Goal: Information Seeking & Learning: Learn about a topic

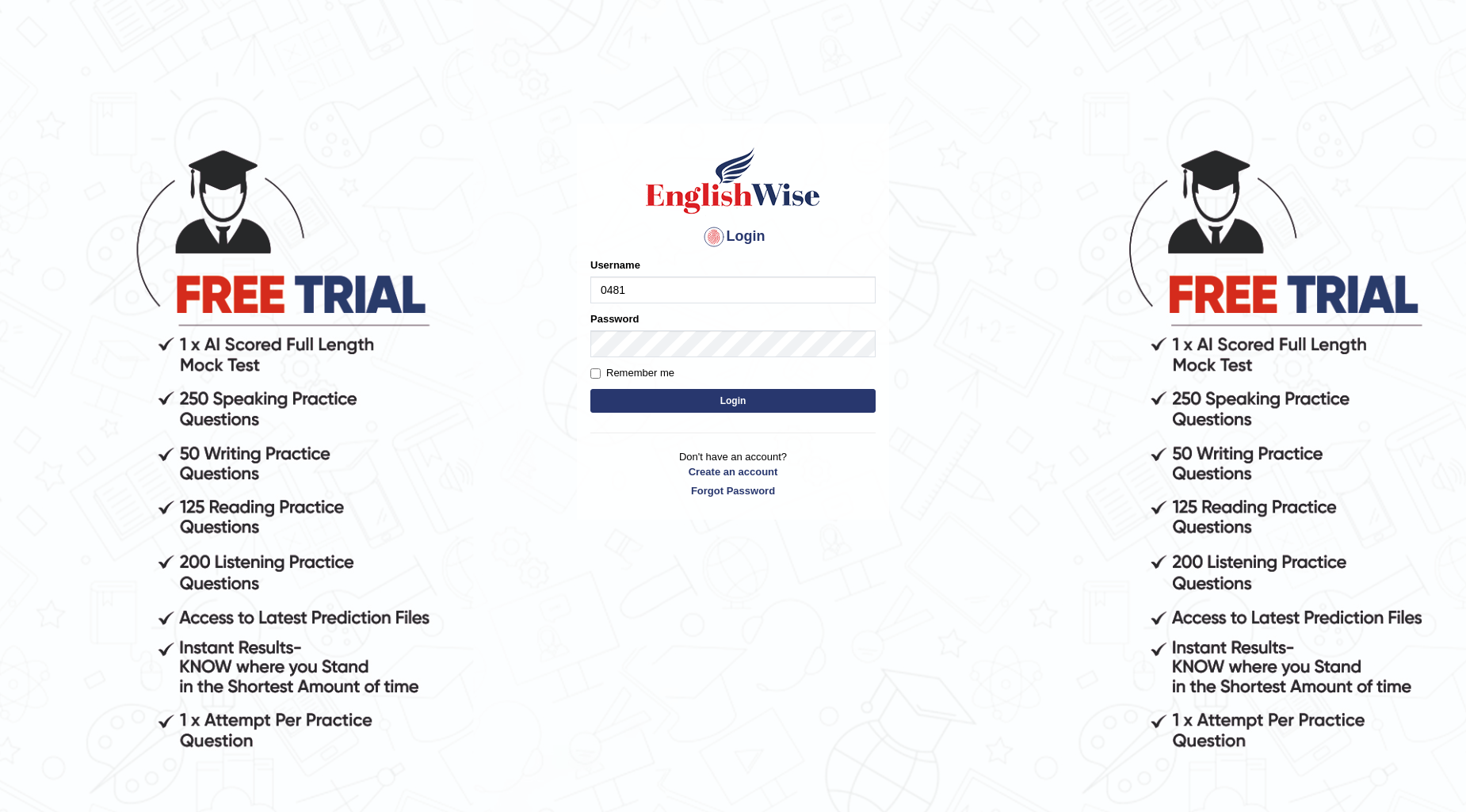
type input "0481871912"
click at [590, 389] on button "Login" at bounding box center [733, 401] width 285 height 24
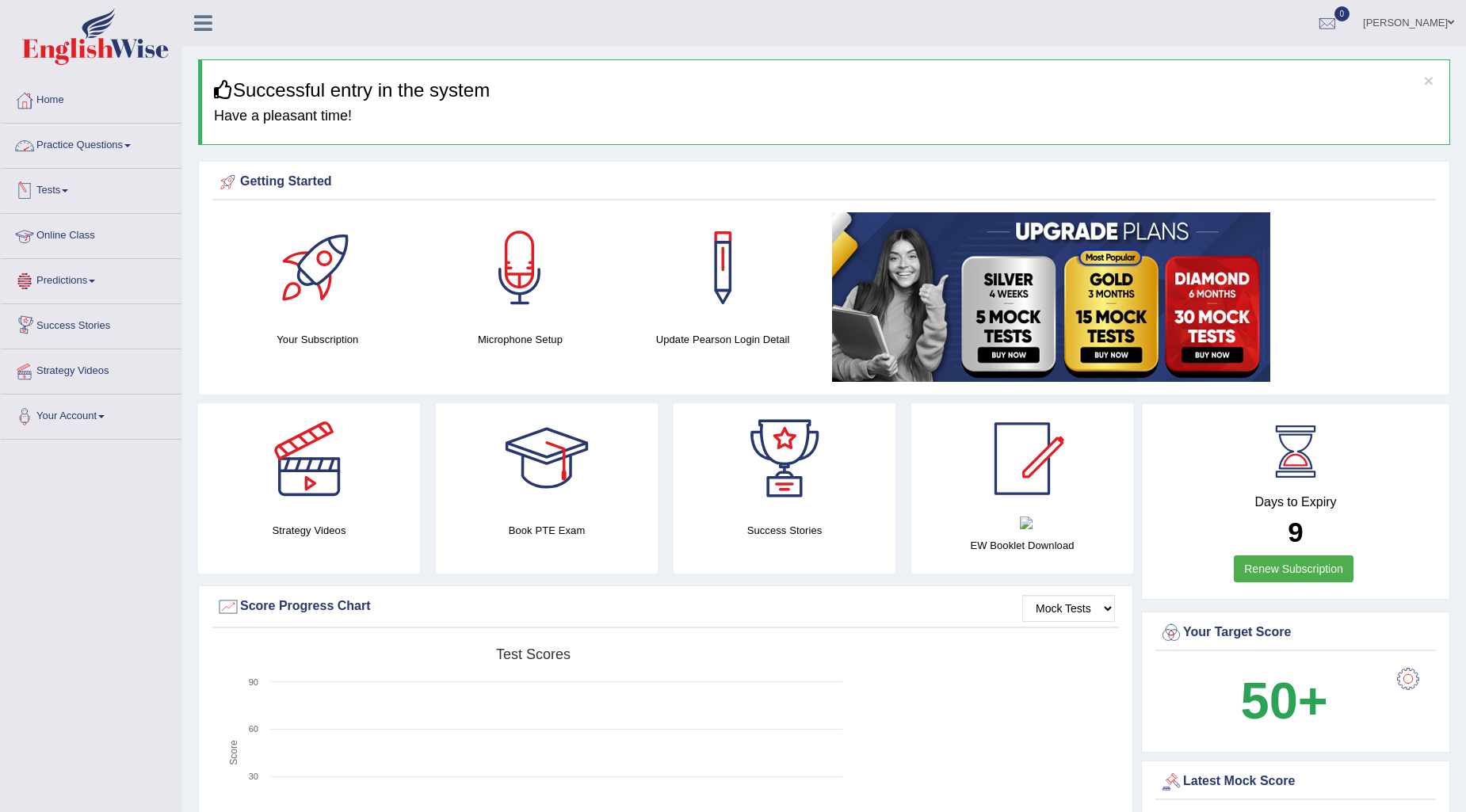
click at [130, 140] on link "Practice Questions" at bounding box center [91, 144] width 180 height 40
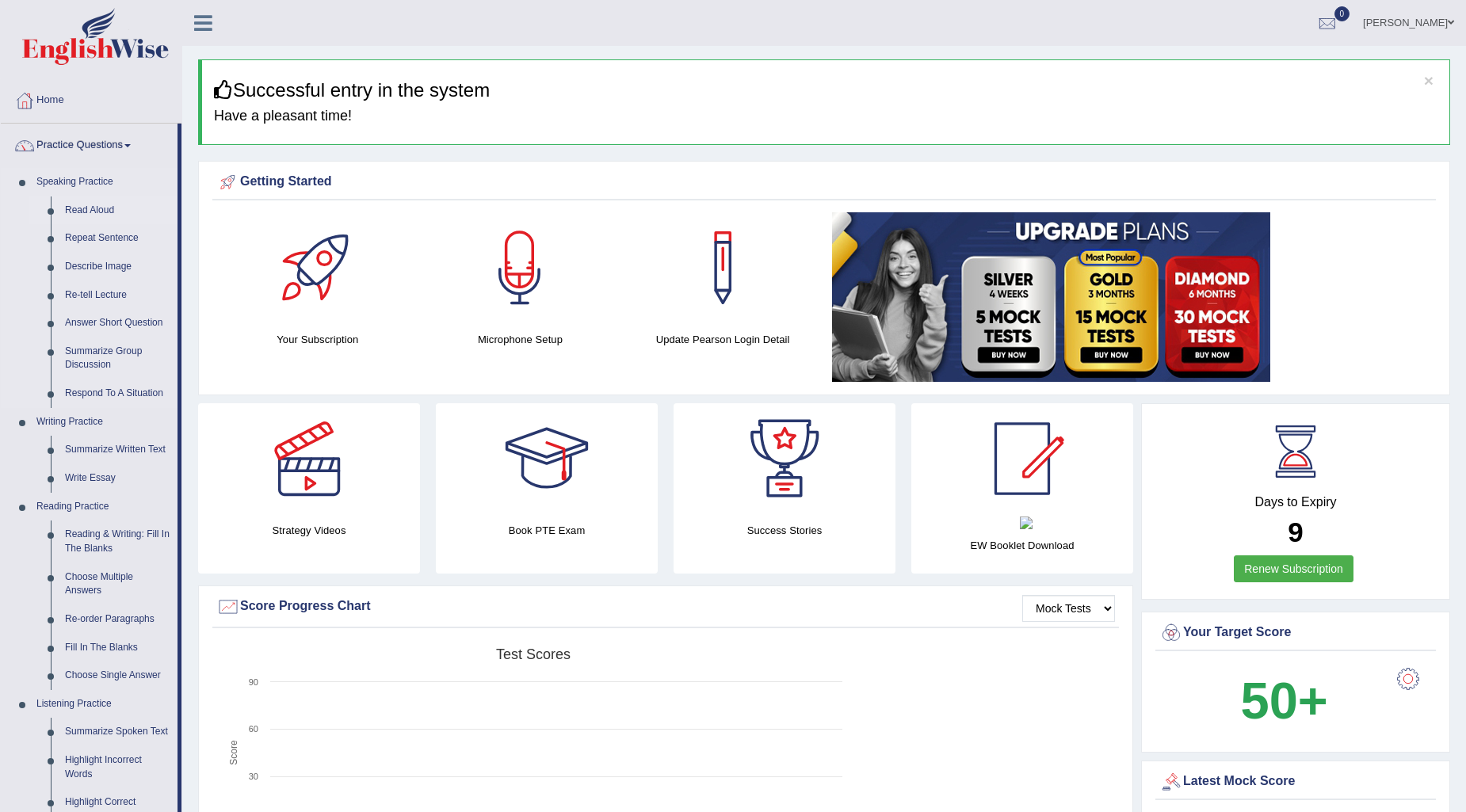
click at [114, 214] on link "Read Aloud" at bounding box center [118, 210] width 120 height 28
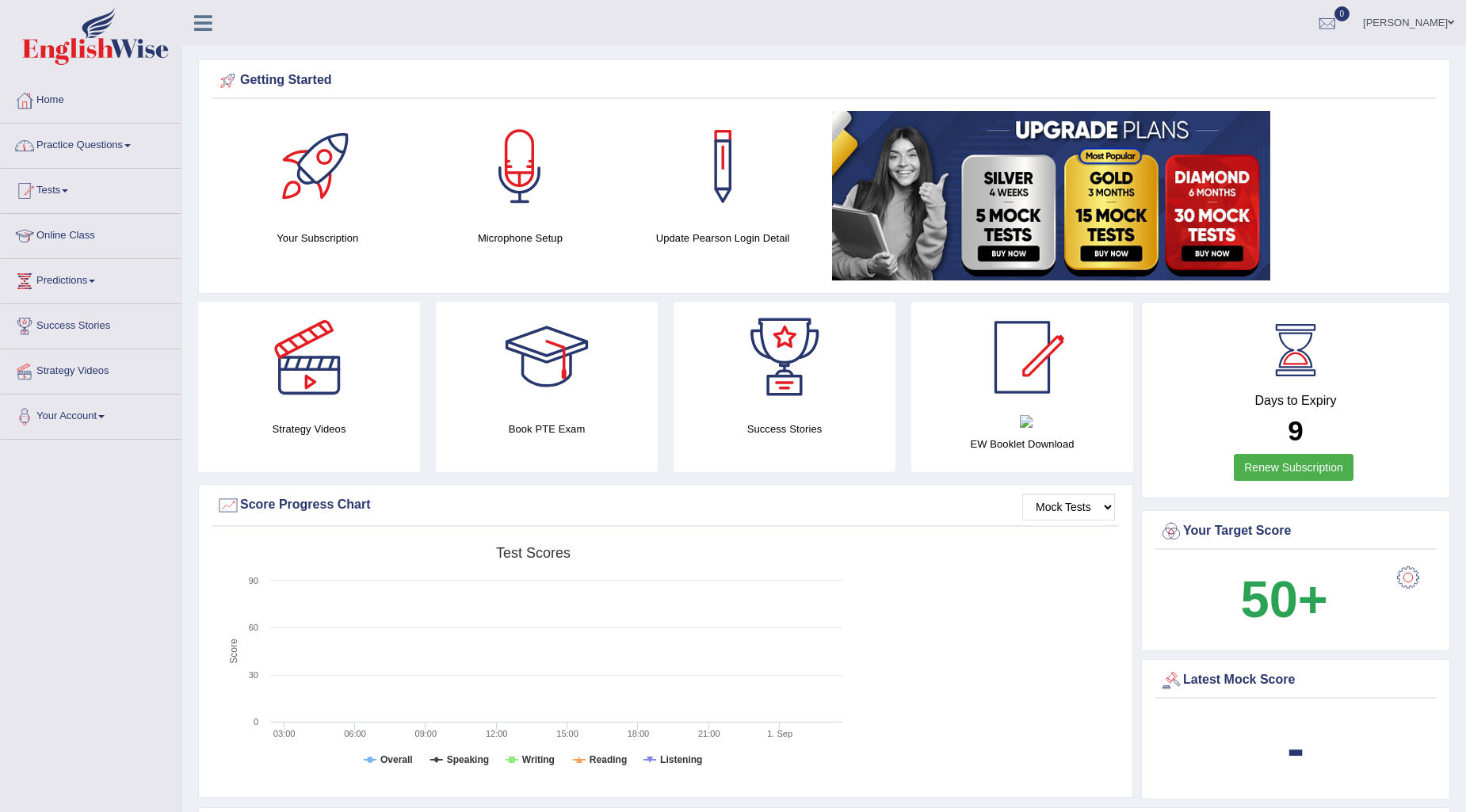
click at [126, 141] on link "Practice Questions" at bounding box center [91, 144] width 180 height 40
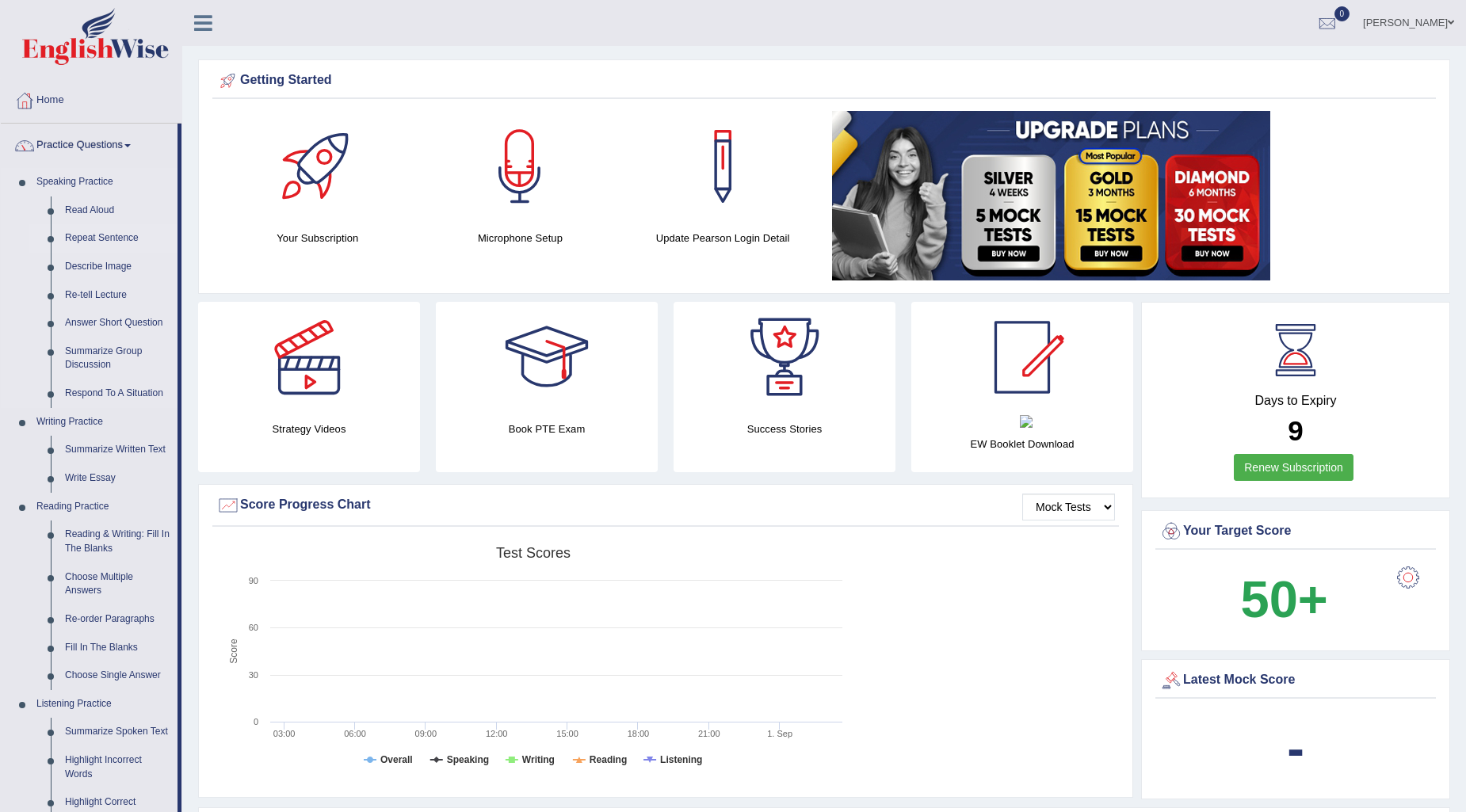
click at [116, 233] on link "Repeat Sentence" at bounding box center [118, 239] width 120 height 28
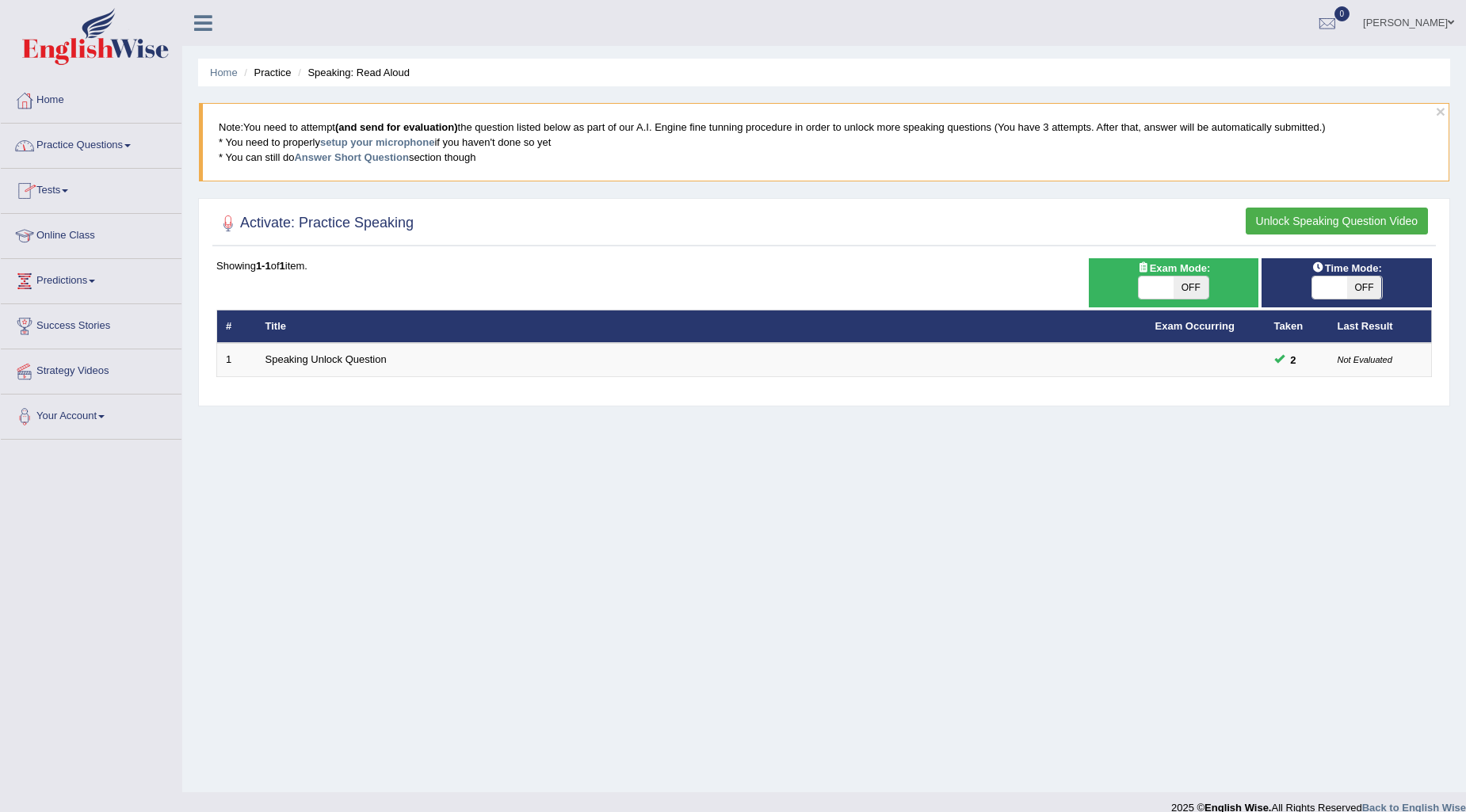
click at [120, 147] on link "Practice Questions" at bounding box center [91, 144] width 180 height 40
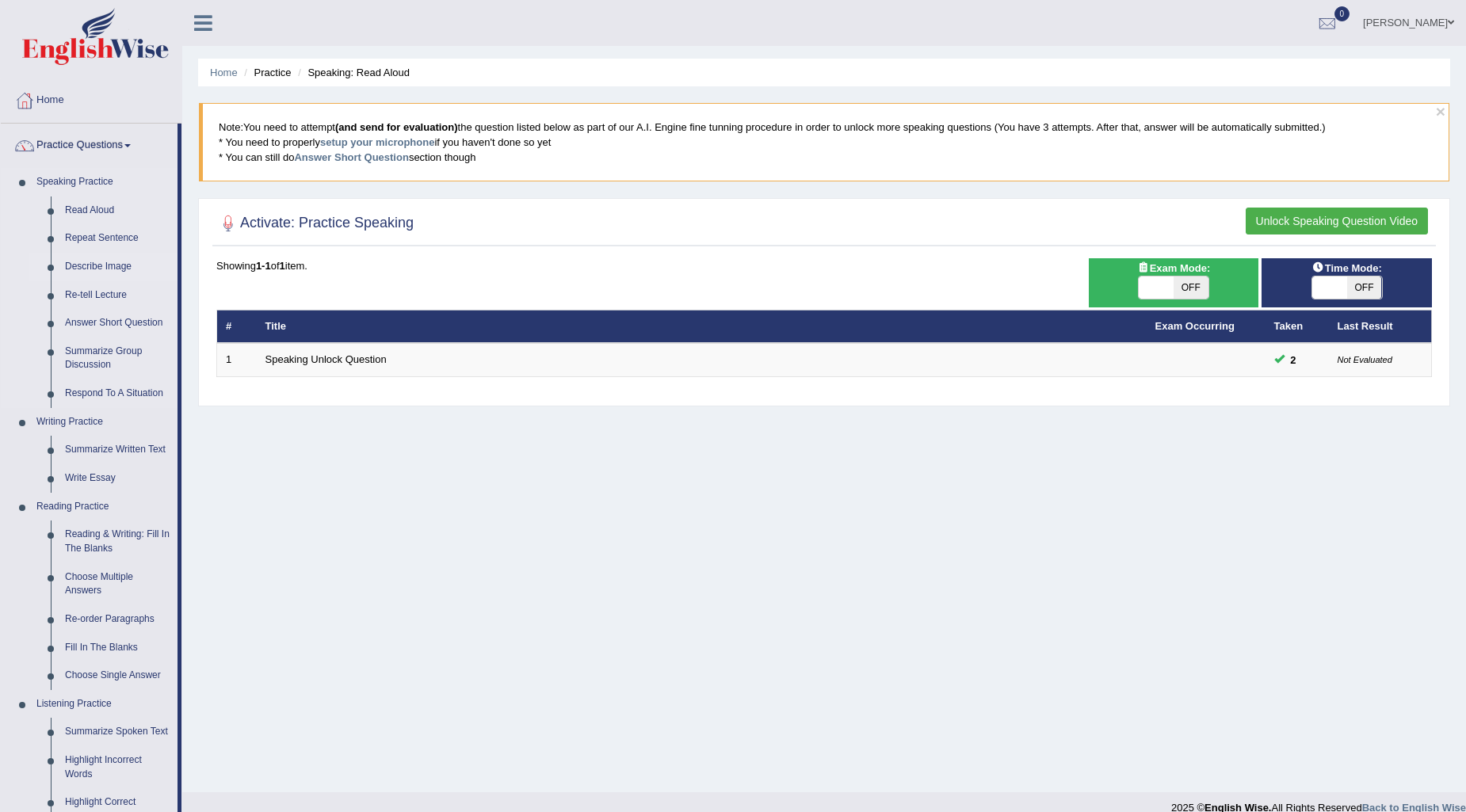
click at [91, 270] on link "Describe Image" at bounding box center [118, 267] width 120 height 28
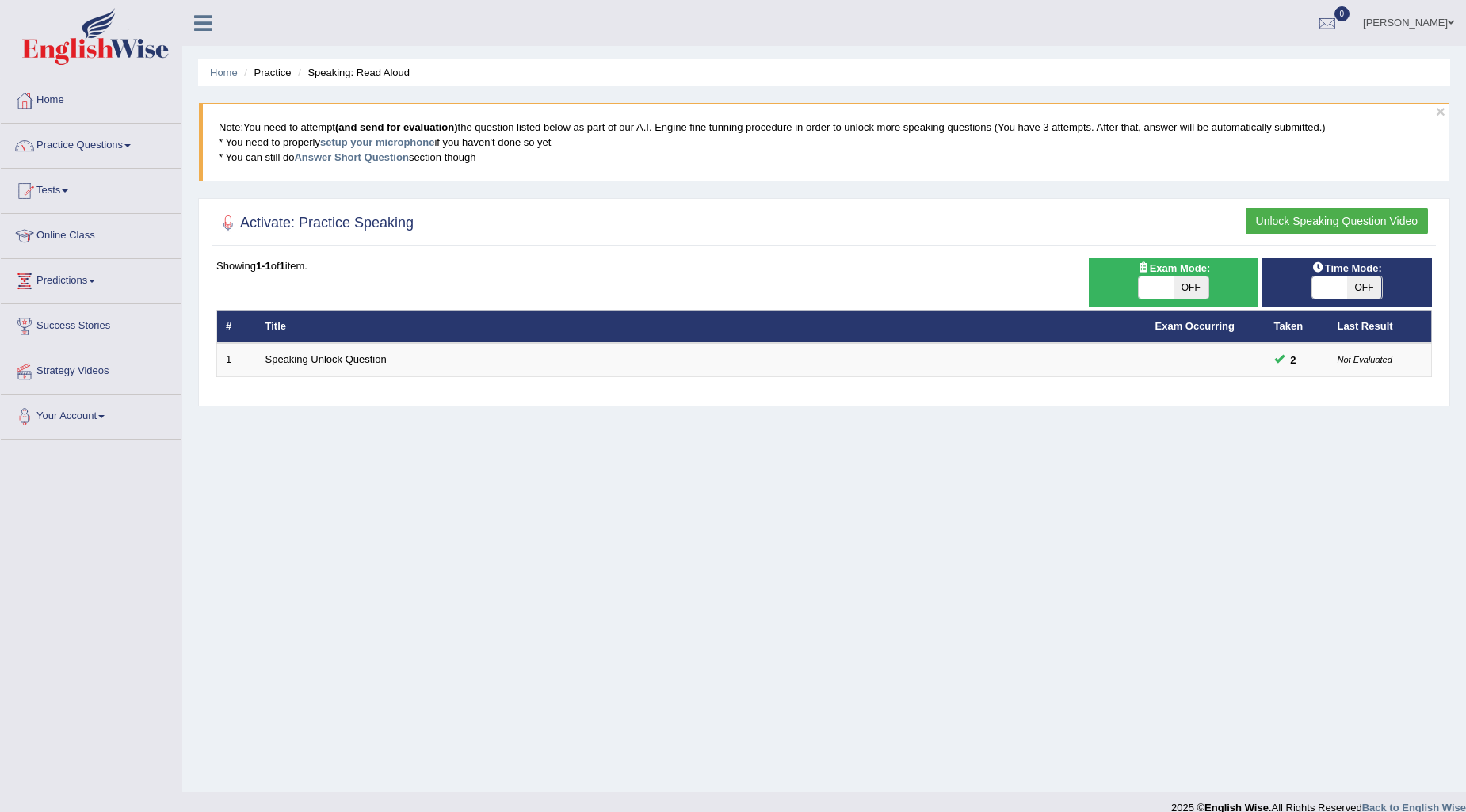
click at [131, 147] on link "Practice Questions" at bounding box center [91, 144] width 180 height 40
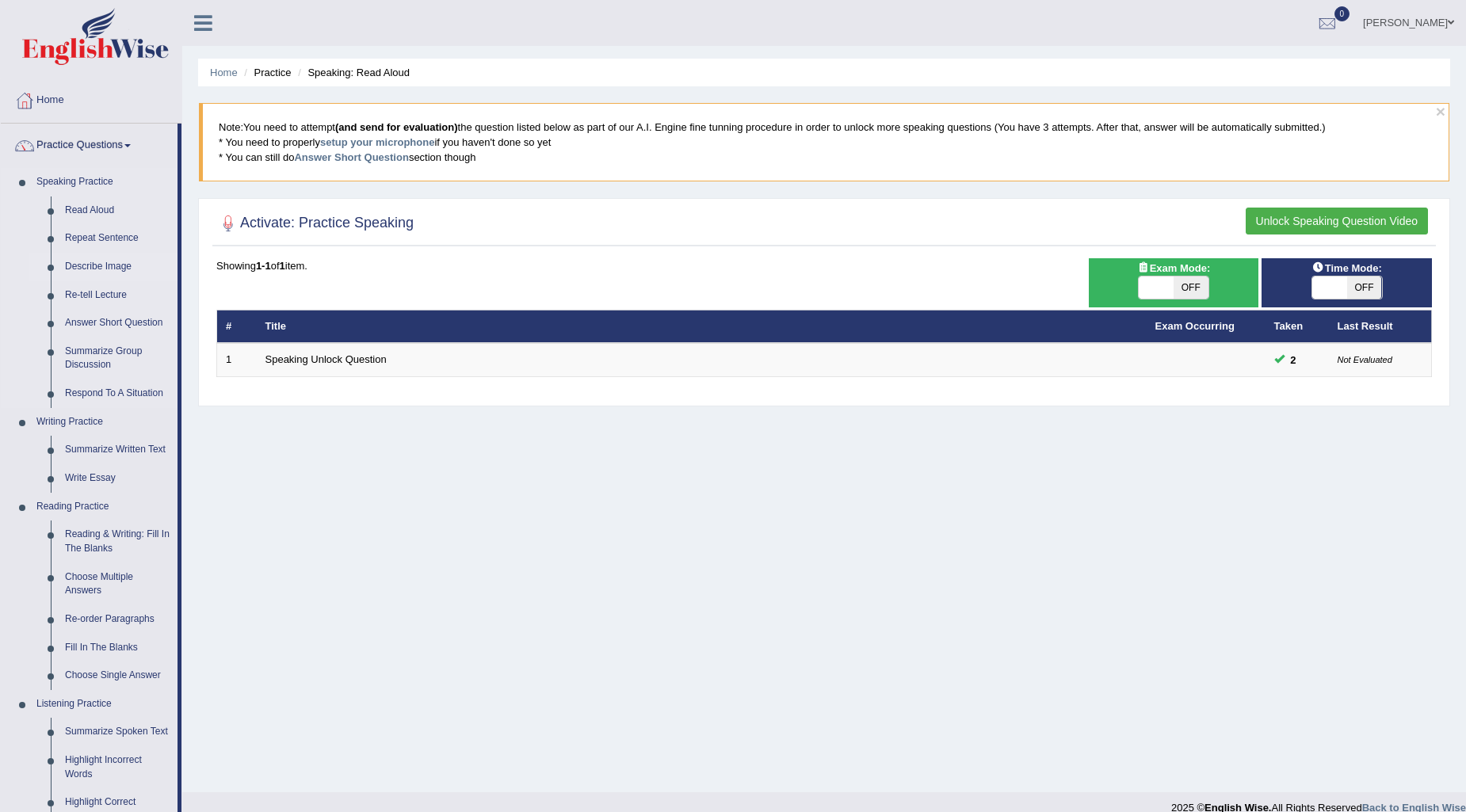
click at [95, 263] on link "Describe Image" at bounding box center [118, 267] width 120 height 28
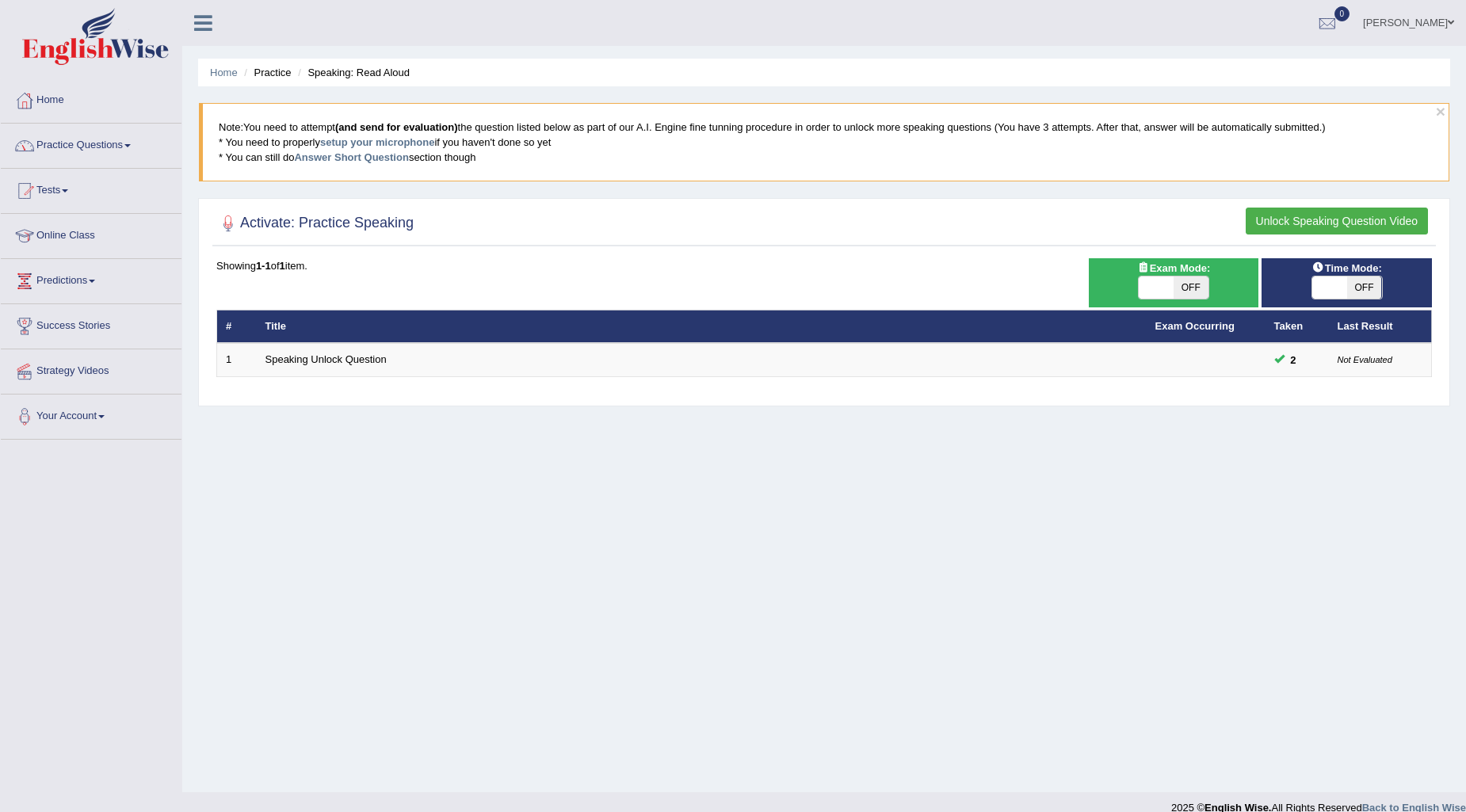
click at [126, 151] on link "Practice Questions" at bounding box center [91, 144] width 180 height 40
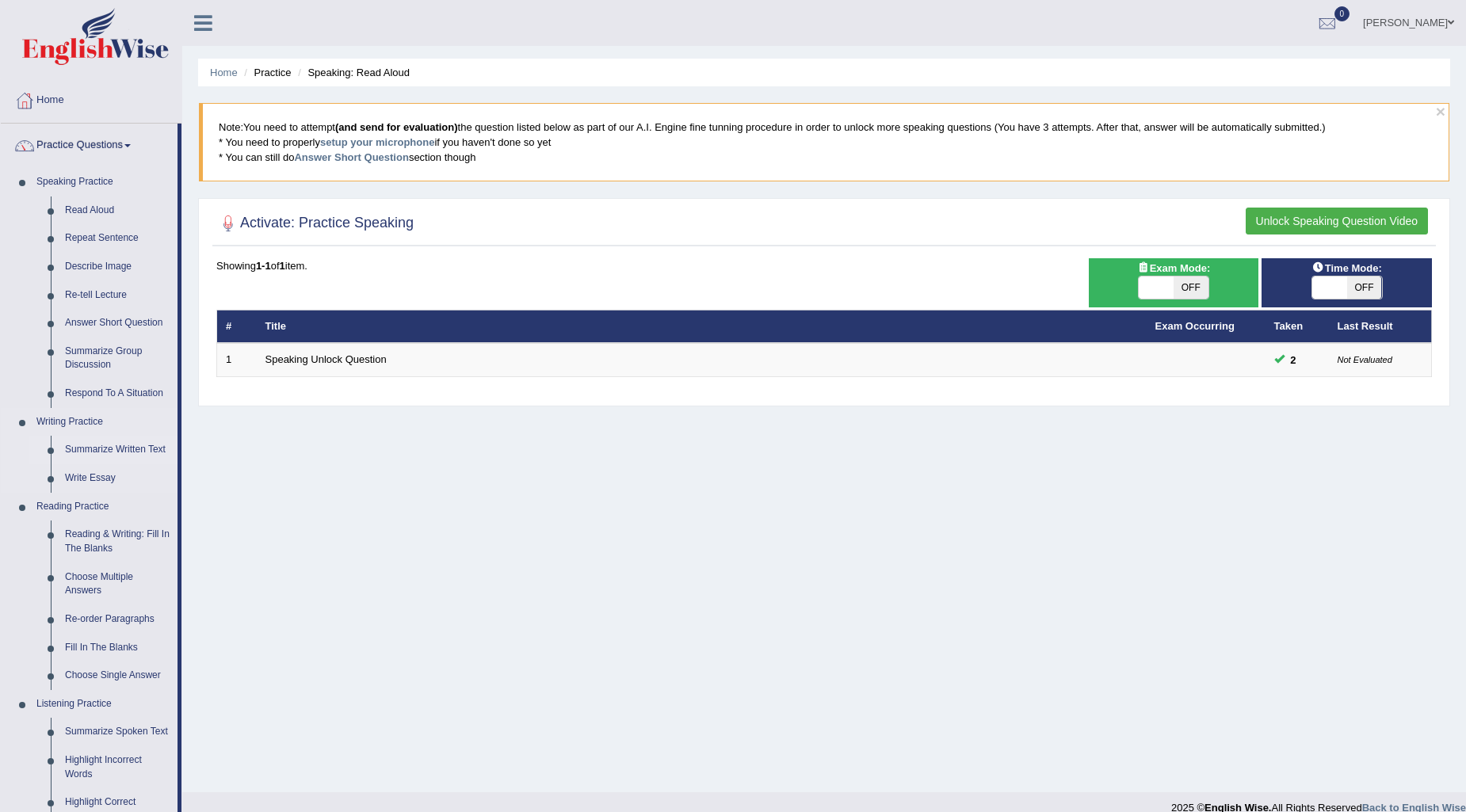
click at [100, 448] on link "Summarize Written Text" at bounding box center [118, 450] width 120 height 28
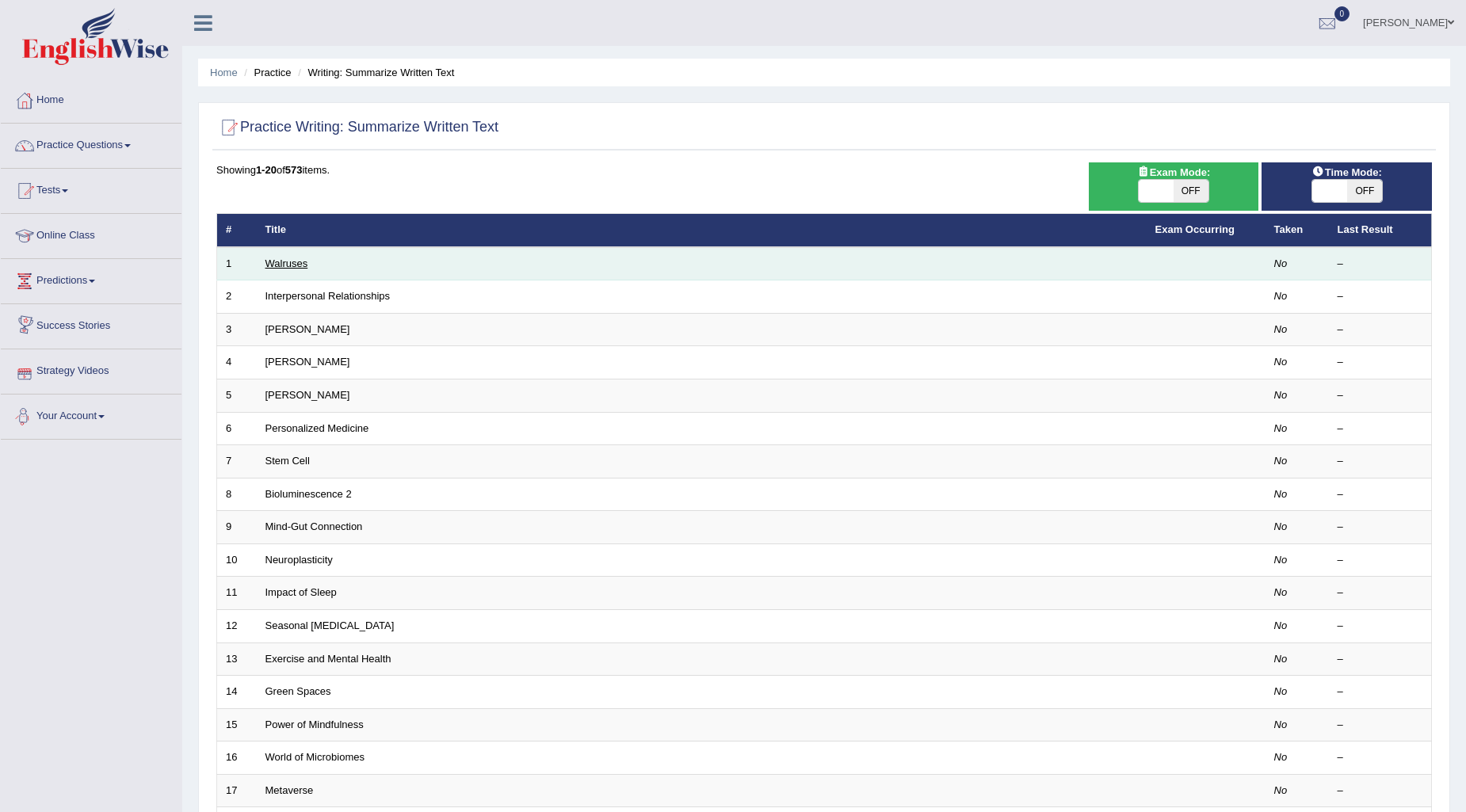
click at [287, 260] on link "Walruses" at bounding box center [286, 263] width 42 height 12
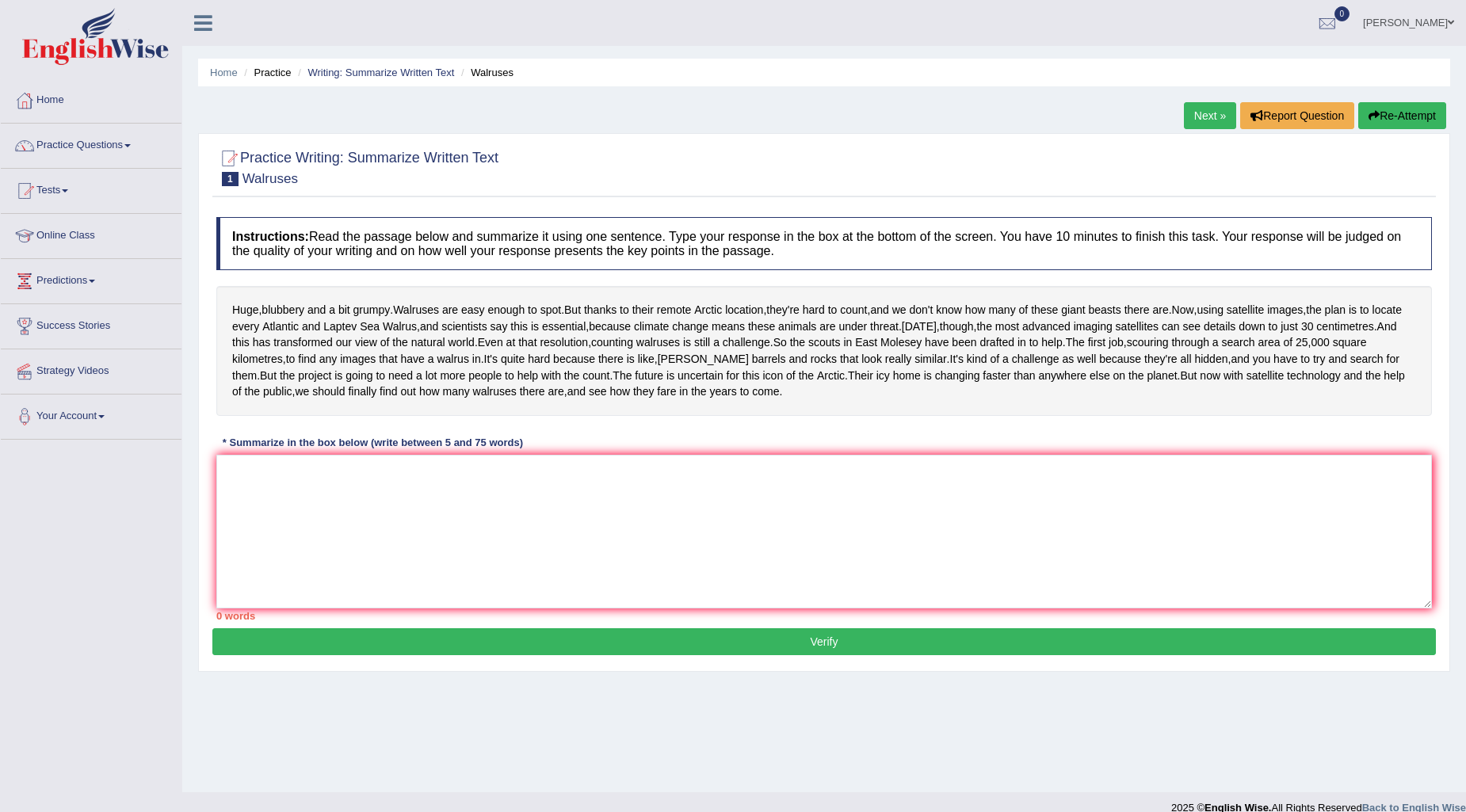
click at [129, 133] on link "Practice Questions" at bounding box center [91, 144] width 180 height 40
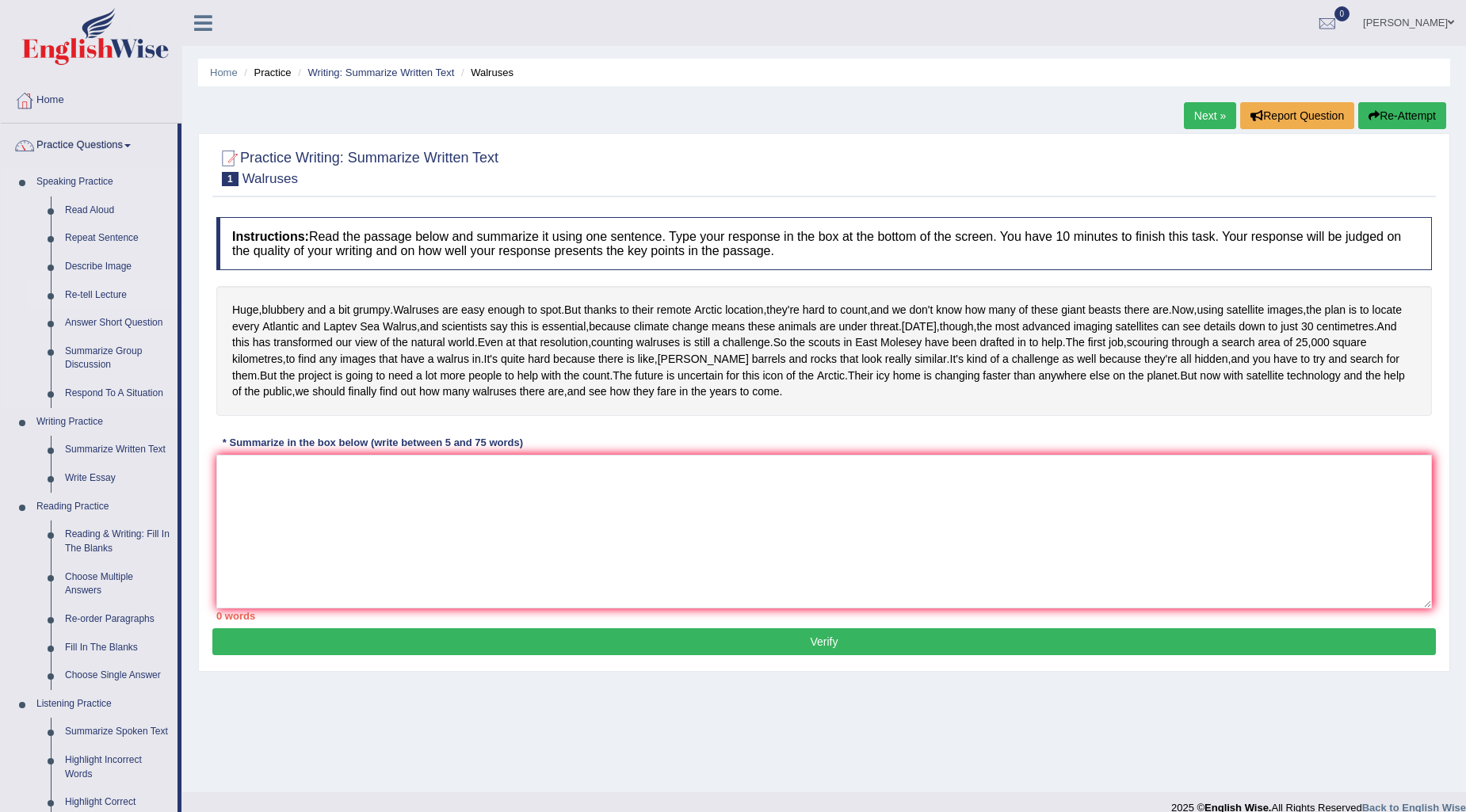
click at [87, 292] on link "Re-tell Lecture" at bounding box center [118, 295] width 120 height 28
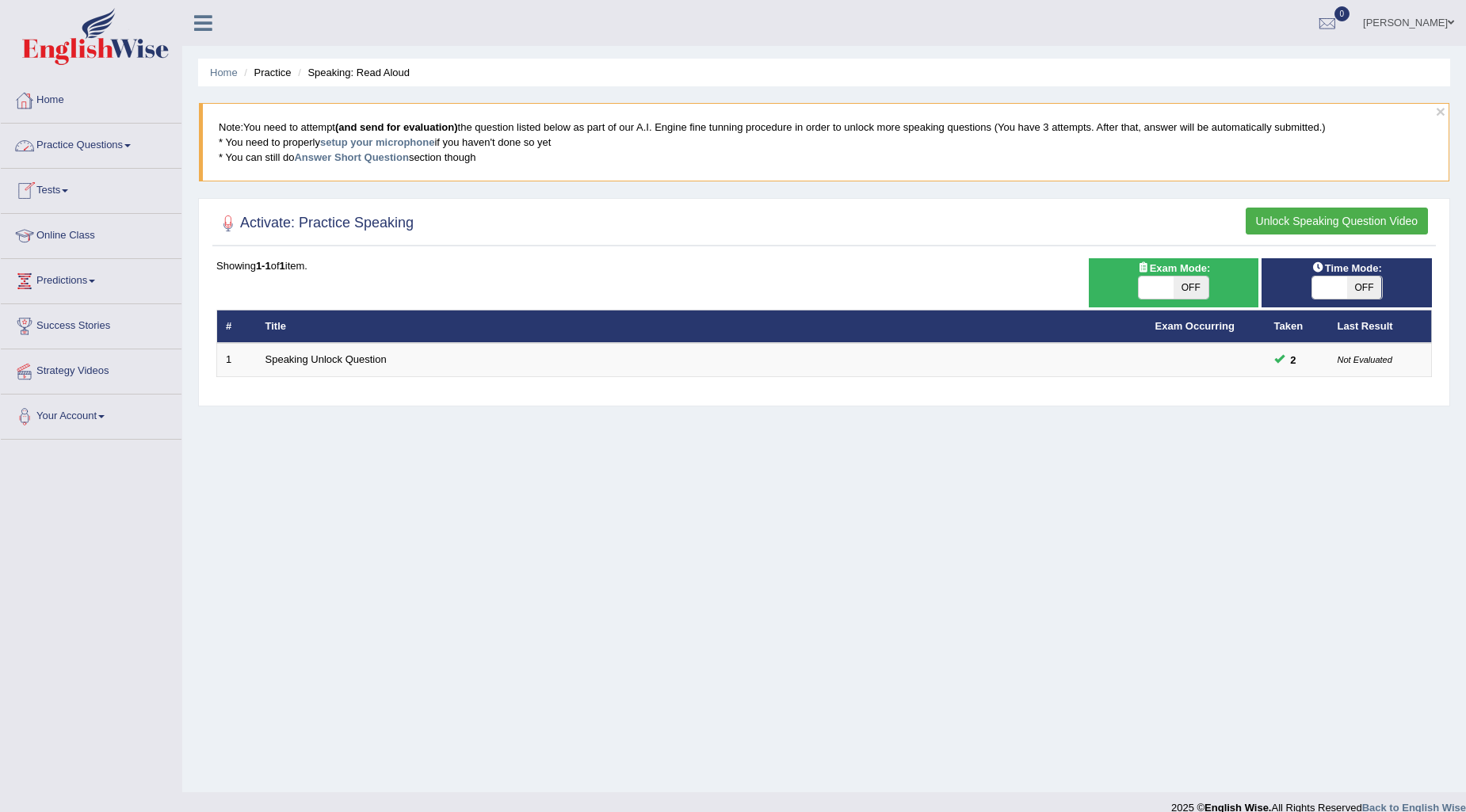
click at [100, 137] on link "Practice Questions" at bounding box center [91, 144] width 180 height 40
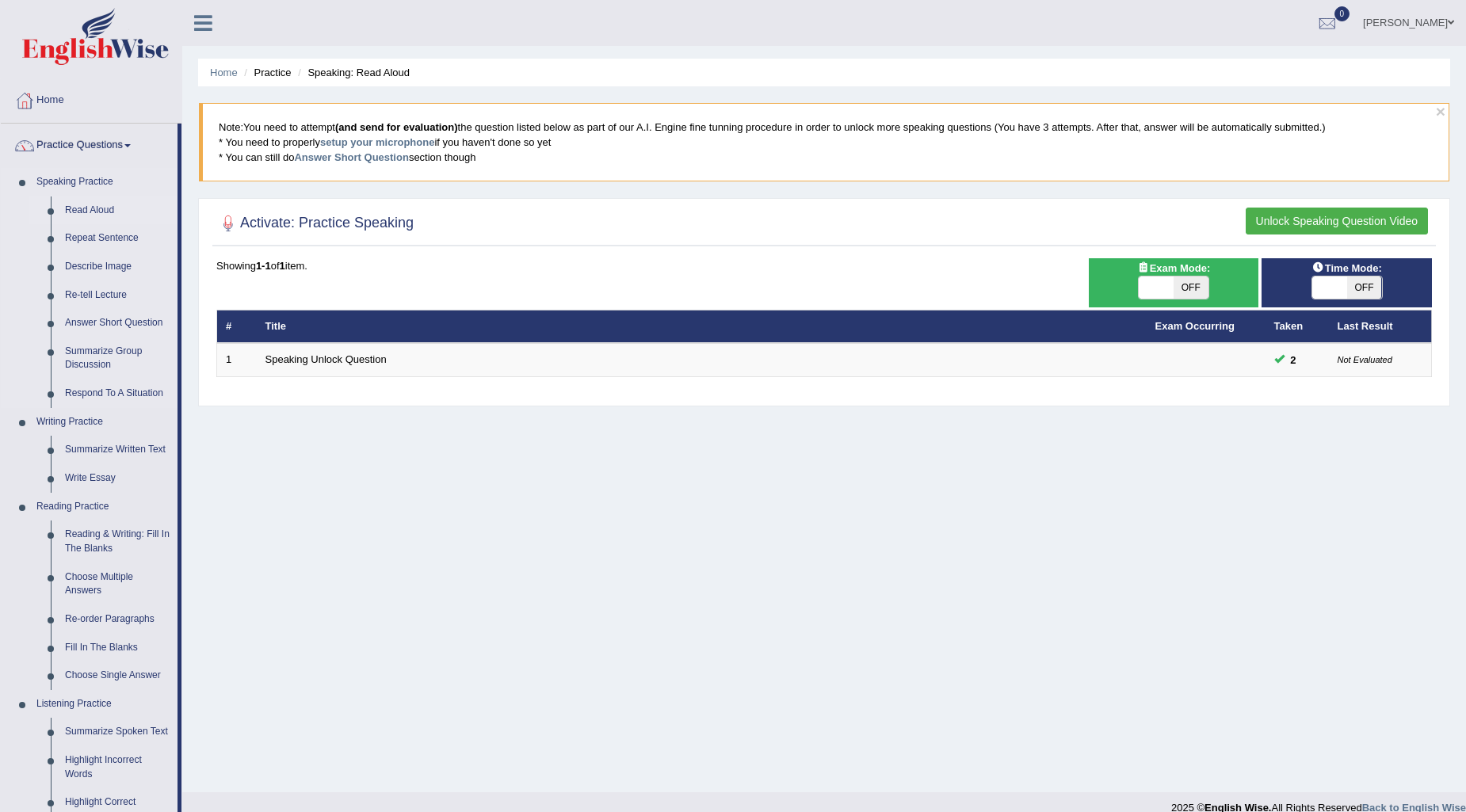
click at [75, 207] on link "Read Aloud" at bounding box center [118, 210] width 120 height 28
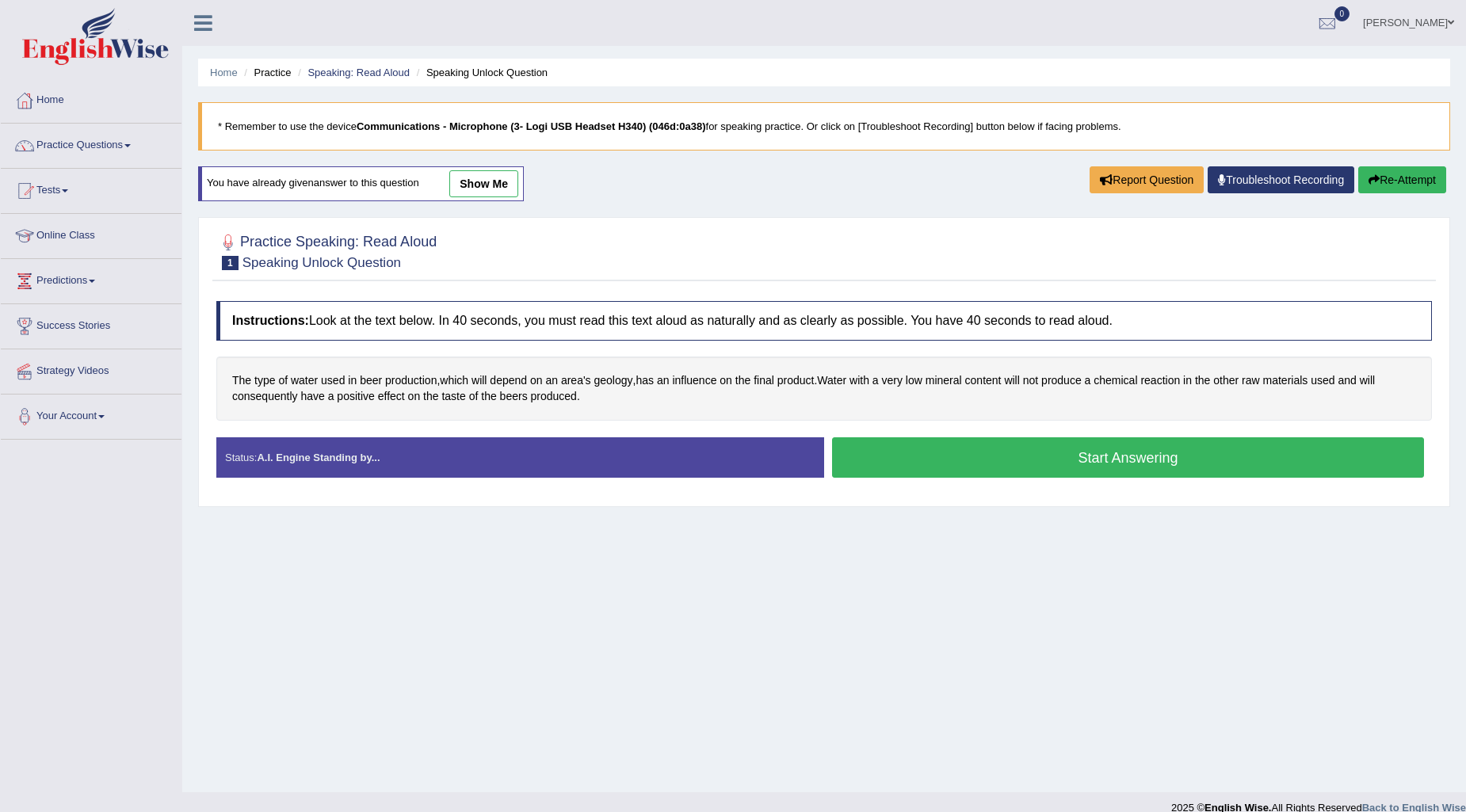
click at [1096, 458] on button "Start Answering" at bounding box center [1128, 457] width 592 height 41
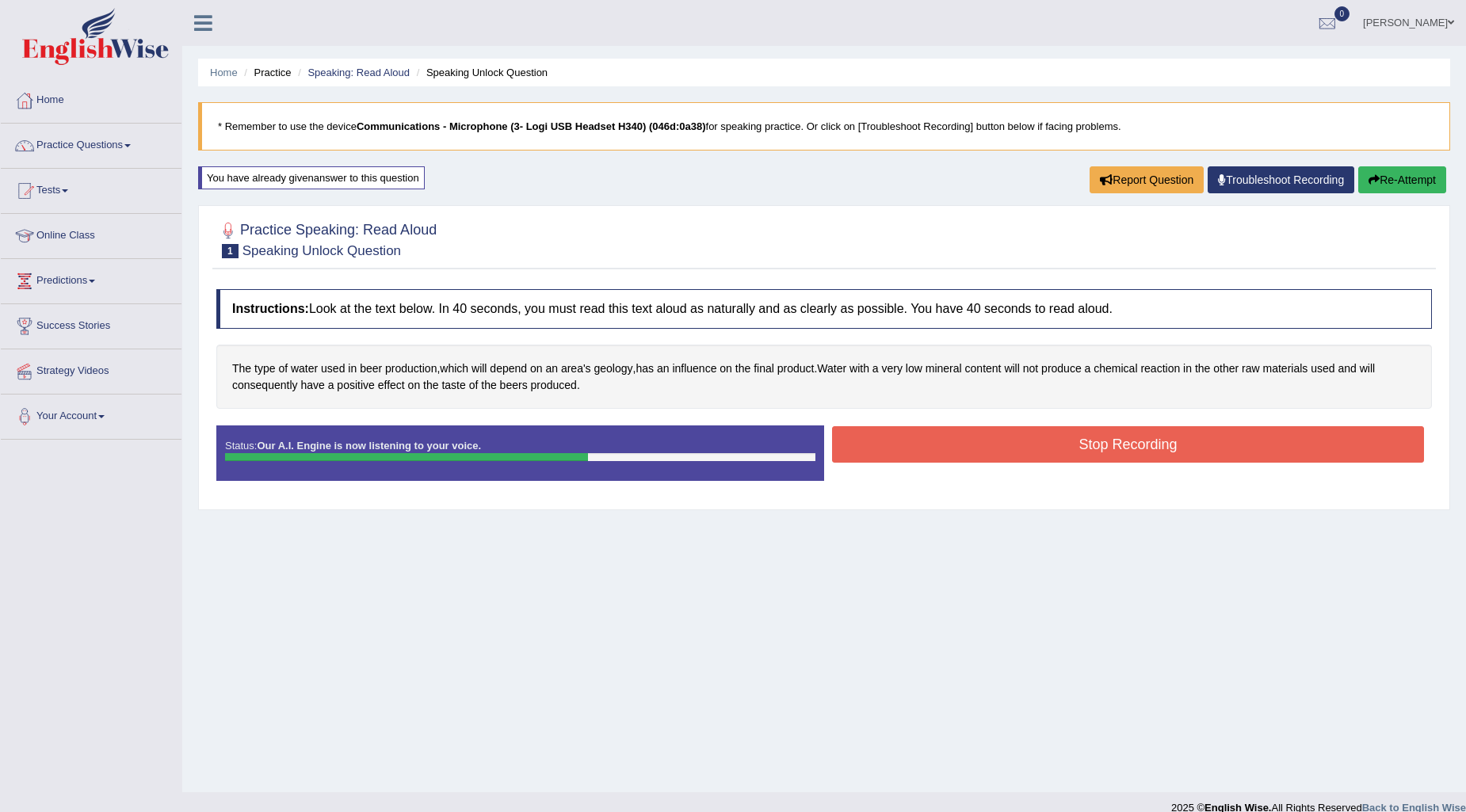
click at [1096, 440] on button "Stop Recording" at bounding box center [1128, 445] width 592 height 37
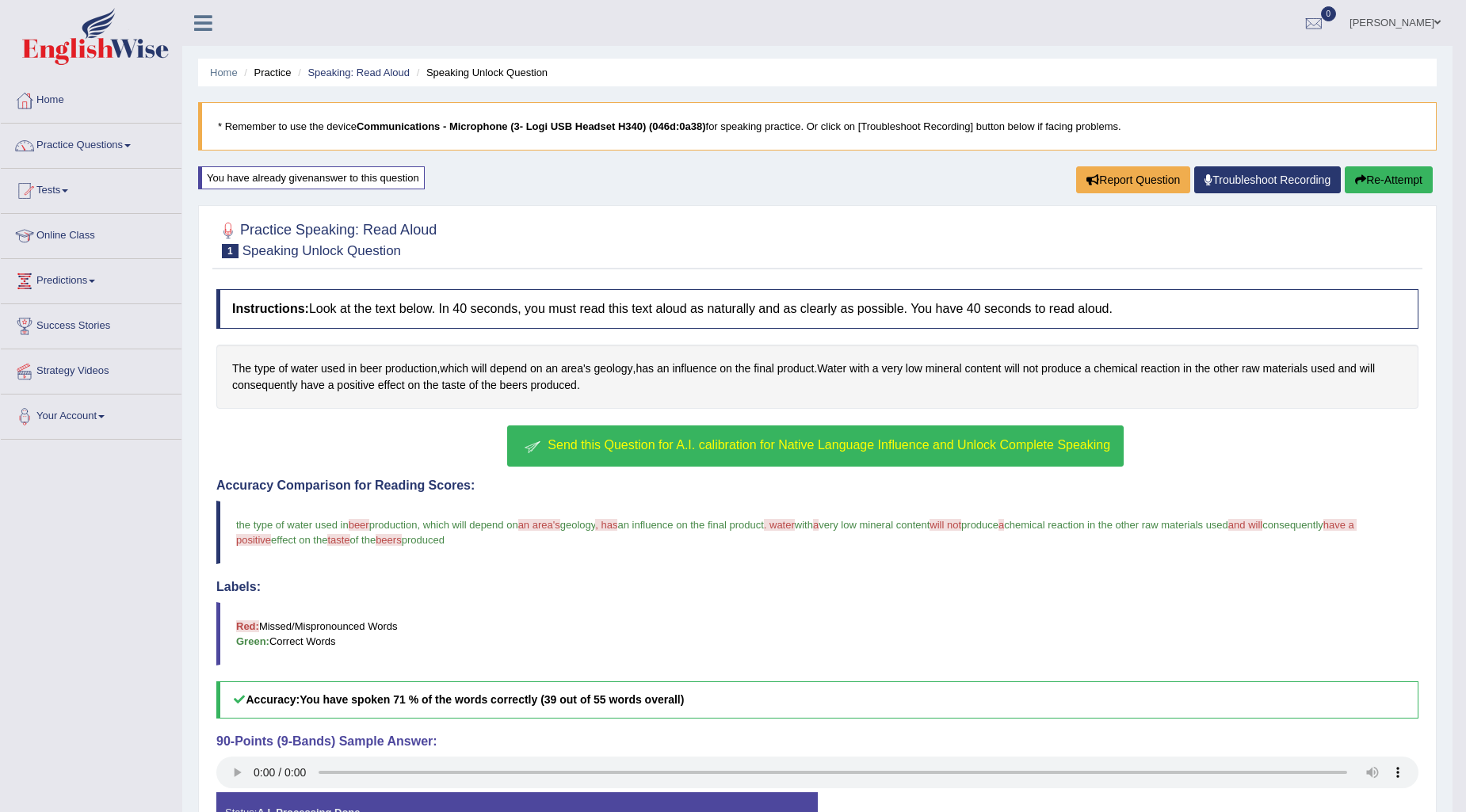
scroll to position [88, 0]
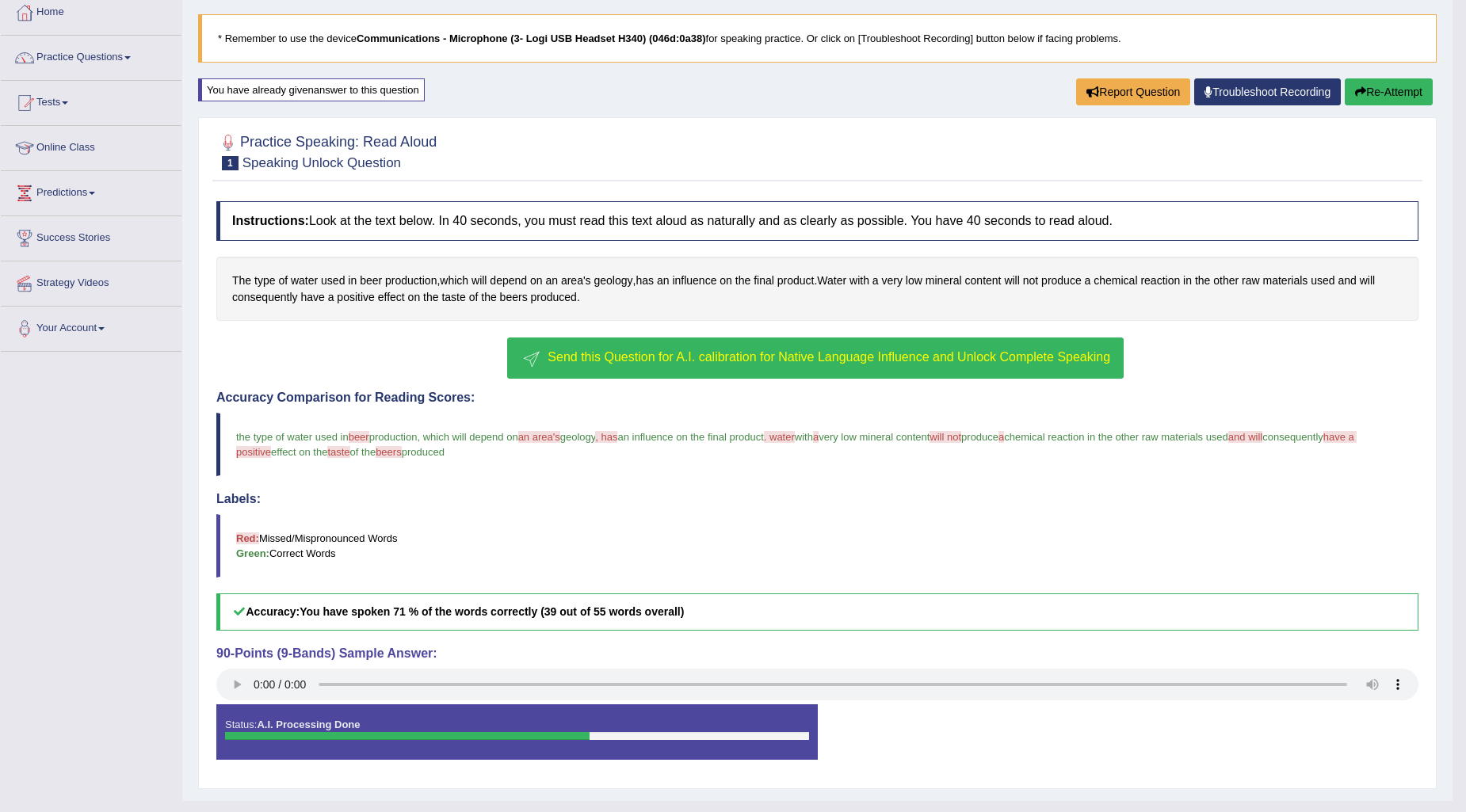
click at [1355, 95] on icon "button" at bounding box center [1360, 91] width 11 height 11
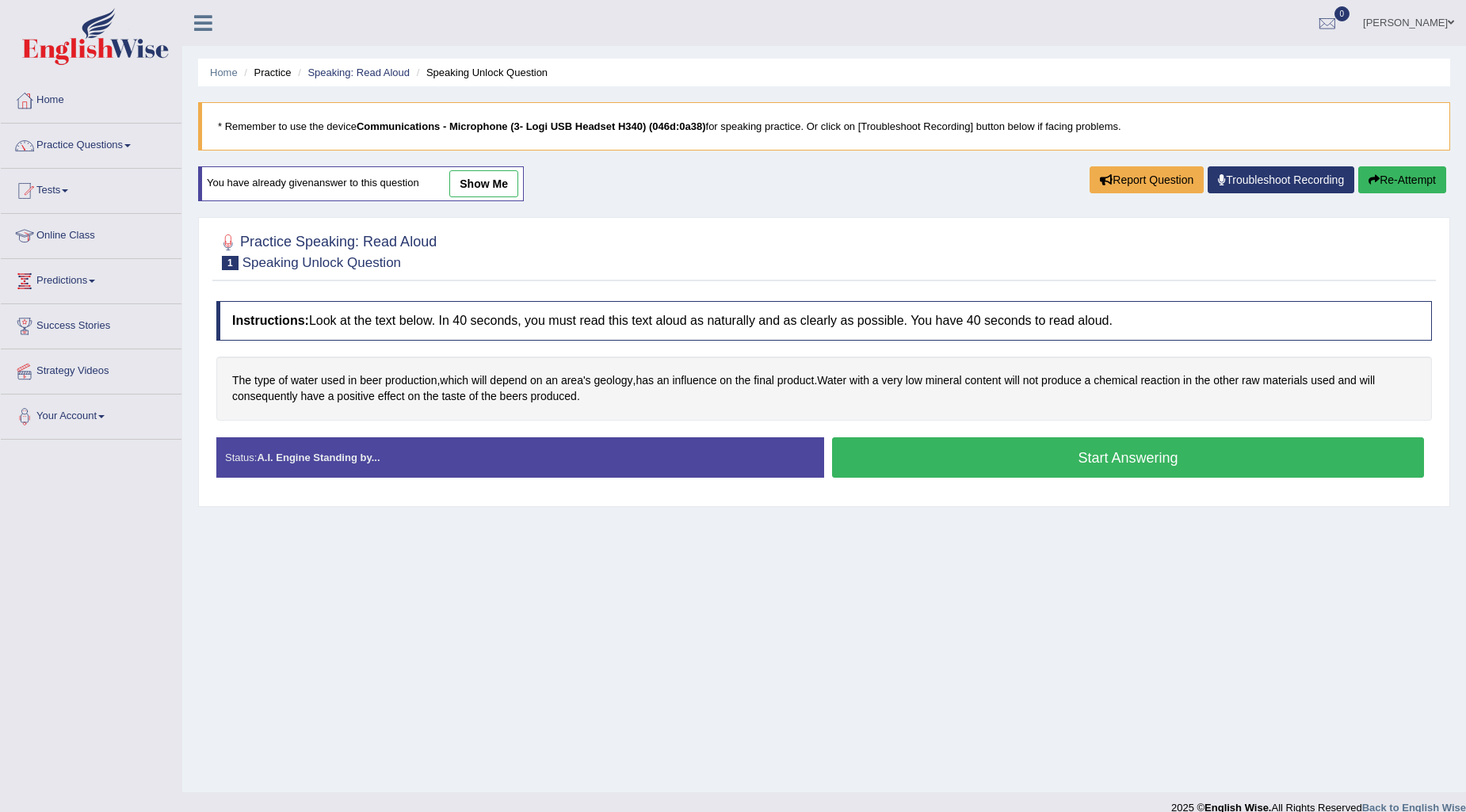
click at [127, 137] on link "Practice Questions" at bounding box center [91, 144] width 180 height 40
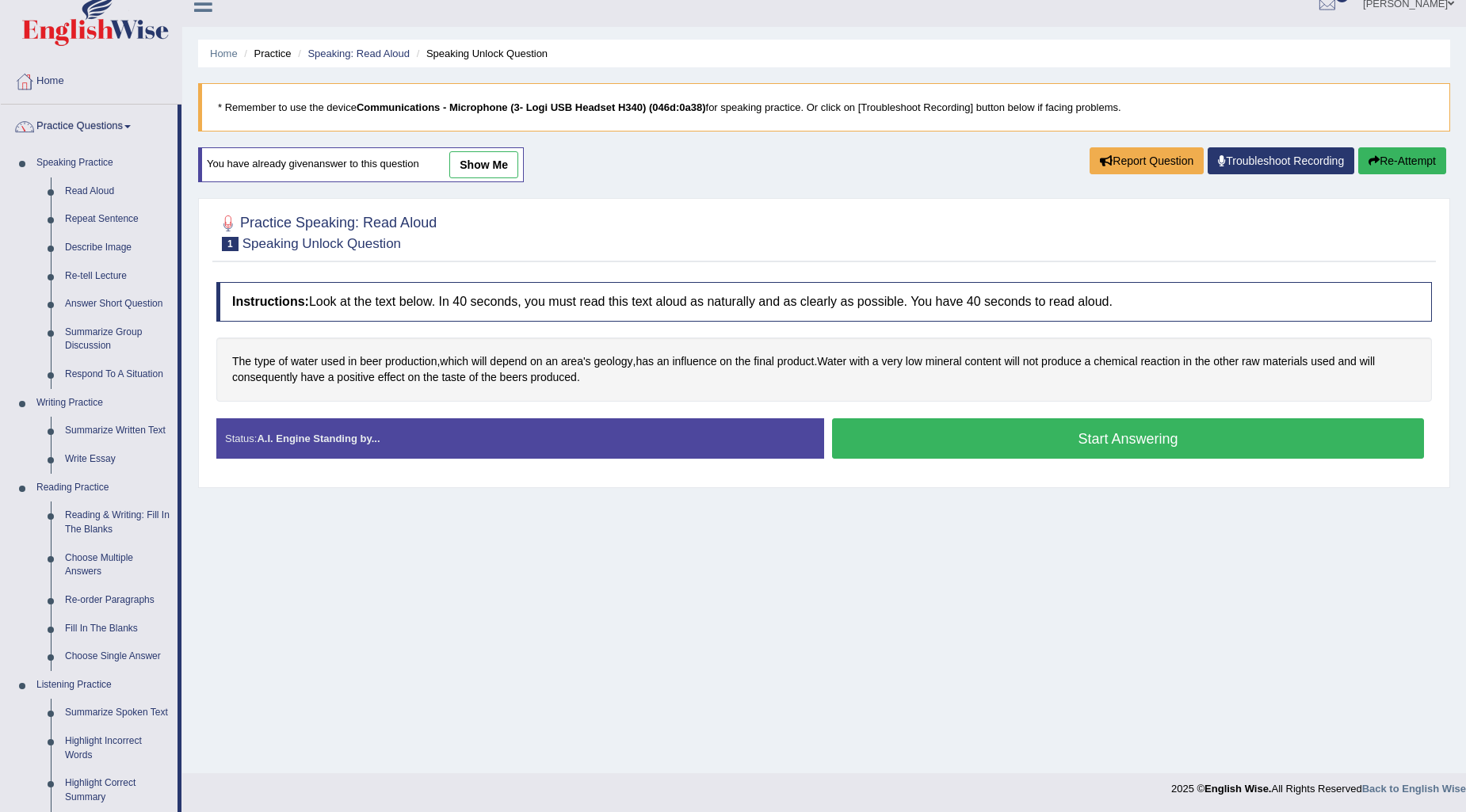
scroll to position [88, 0]
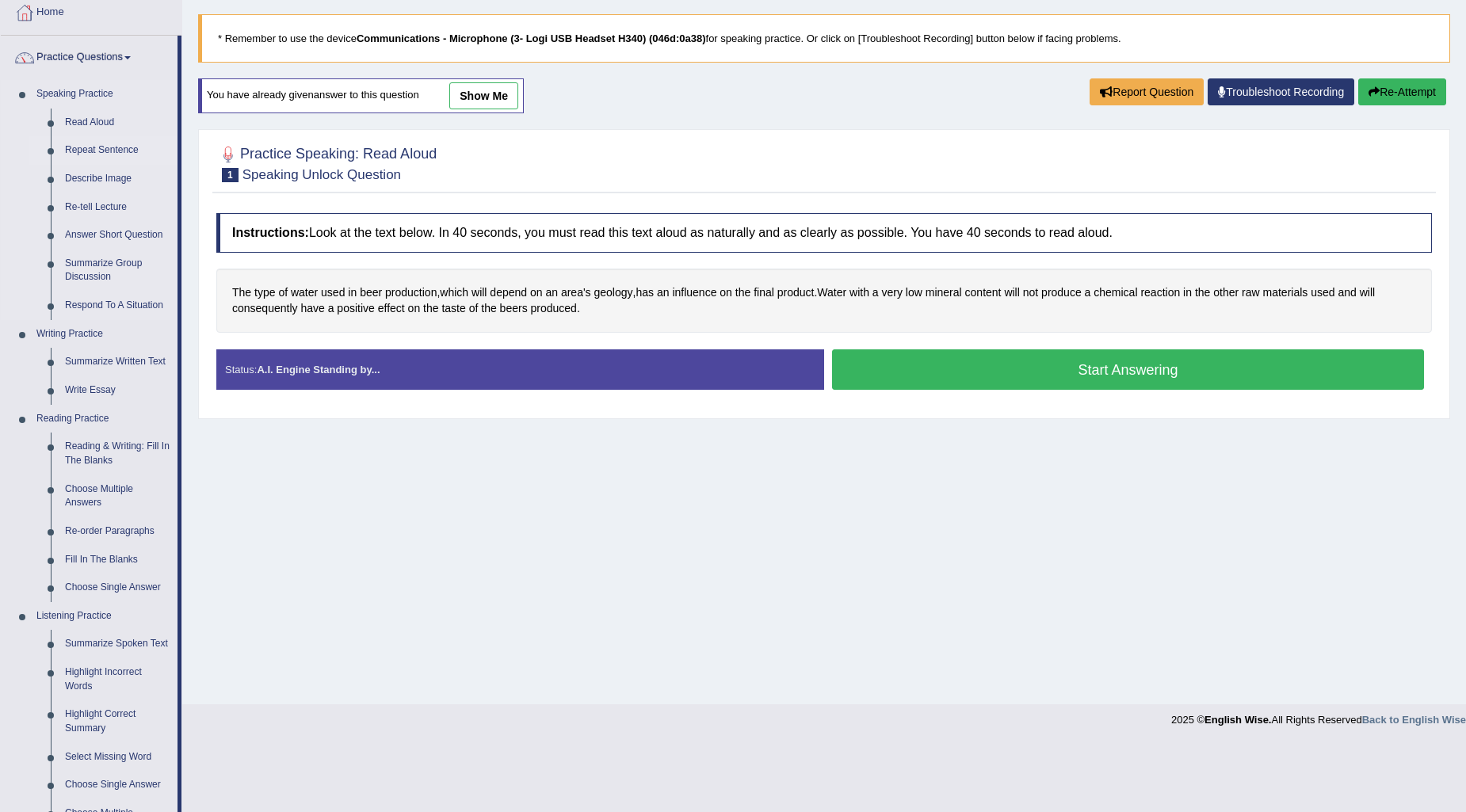
click at [115, 145] on link "Repeat Sentence" at bounding box center [118, 150] width 120 height 28
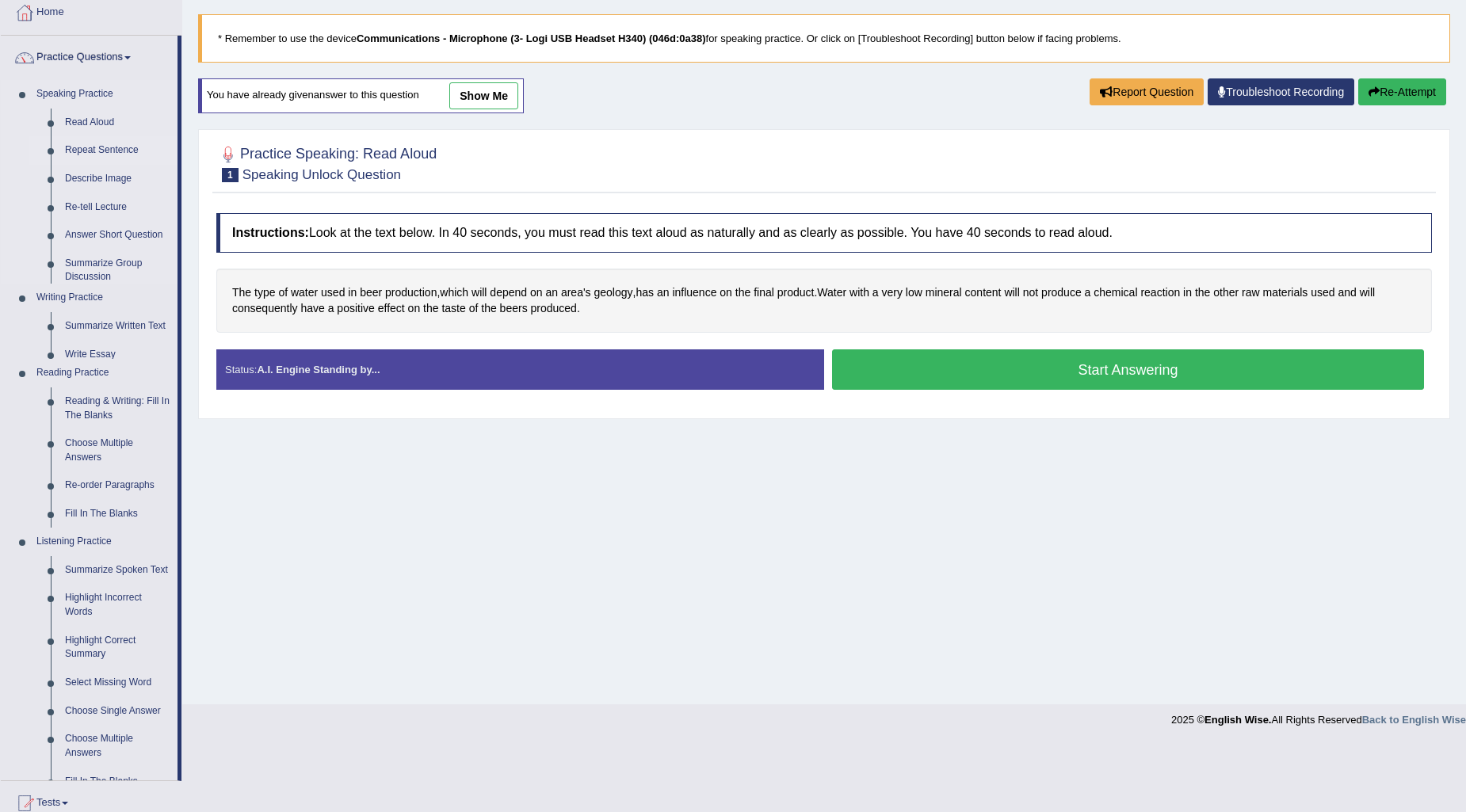
scroll to position [19, 0]
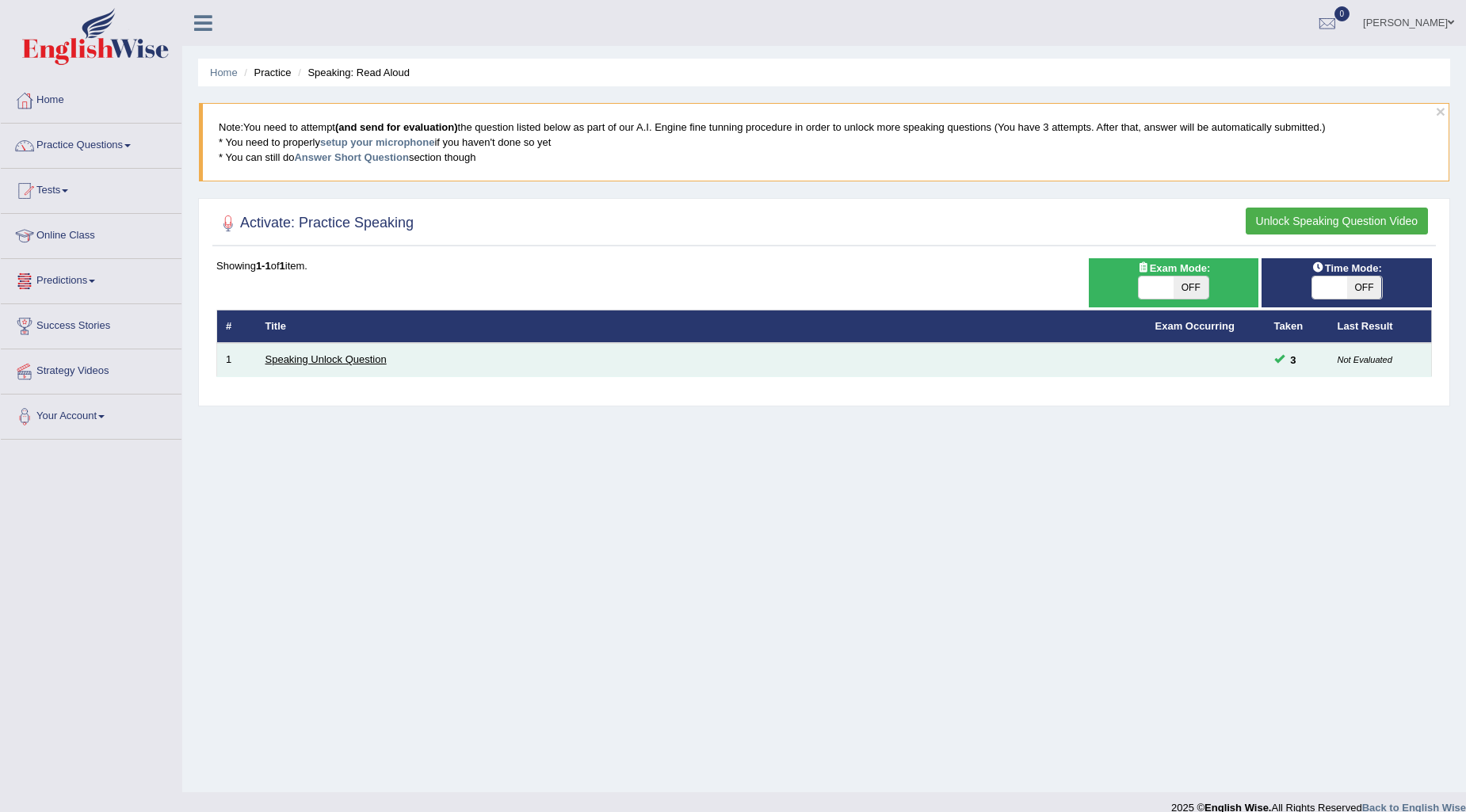
click at [311, 357] on link "Speaking Unlock Question" at bounding box center [326, 359] width 121 height 12
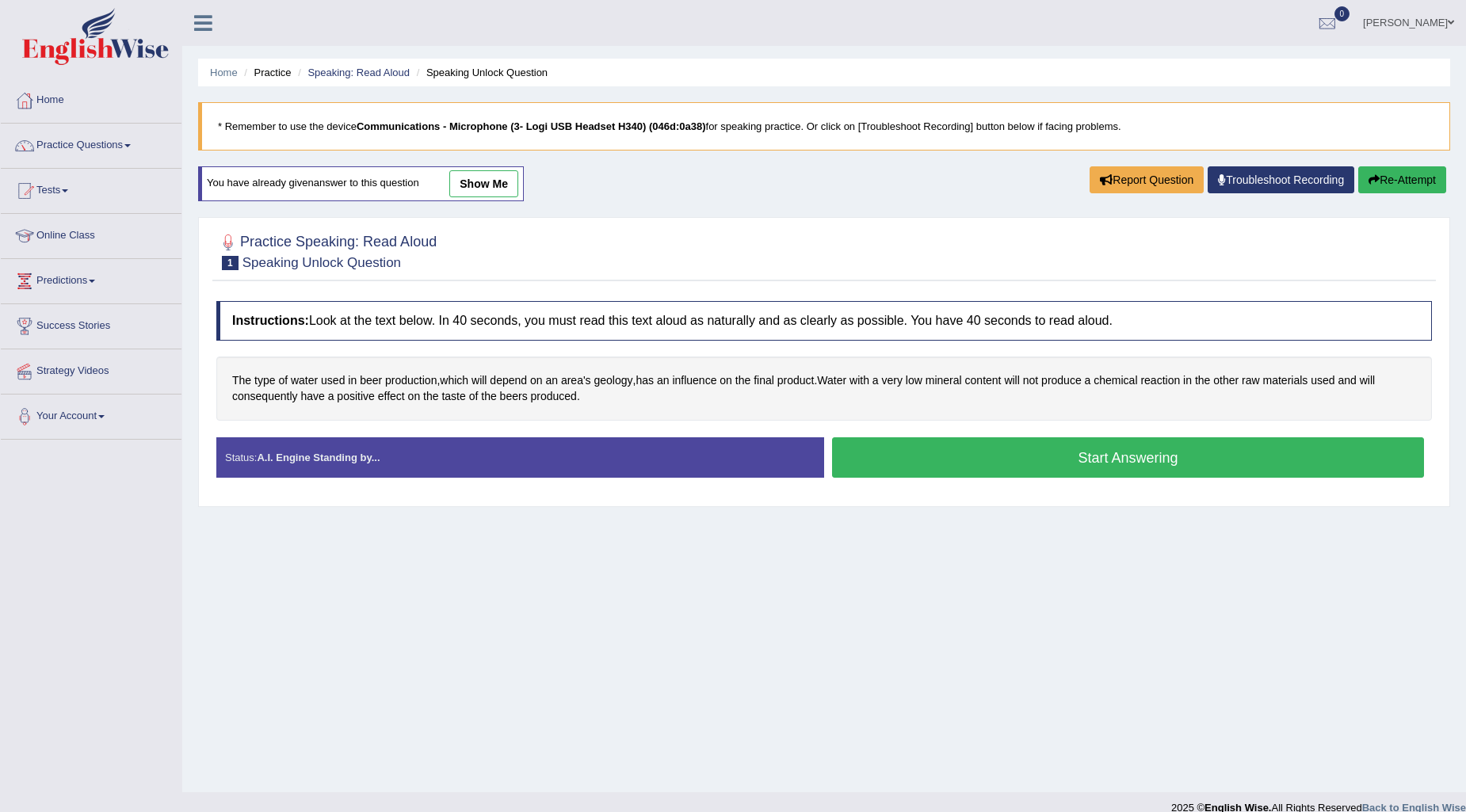
click at [913, 462] on button "Start Answering" at bounding box center [1128, 457] width 592 height 41
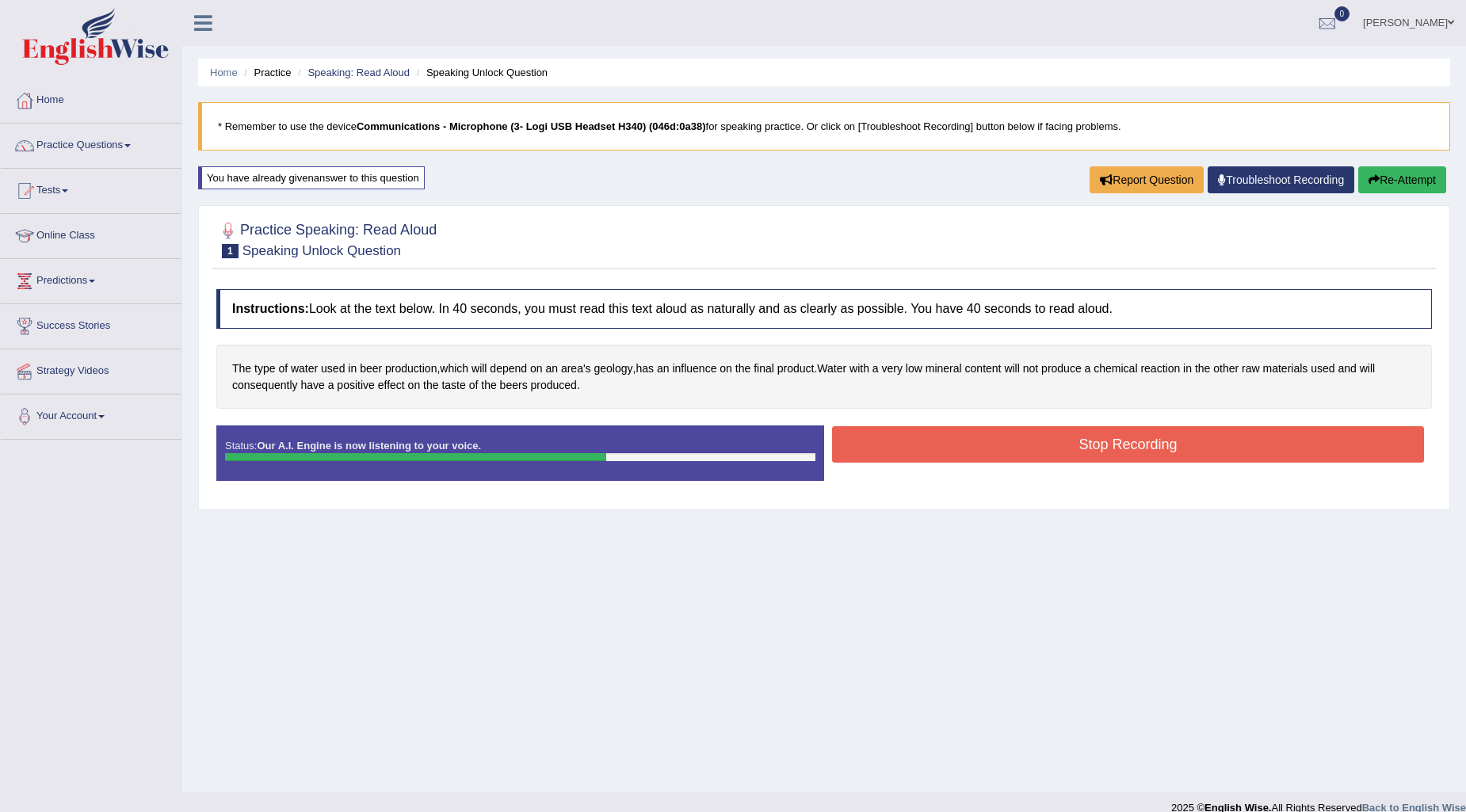
click at [915, 444] on button "Stop Recording" at bounding box center [1128, 445] width 592 height 37
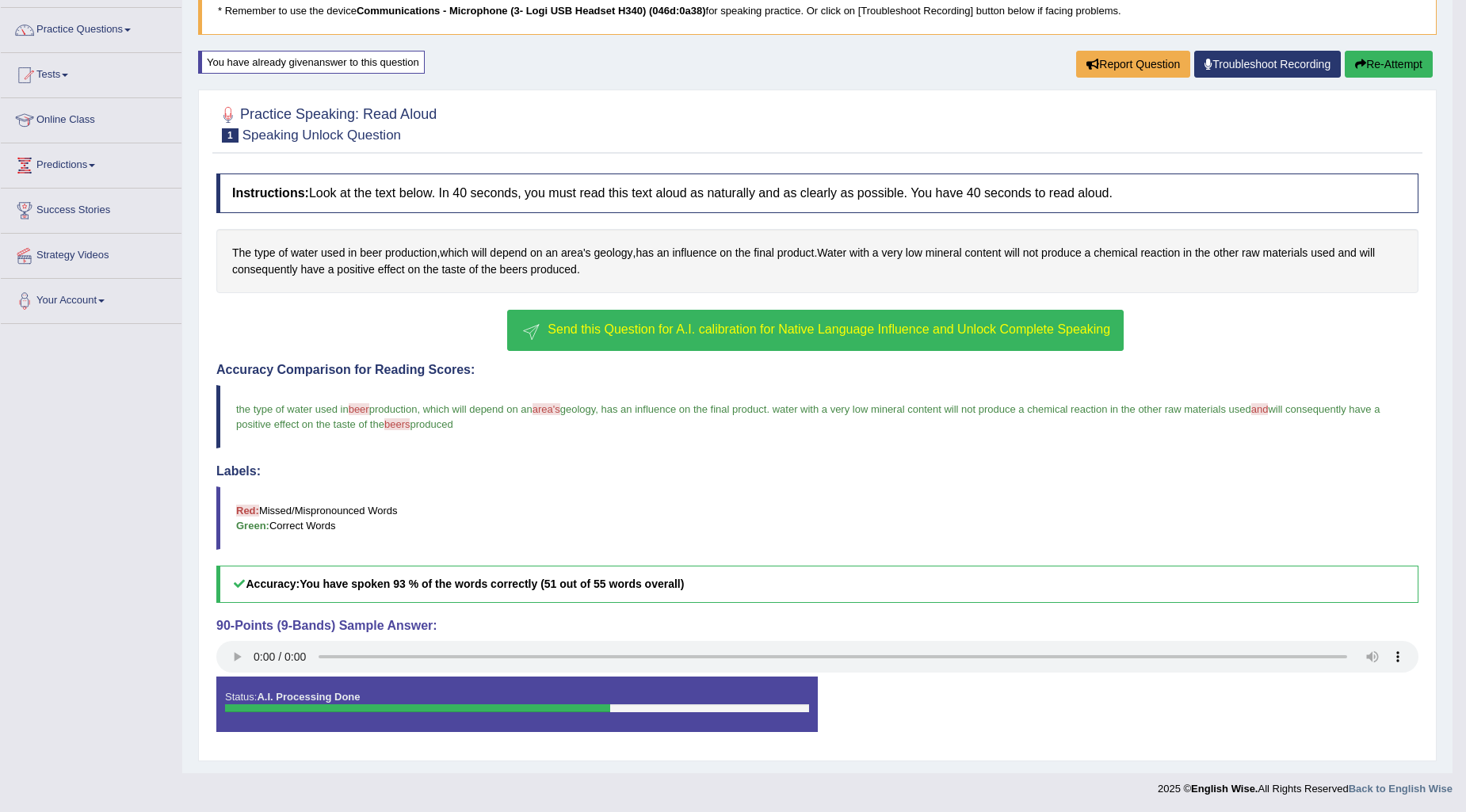
scroll to position [116, 0]
click at [1383, 61] on button "Re-Attempt" at bounding box center [1389, 63] width 88 height 27
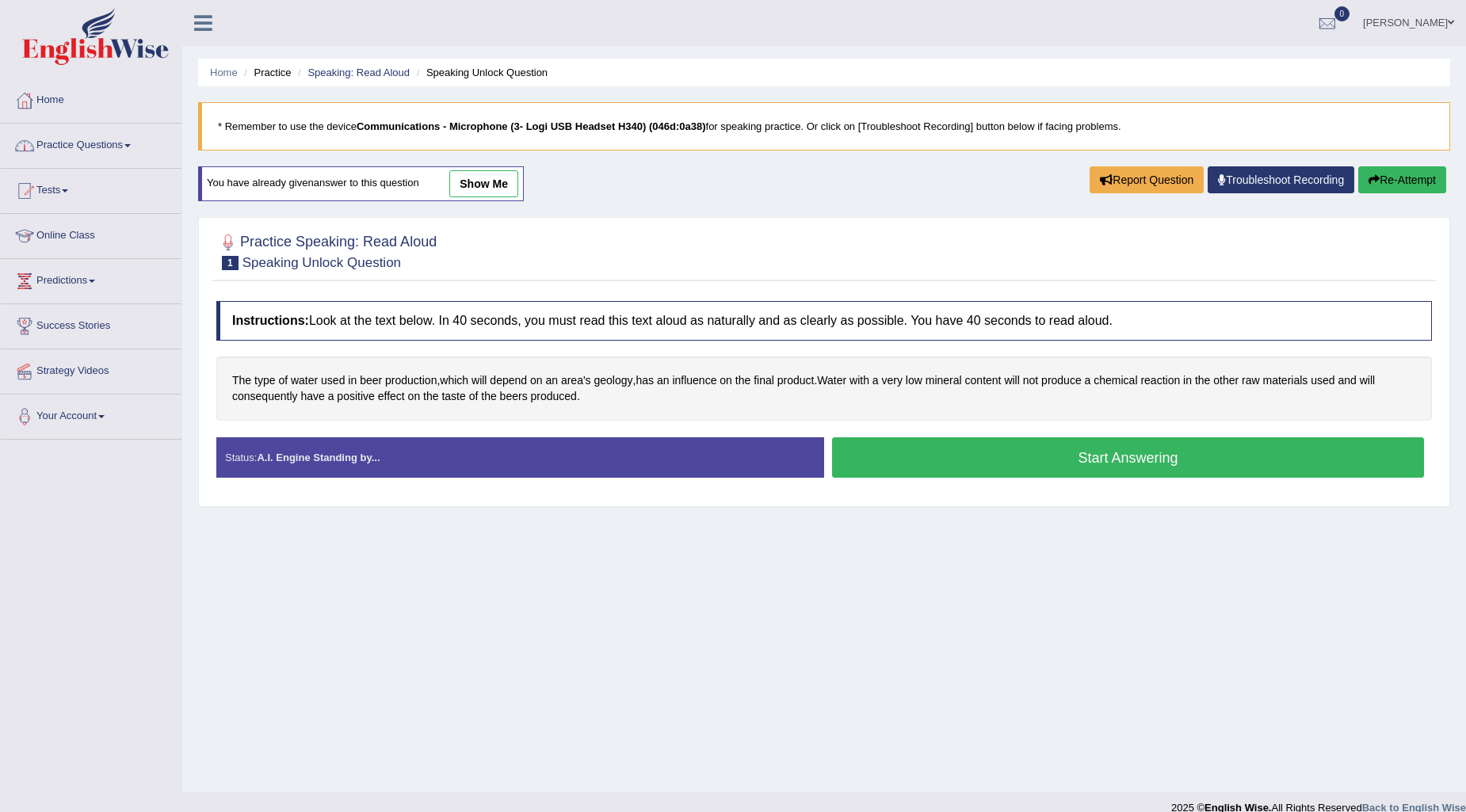
scroll to position [19, 0]
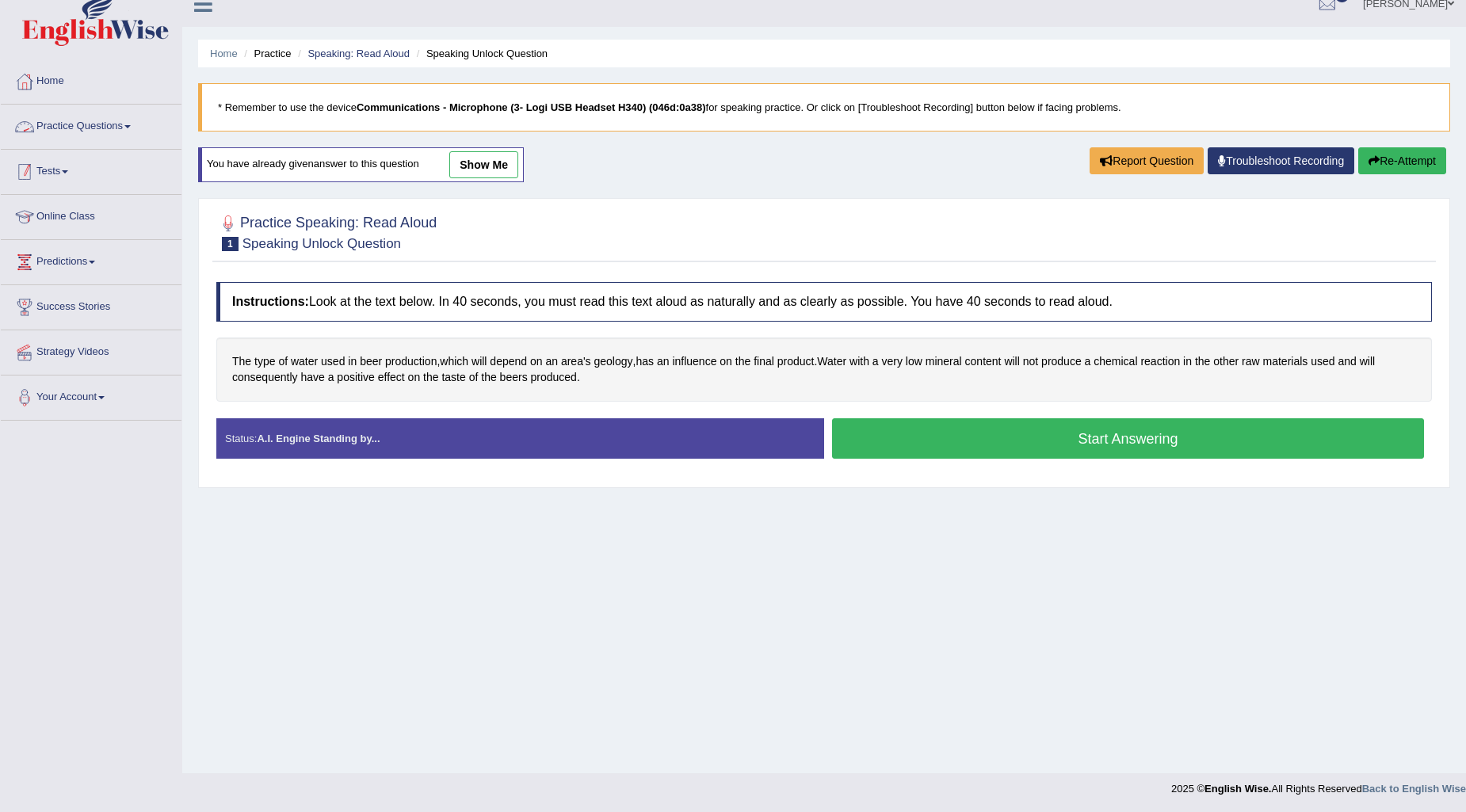
click at [123, 150] on link "Tests" at bounding box center [91, 170] width 180 height 40
click at [138, 117] on link "Practice Questions" at bounding box center [91, 125] width 180 height 40
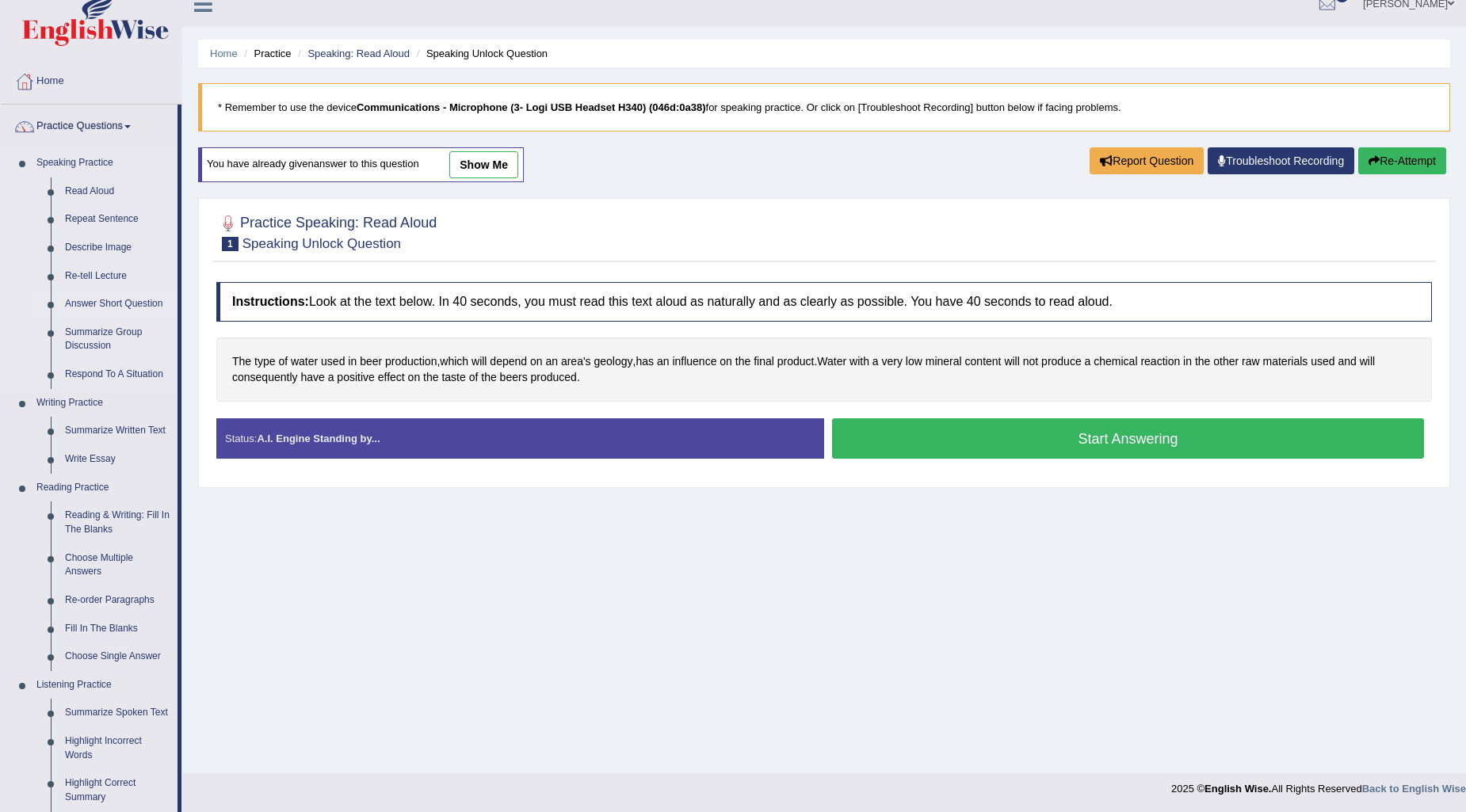
click at [123, 298] on link "Answer Short Question" at bounding box center [118, 304] width 120 height 28
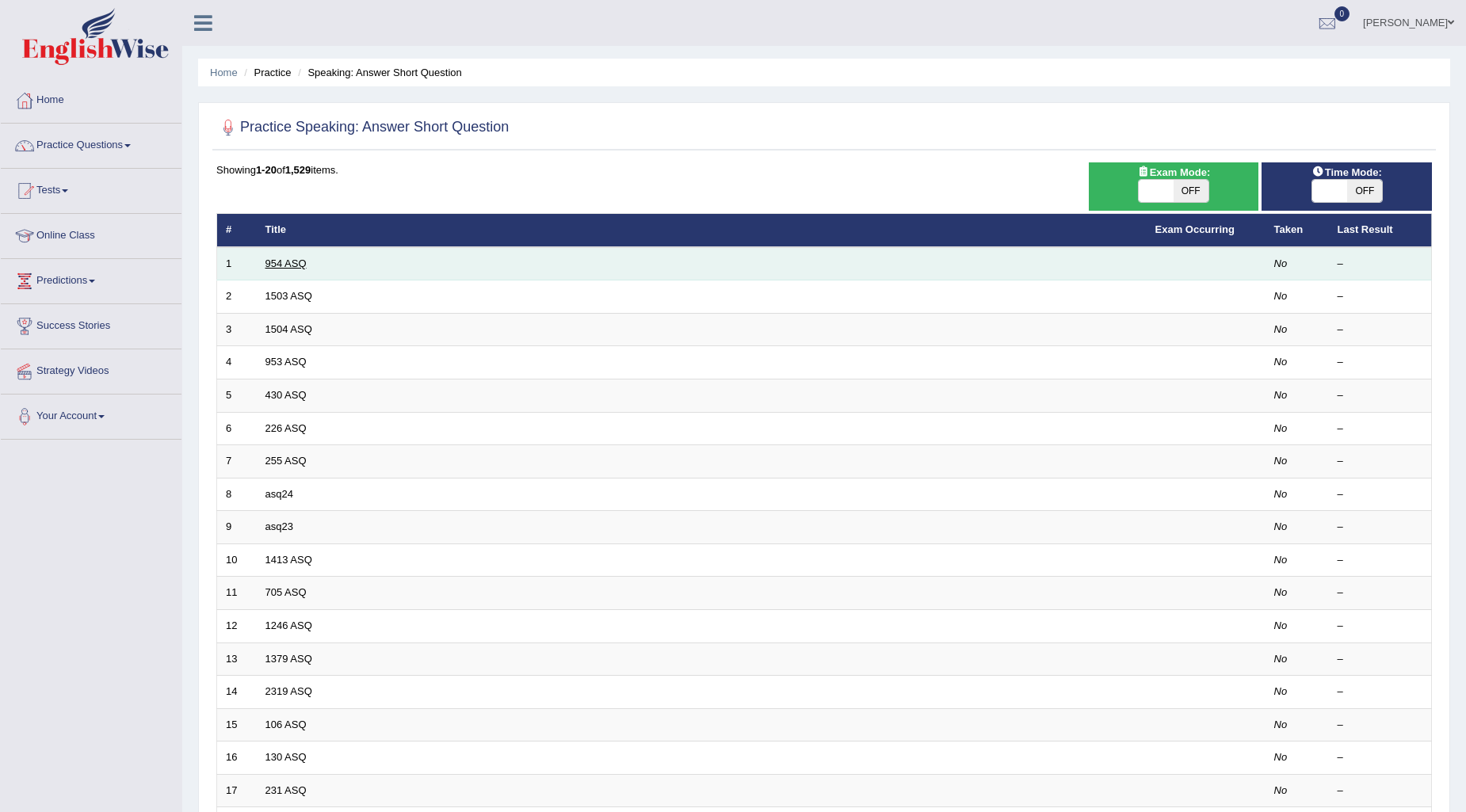
click at [282, 258] on link "954 ASQ" at bounding box center [286, 263] width 42 height 12
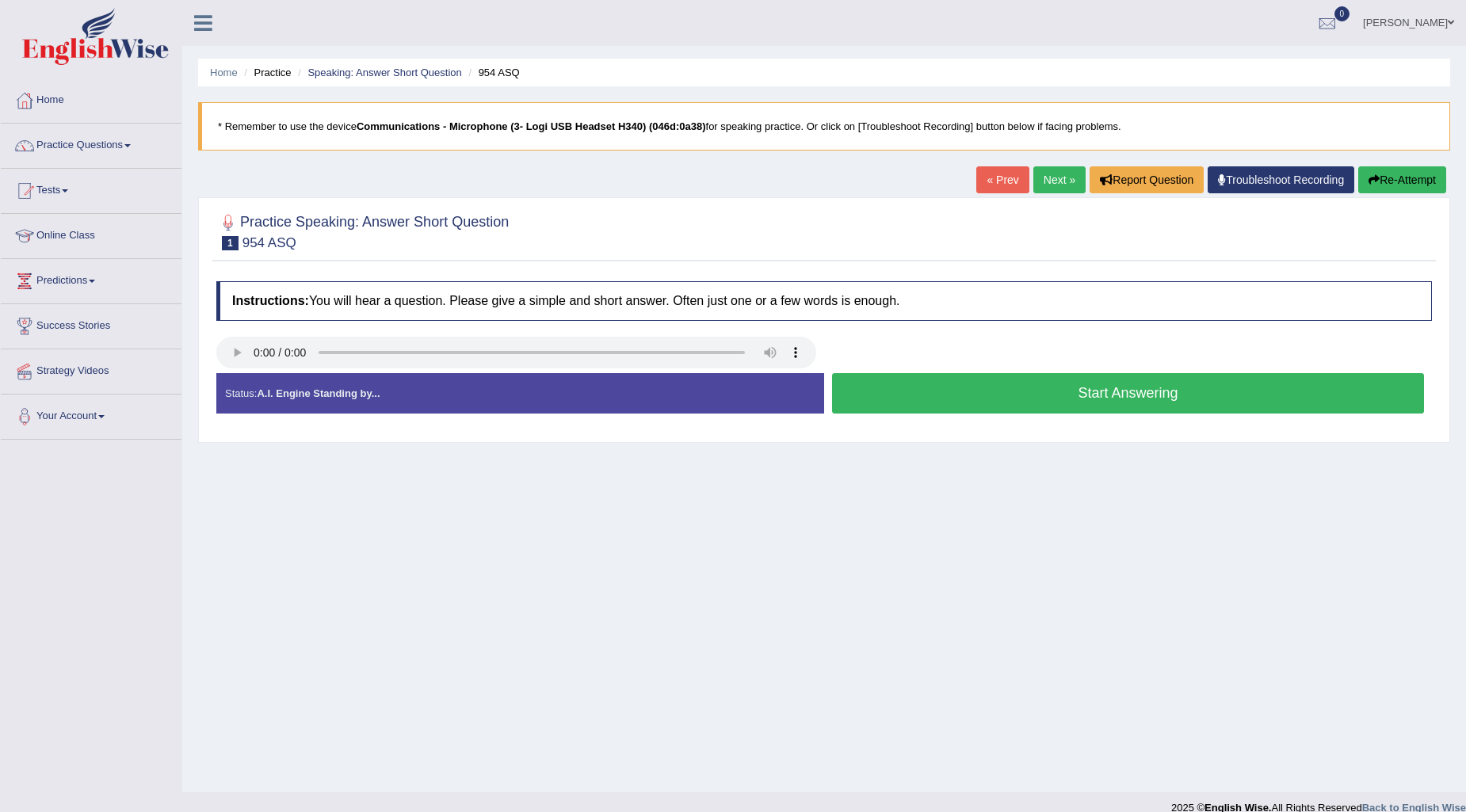
click at [960, 391] on button "Start Answering" at bounding box center [1128, 393] width 592 height 41
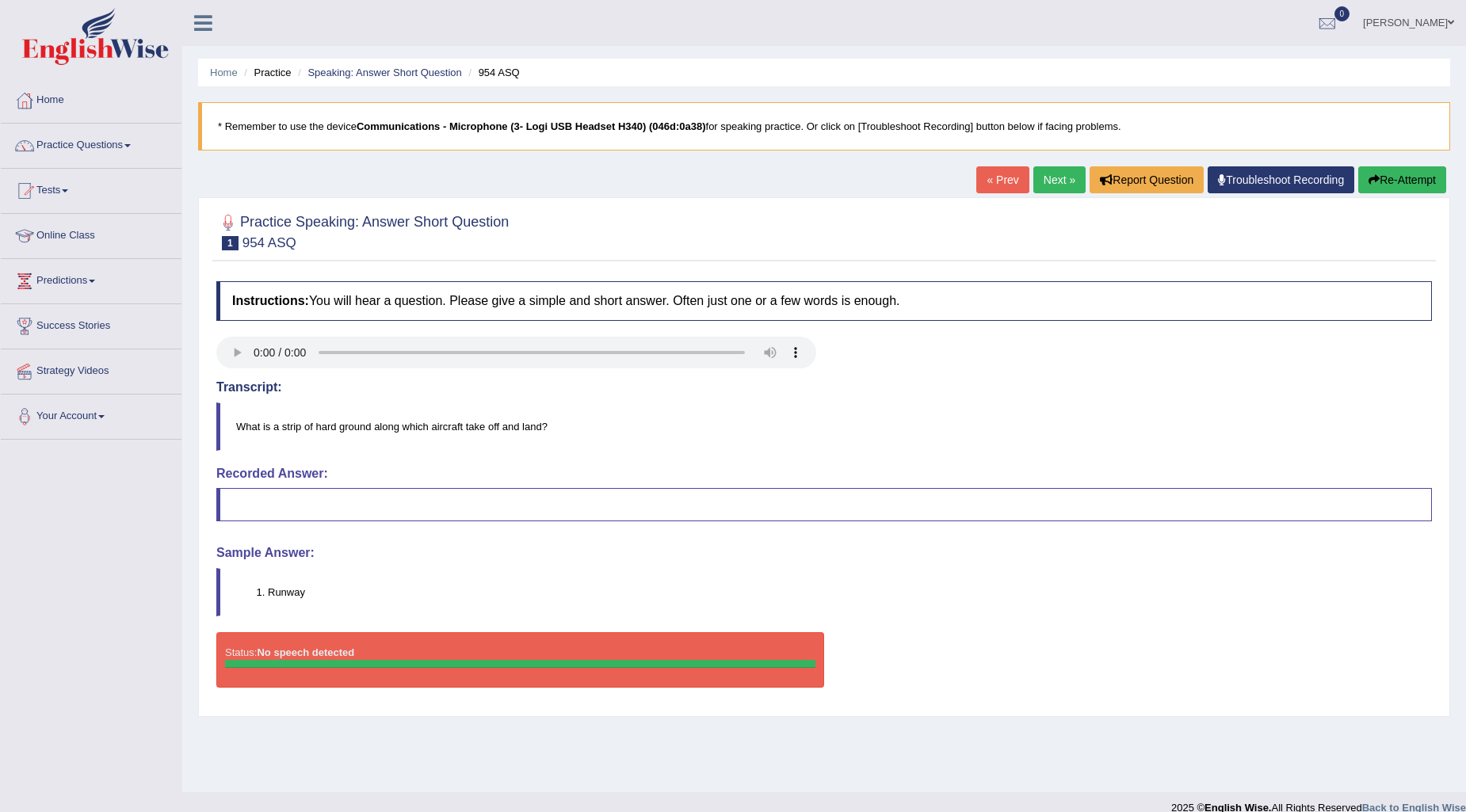
click at [294, 492] on blockquote at bounding box center [824, 504] width 1216 height 33
click at [302, 504] on blockquote at bounding box center [824, 504] width 1216 height 33
click at [1399, 176] on button "Re-Attempt" at bounding box center [1402, 180] width 88 height 27
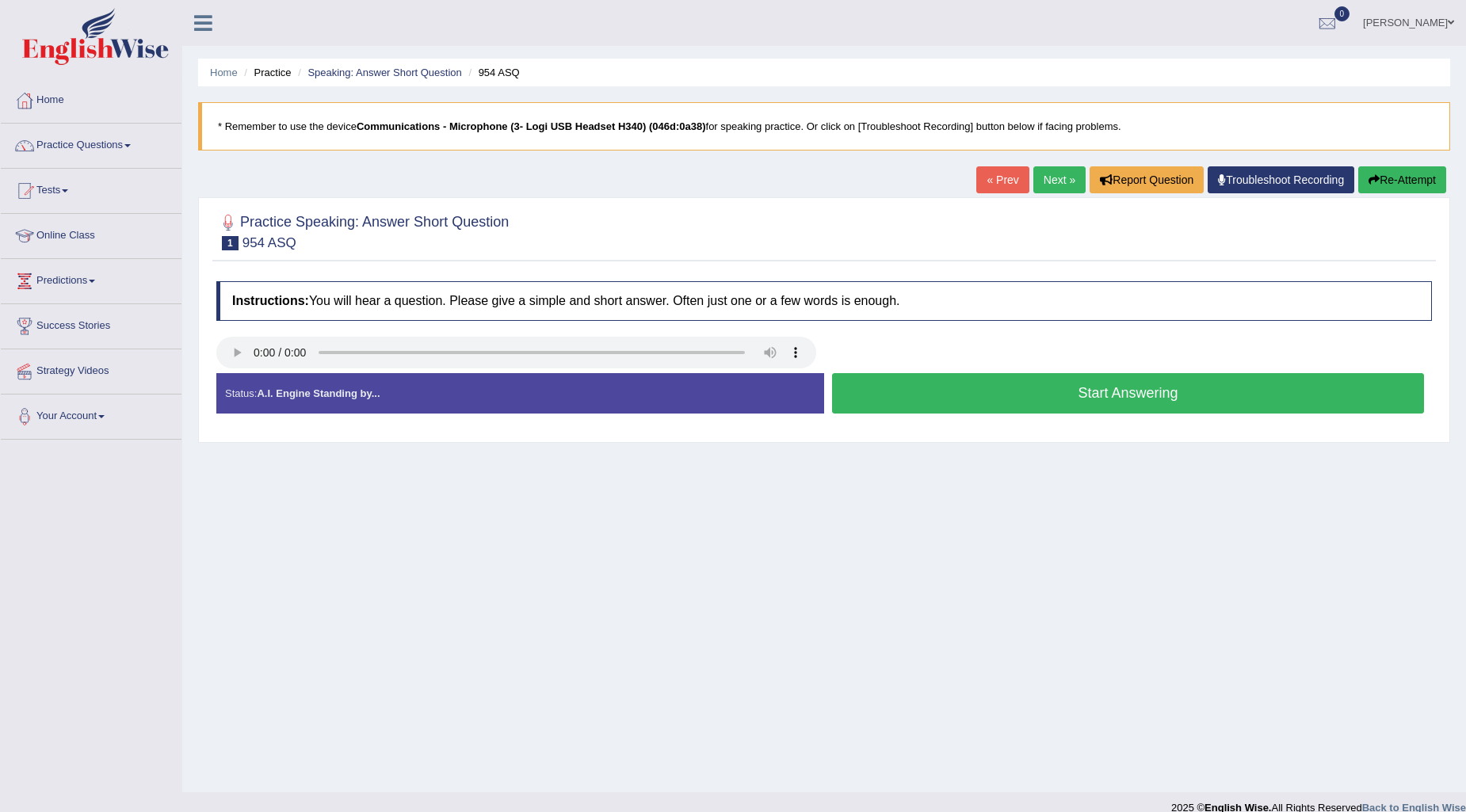
click at [1125, 388] on button "Start Answering" at bounding box center [1128, 393] width 592 height 41
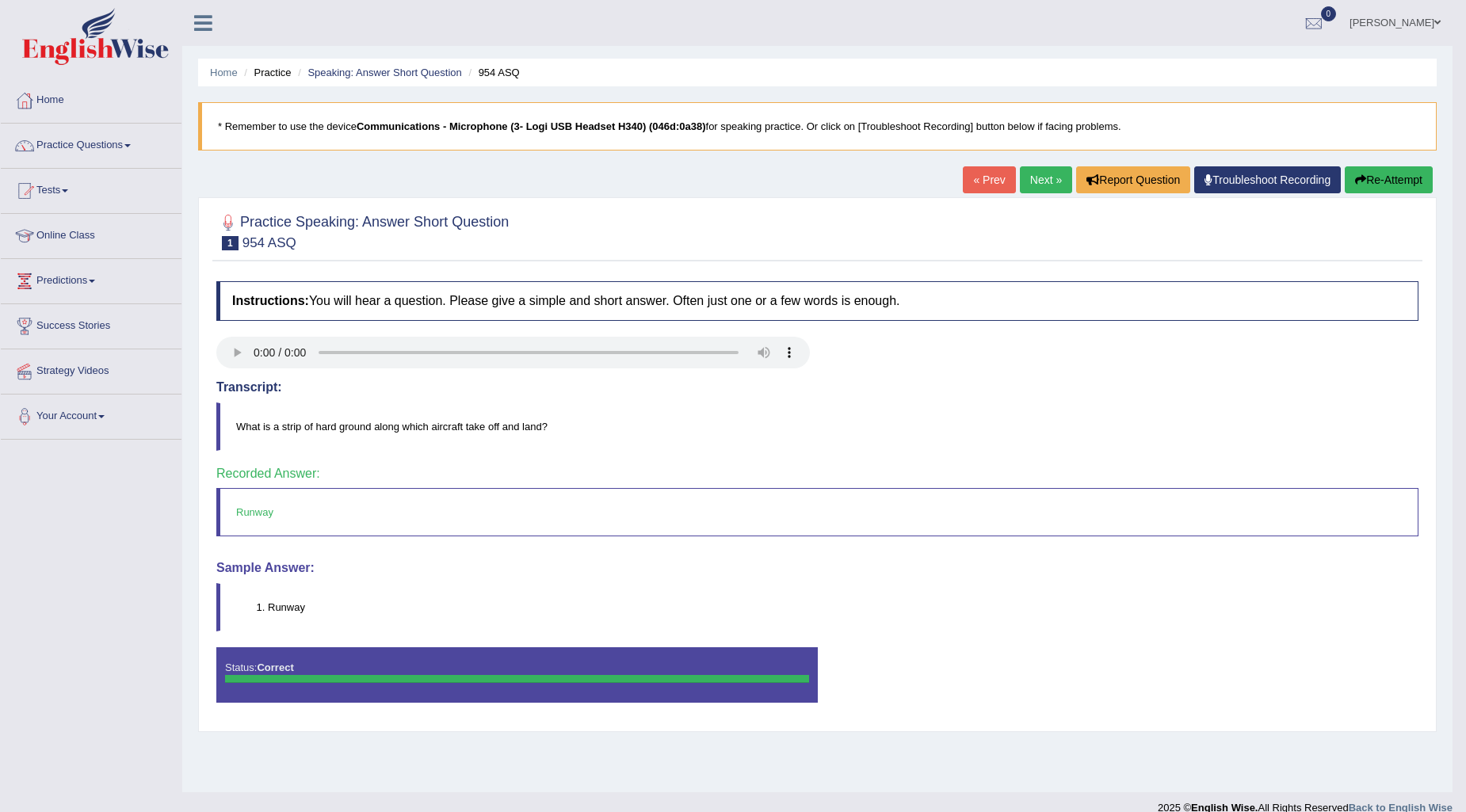
click at [1031, 176] on link "Next »" at bounding box center [1045, 180] width 52 height 27
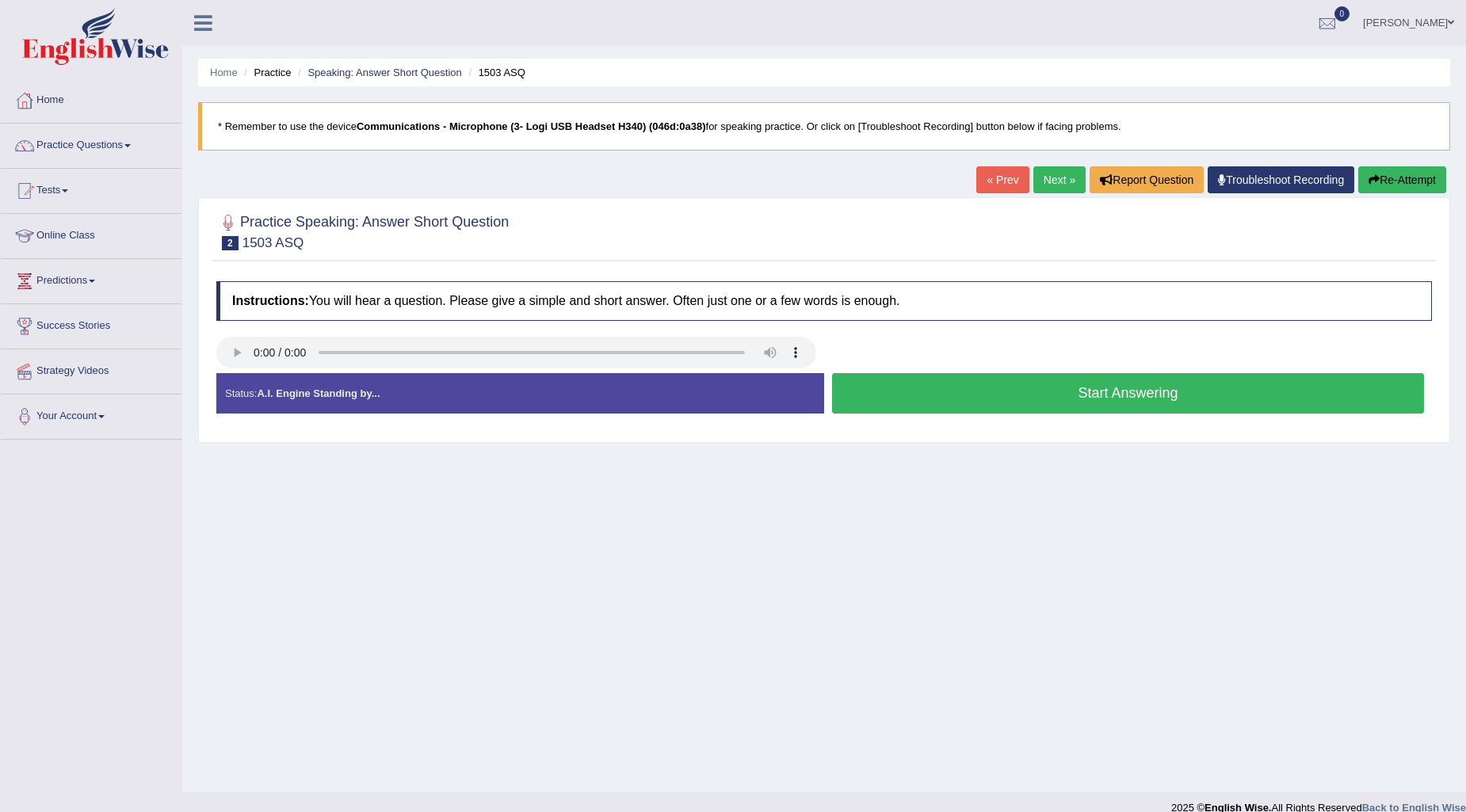
click at [866, 383] on button "Start Answering" at bounding box center [1128, 393] width 592 height 41
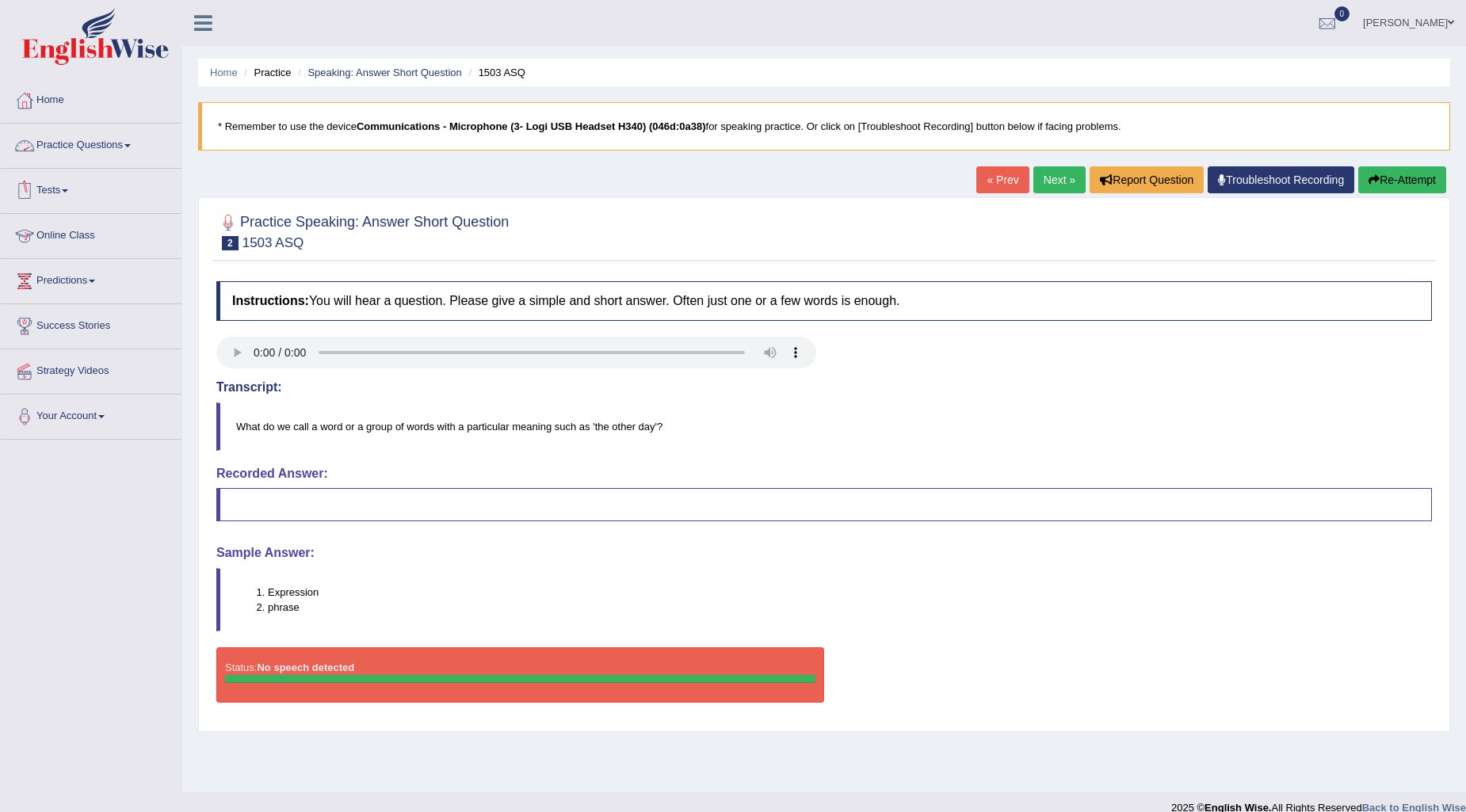
click at [108, 138] on link "Practice Questions" at bounding box center [91, 144] width 180 height 40
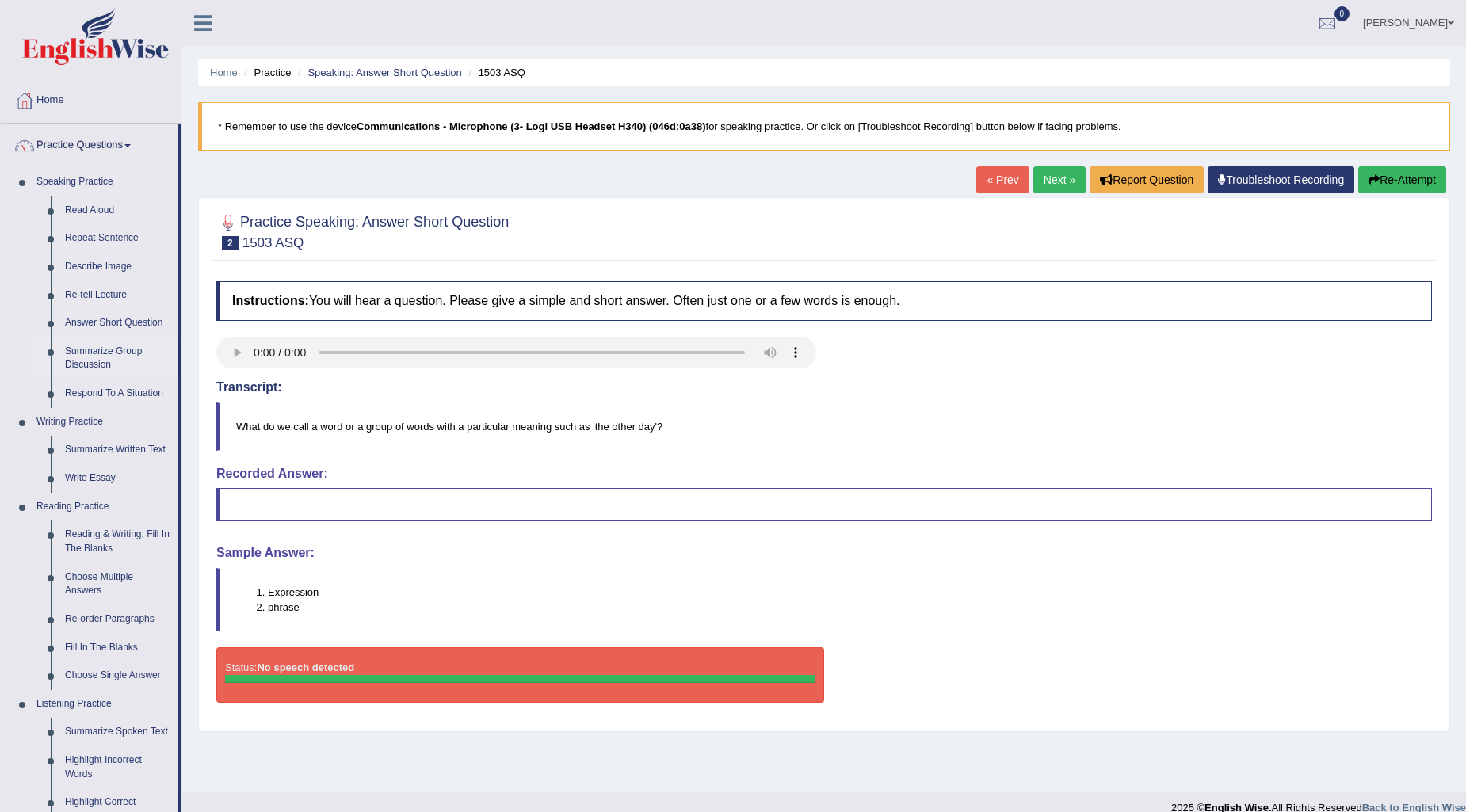
click at [104, 347] on link "Summarize Group Discussion" at bounding box center [118, 358] width 120 height 42
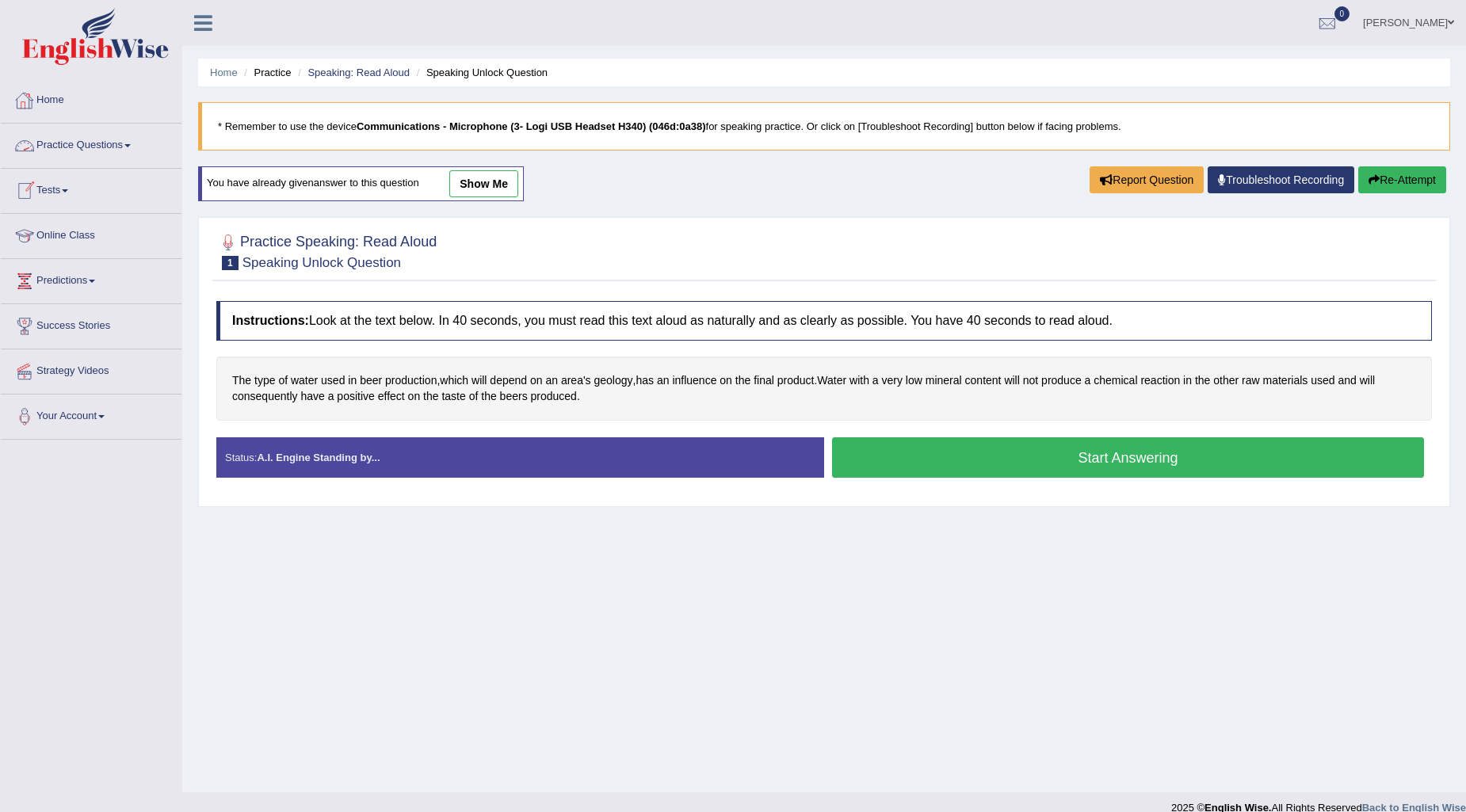
click at [120, 146] on link "Practice Questions" at bounding box center [91, 144] width 180 height 40
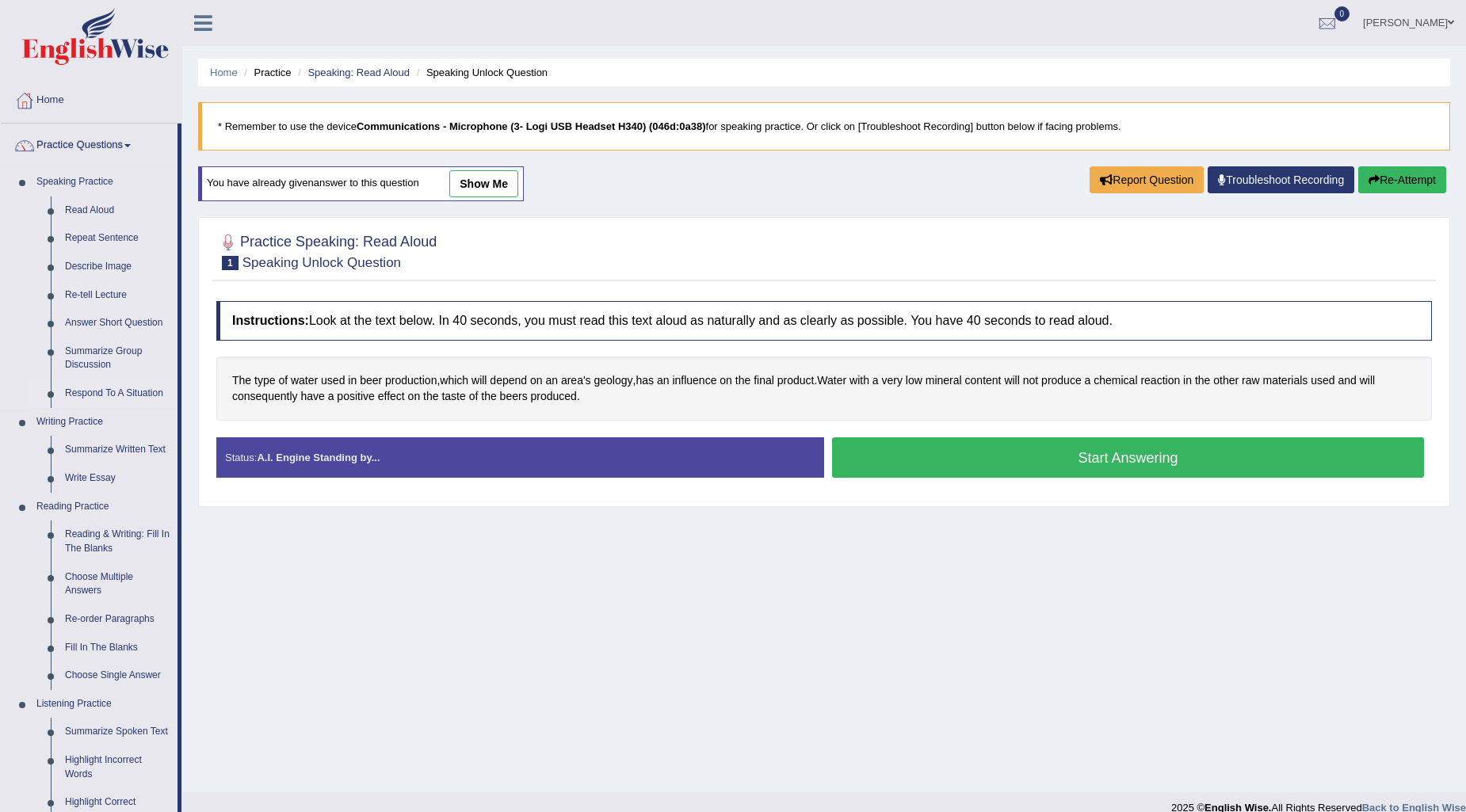
click at [138, 392] on link "Respond To A Situation" at bounding box center [118, 393] width 120 height 28
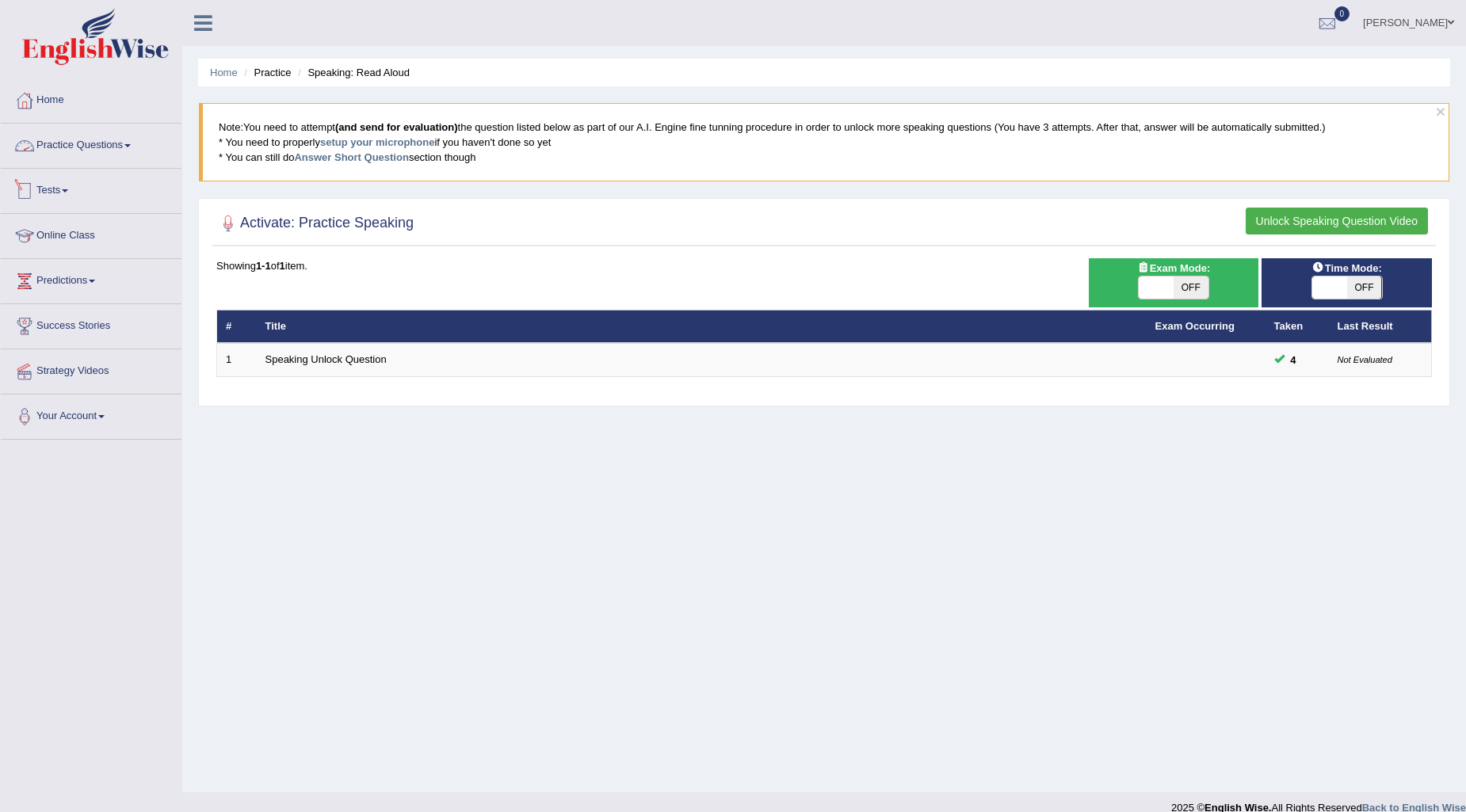
click at [131, 140] on link "Practice Questions" at bounding box center [91, 144] width 180 height 40
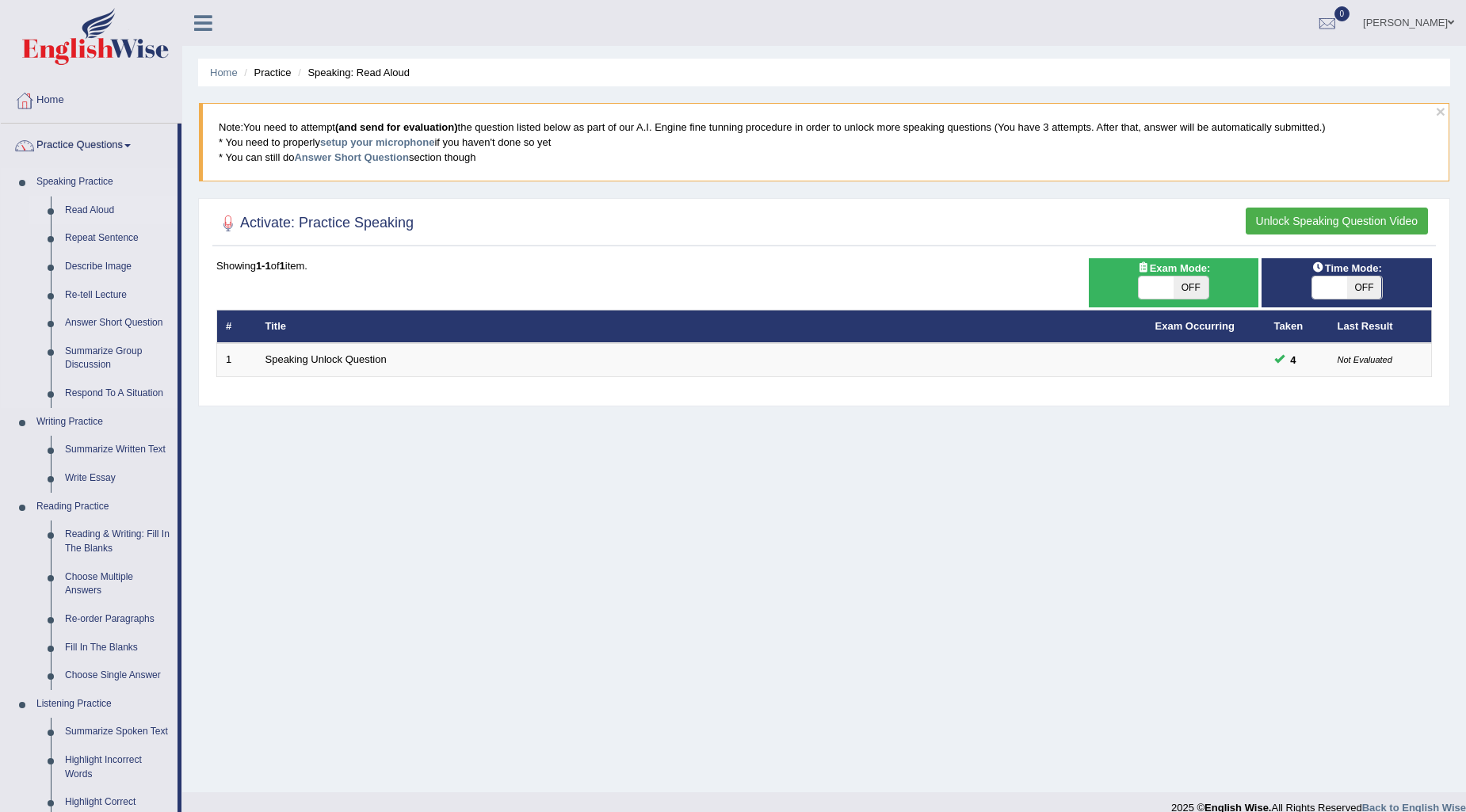
click at [81, 209] on link "Read Aloud" at bounding box center [118, 210] width 120 height 28
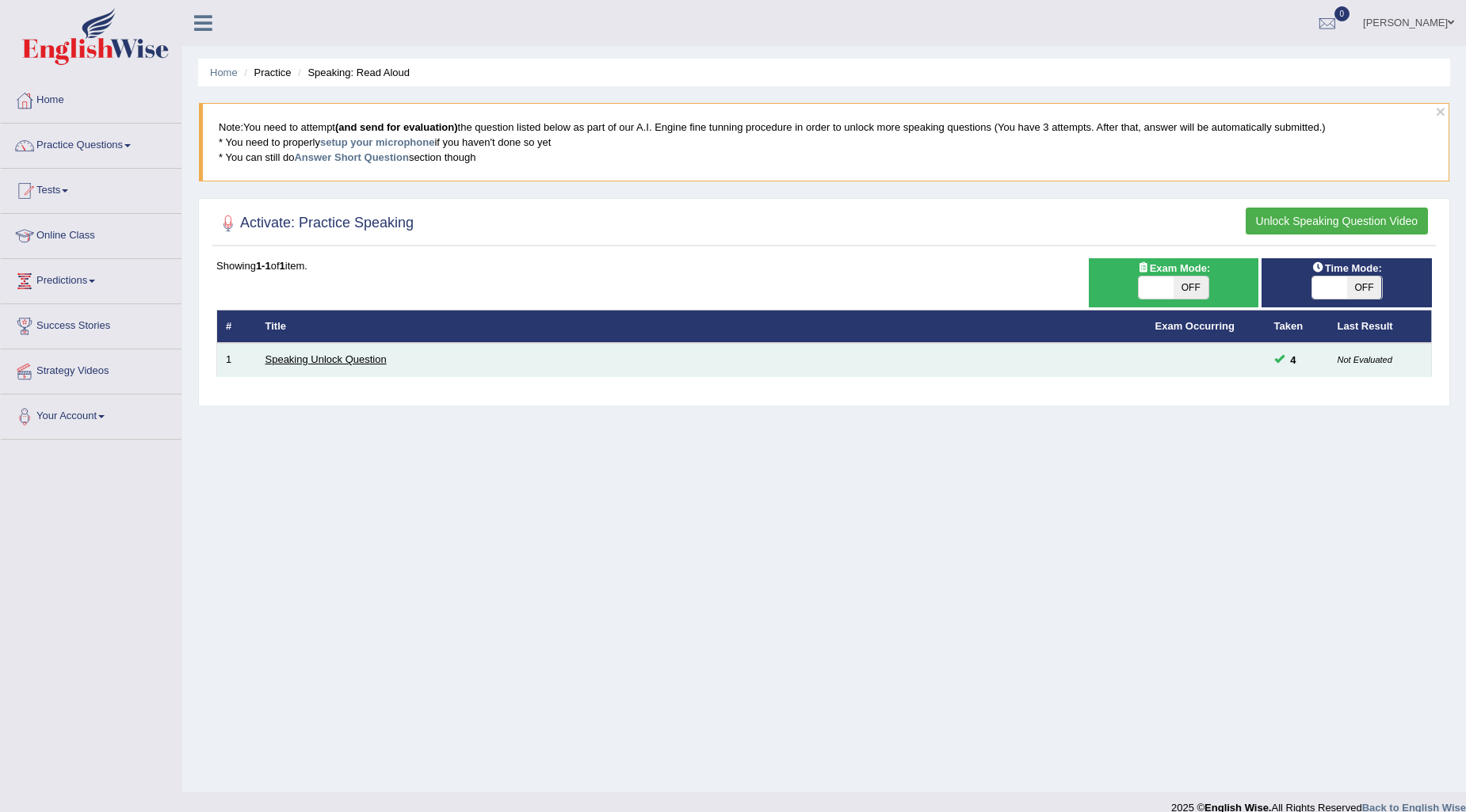
click at [278, 357] on link "Speaking Unlock Question" at bounding box center [326, 359] width 121 height 12
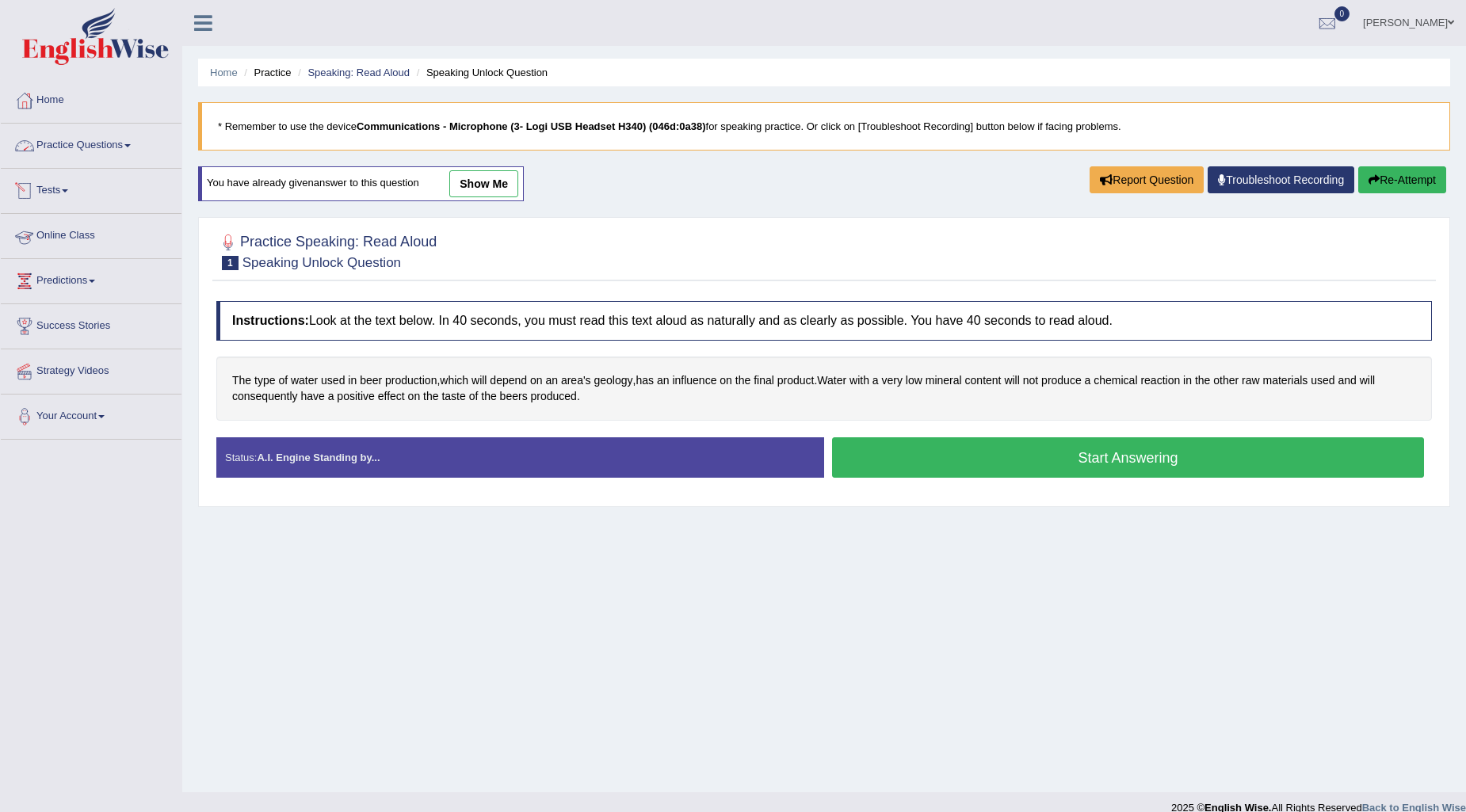
click at [119, 140] on link "Practice Questions" at bounding box center [91, 144] width 180 height 40
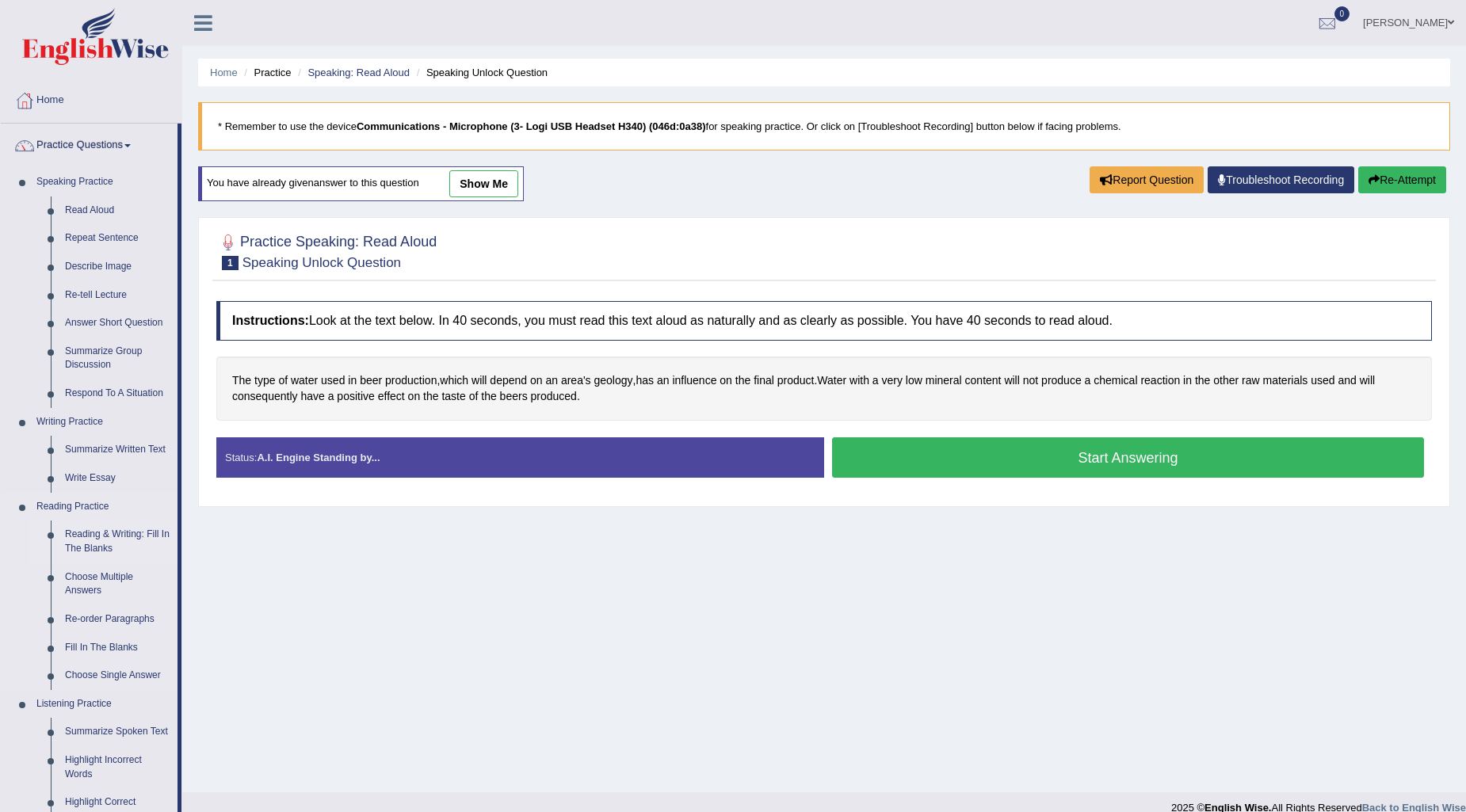
click at [113, 530] on link "Reading & Writing: Fill In The Blanks" at bounding box center [118, 541] width 120 height 42
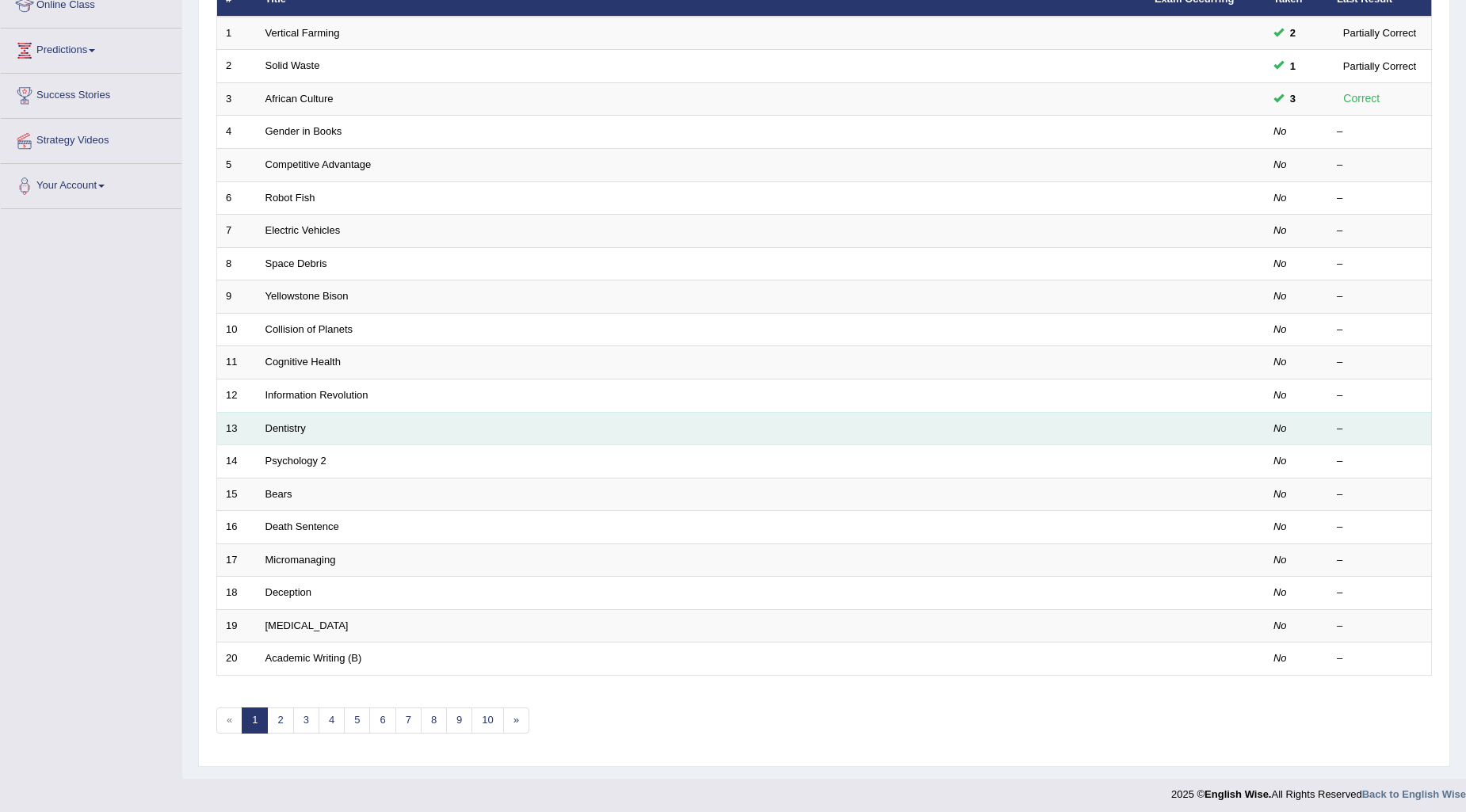
scroll to position [236, 0]
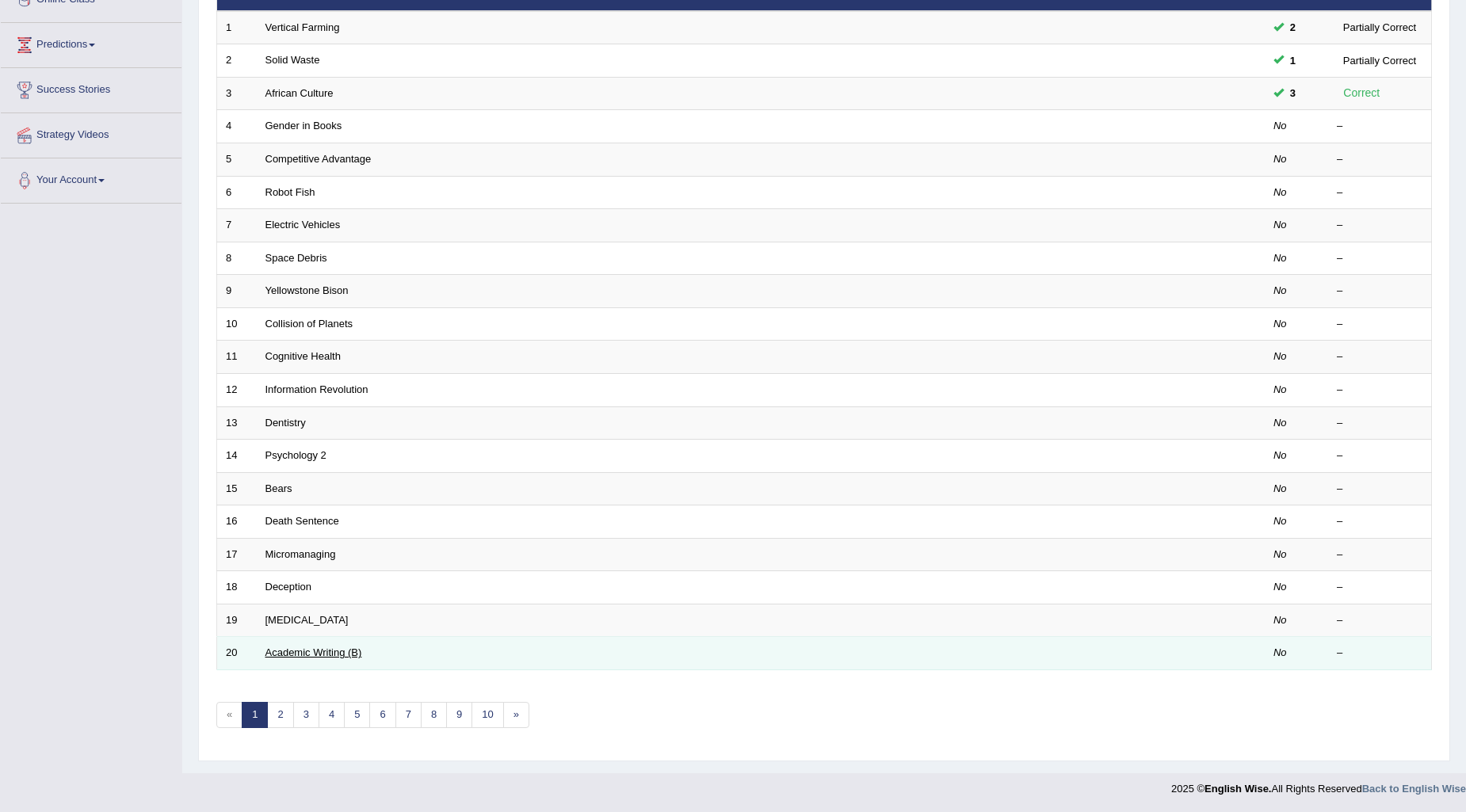
click at [297, 647] on link "Academic Writing (B)" at bounding box center [313, 652] width 96 height 12
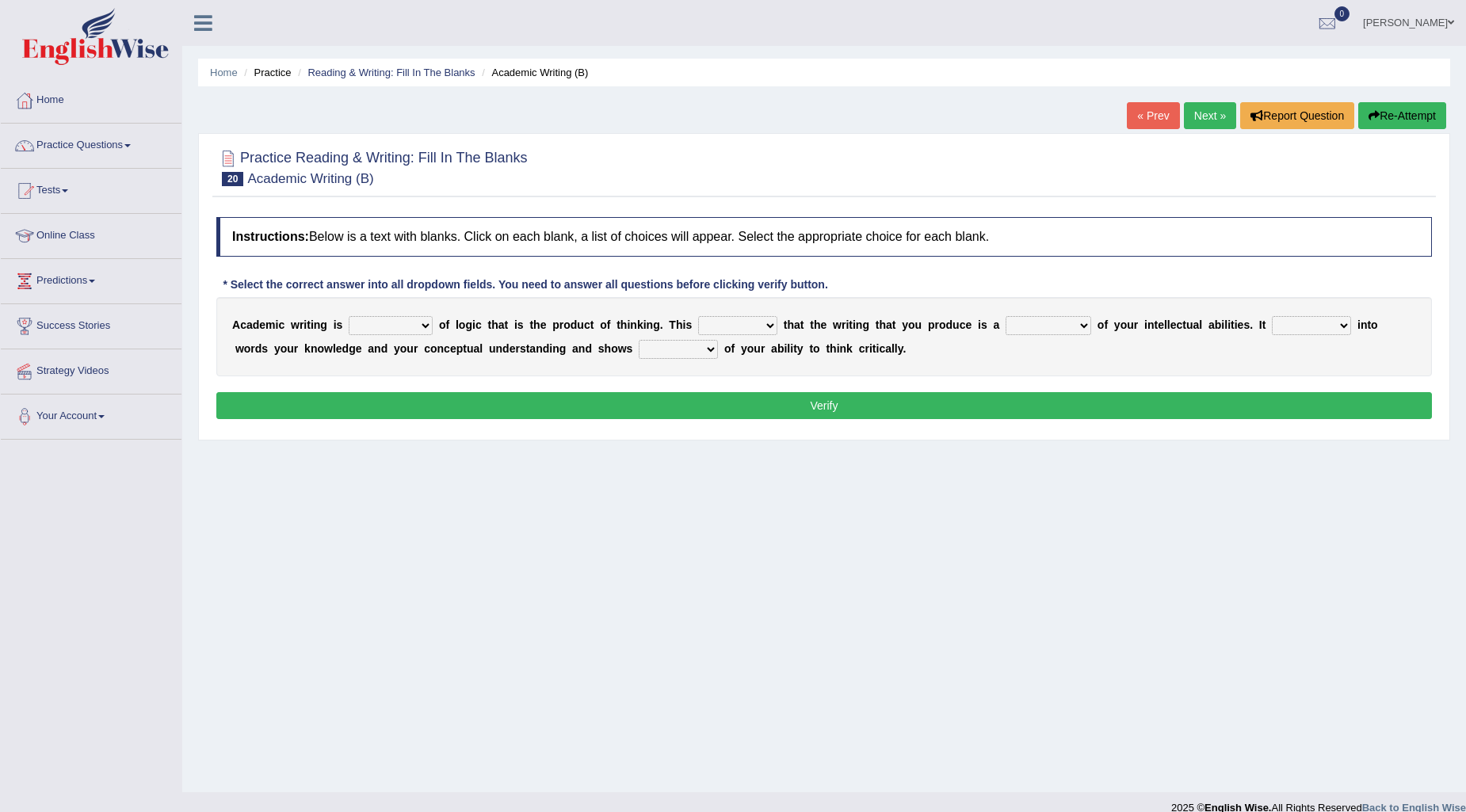
click at [428, 325] on select "expectation entitlement expression exchange" at bounding box center [390, 325] width 84 height 19
select select "expectation"
click at [348, 316] on select "expectation entitlement expression exchange" at bounding box center [390, 325] width 84 height 19
click at [763, 318] on select "means questions stipulates answers" at bounding box center [737, 325] width 79 height 19
select select "means"
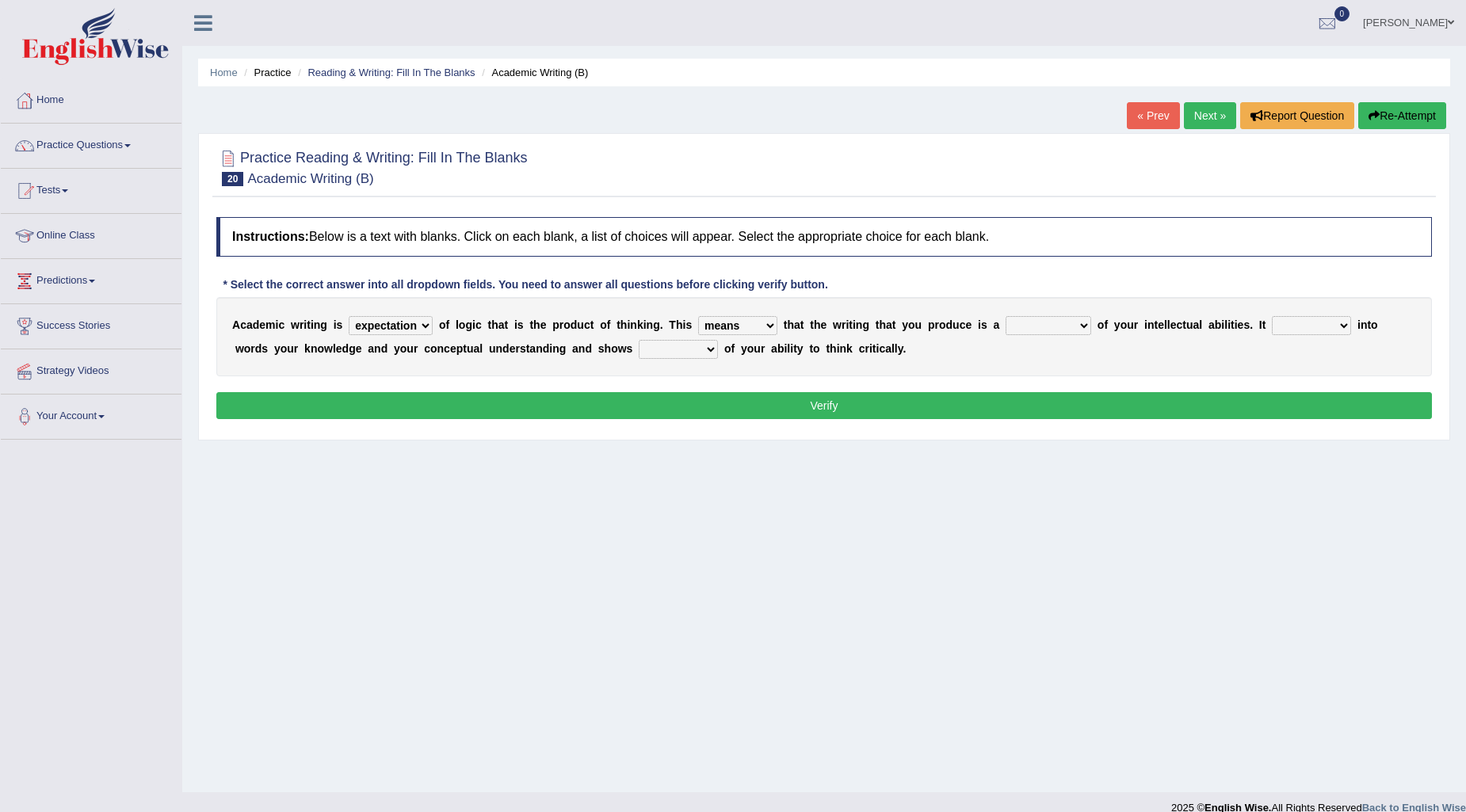
click at [698, 316] on select "means questions stipulates answers" at bounding box center [737, 325] width 79 height 19
click at [1083, 327] on select "redundancy mission credit reflection" at bounding box center [1048, 325] width 86 height 19
select select "credit"
click at [1006, 316] on select "redundancy mission credit reflection" at bounding box center [1048, 325] width 86 height 19
click at [1345, 320] on select "enriches shows allows puts" at bounding box center [1311, 325] width 79 height 19
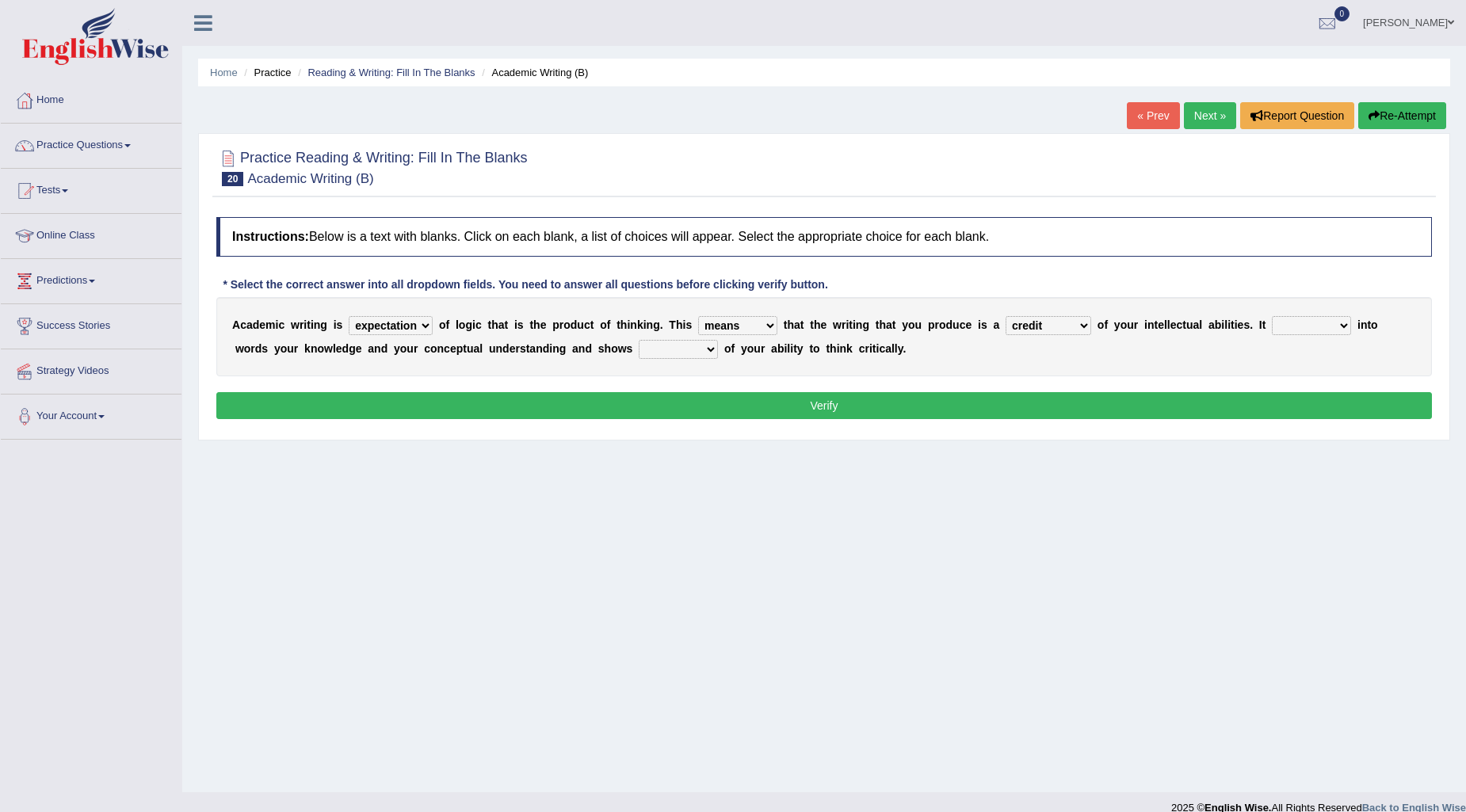
select select "allows"
click at [1273, 316] on select "enriches shows allows puts" at bounding box center [1311, 325] width 79 height 19
click at [702, 336] on div "A c a d e m i c w r i t i n g i s expectation entitlement expression exchange o…" at bounding box center [824, 336] width 1216 height 79
click at [714, 344] on select "hassle excuse capacity evidence" at bounding box center [678, 349] width 79 height 19
select select "capacity"
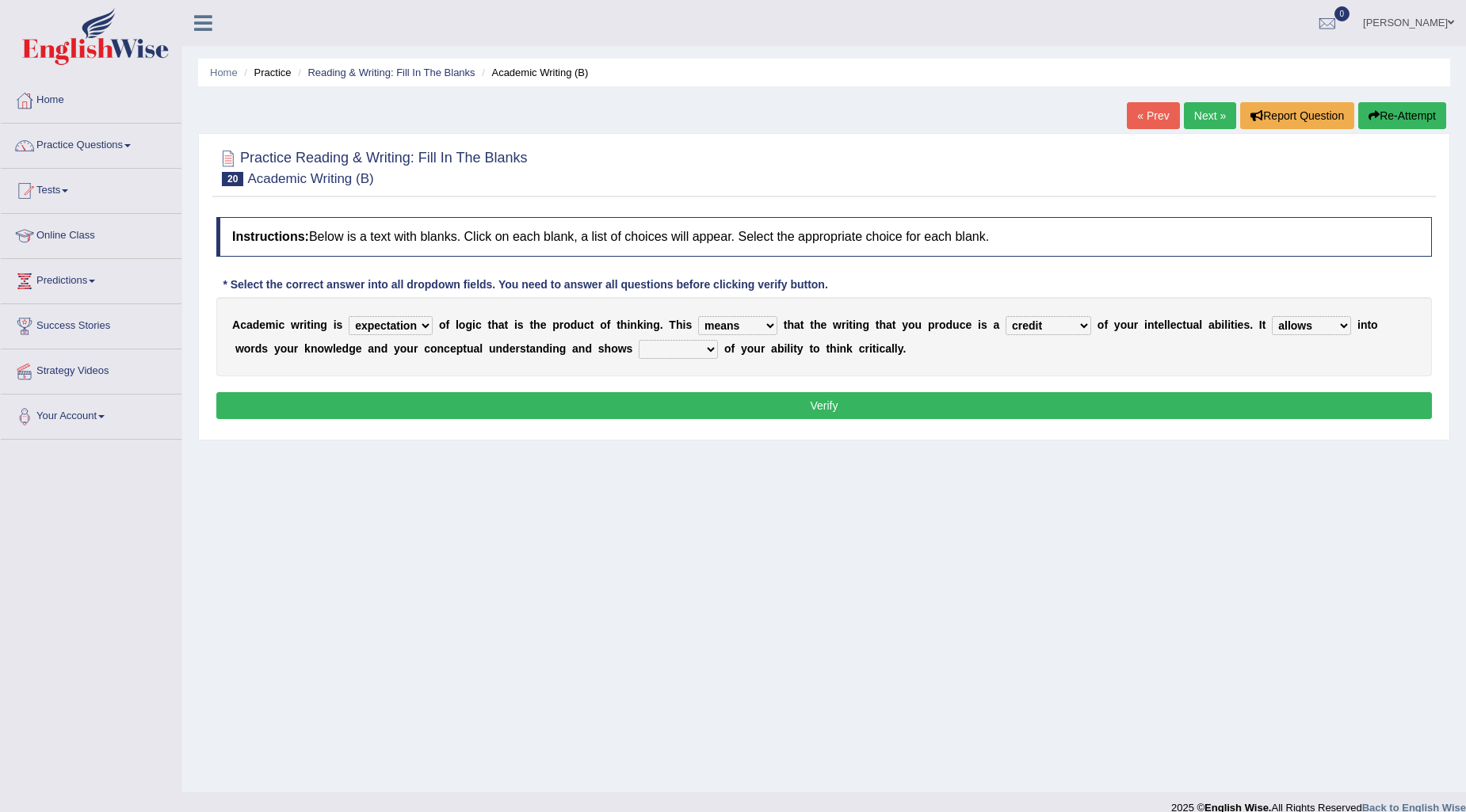
click at [639, 340] on select "hassle excuse capacity evidence" at bounding box center [678, 349] width 79 height 19
click at [822, 399] on button "Verify" at bounding box center [824, 406] width 1216 height 27
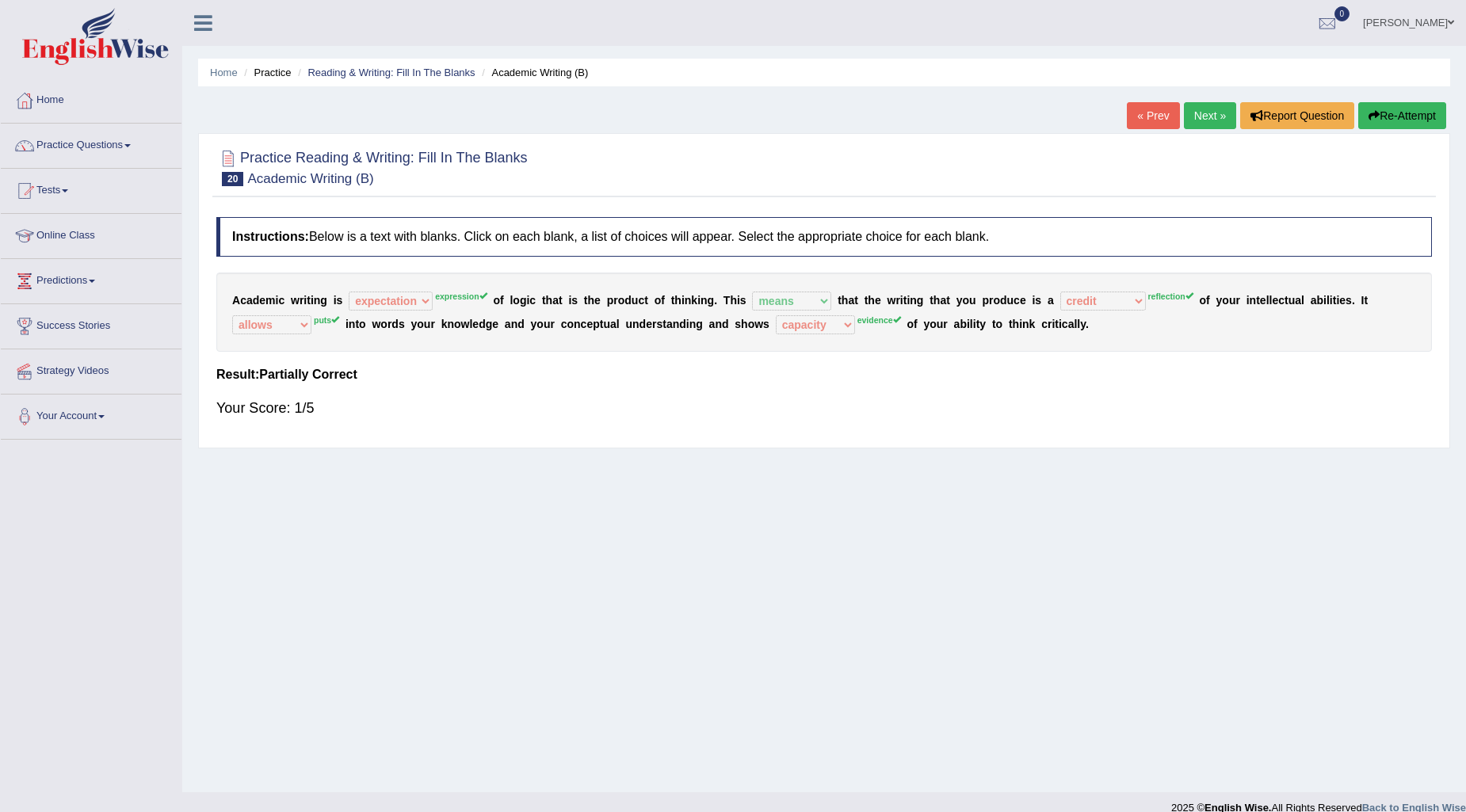
click at [1423, 111] on button "Re-Attempt" at bounding box center [1402, 116] width 88 height 27
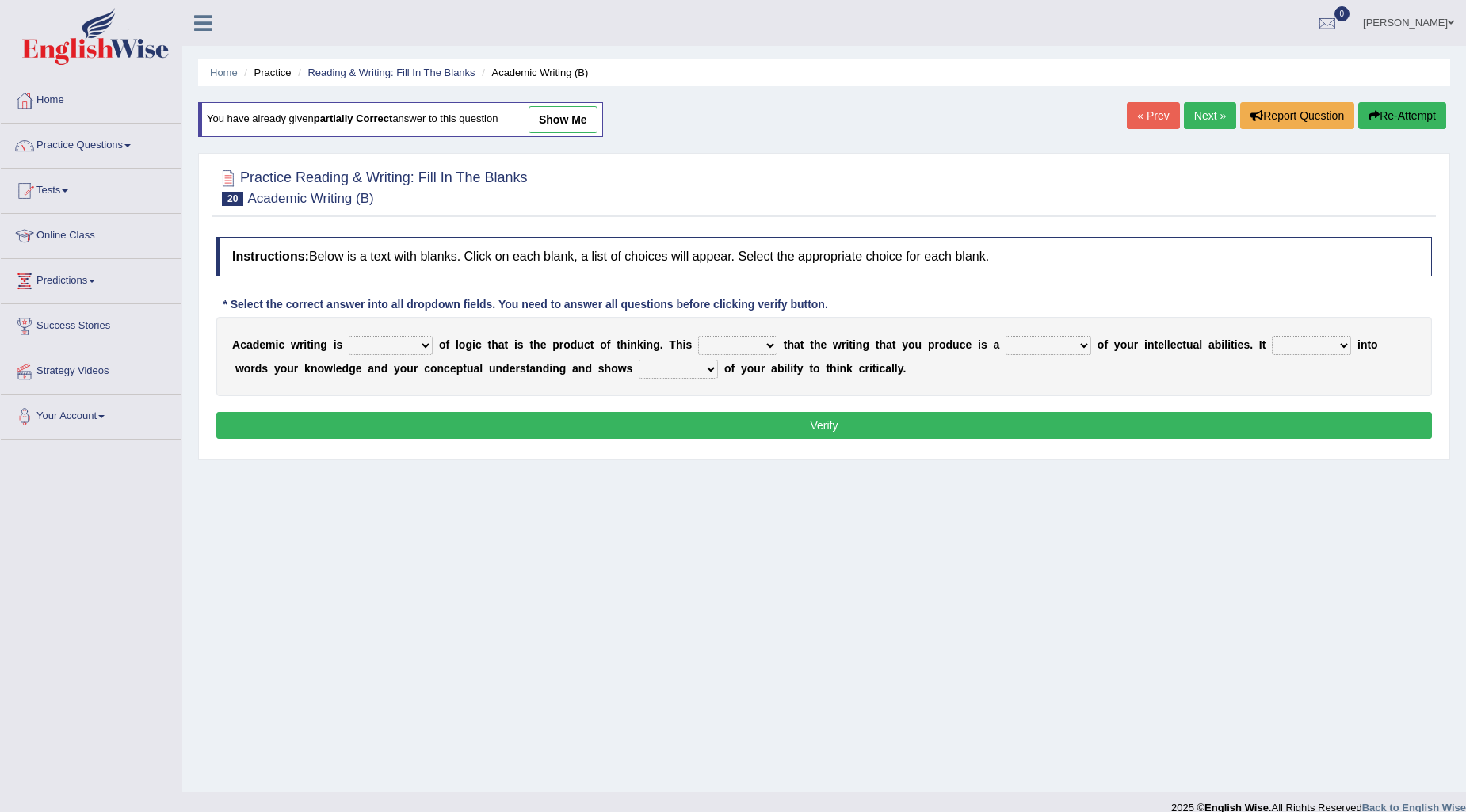
click at [418, 348] on select "expectation entitlement expression exchange" at bounding box center [390, 345] width 84 height 19
select select "expression"
click at [348, 336] on select "expectation entitlement expression exchange" at bounding box center [390, 345] width 84 height 19
click at [762, 342] on select "means questions stipulates answers" at bounding box center [737, 345] width 79 height 19
select select "means"
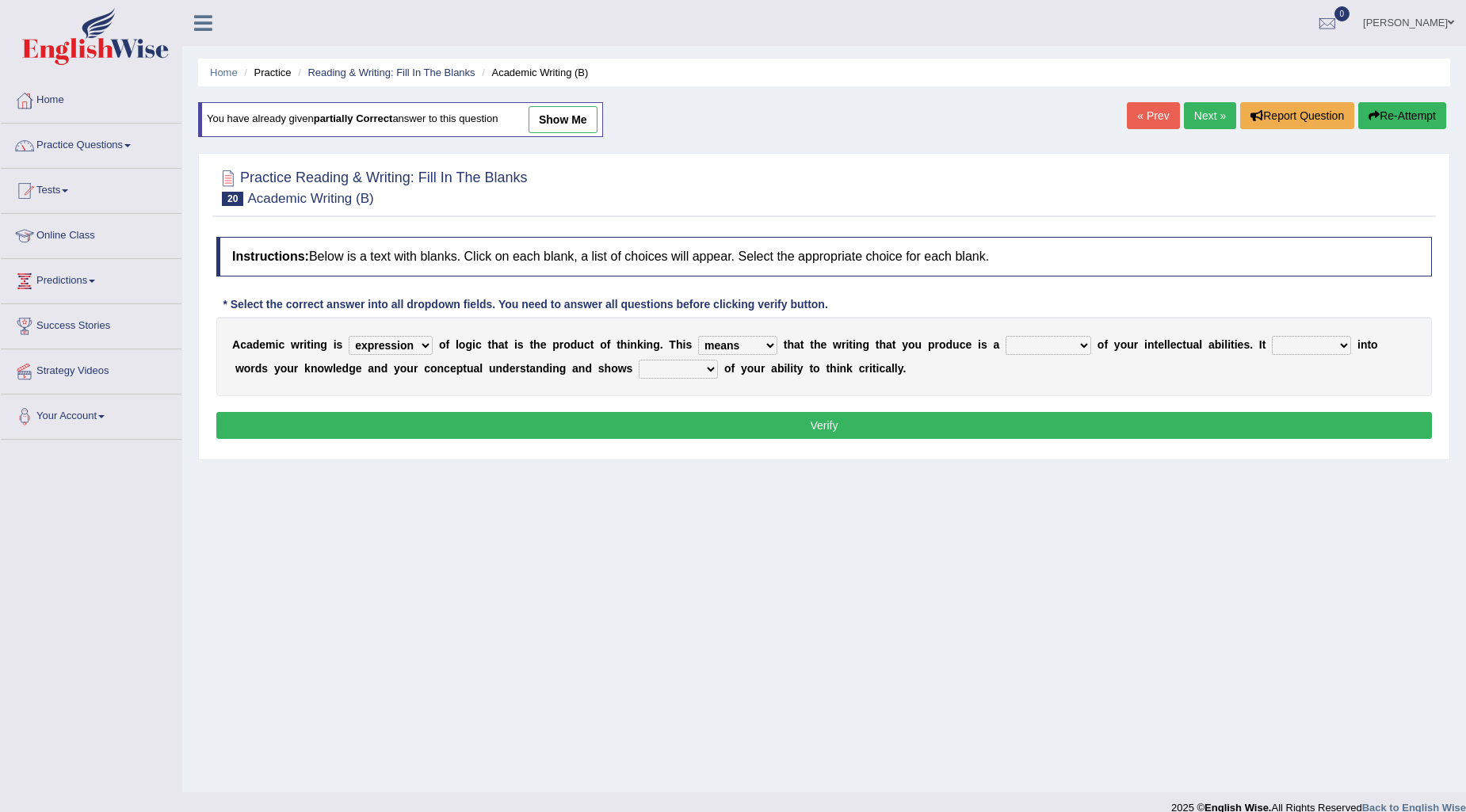
click at [698, 336] on select "means questions stipulates answers" at bounding box center [737, 345] width 79 height 19
click at [1087, 344] on select "redundancy mission credit reflection" at bounding box center [1048, 345] width 86 height 19
select select "reflection"
click at [1006, 336] on select "redundancy mission credit reflection" at bounding box center [1048, 345] width 86 height 19
click at [1347, 338] on select "enriches shows allows puts" at bounding box center [1311, 345] width 79 height 19
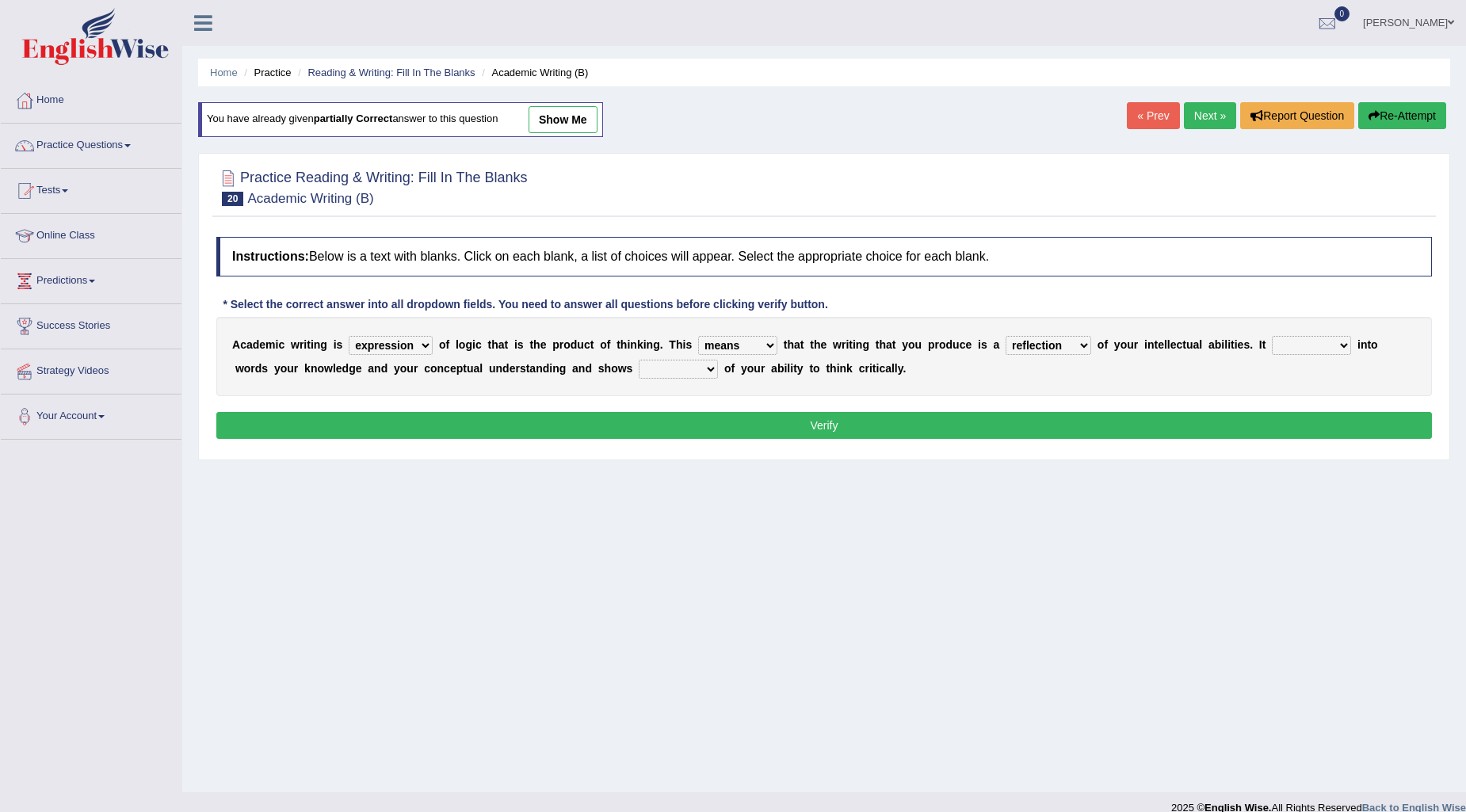
select select "puts"
click at [1273, 336] on select "enriches shows allows puts" at bounding box center [1311, 345] width 79 height 19
click at [714, 366] on select "hassle excuse capacity evidence" at bounding box center [678, 369] width 79 height 19
select select "evidence"
click at [639, 360] on select "hassle excuse capacity evidence" at bounding box center [678, 369] width 79 height 19
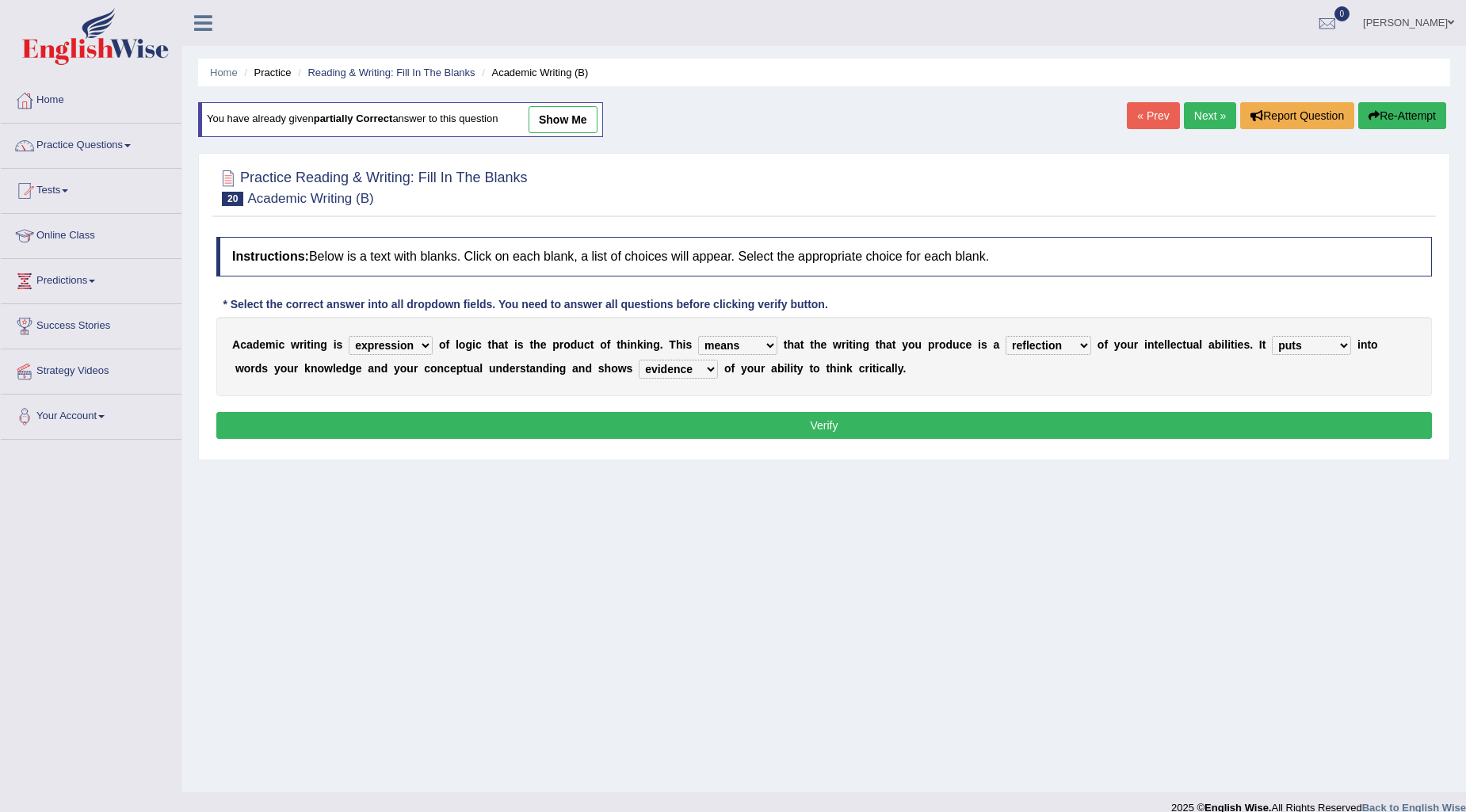
click at [700, 433] on button "Verify" at bounding box center [824, 425] width 1216 height 27
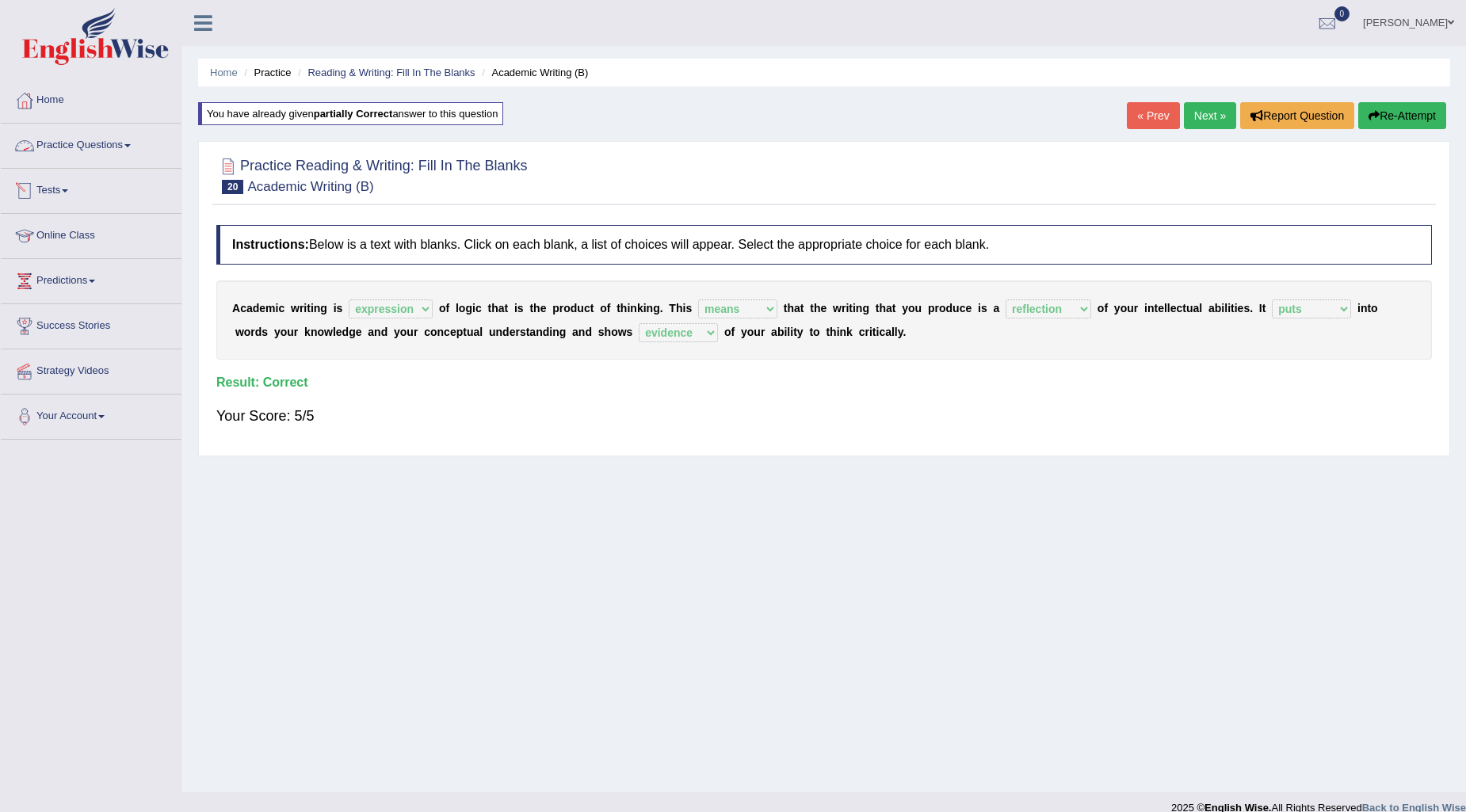
click at [107, 139] on link "Practice Questions" at bounding box center [91, 144] width 180 height 40
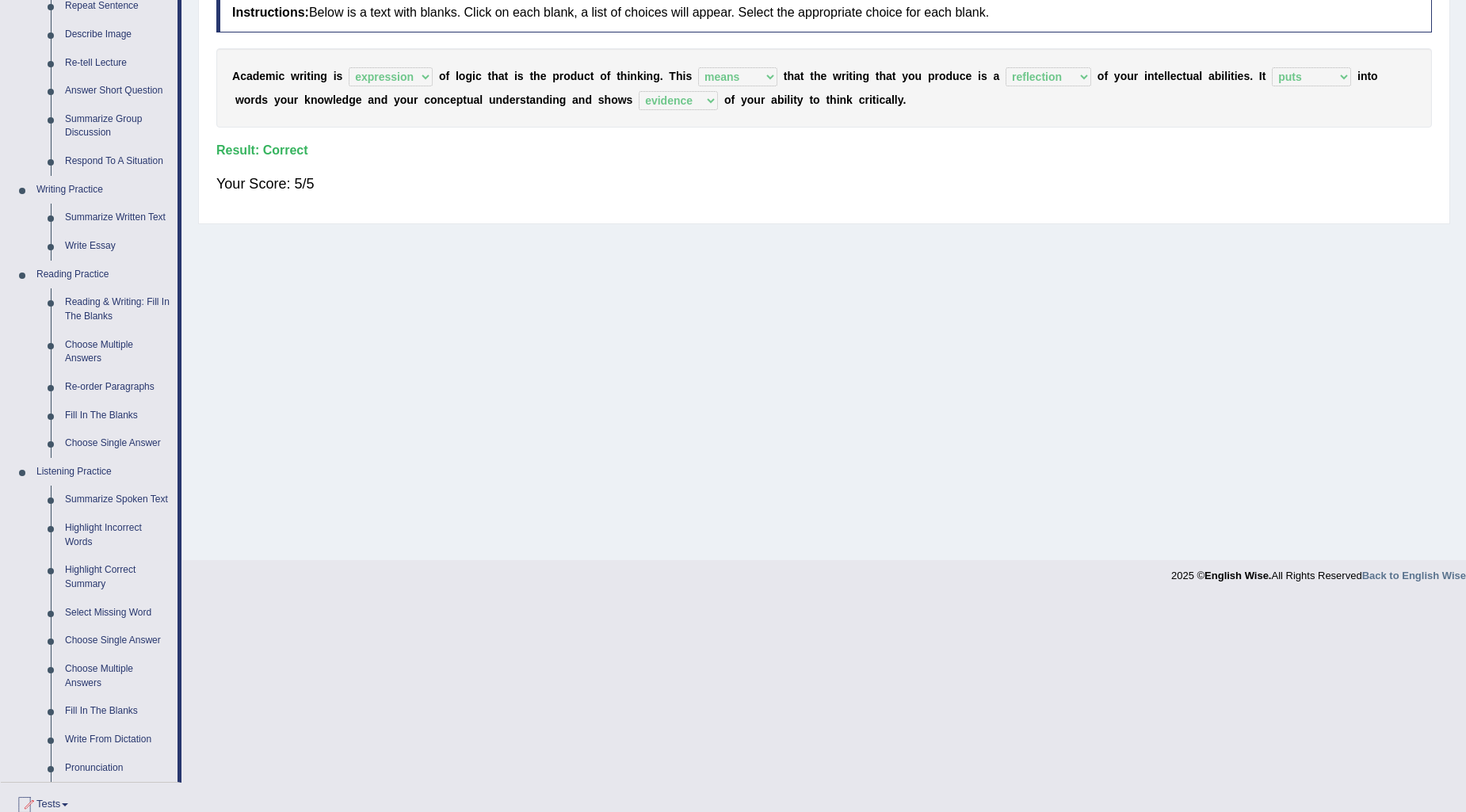
scroll to position [263, 0]
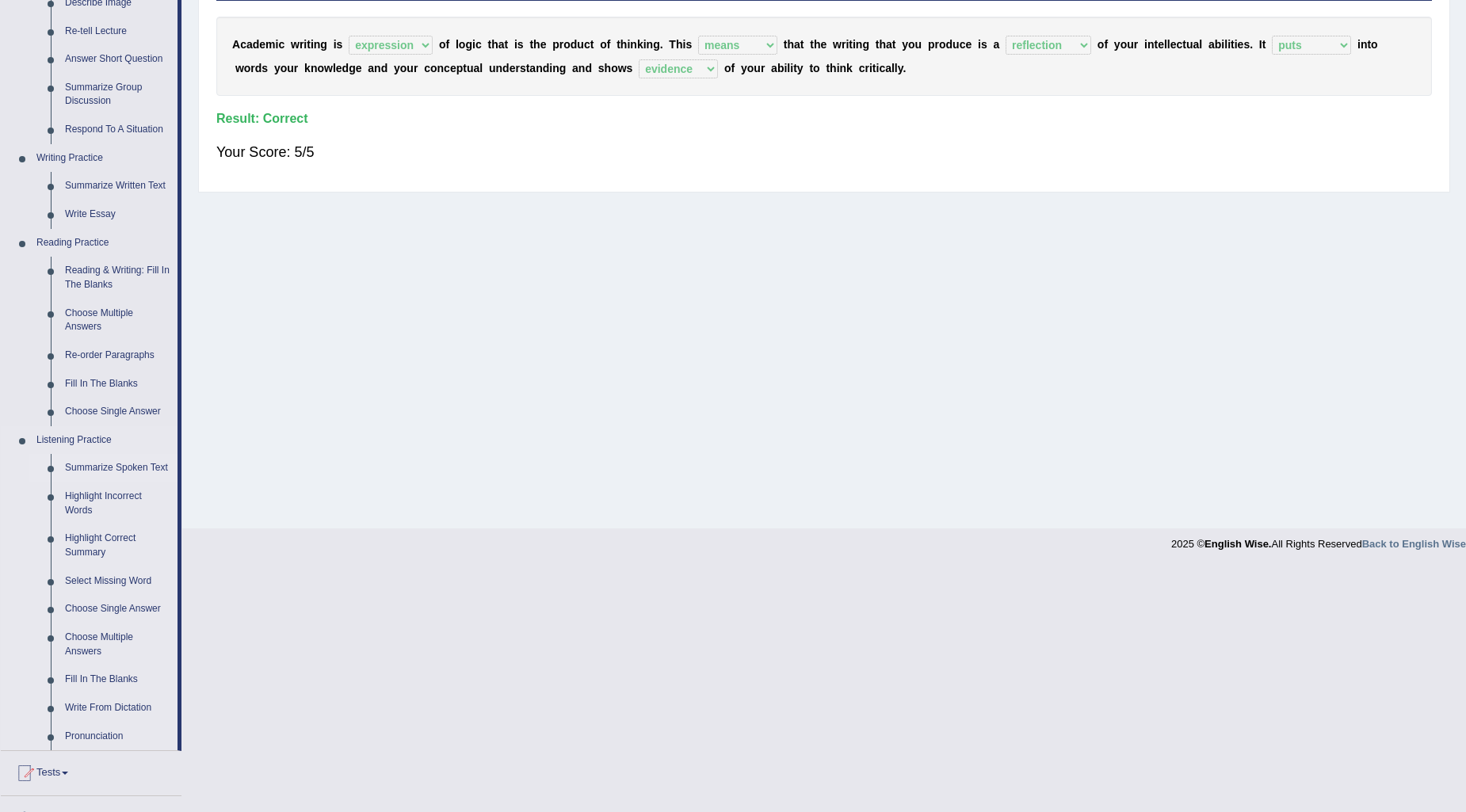
click at [120, 465] on link "Summarize Spoken Text" at bounding box center [118, 468] width 120 height 28
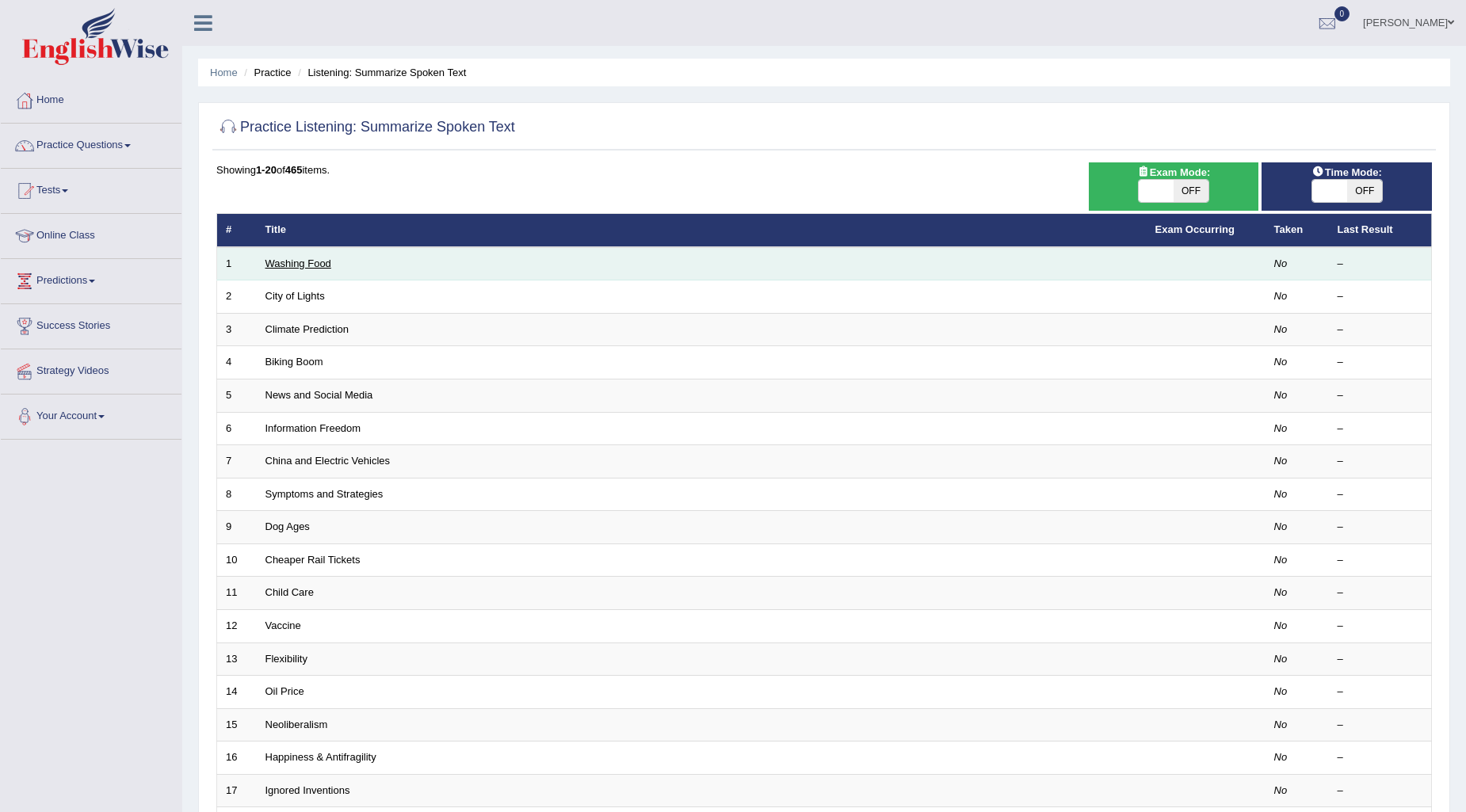
click at [307, 262] on link "Washing Food" at bounding box center [298, 263] width 66 height 12
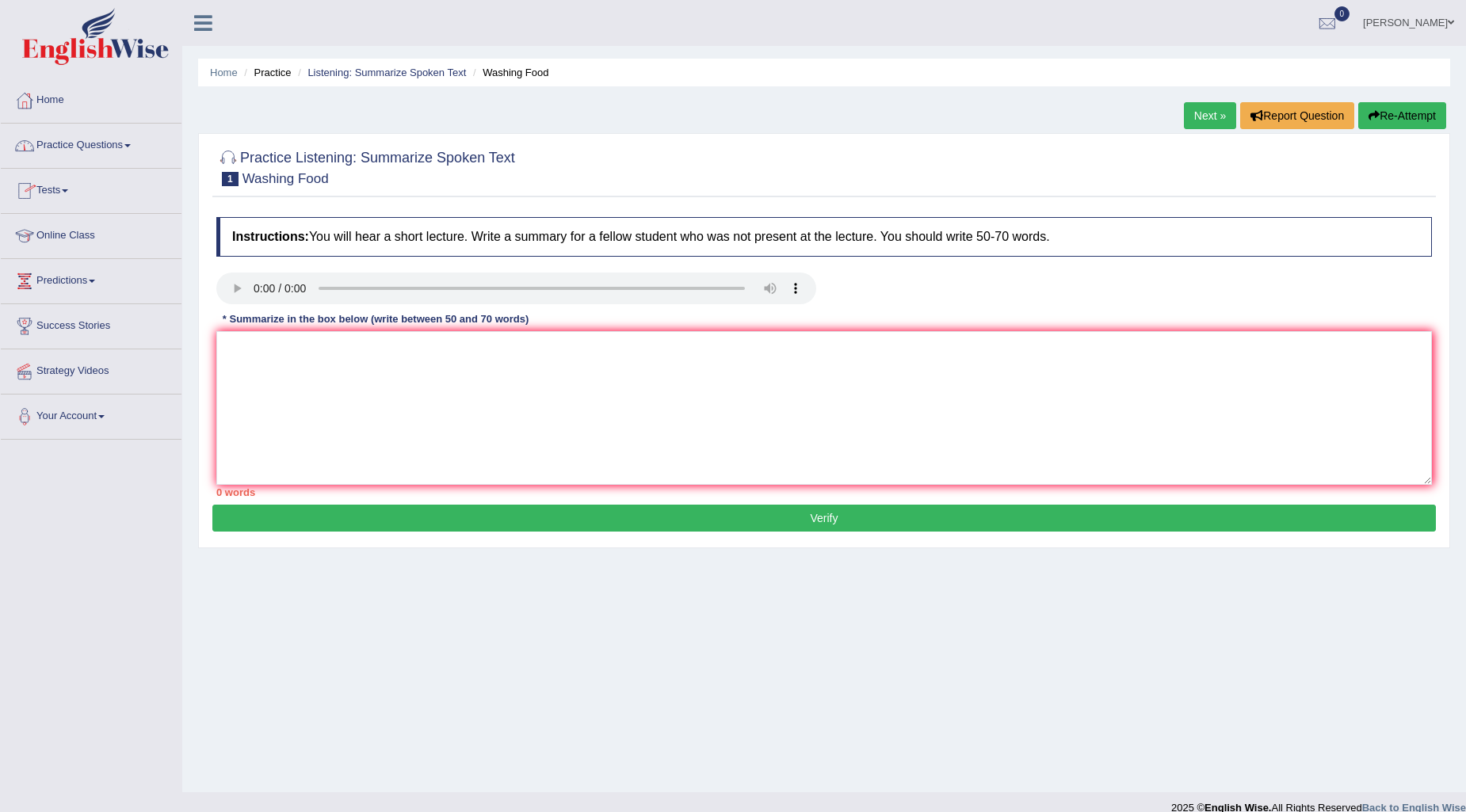
click at [116, 143] on link "Practice Questions" at bounding box center [91, 144] width 180 height 40
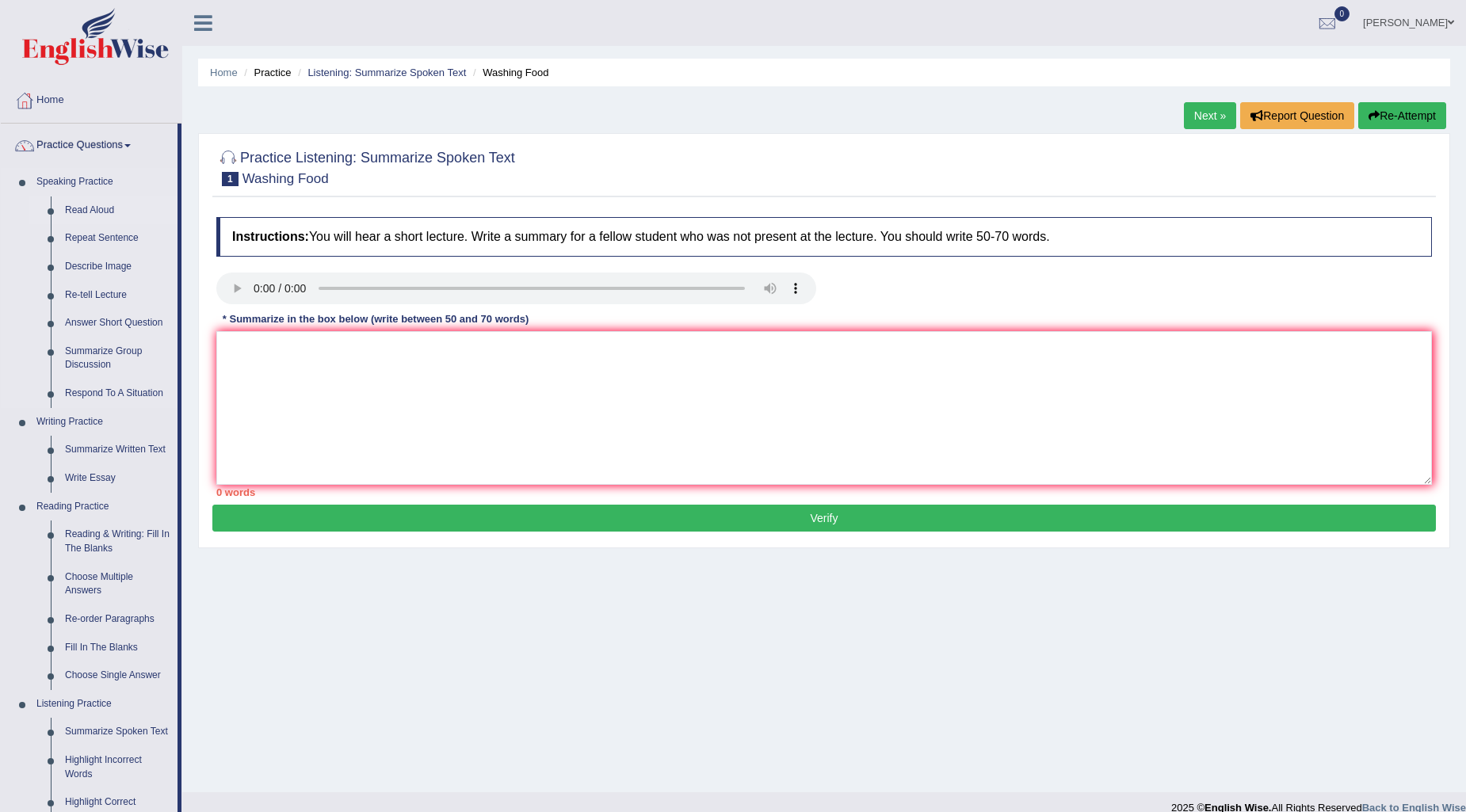
click at [87, 210] on link "Read Aloud" at bounding box center [118, 210] width 120 height 28
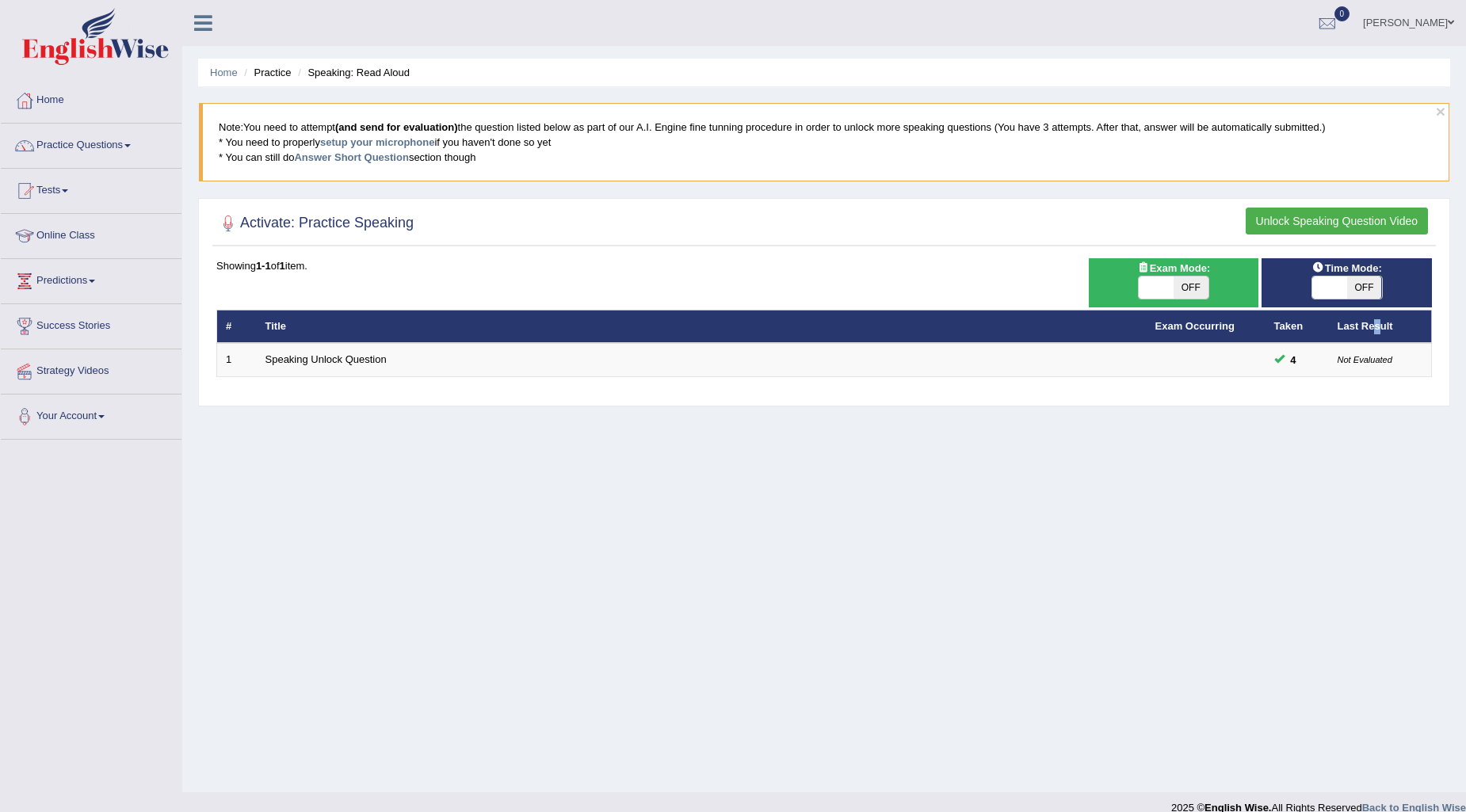
click at [1377, 331] on th "Last Result" at bounding box center [1380, 327] width 103 height 33
click at [132, 139] on link "Practice Questions" at bounding box center [91, 144] width 180 height 40
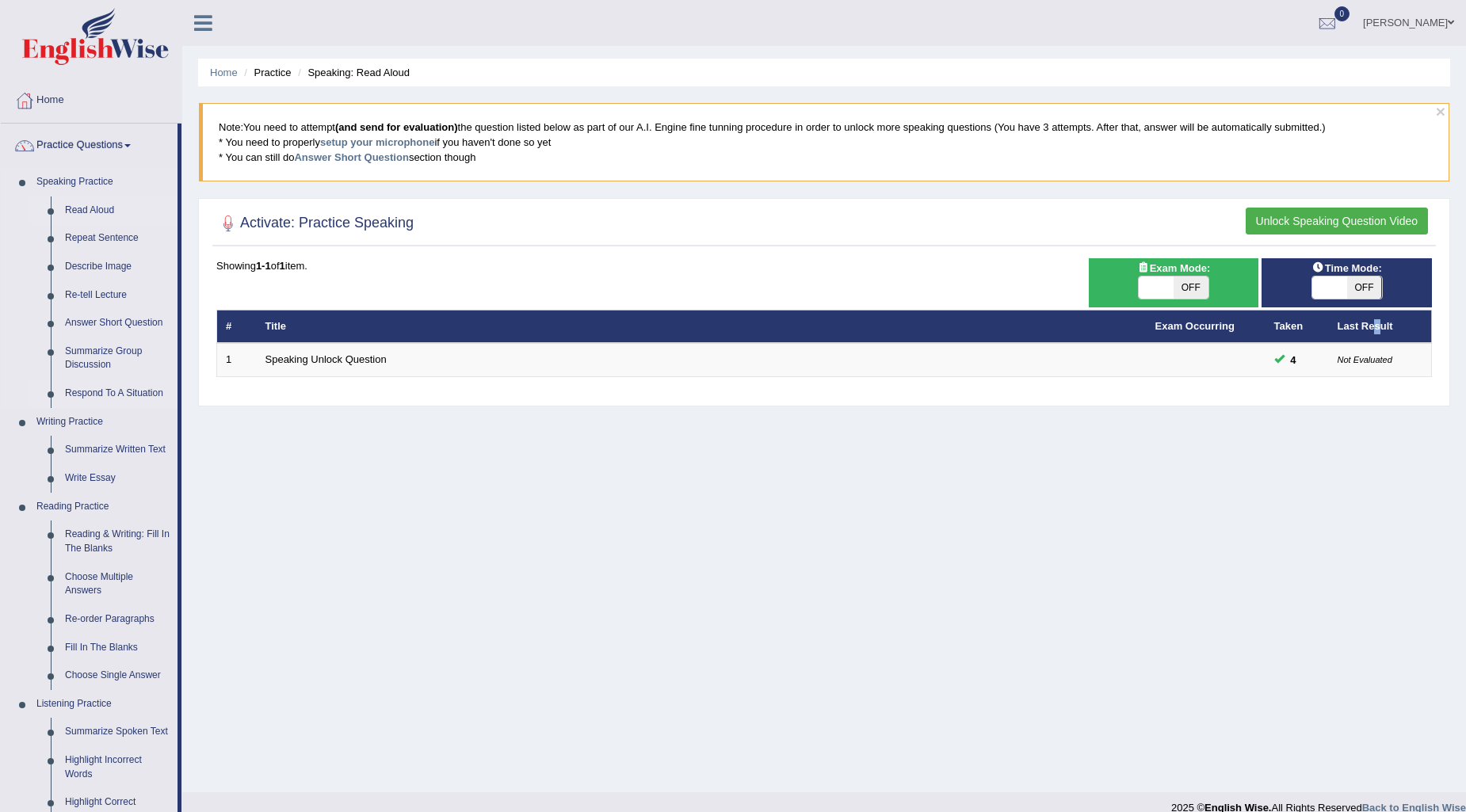
click at [138, 391] on link "Respond To A Situation" at bounding box center [118, 393] width 120 height 28
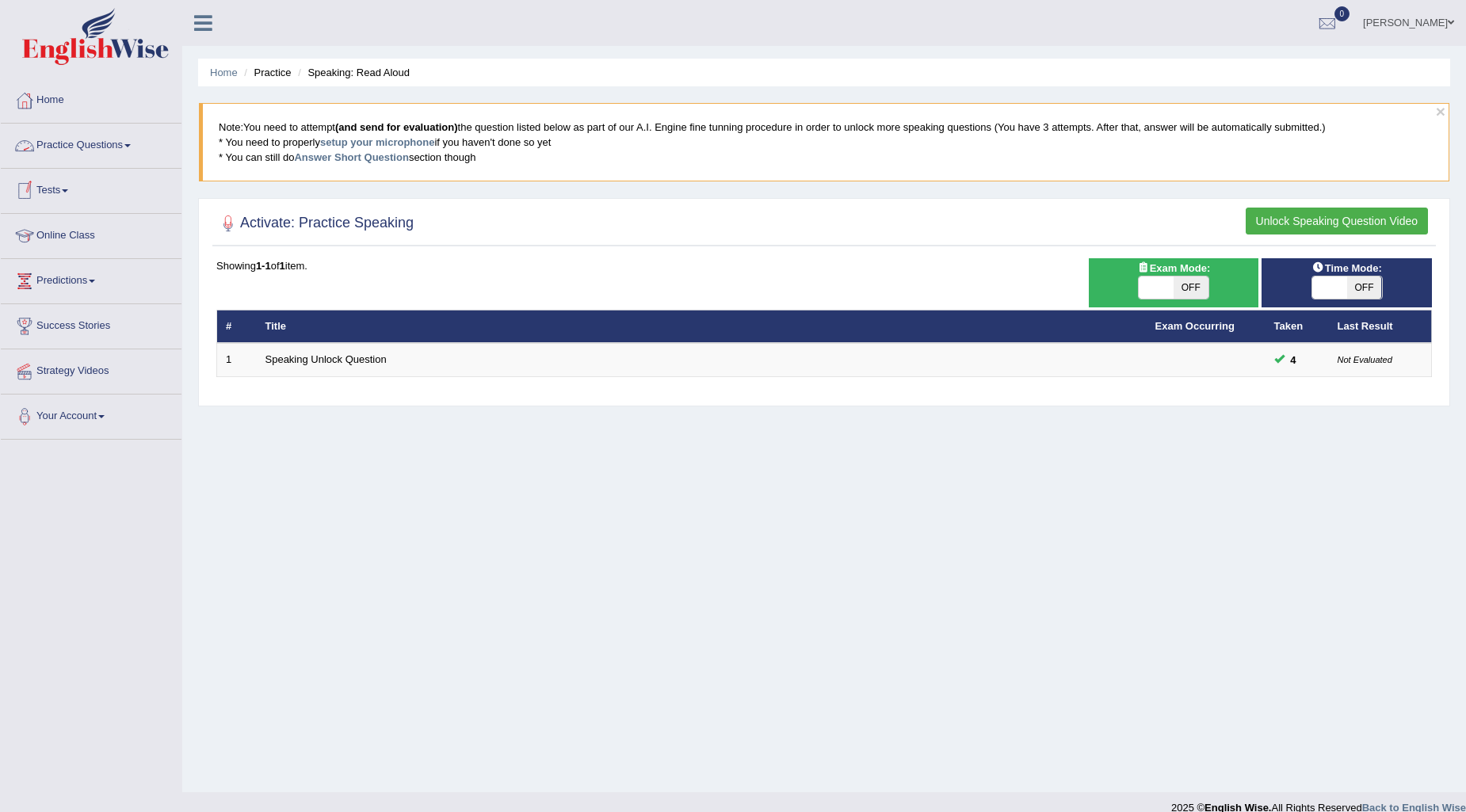
click at [124, 138] on link "Practice Questions" at bounding box center [91, 144] width 180 height 40
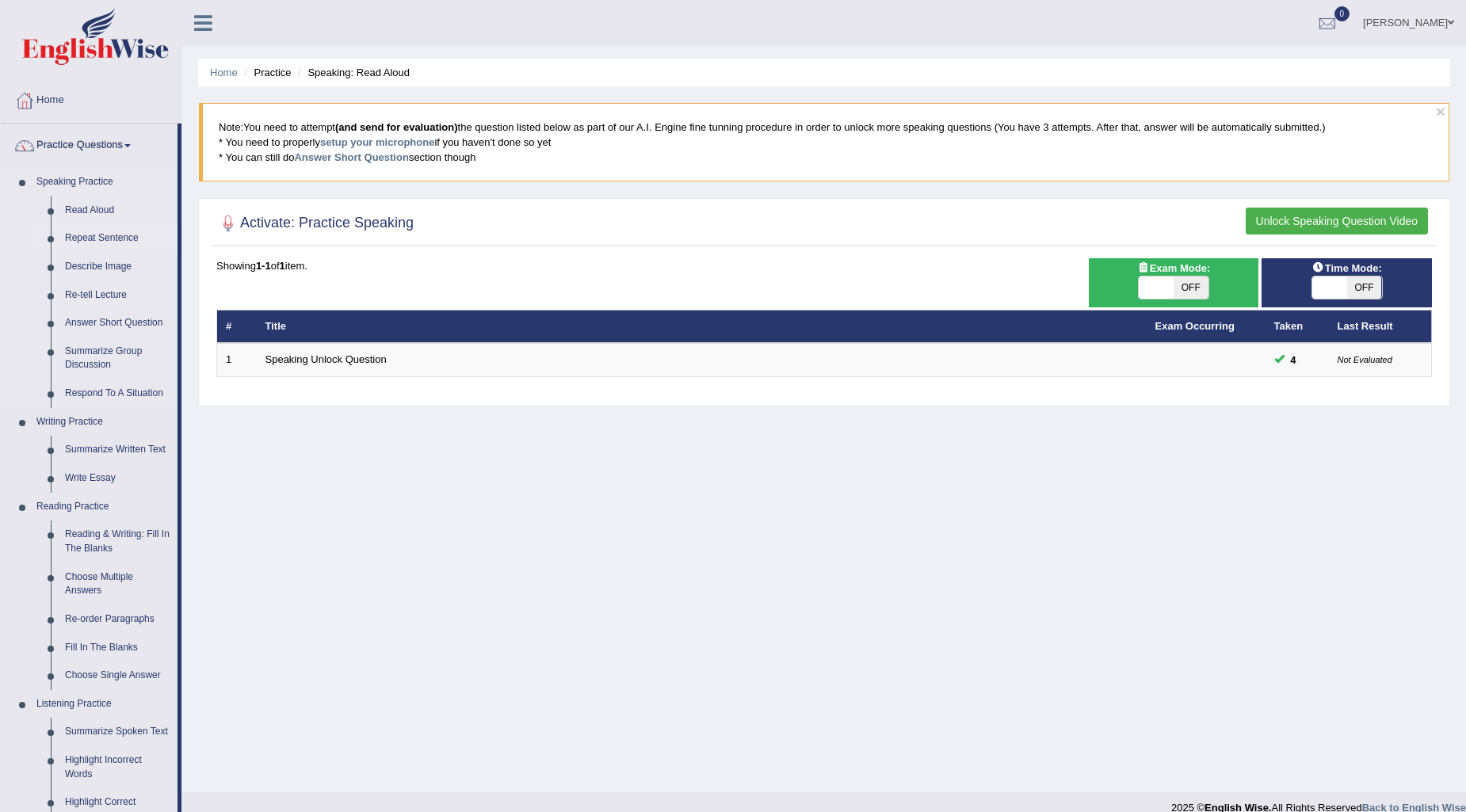
click at [89, 238] on link "Repeat Sentence" at bounding box center [118, 239] width 120 height 28
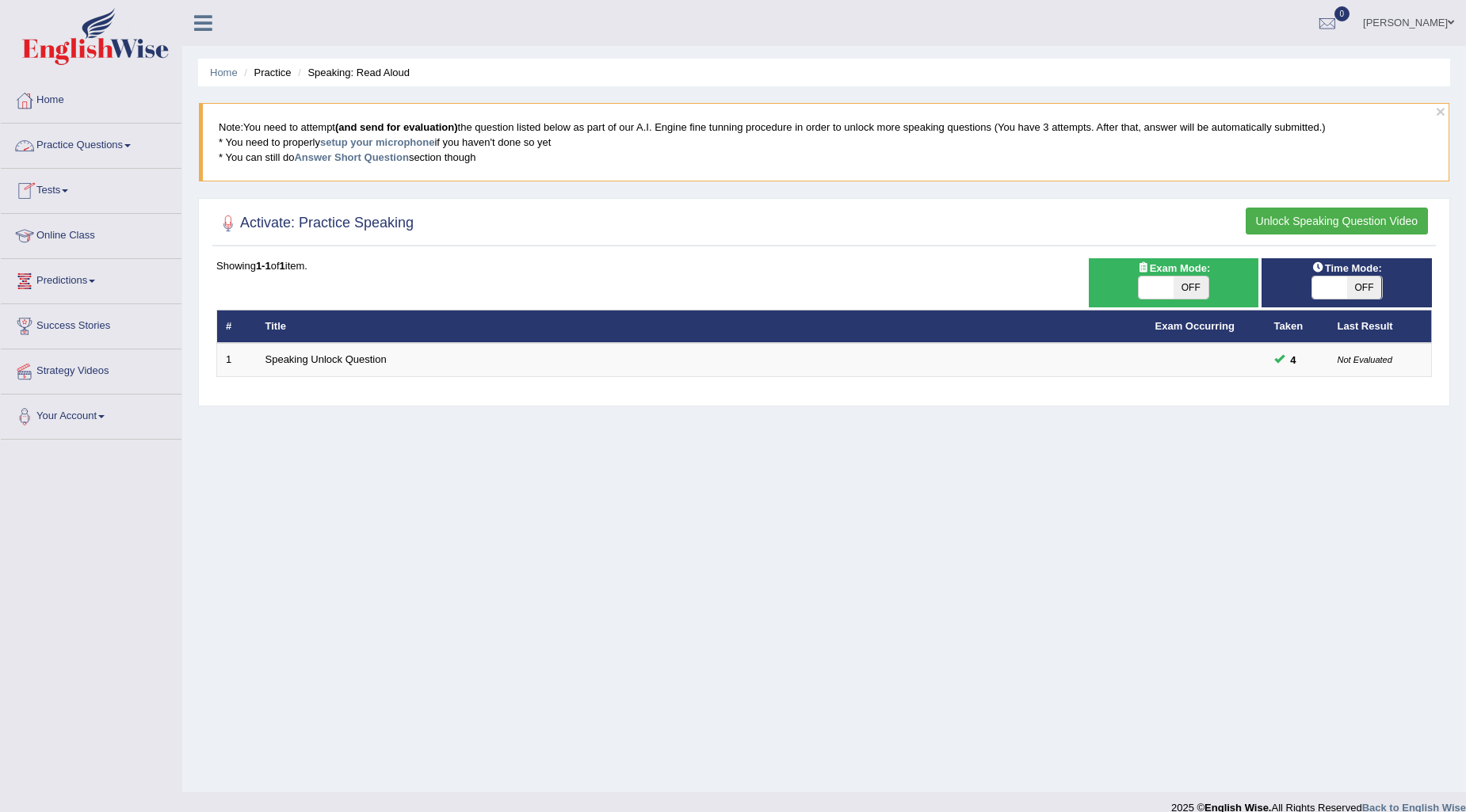
click at [122, 143] on link "Practice Questions" at bounding box center [91, 144] width 180 height 40
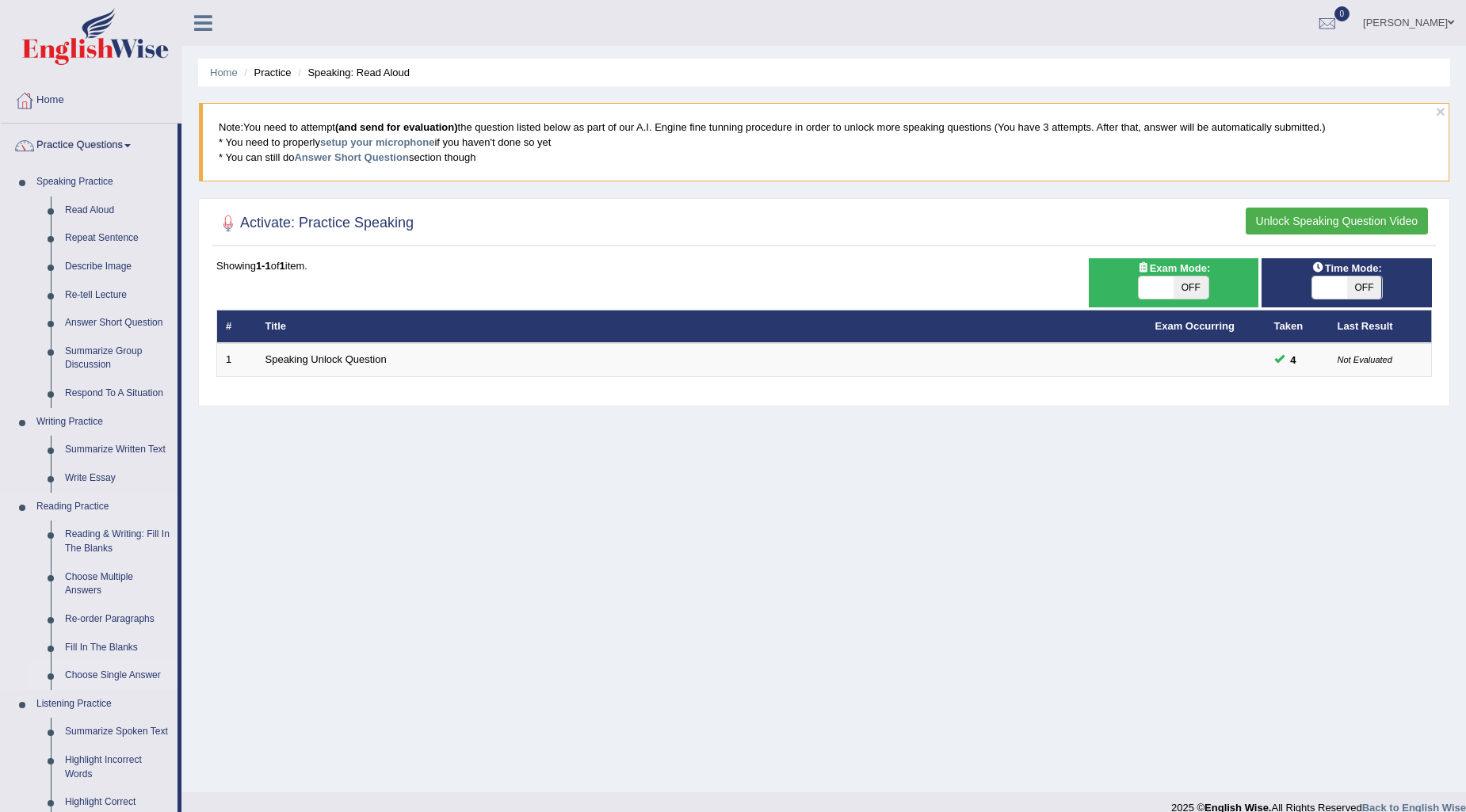
click at [79, 672] on link "Choose Single Answer" at bounding box center [118, 676] width 120 height 28
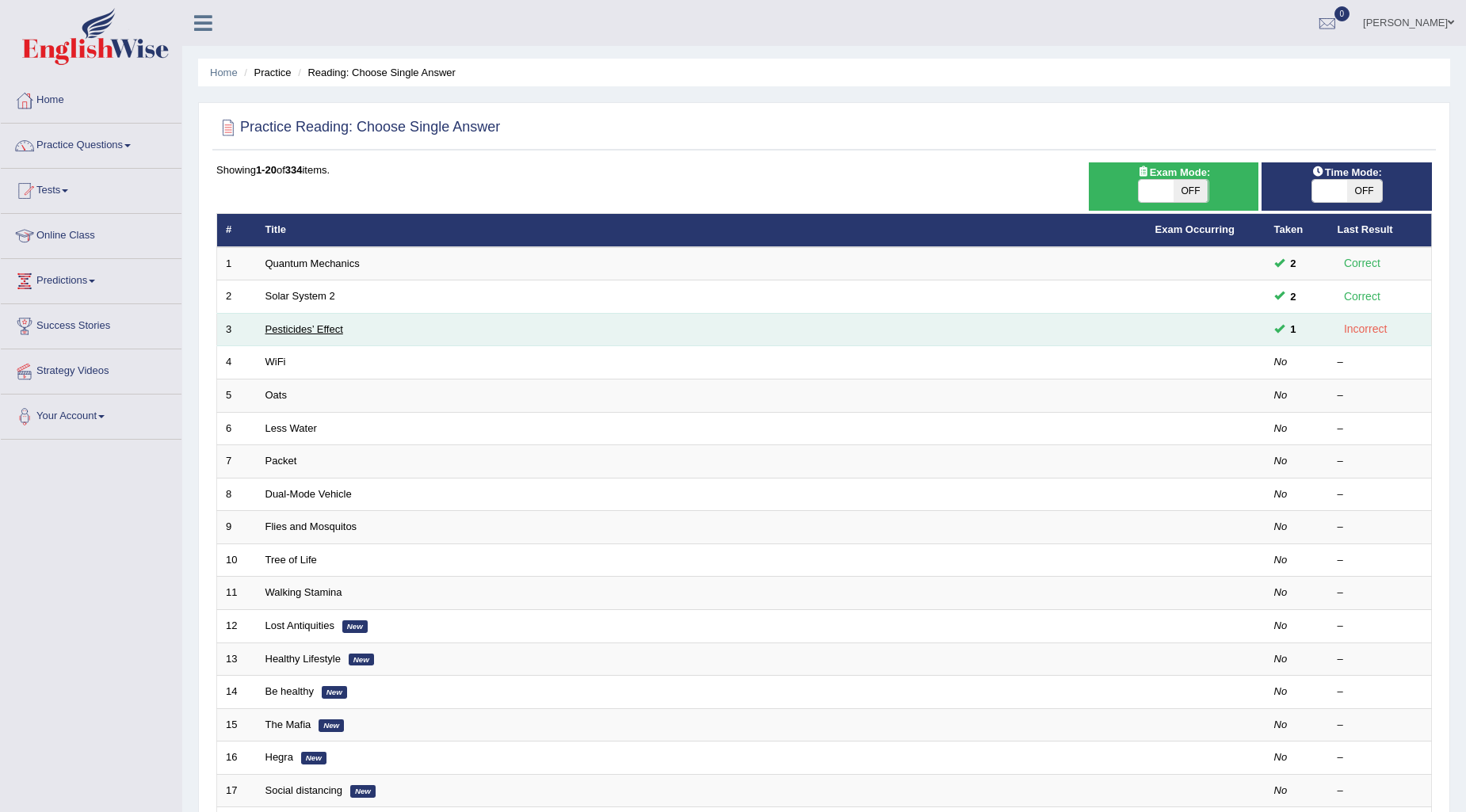
click at [288, 323] on link "Pesticides’ Effect" at bounding box center [304, 329] width 77 height 12
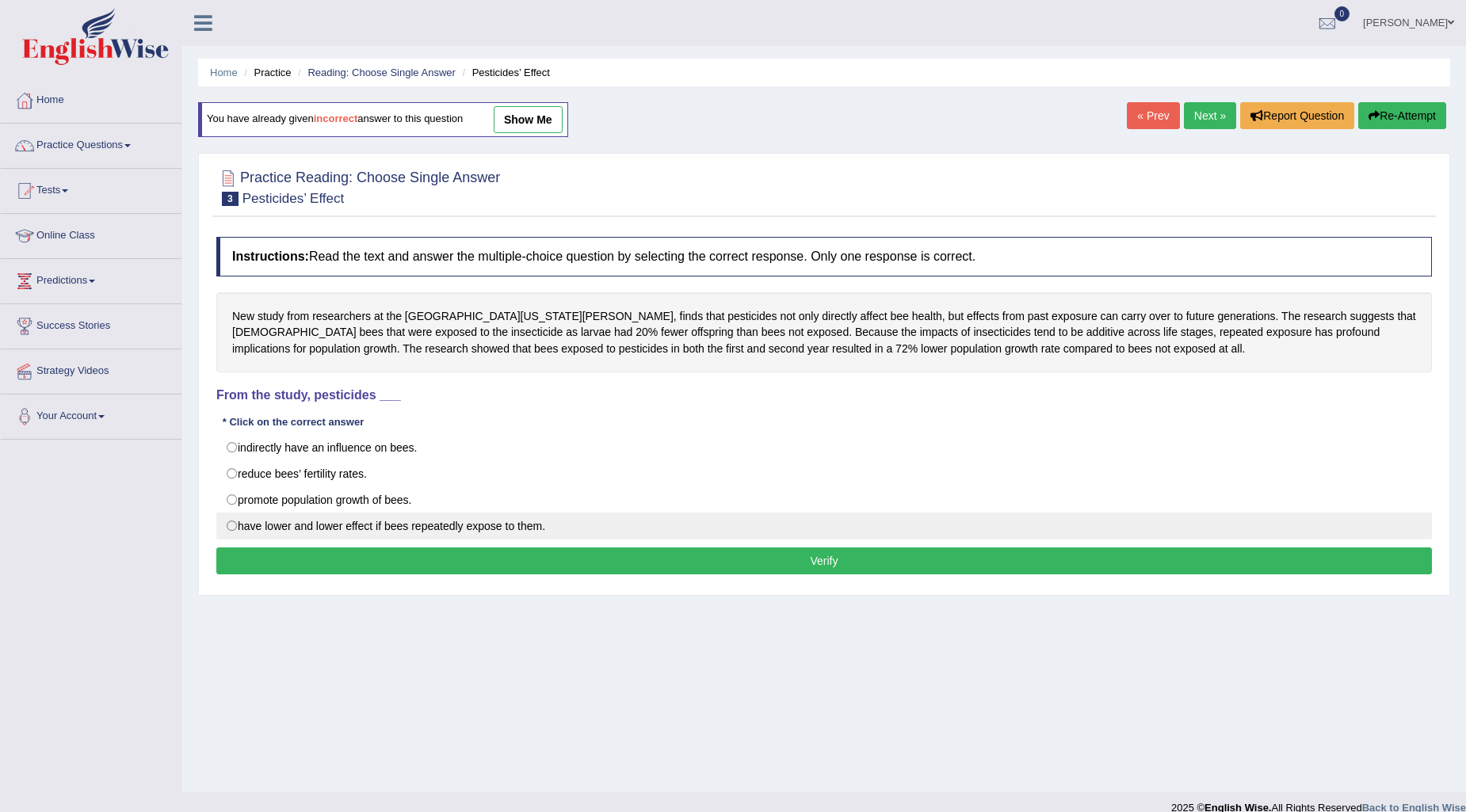
click at [232, 524] on label "have lower and lower effect if bees repeatedly expose to them." at bounding box center [824, 525] width 1216 height 27
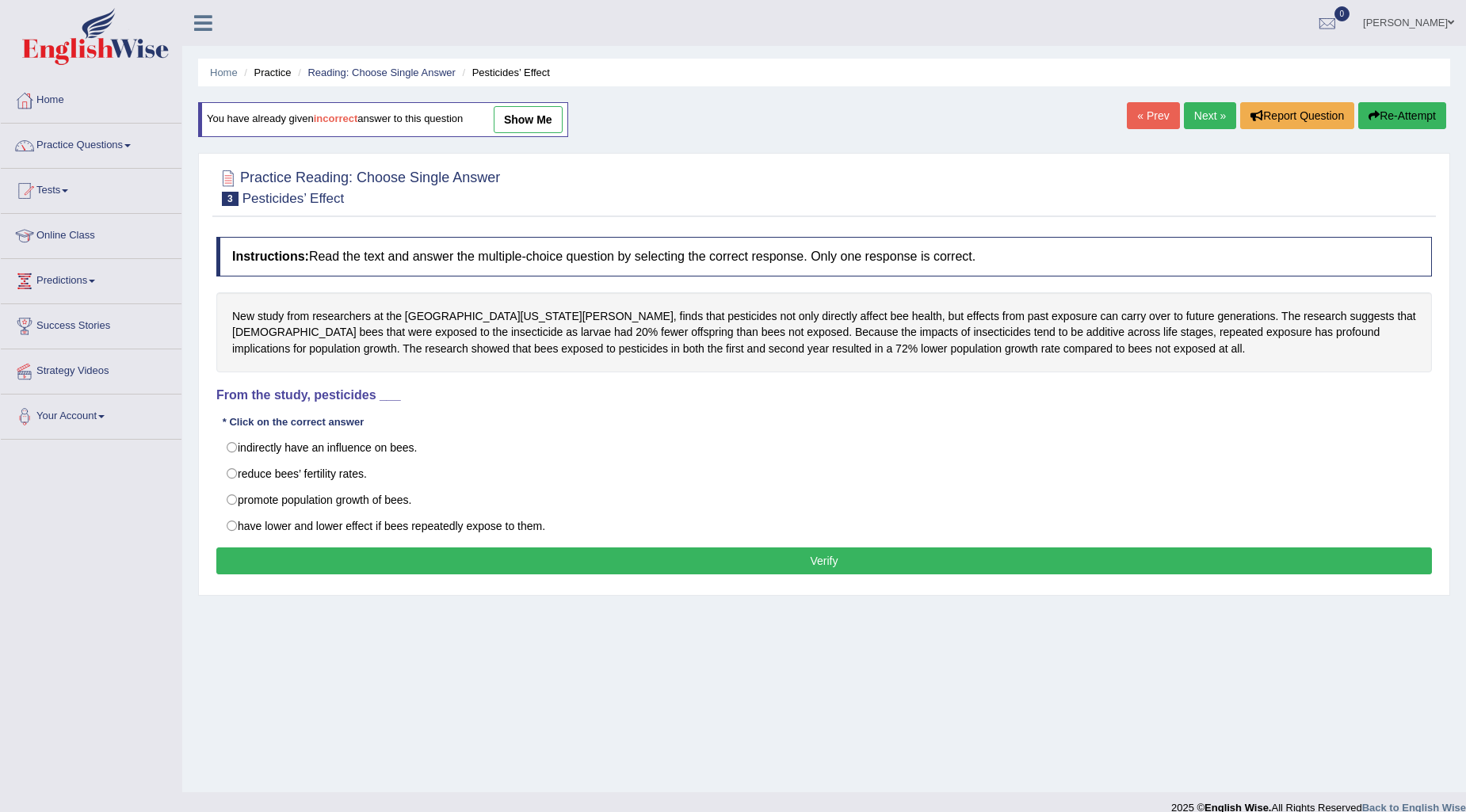
radio input "true"
click at [254, 554] on button "Verify" at bounding box center [824, 560] width 1216 height 27
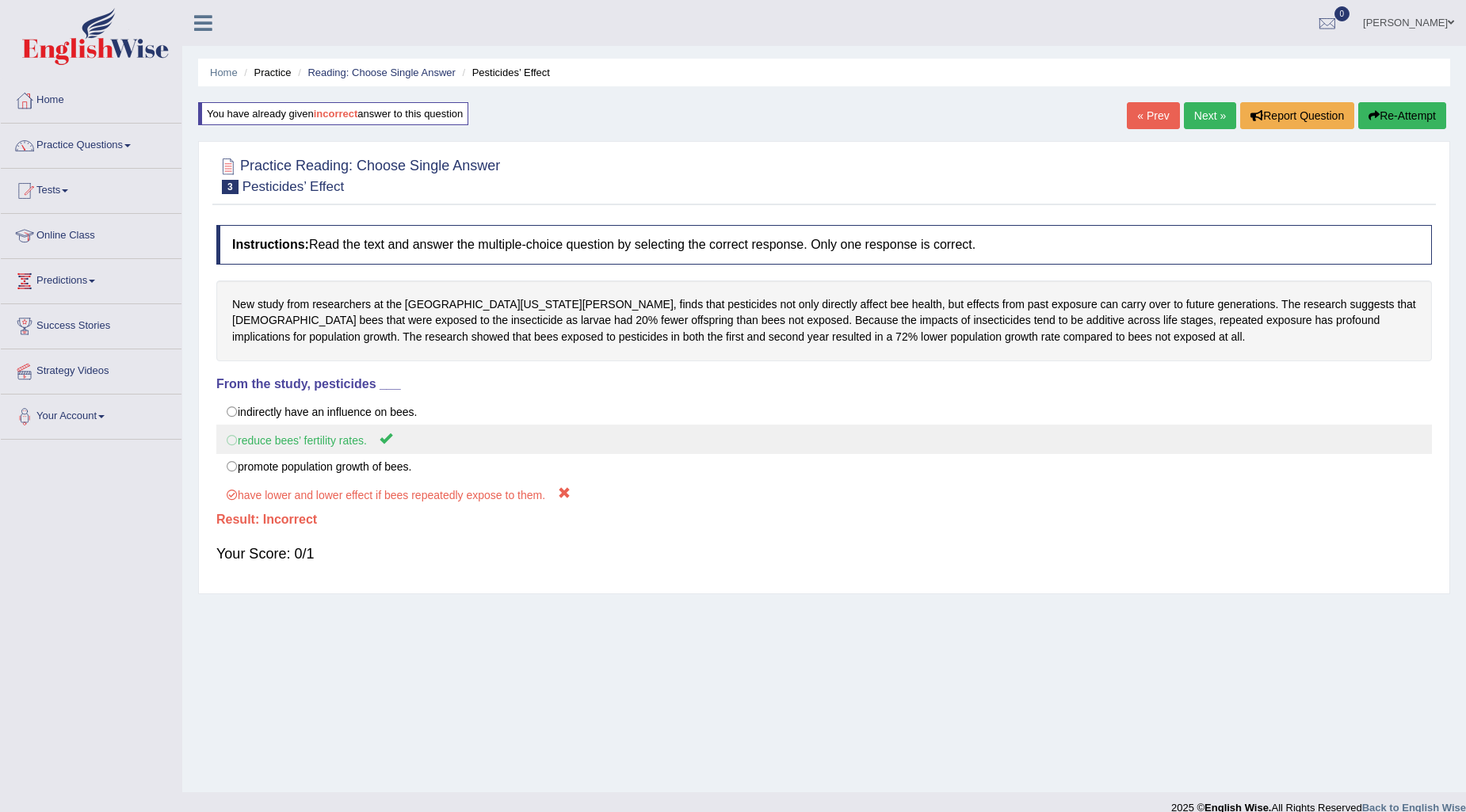
click at [222, 437] on label "reduce bees’ fertility rates." at bounding box center [824, 439] width 1216 height 29
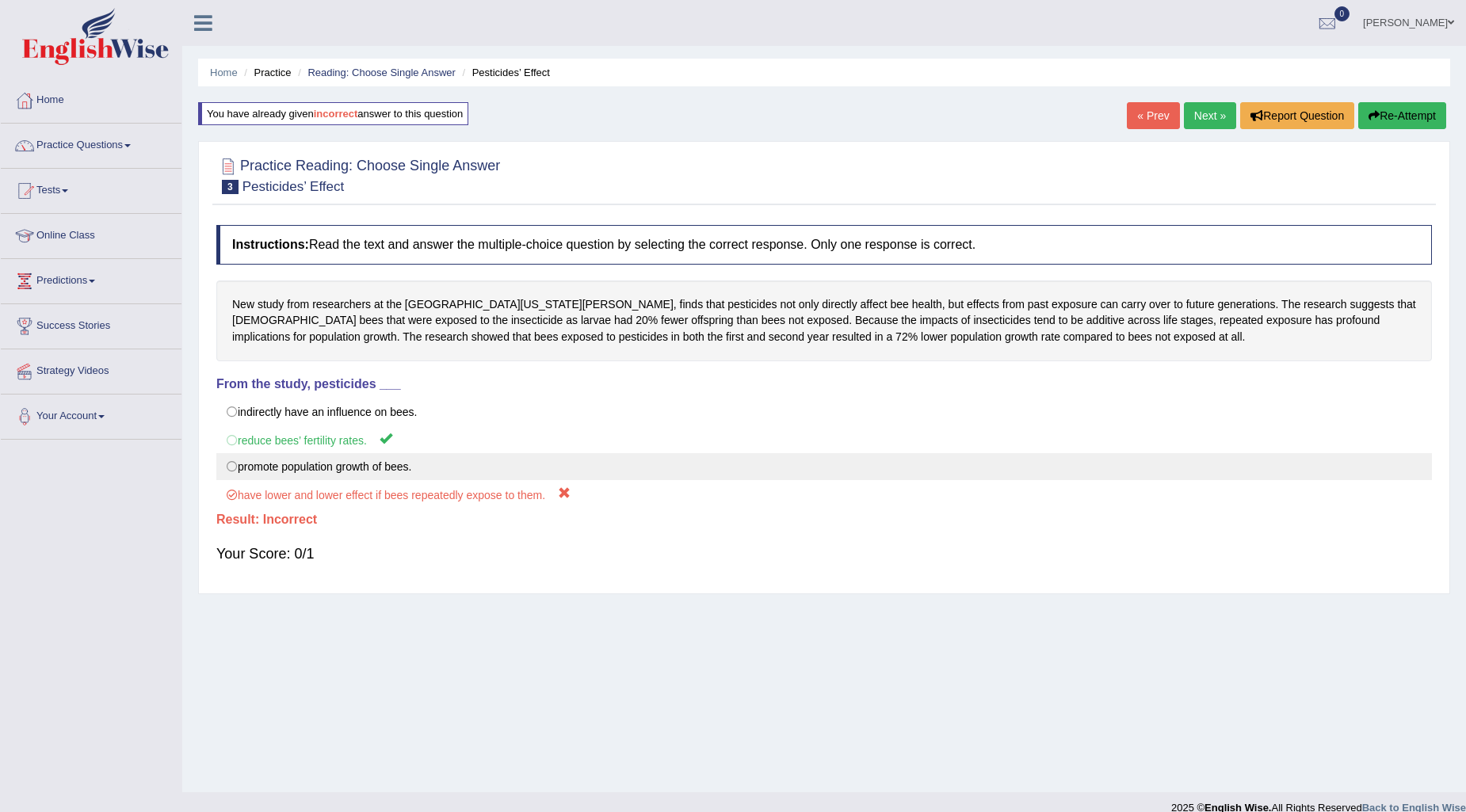
click at [250, 457] on label "promote population growth of bees." at bounding box center [824, 466] width 1216 height 27
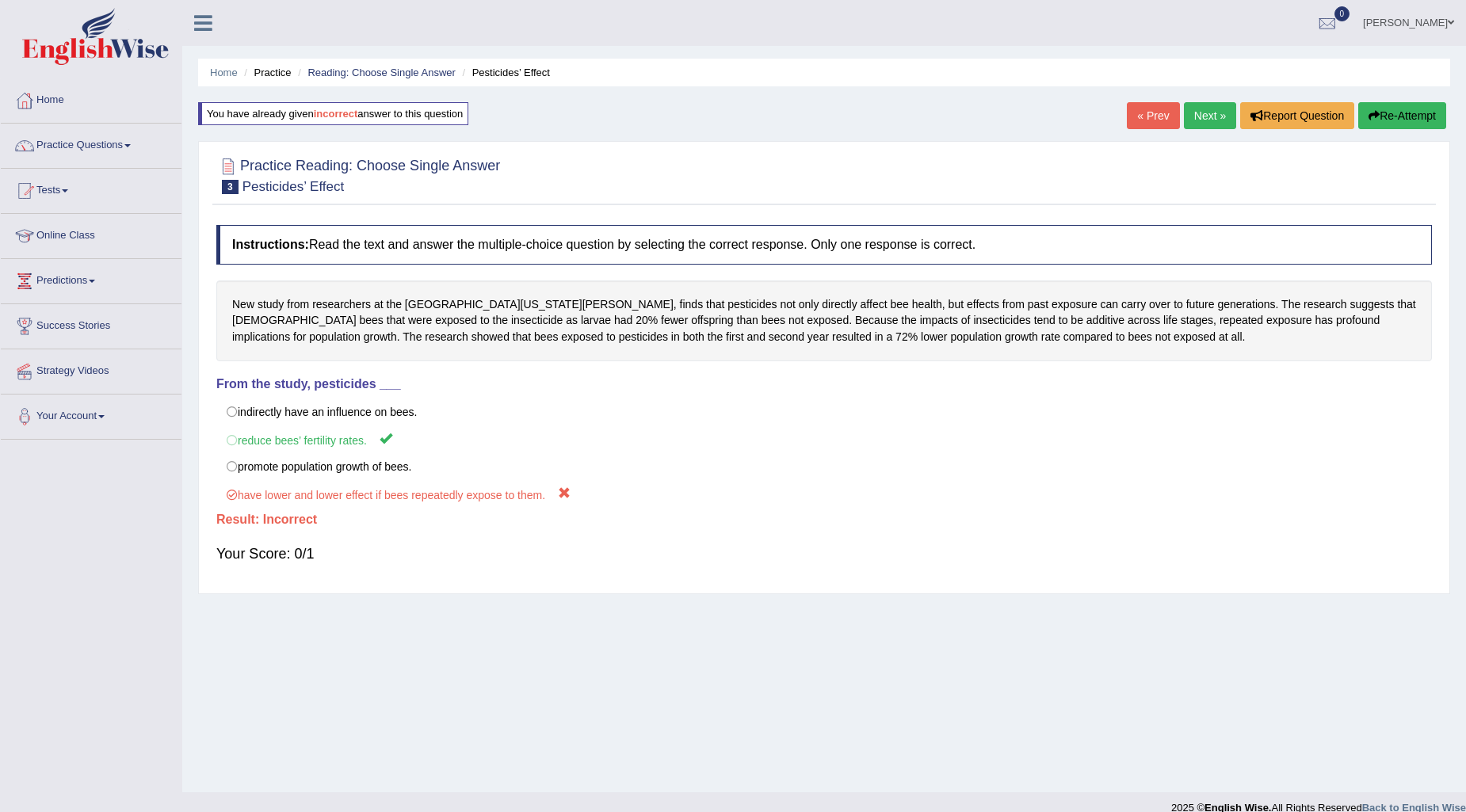
click at [1422, 119] on button "Re-Attempt" at bounding box center [1402, 116] width 88 height 27
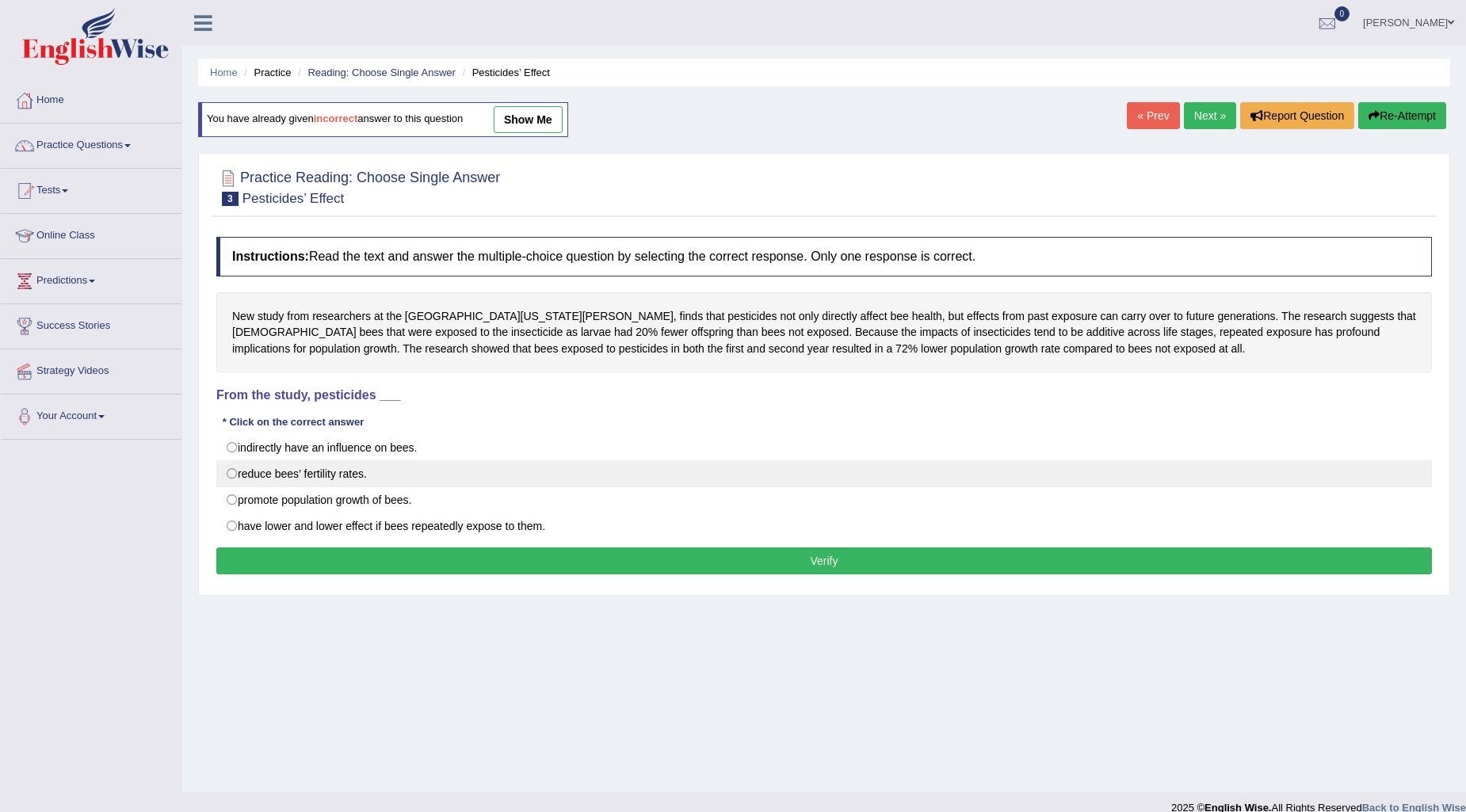
click at [249, 475] on label "reduce bees’ fertility rates." at bounding box center [824, 474] width 1216 height 27
radio input "true"
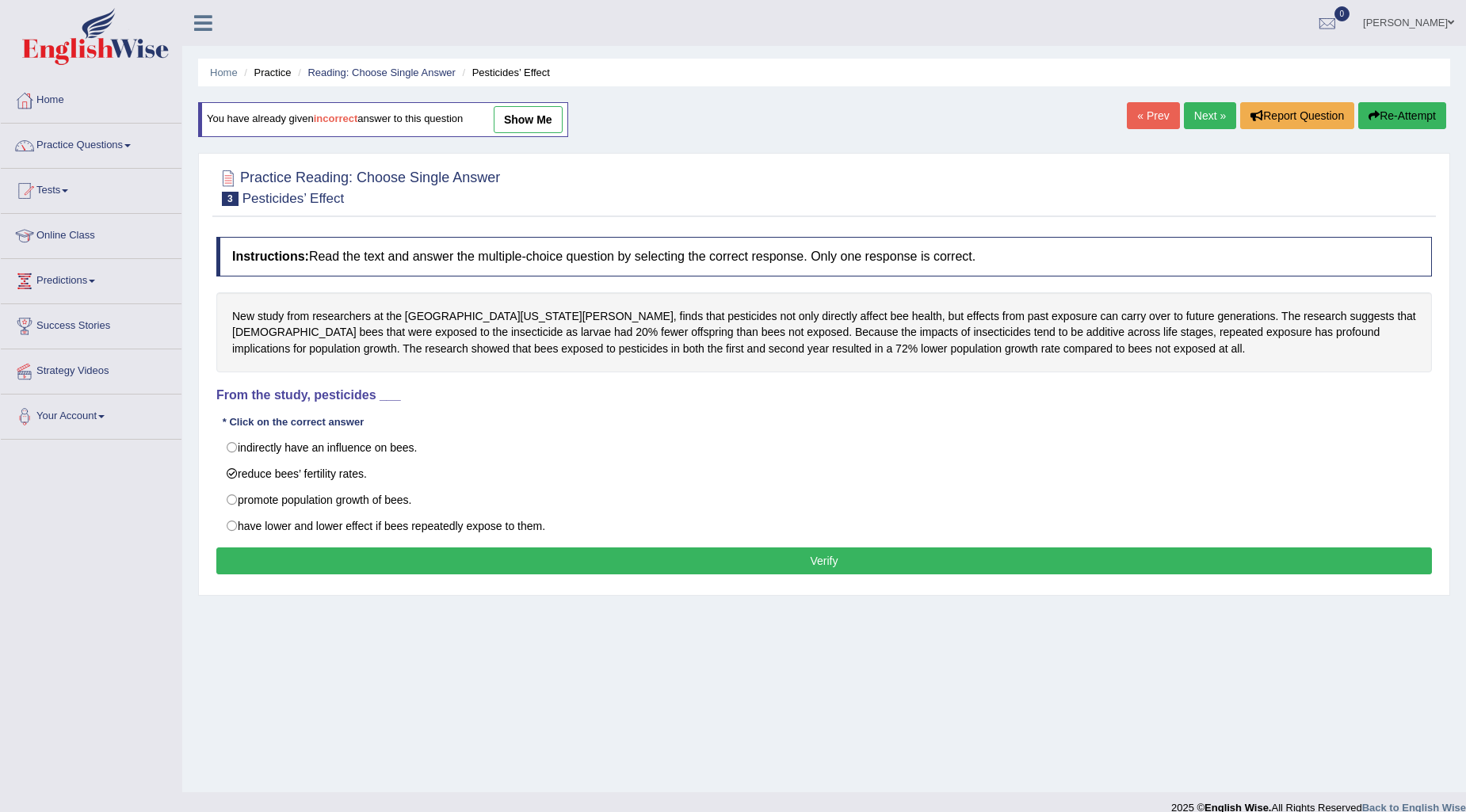
click at [345, 568] on button "Verify" at bounding box center [824, 560] width 1216 height 27
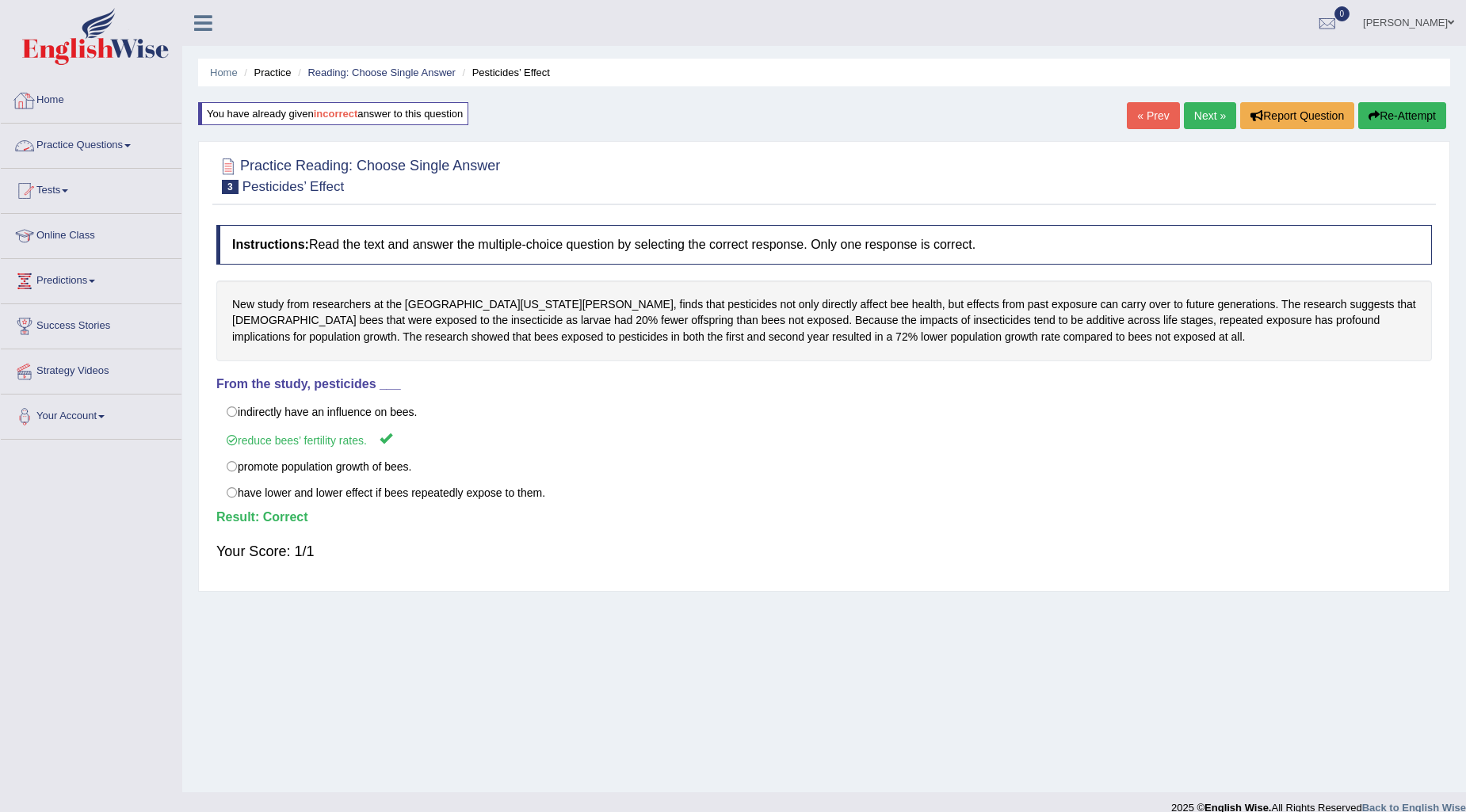
click at [114, 140] on link "Practice Questions" at bounding box center [91, 144] width 180 height 40
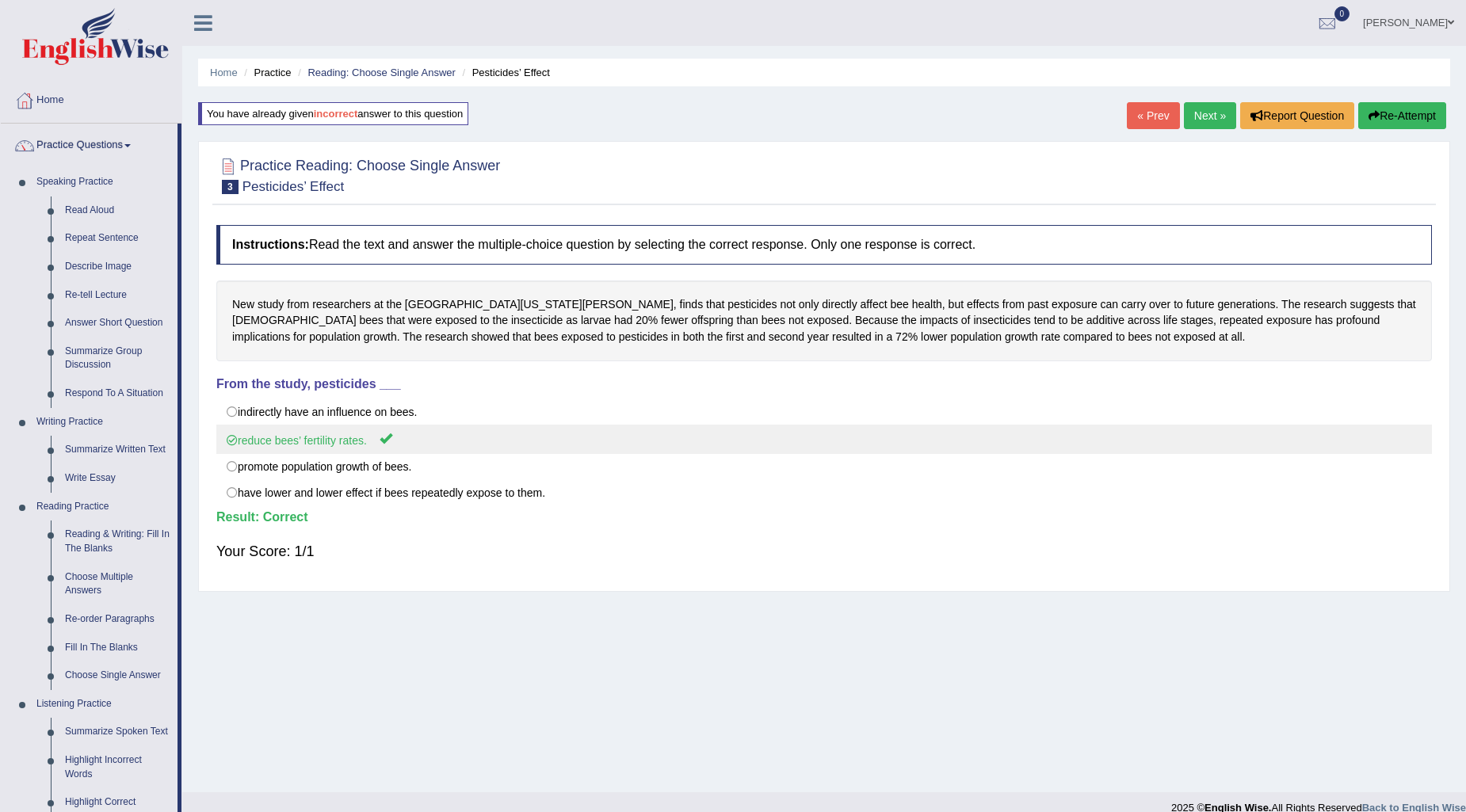
click at [656, 454] on label "reduce bees’ fertility rates." at bounding box center [824, 439] width 1216 height 29
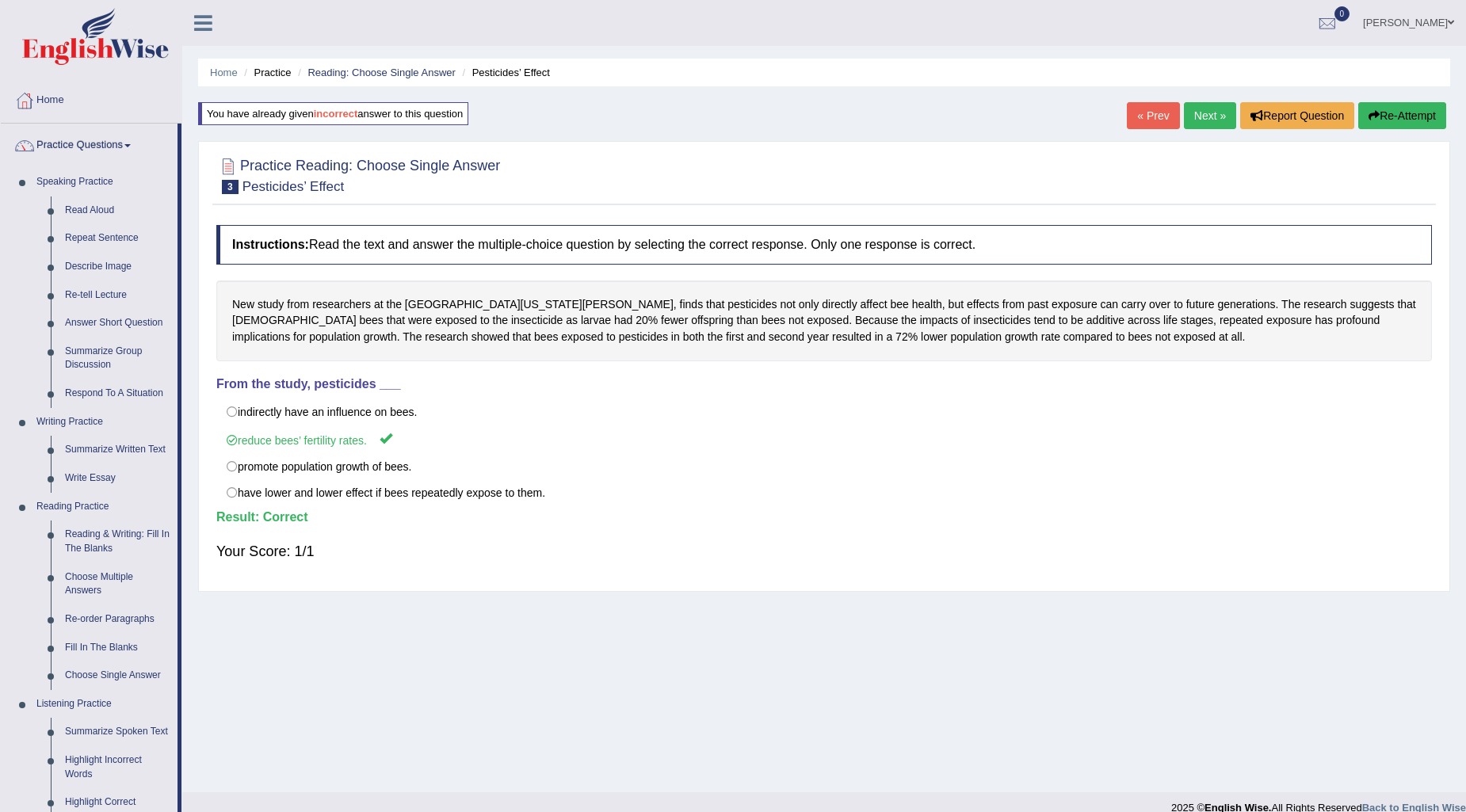
click at [1204, 108] on link "Next »" at bounding box center [1210, 116] width 52 height 27
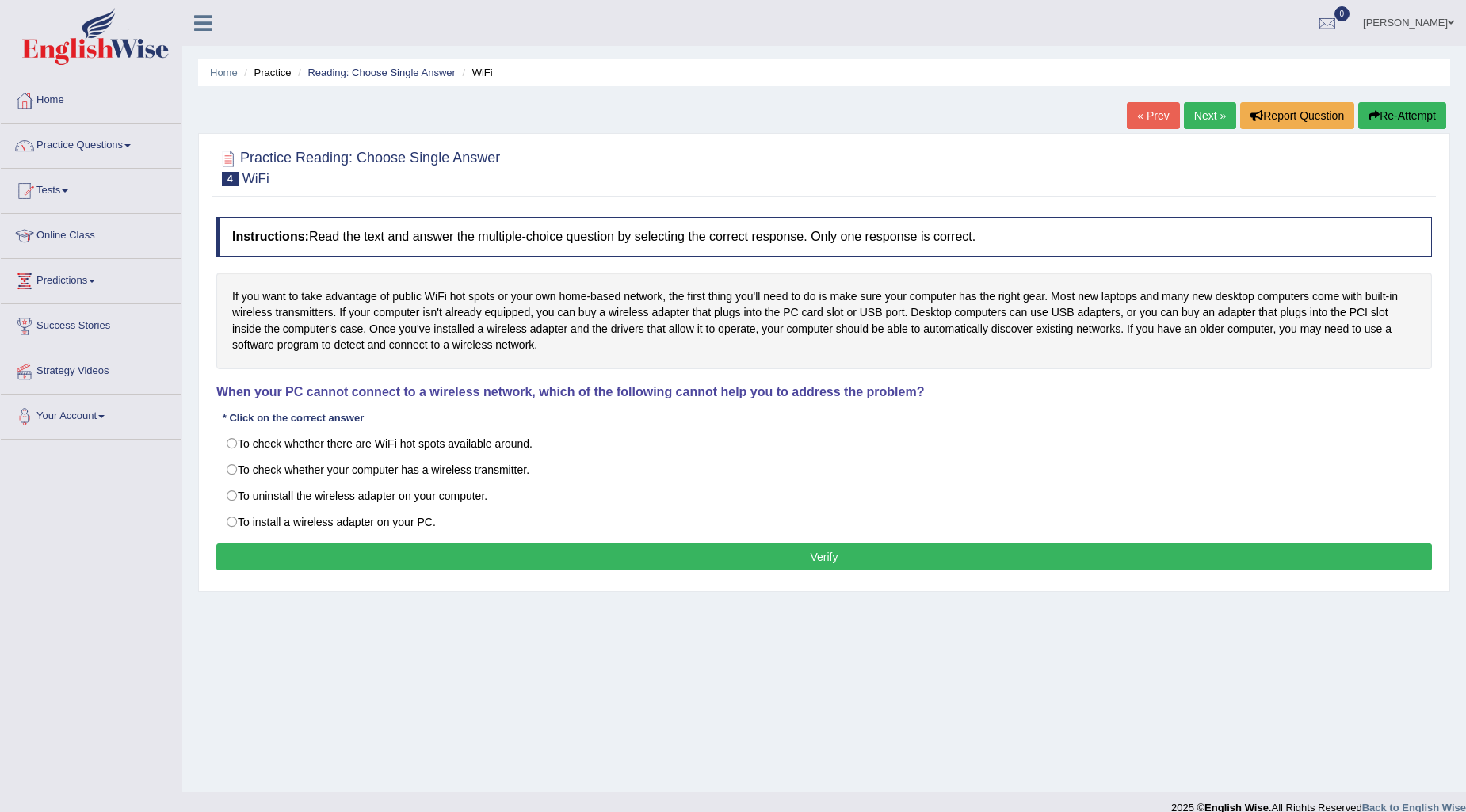
click at [1144, 109] on link "« Prev" at bounding box center [1153, 116] width 52 height 27
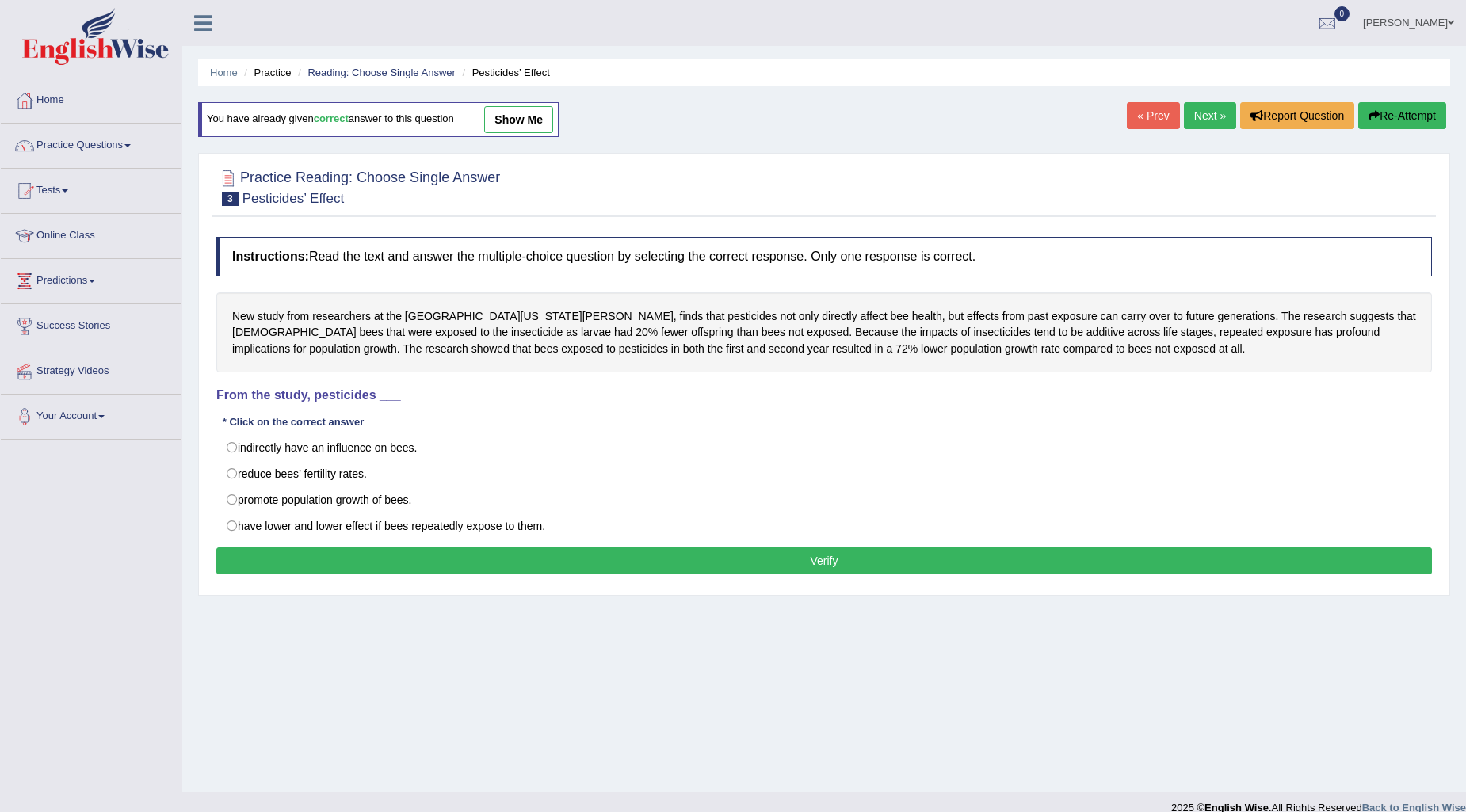
click at [124, 145] on link "Practice Questions" at bounding box center [91, 144] width 180 height 40
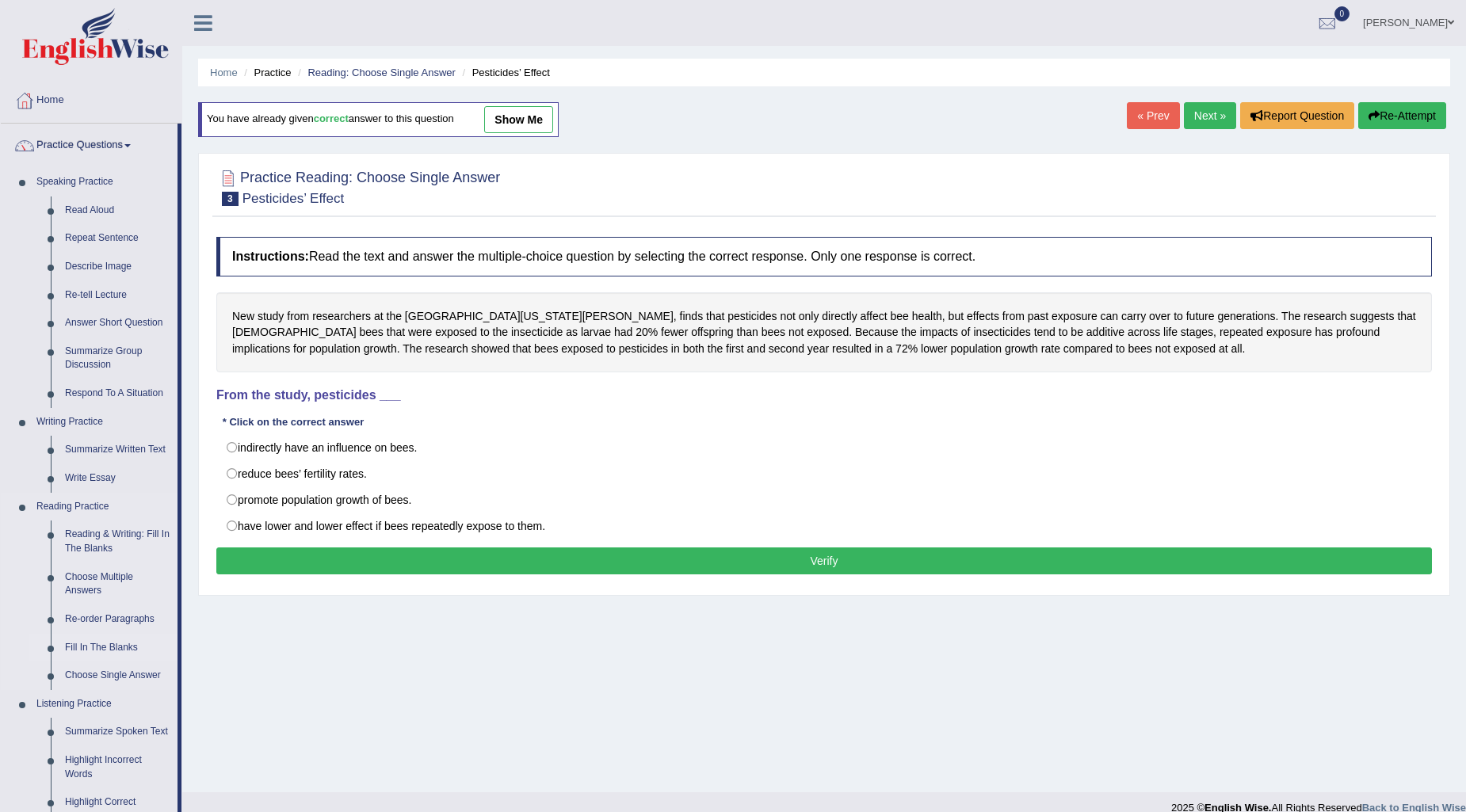
click at [96, 651] on link "Fill In The Blanks" at bounding box center [118, 647] width 120 height 28
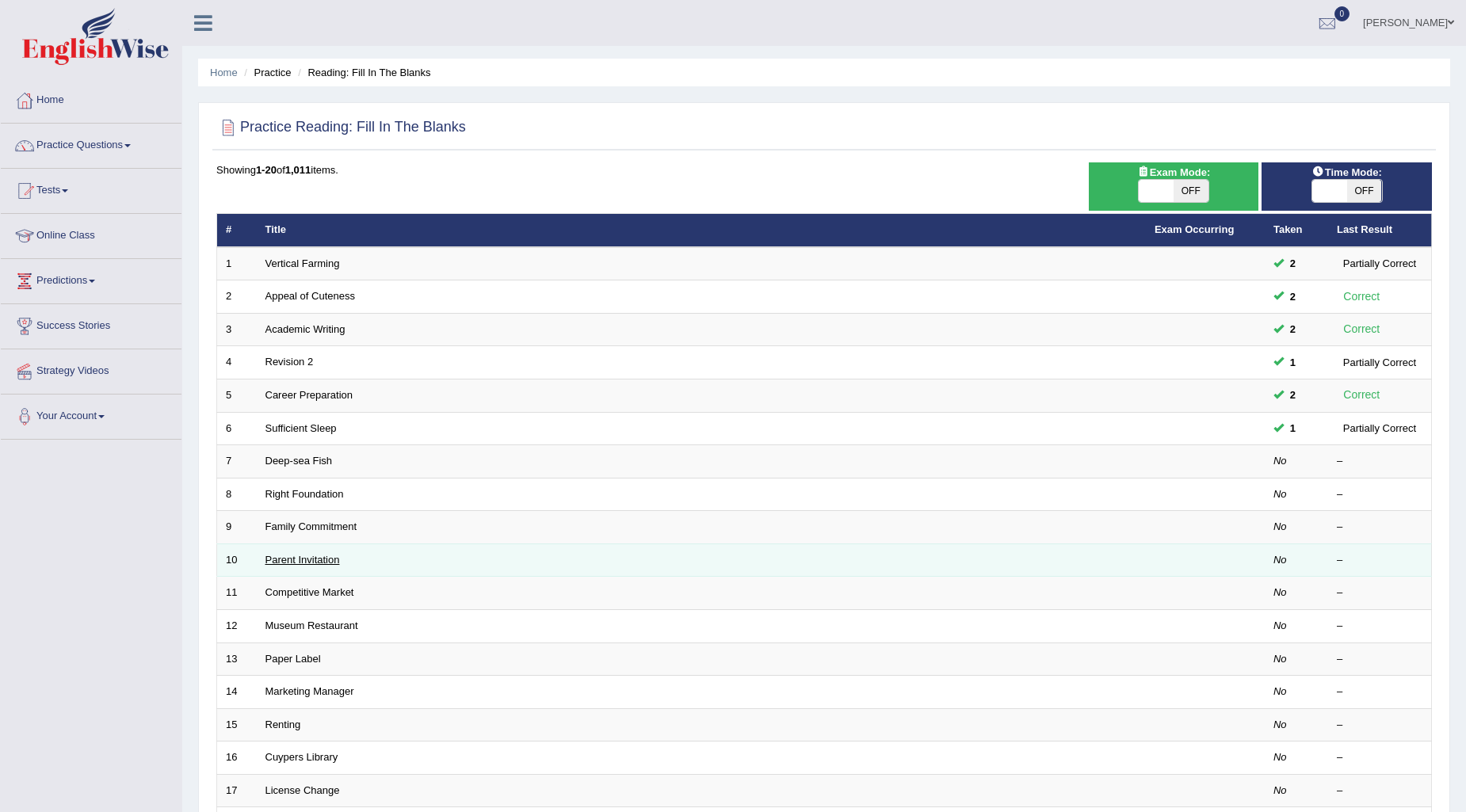
click at [318, 559] on link "Parent Invitation" at bounding box center [303, 559] width 75 height 12
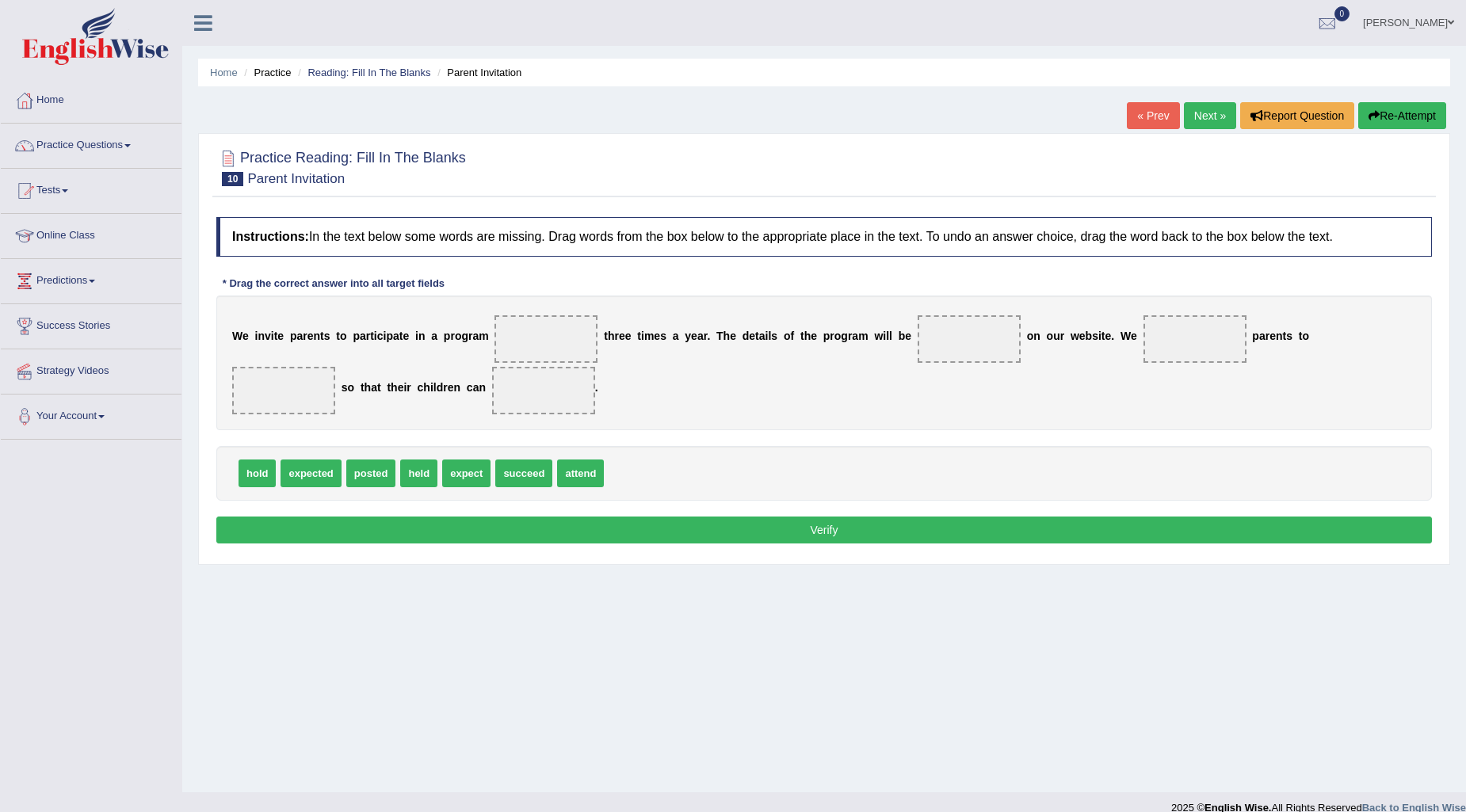
drag, startPoint x: 585, startPoint y: 468, endPoint x: 579, endPoint y: 376, distance: 92.2
click at [582, 362] on div "Instructions: In the text below some words are missing. Drag words from the box…" at bounding box center [823, 382] width 1223 height 347
drag, startPoint x: 579, startPoint y: 470, endPoint x: 563, endPoint y: 329, distance: 141.9
drag, startPoint x: 363, startPoint y: 468, endPoint x: 973, endPoint y: 337, distance: 623.9
drag, startPoint x: 418, startPoint y: 470, endPoint x: 1211, endPoint y: 341, distance: 803.4
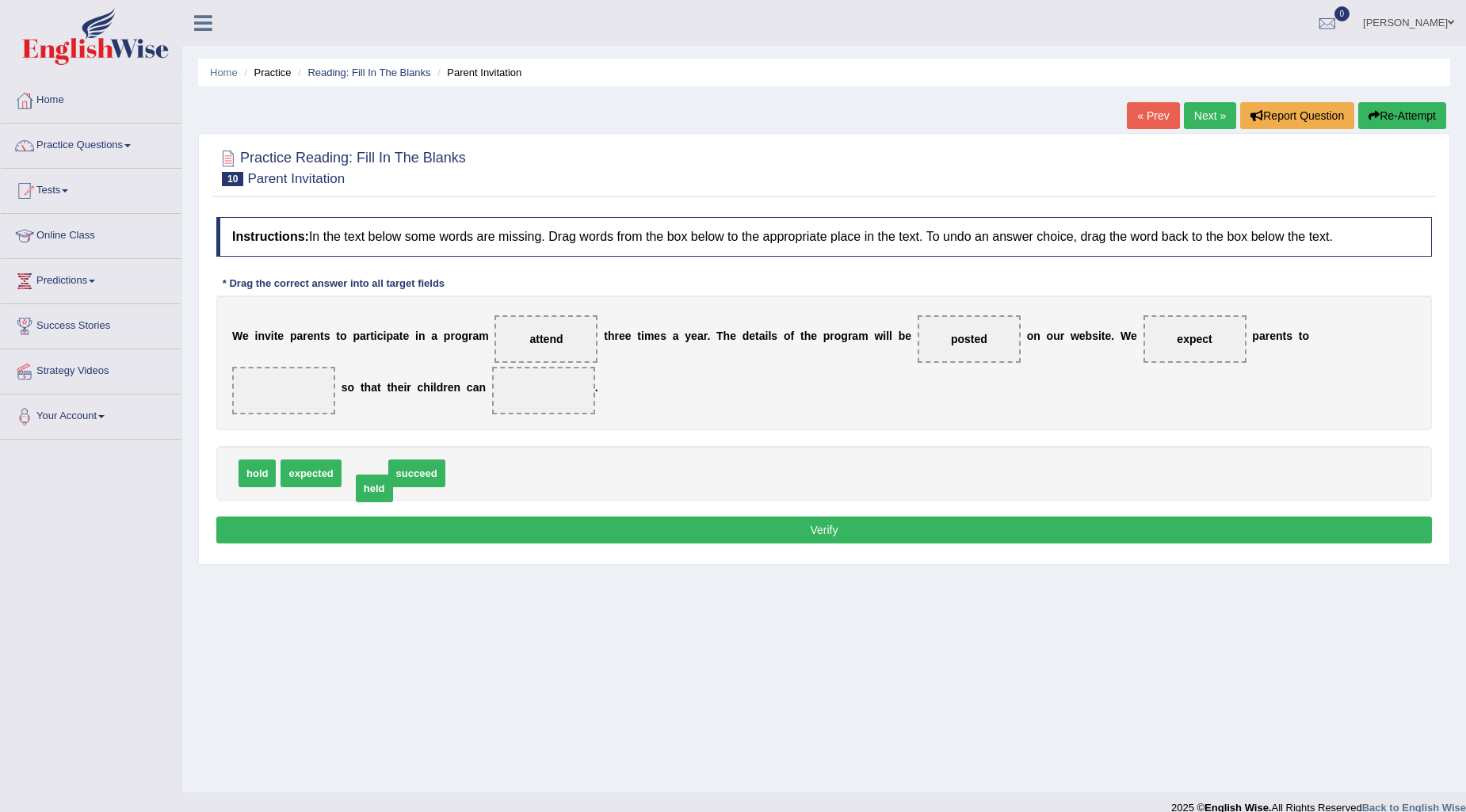
drag, startPoint x: 369, startPoint y: 479, endPoint x: 378, endPoint y: 494, distance: 17.5
drag, startPoint x: 311, startPoint y: 462, endPoint x: 560, endPoint y: 377, distance: 263.1
drag, startPoint x: 313, startPoint y: 475, endPoint x: 284, endPoint y: 386, distance: 93.6
click at [370, 524] on button "Verify" at bounding box center [824, 529] width 1216 height 27
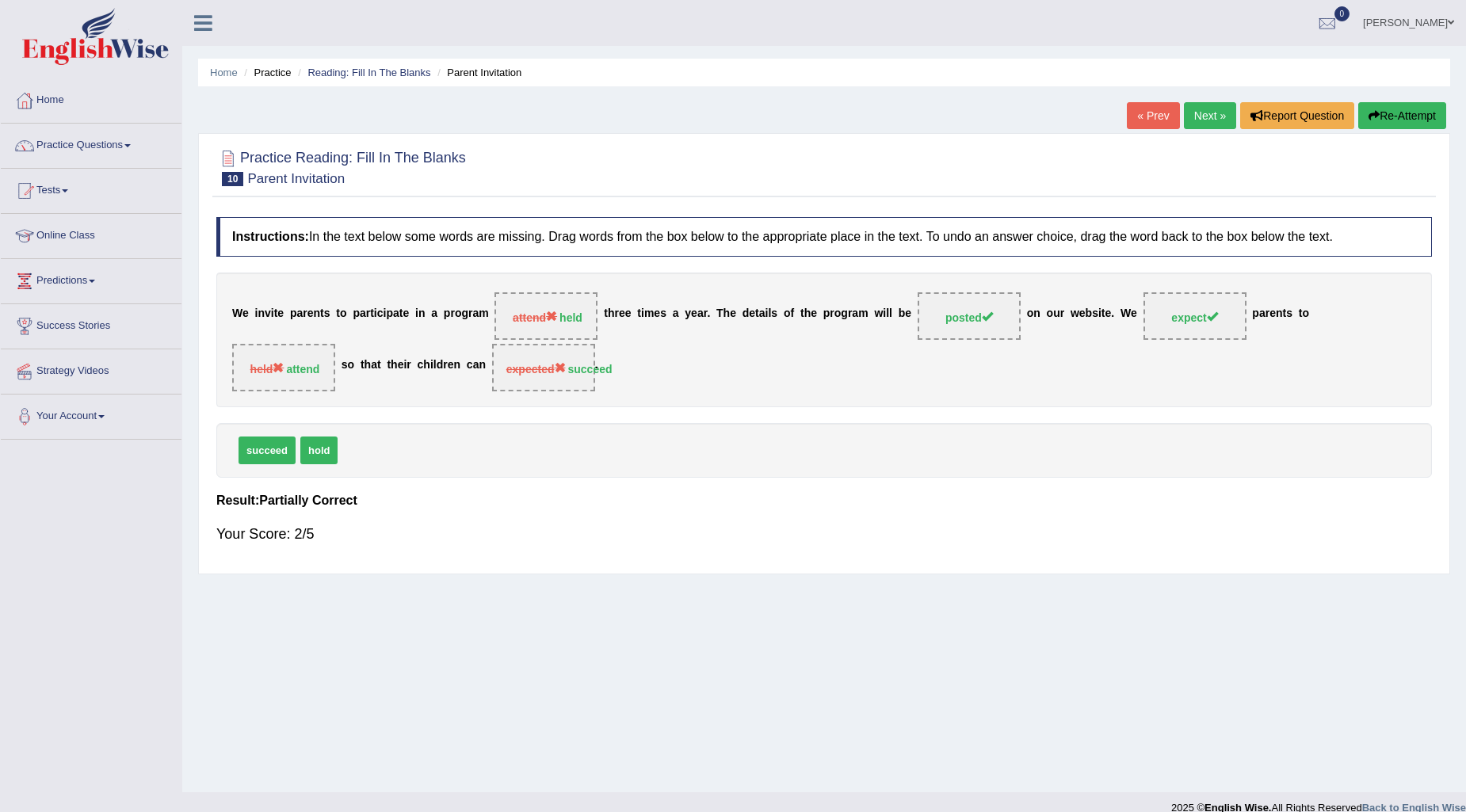
click at [564, 323] on span "attend held" at bounding box center [546, 316] width 103 height 47
click at [534, 421] on div "Instructions: In the text below some words are missing. Drag words from the box…" at bounding box center [823, 387] width 1223 height 357
click at [1389, 114] on button "Re-Attempt" at bounding box center [1402, 116] width 88 height 27
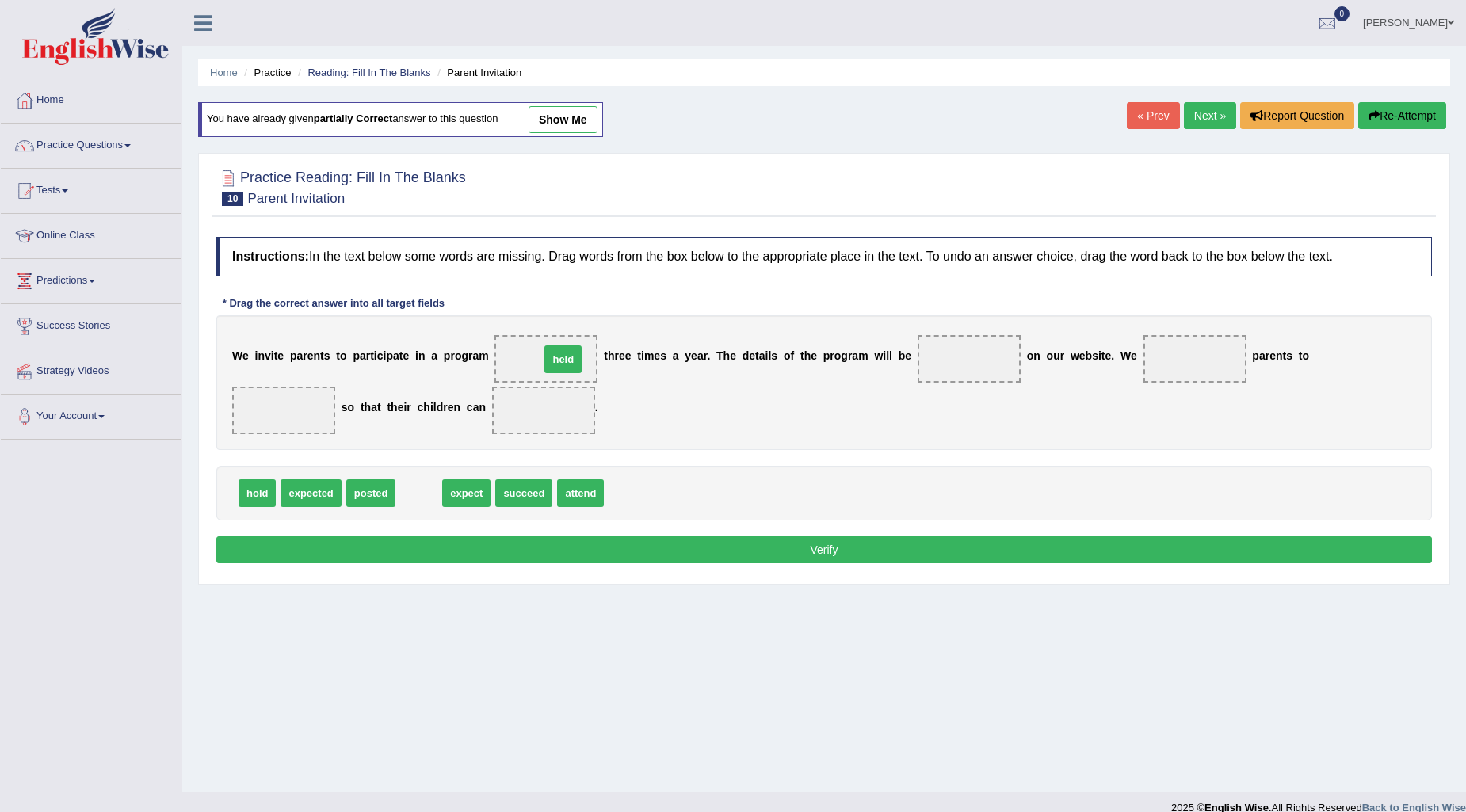
drag, startPoint x: 428, startPoint y: 492, endPoint x: 575, endPoint y: 351, distance: 203.7
drag, startPoint x: 369, startPoint y: 493, endPoint x: 985, endPoint y: 349, distance: 632.6
drag, startPoint x: 366, startPoint y: 493, endPoint x: 1207, endPoint y: 345, distance: 853.9
drag, startPoint x: 448, startPoint y: 499, endPoint x: 265, endPoint y: 401, distance: 207.6
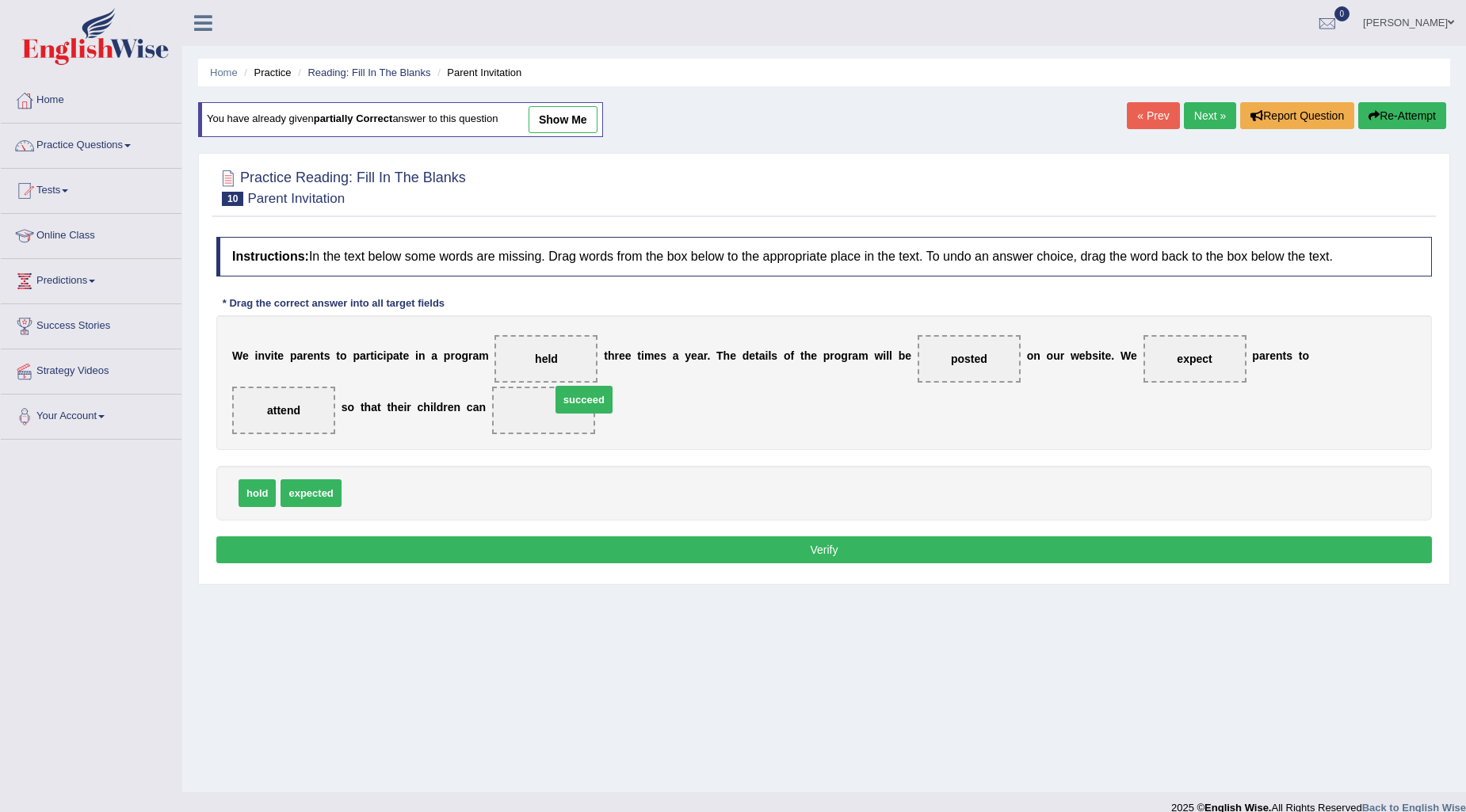
drag, startPoint x: 362, startPoint y: 485, endPoint x: 571, endPoint y: 392, distance: 228.8
click at [613, 548] on button "Verify" at bounding box center [824, 549] width 1216 height 27
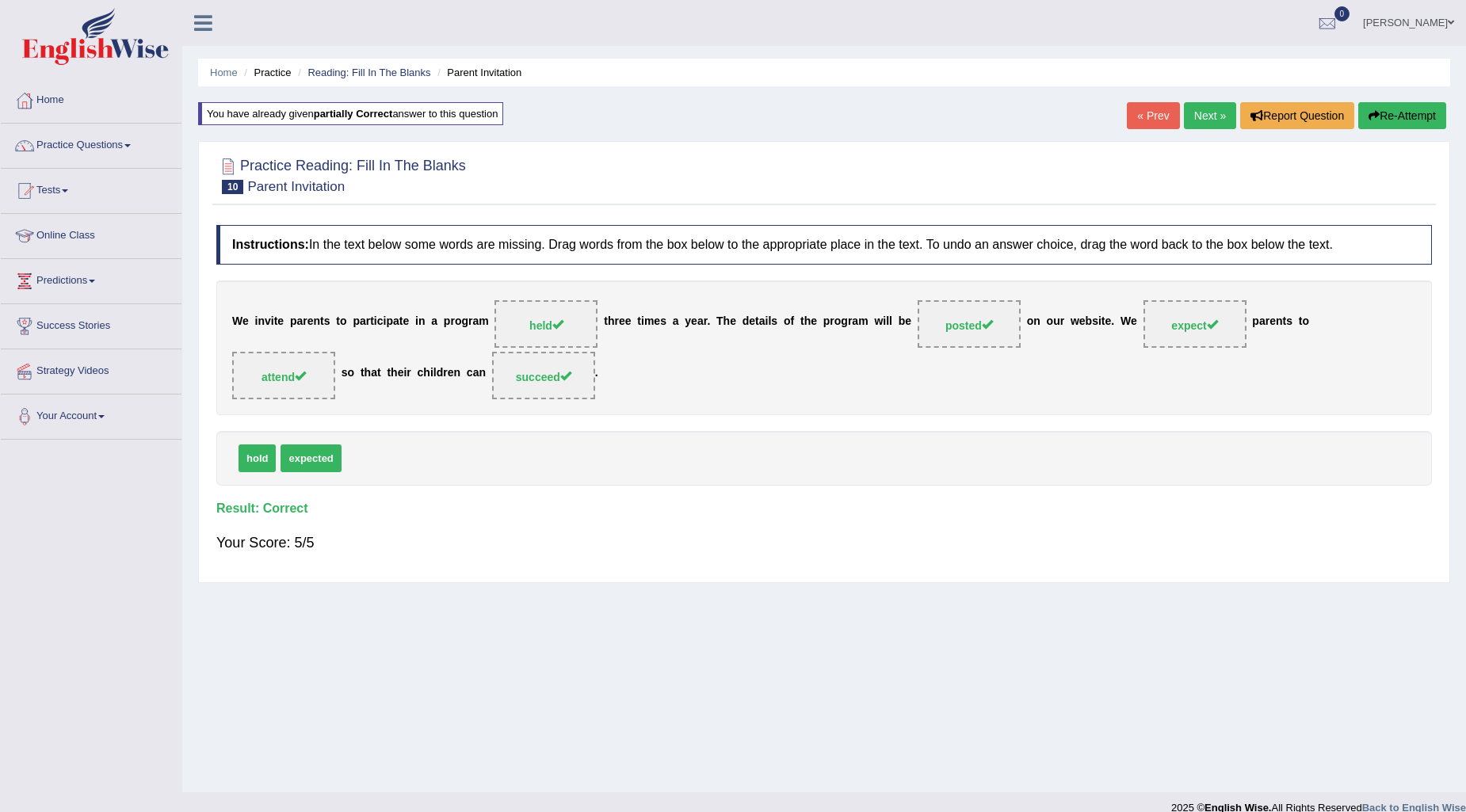
click at [1207, 125] on link "Next »" at bounding box center [1210, 116] width 52 height 27
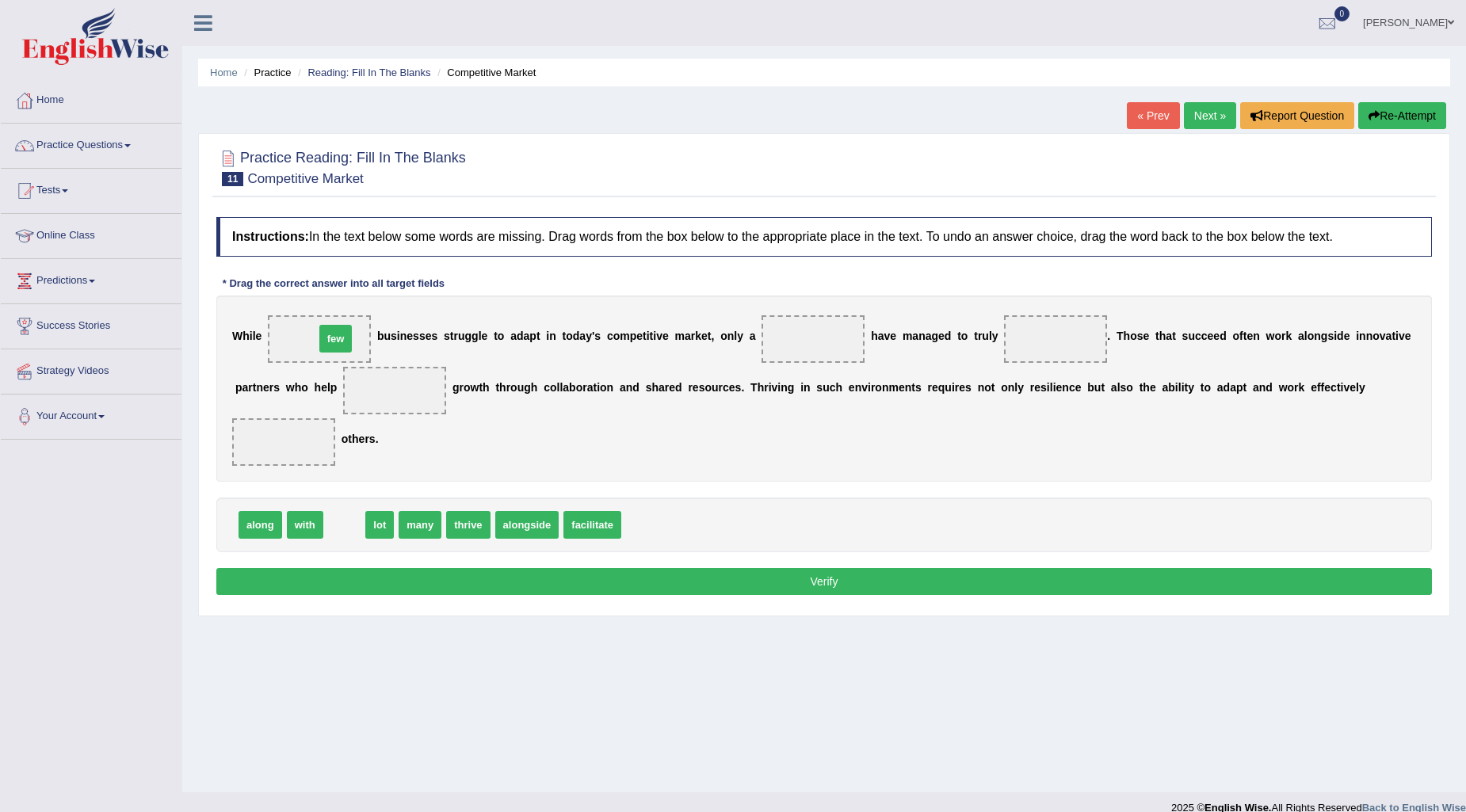
drag, startPoint x: 342, startPoint y: 529, endPoint x: 333, endPoint y: 343, distance: 186.2
drag, startPoint x: 336, startPoint y: 330, endPoint x: 408, endPoint y: 372, distance: 83.4
click at [408, 372] on div "W h i l e few b u s i n e s s e s s t r u g g l e t o a d a p t i n t o d a y '…" at bounding box center [824, 388] width 1216 height 186
click at [402, 375] on span at bounding box center [395, 390] width 103 height 47
drag, startPoint x: 303, startPoint y: 337, endPoint x: 331, endPoint y: 407, distance: 75.4
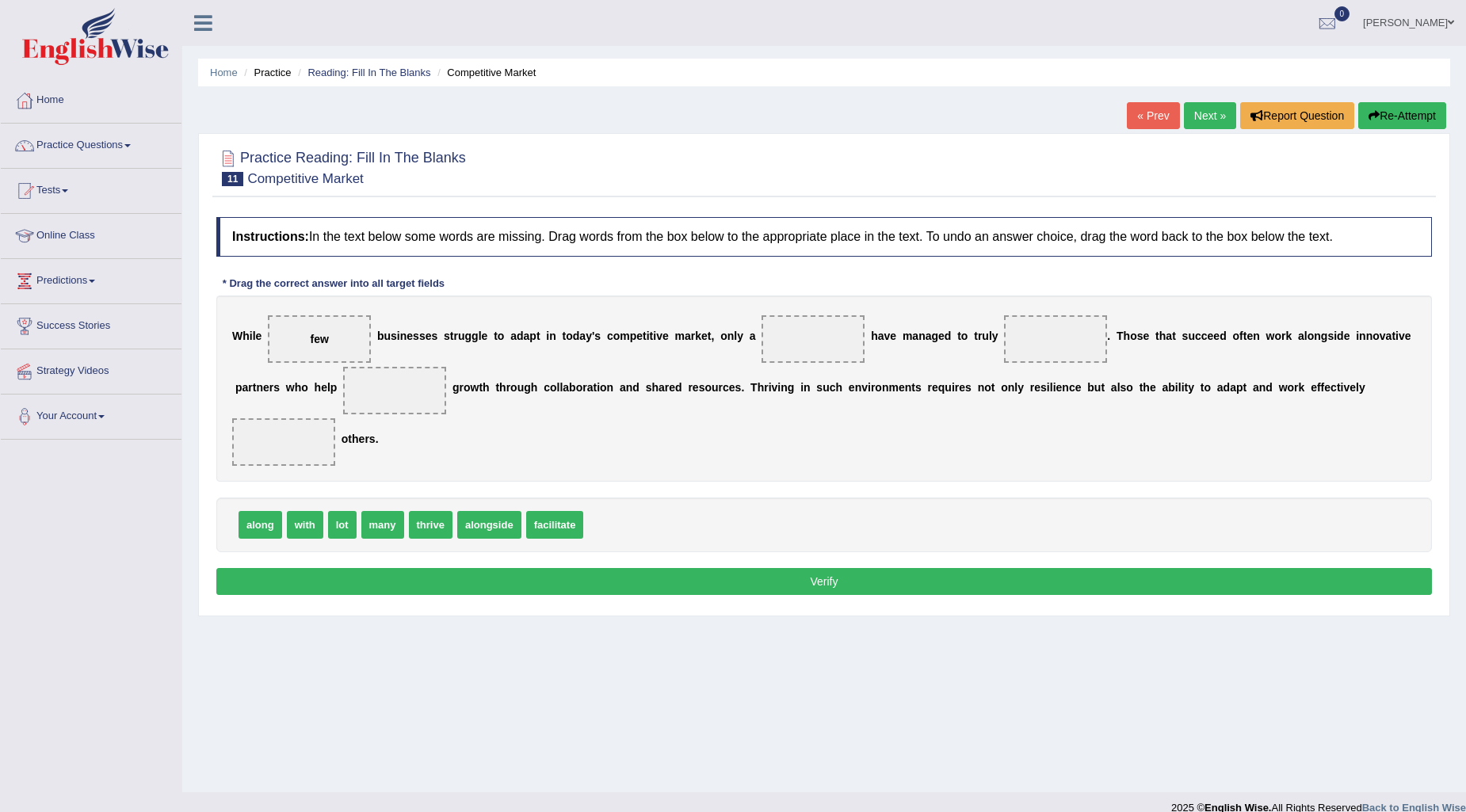
click at [331, 407] on div "W h i l e few b u s i n e s s e s s t r u g g l e t o a d a p t i n t o d a y '…" at bounding box center [824, 388] width 1216 height 186
click at [313, 337] on span "few" at bounding box center [319, 338] width 18 height 12
drag, startPoint x: 313, startPoint y: 337, endPoint x: 820, endPoint y: 352, distance: 507.2
drag, startPoint x: 381, startPoint y: 527, endPoint x: 335, endPoint y: 327, distance: 205.2
drag, startPoint x: 512, startPoint y: 525, endPoint x: 1070, endPoint y: 330, distance: 591.1
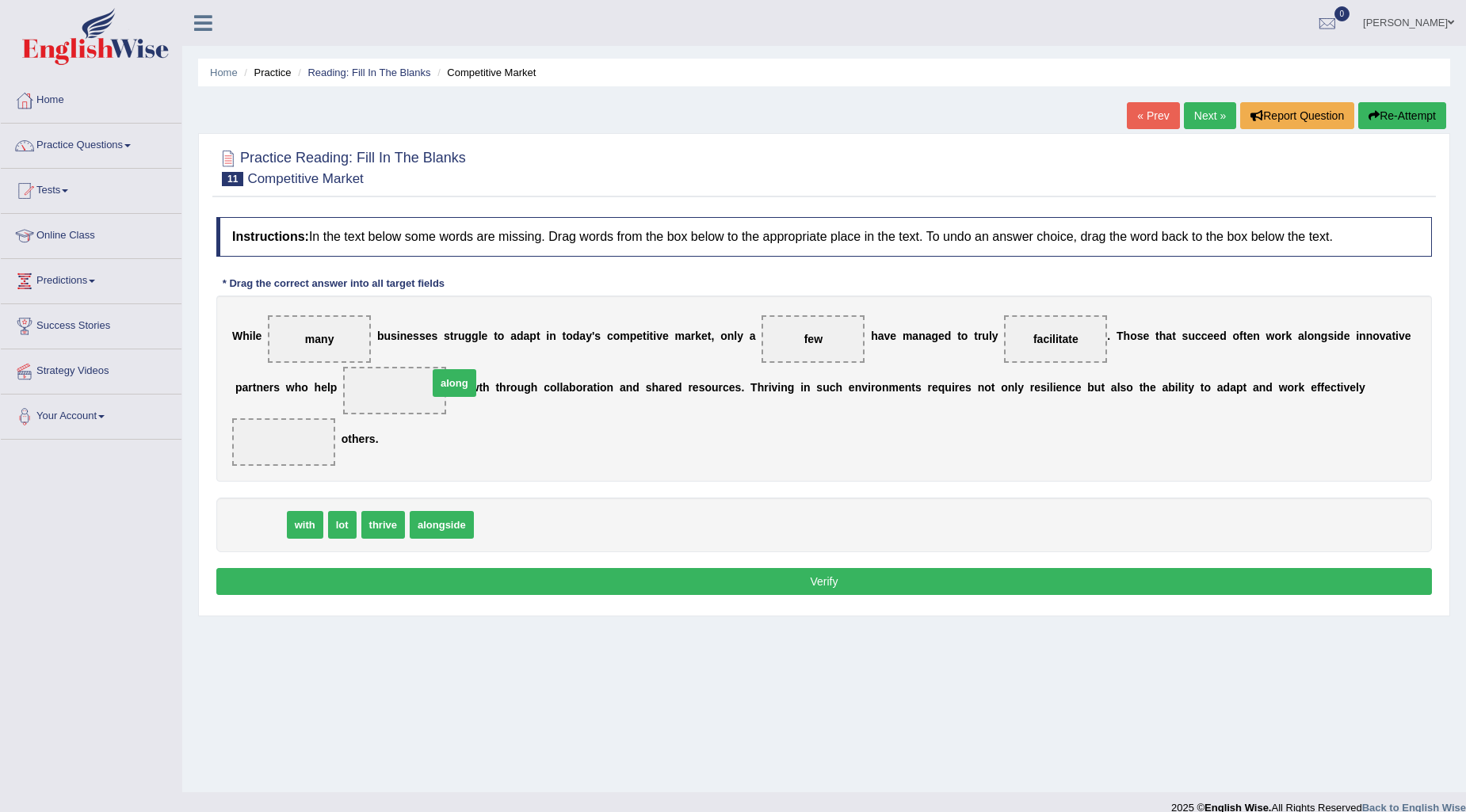
drag, startPoint x: 260, startPoint y: 534, endPoint x: 450, endPoint y: 386, distance: 240.8
drag, startPoint x: 248, startPoint y: 527, endPoint x: 315, endPoint y: 446, distance: 105.1
click at [491, 572] on button "Verify" at bounding box center [824, 581] width 1216 height 27
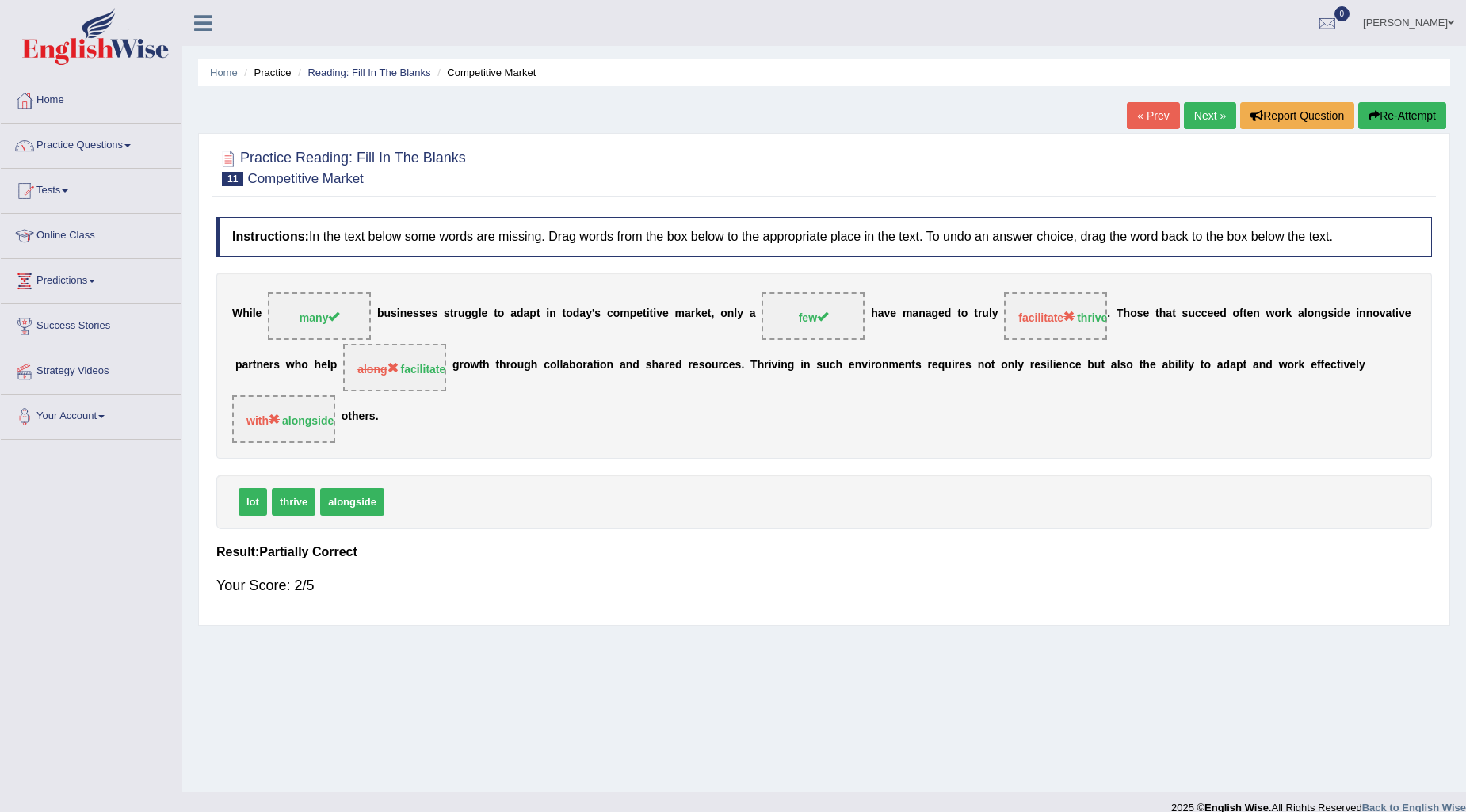
click at [1202, 115] on link "Next »" at bounding box center [1210, 116] width 52 height 27
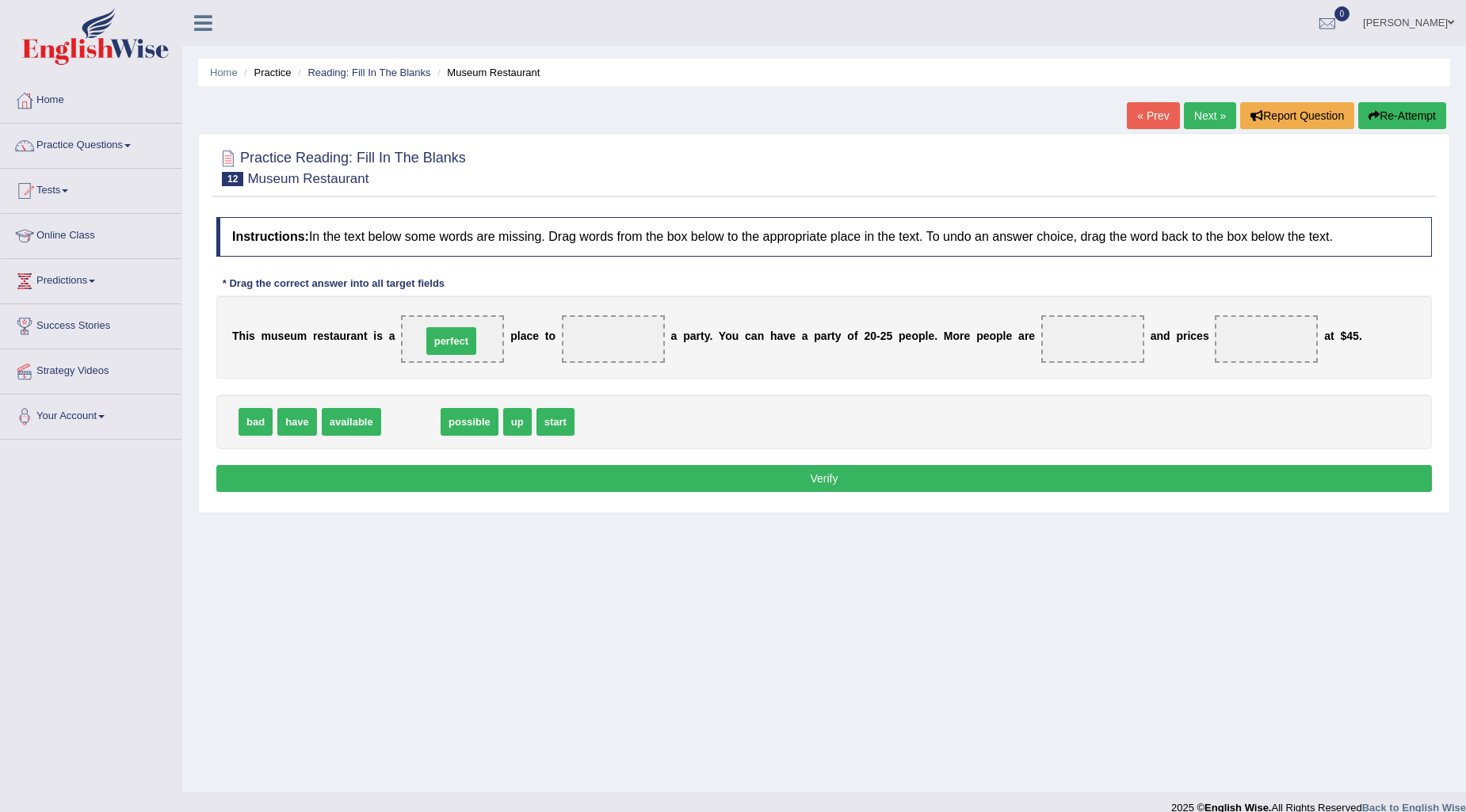
drag, startPoint x: 400, startPoint y: 423, endPoint x: 441, endPoint y: 342, distance: 90.8
drag, startPoint x: 496, startPoint y: 423, endPoint x: 586, endPoint y: 353, distance: 114.0
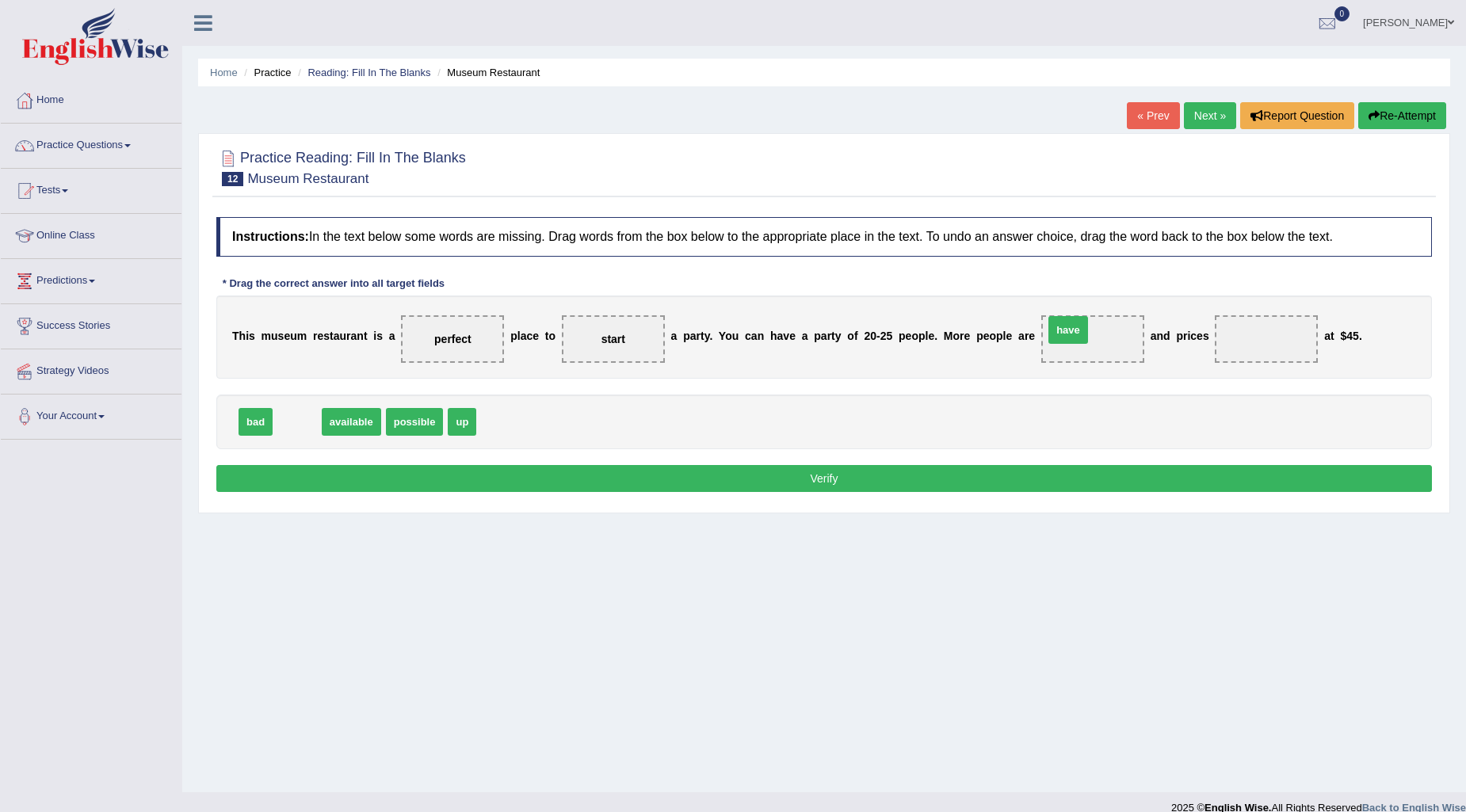
drag, startPoint x: 299, startPoint y: 421, endPoint x: 1069, endPoint y: 328, distance: 775.6
drag, startPoint x: 1100, startPoint y: 347, endPoint x: 1266, endPoint y: 349, distance: 166.0
click at [1266, 349] on div "T h i s m u s e u m r e s t a u r a n t i s a perfect p l a c e t o start a p a…" at bounding box center [824, 337] width 1216 height 83
drag, startPoint x: 1087, startPoint y: 331, endPoint x: 1181, endPoint y: 362, distance: 99.0
click at [1178, 368] on div "T h i s m u s e u m r e s t a u r a n t i s a perfect p l a c e t o start a p a…" at bounding box center [824, 337] width 1216 height 83
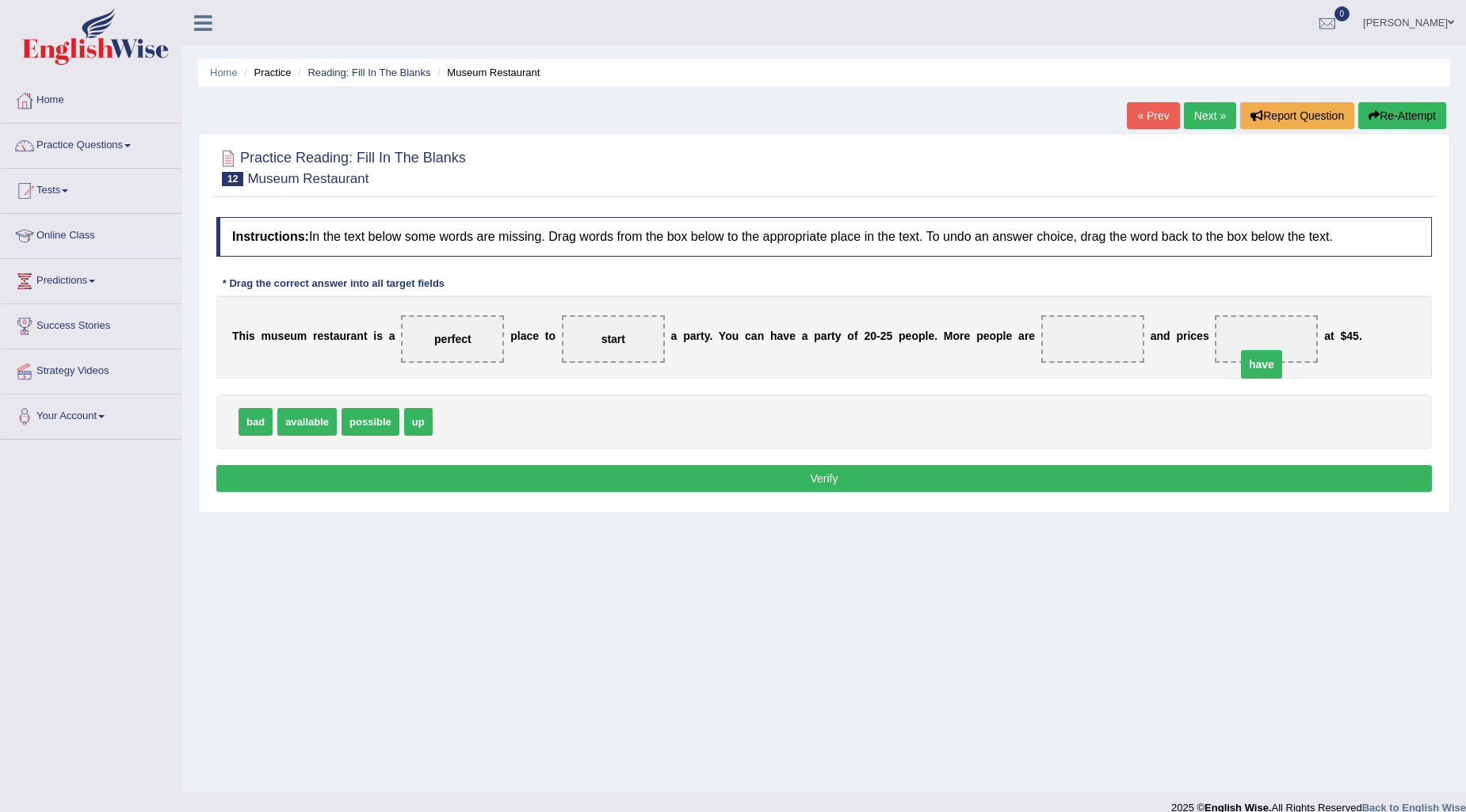
drag, startPoint x: 1093, startPoint y: 337, endPoint x: 1266, endPoint y: 360, distance: 174.5
drag, startPoint x: 327, startPoint y: 425, endPoint x: 1139, endPoint y: 344, distance: 816.0
click at [1064, 484] on button "Verify" at bounding box center [824, 478] width 1216 height 27
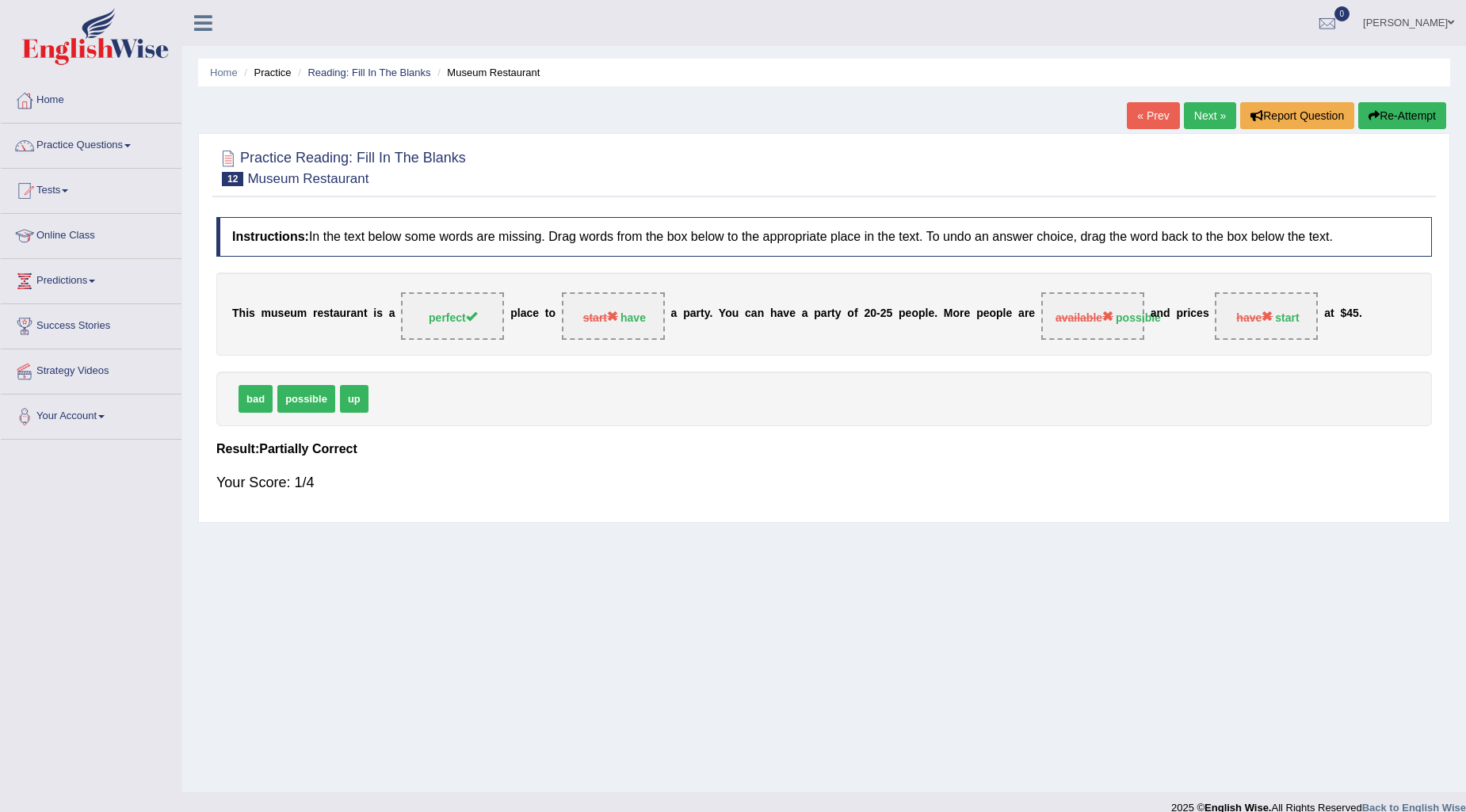
click at [626, 347] on div "T h i s m u s e u m r e s t a u r a n t i s a perfect p l a c e t o start have …" at bounding box center [824, 314] width 1216 height 83
drag, startPoint x: 643, startPoint y: 310, endPoint x: 637, endPoint y: 329, distance: 19.9
click at [637, 329] on span "start have" at bounding box center [614, 316] width 103 height 47
click at [1426, 116] on button "Re-Attempt" at bounding box center [1402, 116] width 88 height 27
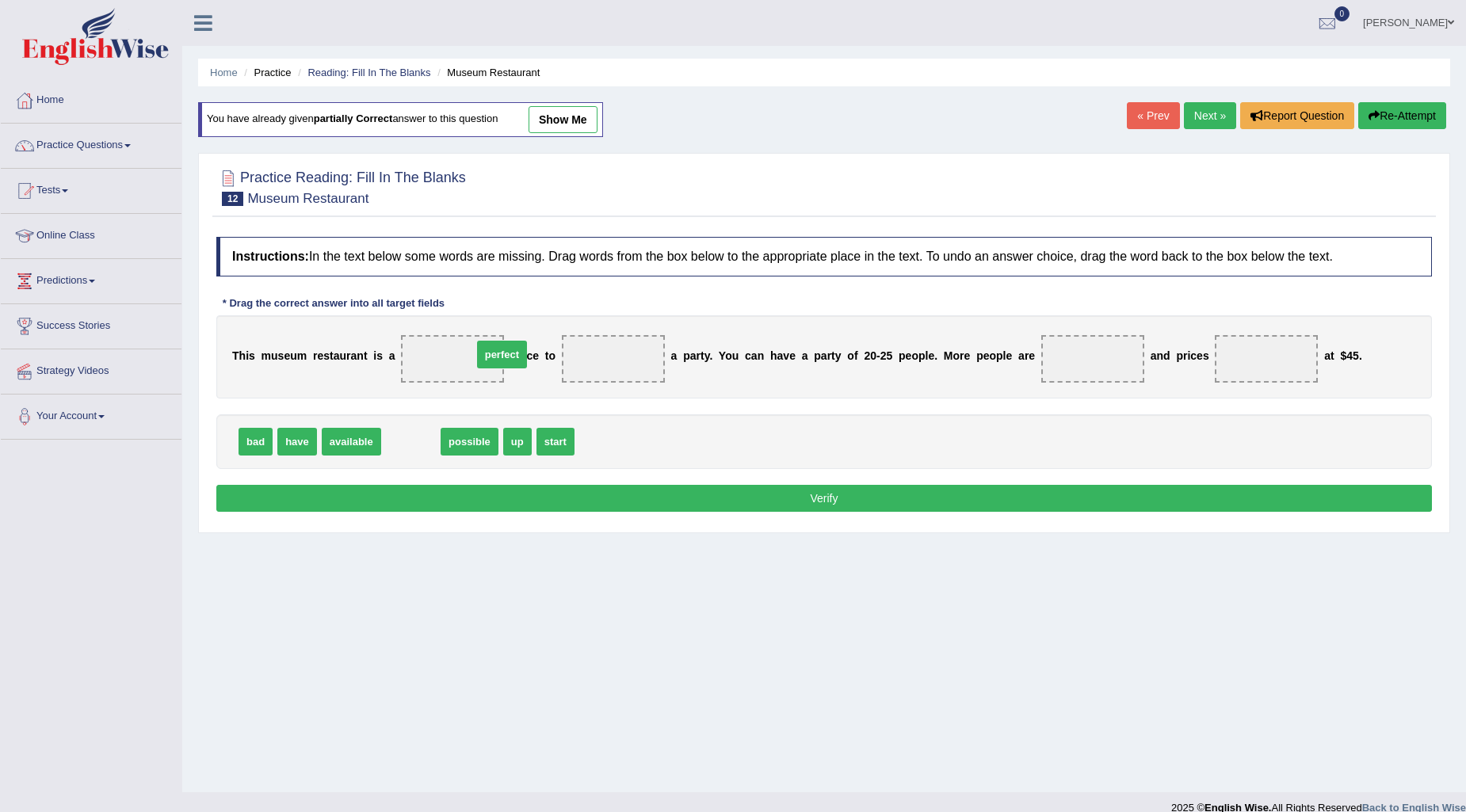
drag, startPoint x: 412, startPoint y: 438, endPoint x: 496, endPoint y: 351, distance: 120.9
drag, startPoint x: 294, startPoint y: 440, endPoint x: 611, endPoint y: 366, distance: 325.5
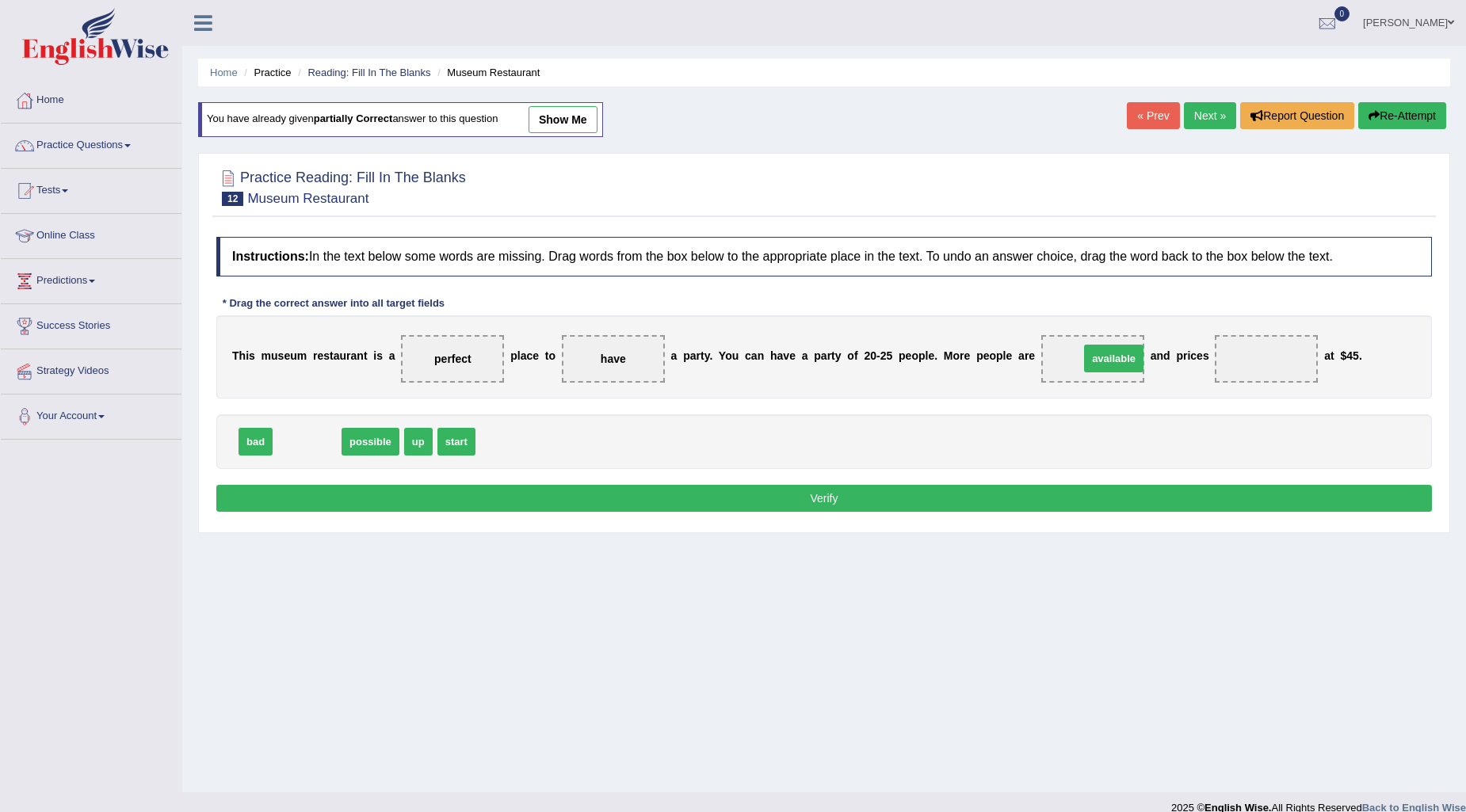
drag, startPoint x: 319, startPoint y: 434, endPoint x: 1126, endPoint y: 351, distance: 811.3
drag, startPoint x: 402, startPoint y: 440, endPoint x: 1301, endPoint y: 354, distance: 903.1
click at [1217, 496] on button "Verify" at bounding box center [824, 498] width 1216 height 27
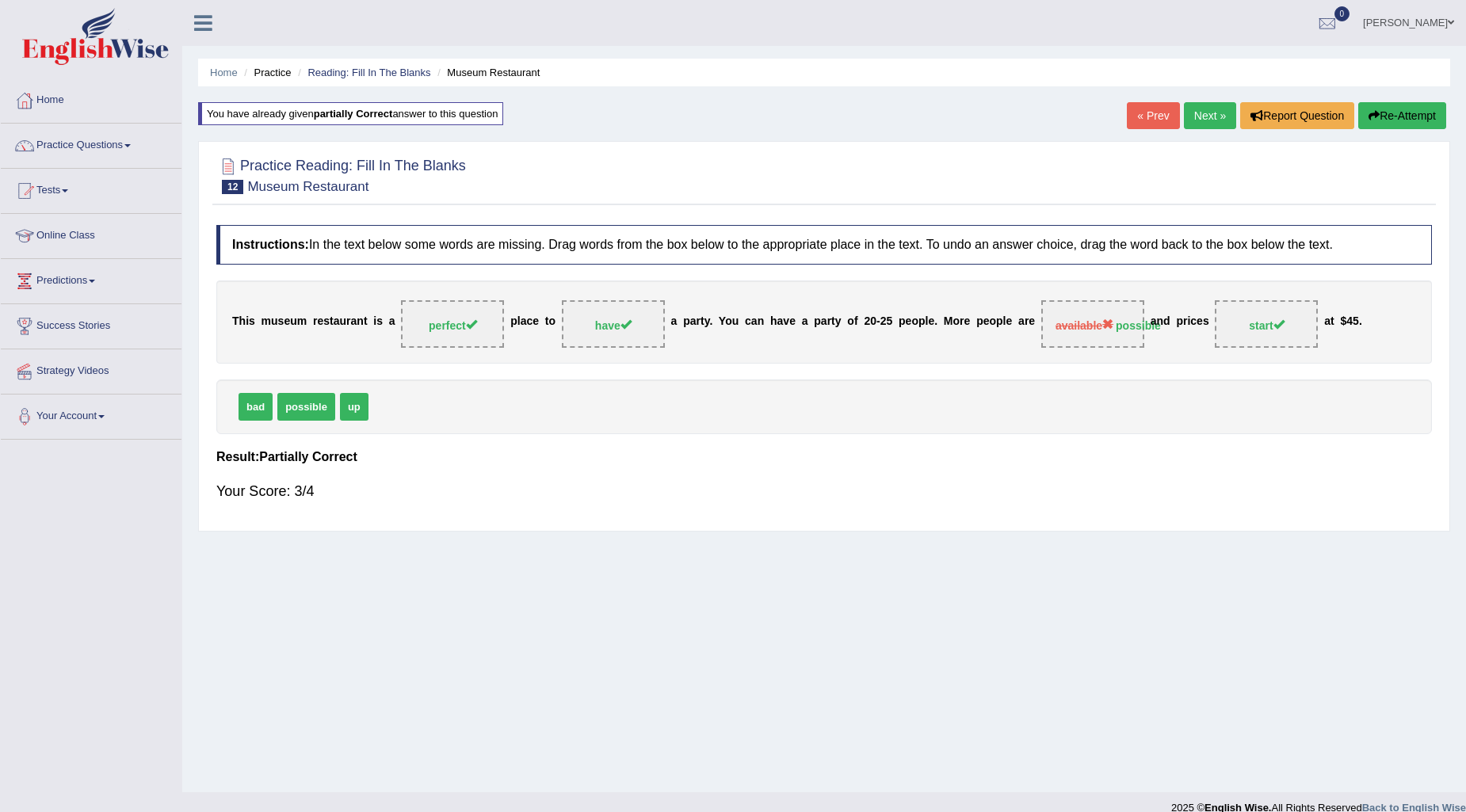
click at [1138, 360] on div "T h i s m u s e u m r e s t a u r a n t i s a perfect p l a c e t o have a p a …" at bounding box center [824, 322] width 1216 height 83
click at [1194, 108] on link "Next »" at bounding box center [1210, 116] width 52 height 27
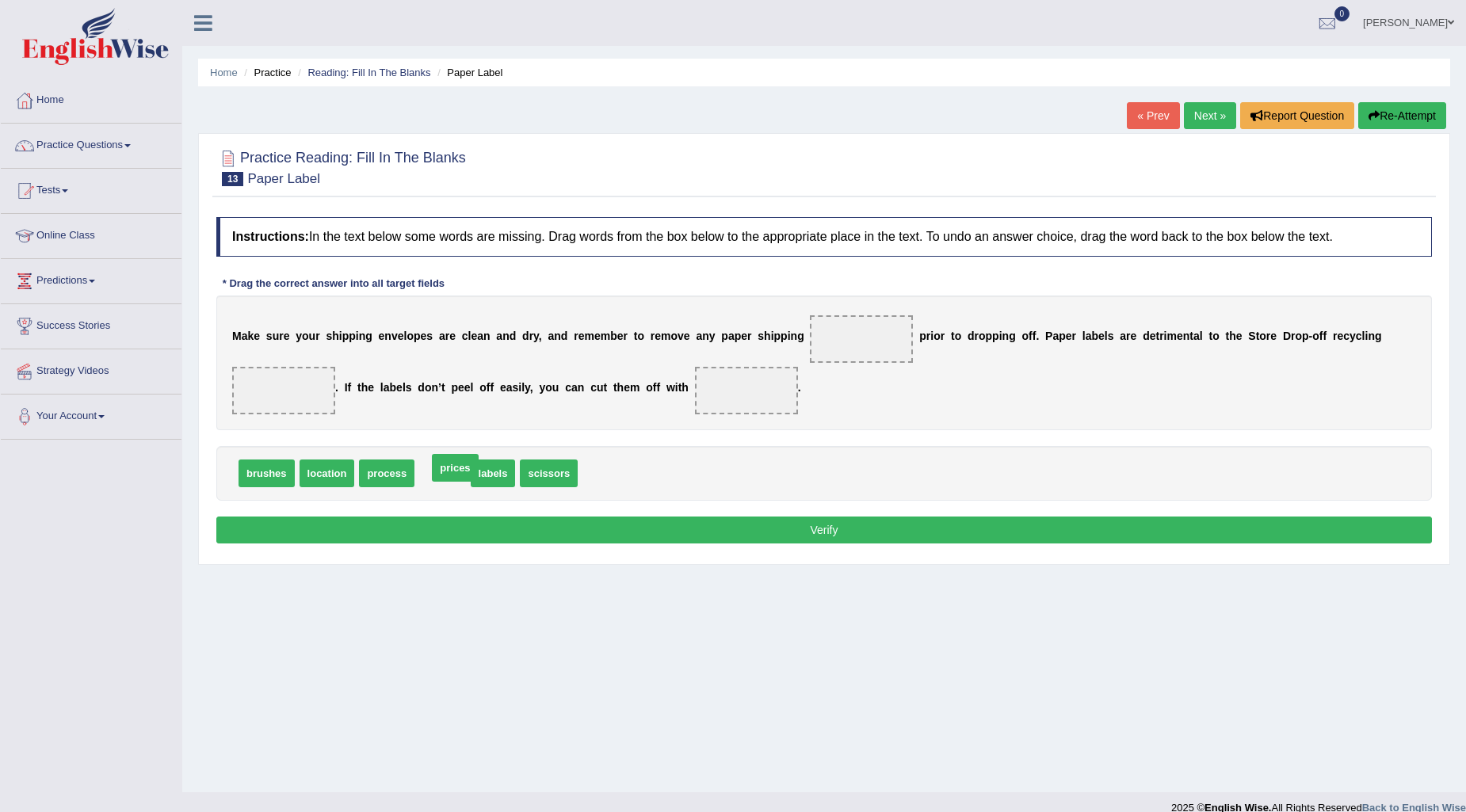
drag, startPoint x: 437, startPoint y: 470, endPoint x: 448, endPoint y: 465, distance: 12.1
drag, startPoint x: 378, startPoint y: 463, endPoint x: 859, endPoint y: 334, distance: 498.0
drag, startPoint x: 387, startPoint y: 473, endPoint x: 294, endPoint y: 388, distance: 126.0
drag, startPoint x: 404, startPoint y: 465, endPoint x: 781, endPoint y: 380, distance: 386.5
click at [842, 529] on button "Verify" at bounding box center [824, 529] width 1216 height 27
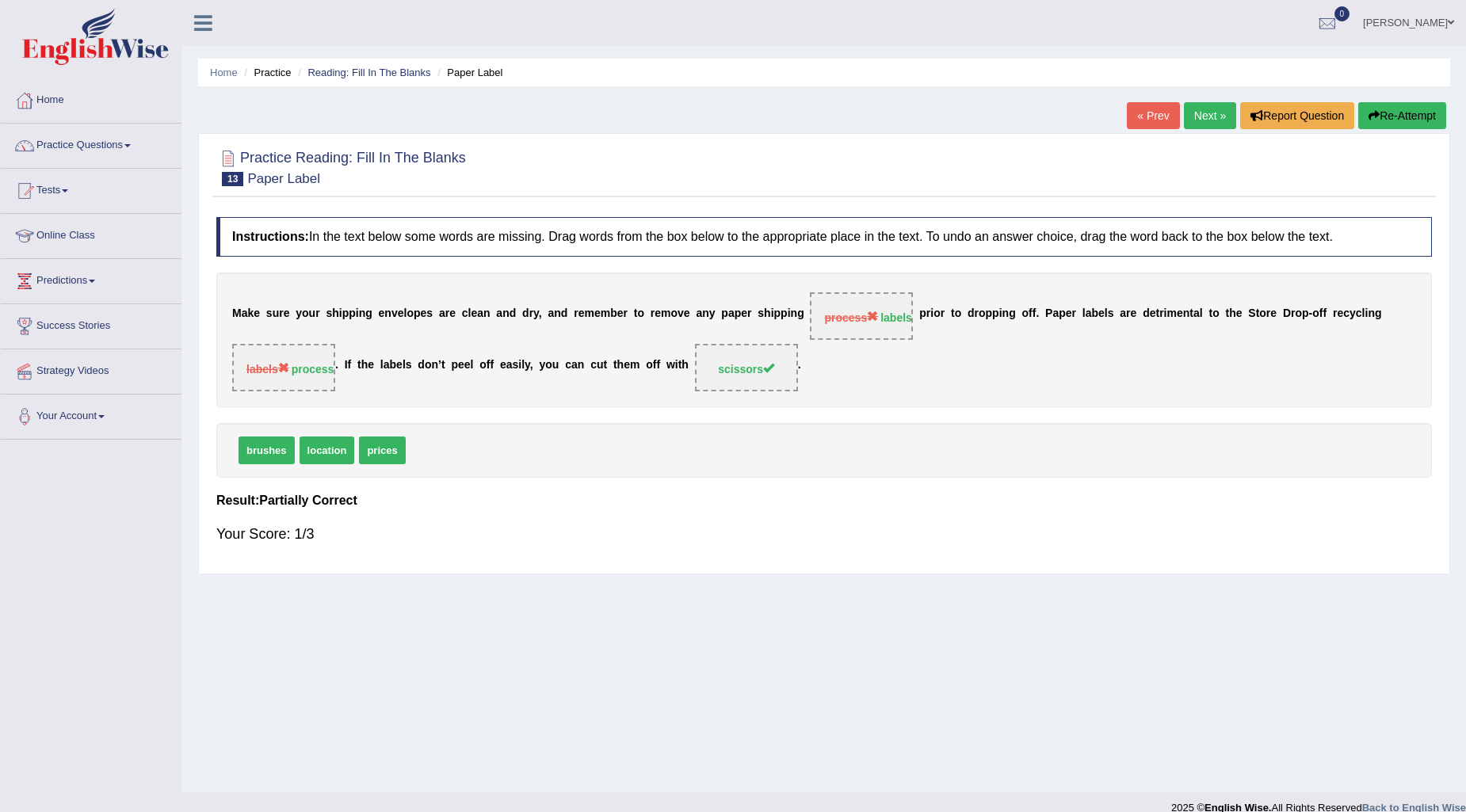
click at [1404, 112] on button "Re-Attempt" at bounding box center [1402, 116] width 88 height 27
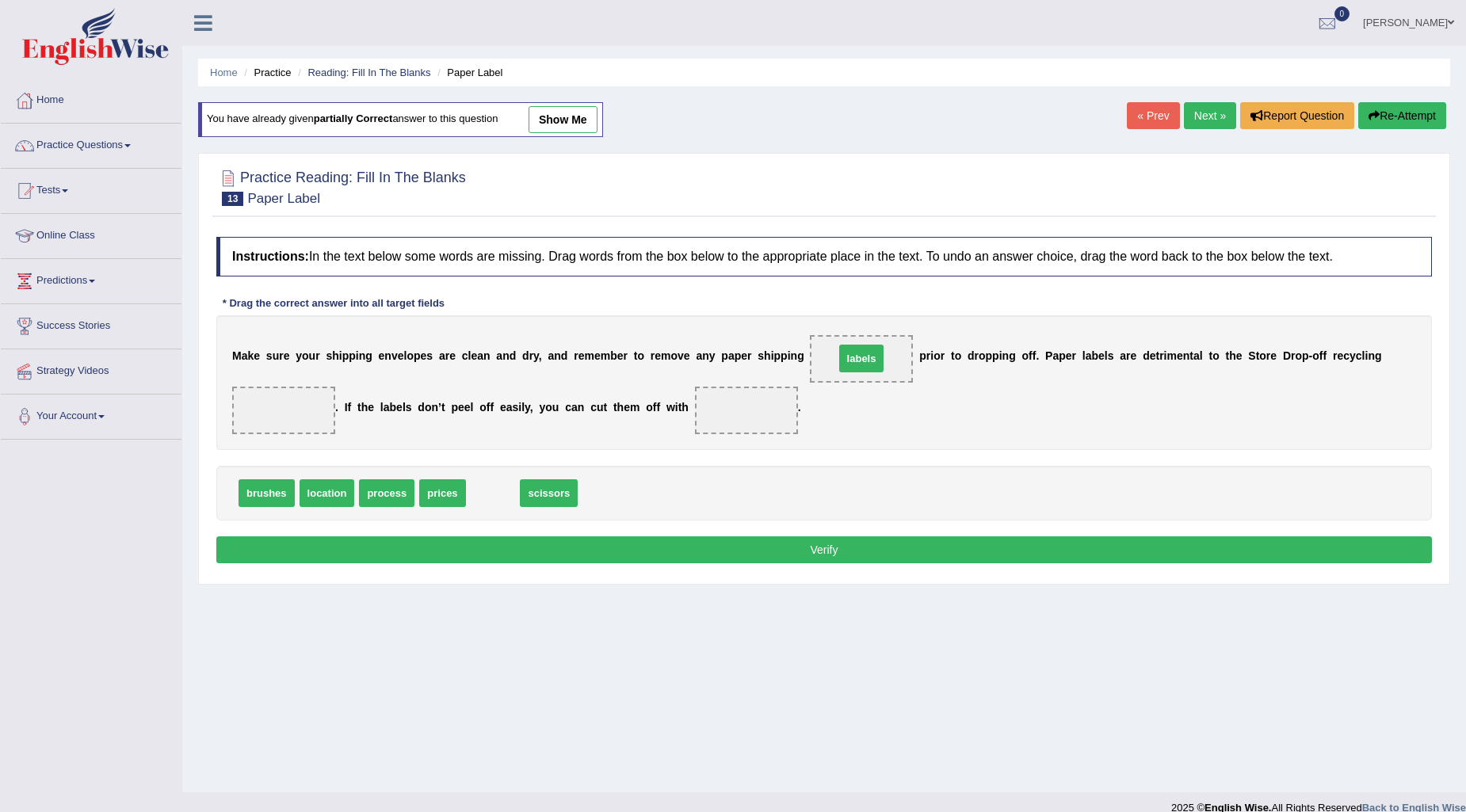
drag, startPoint x: 479, startPoint y: 490, endPoint x: 856, endPoint y: 347, distance: 403.2
drag, startPoint x: 392, startPoint y: 490, endPoint x: 287, endPoint y: 396, distance: 140.9
drag, startPoint x: 446, startPoint y: 488, endPoint x: 738, endPoint y: 415, distance: 301.0
click at [731, 553] on button "Verify" at bounding box center [824, 549] width 1216 height 27
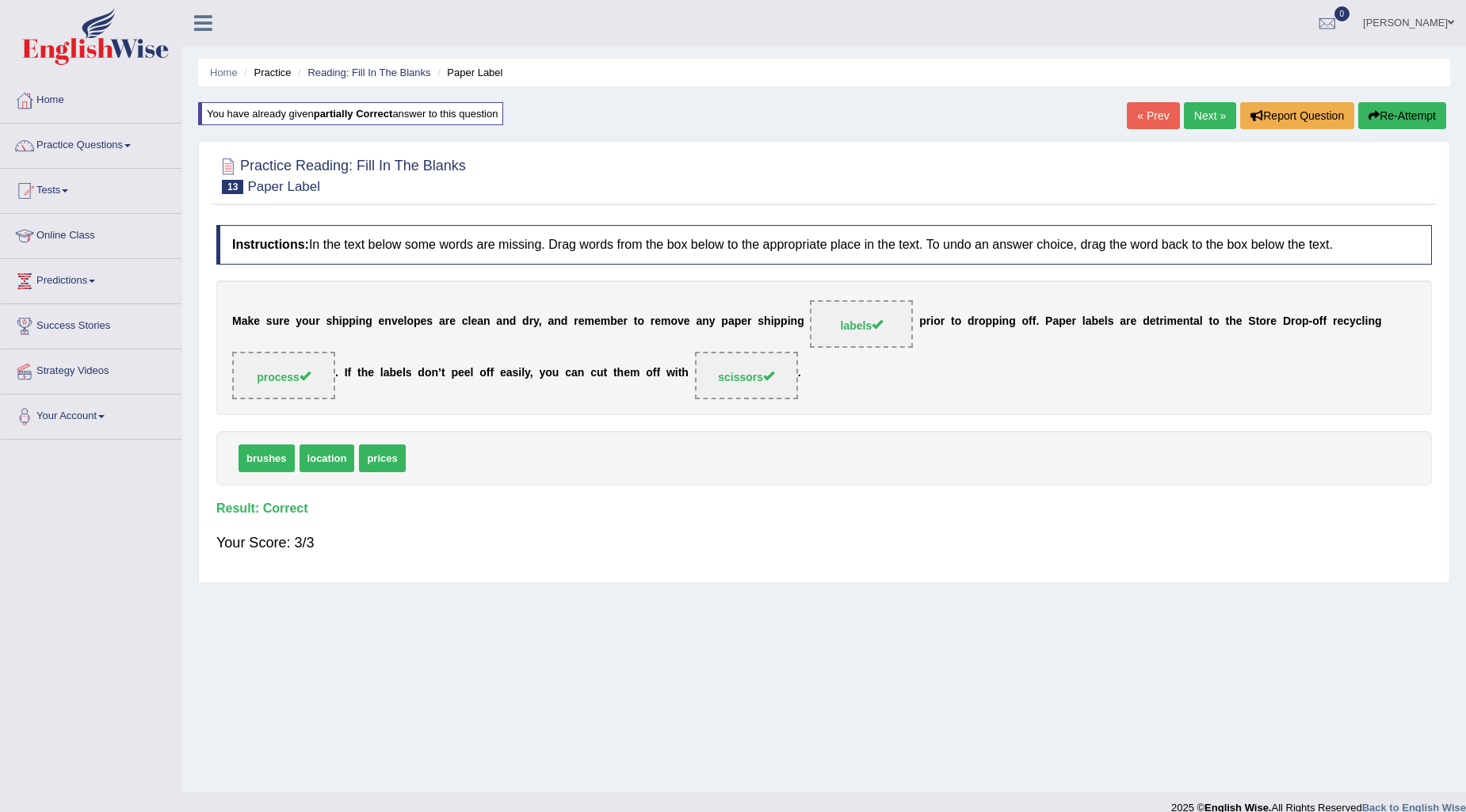
click at [1197, 116] on link "Next »" at bounding box center [1210, 116] width 52 height 27
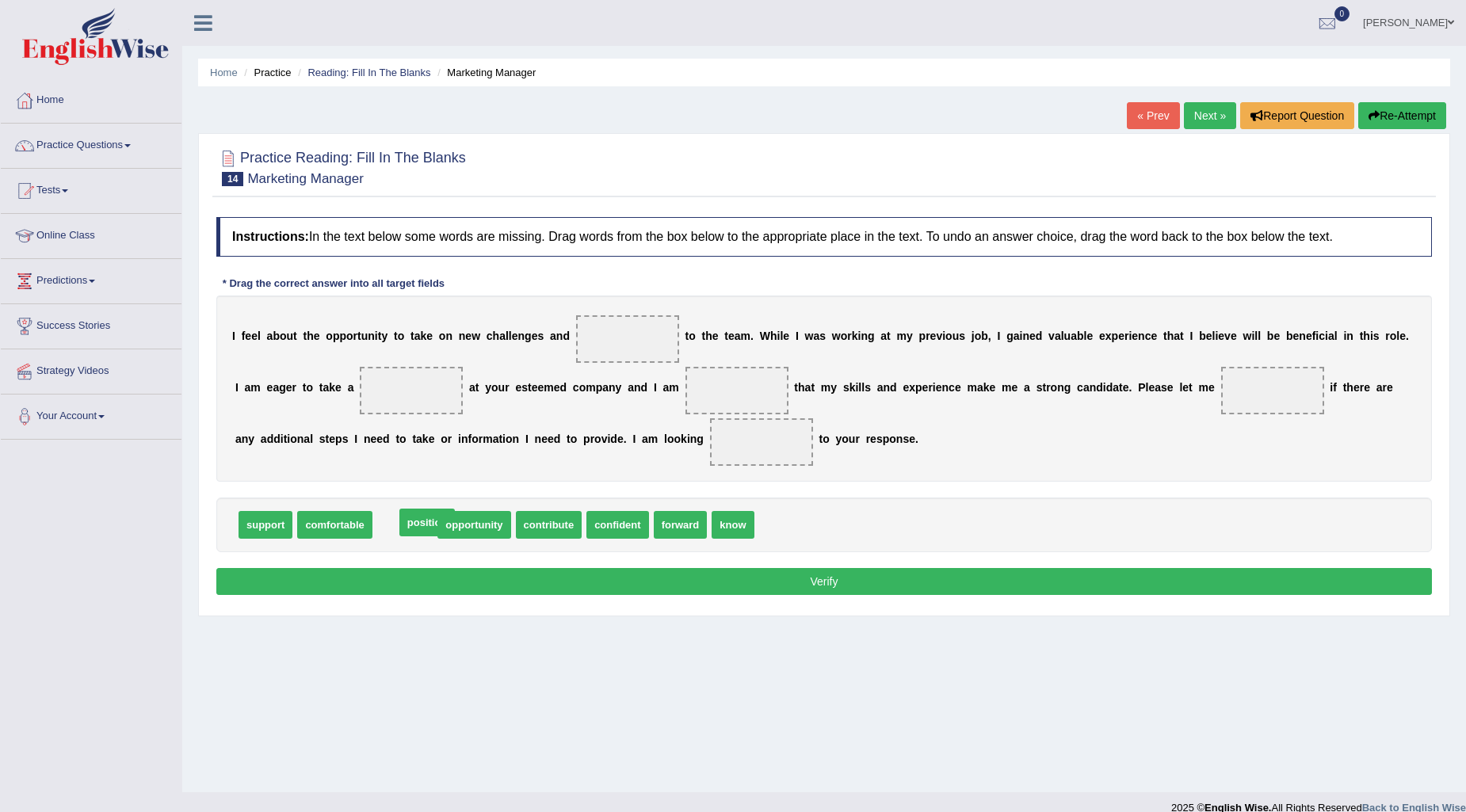
drag, startPoint x: 406, startPoint y: 527, endPoint x: 428, endPoint y: 524, distance: 22.2
drag, startPoint x: 492, startPoint y: 515, endPoint x: 624, endPoint y: 317, distance: 238.0
drag, startPoint x: 417, startPoint y: 519, endPoint x: 424, endPoint y: 370, distance: 149.2
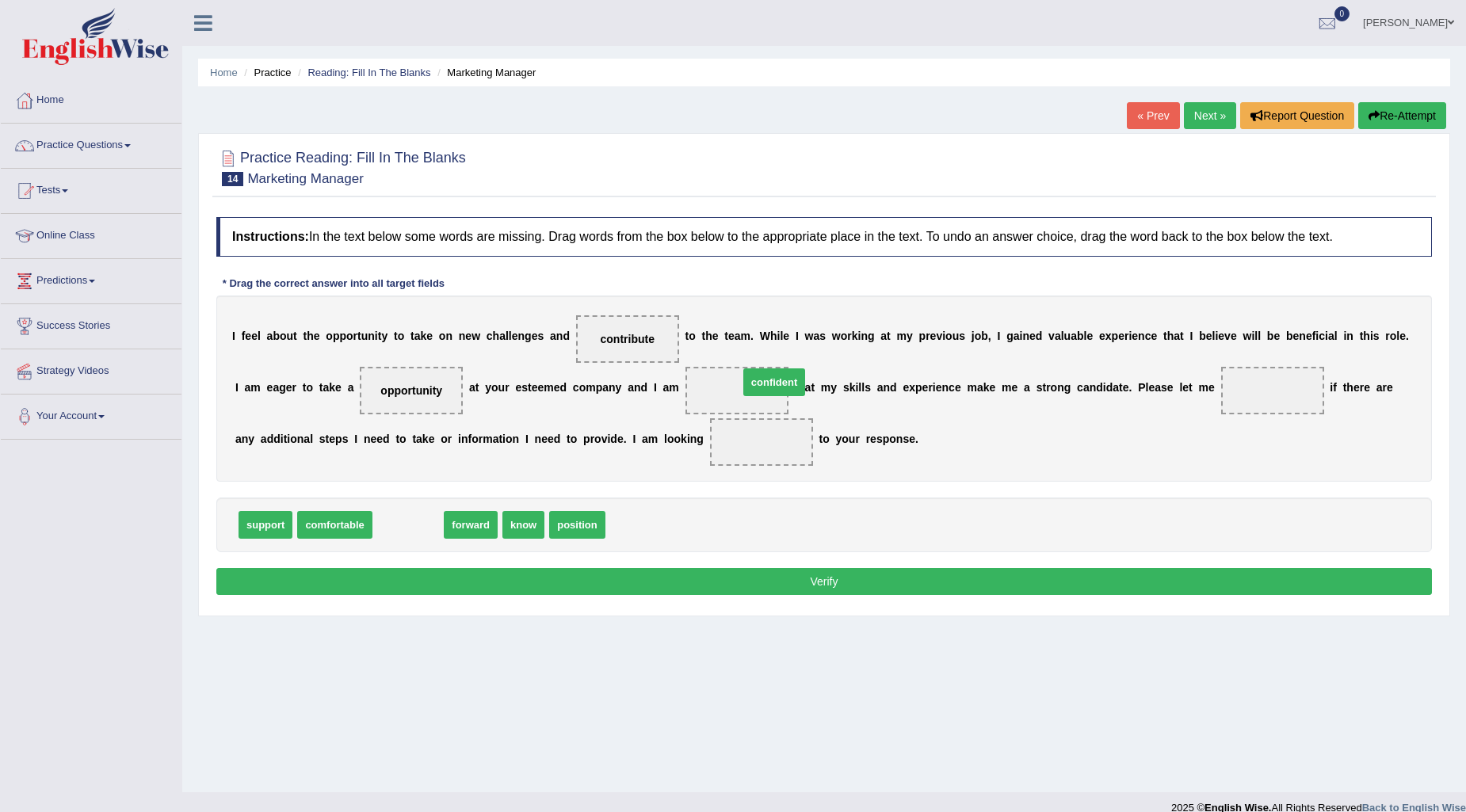
drag, startPoint x: 424, startPoint y: 519, endPoint x: 784, endPoint y: 378, distance: 386.6
drag, startPoint x: 471, startPoint y: 524, endPoint x: 1292, endPoint y: 381, distance: 833.4
drag, startPoint x: 420, startPoint y: 529, endPoint x: 748, endPoint y: 445, distance: 338.6
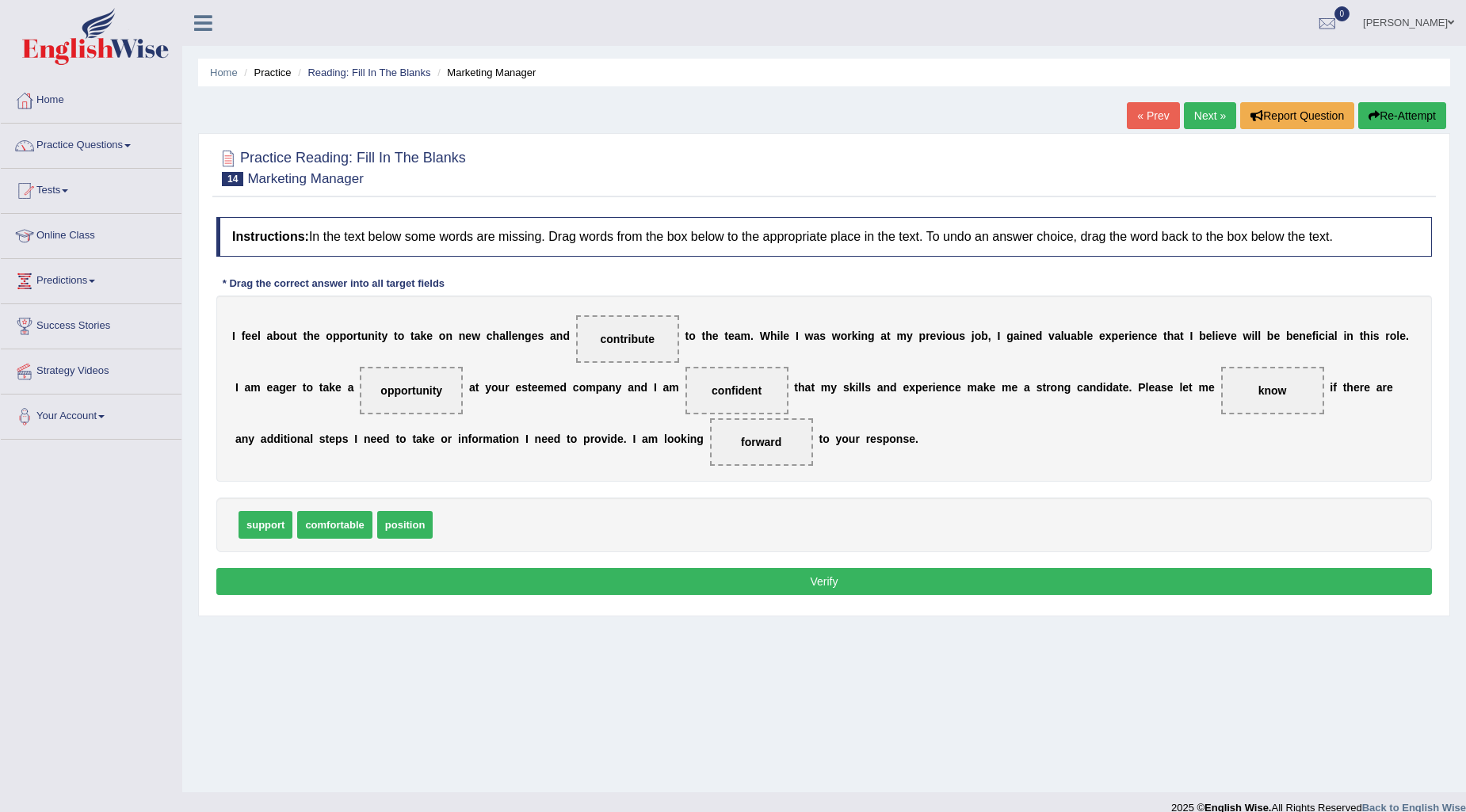
click at [832, 579] on button "Verify" at bounding box center [824, 581] width 1216 height 27
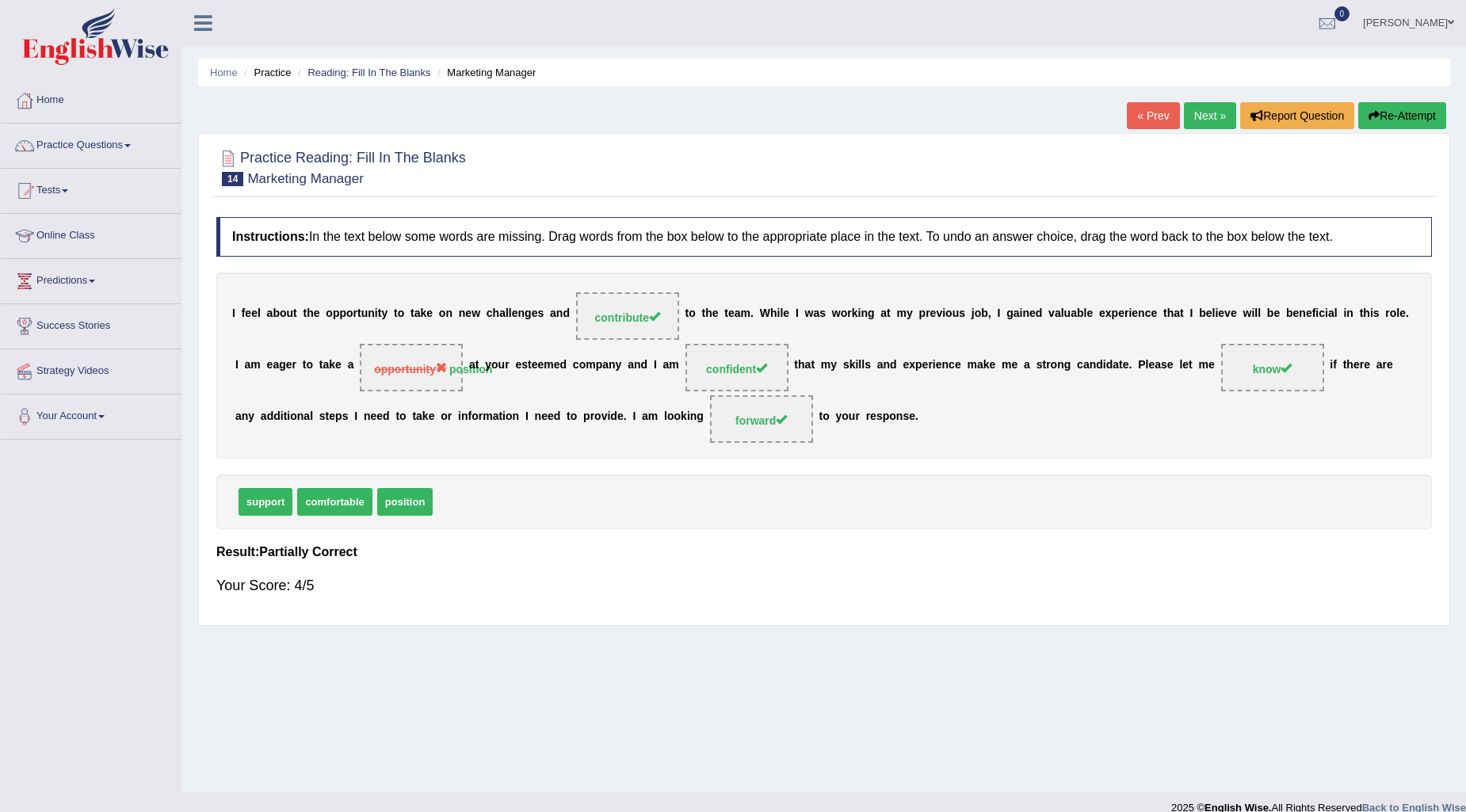
click at [1190, 108] on link "Next »" at bounding box center [1210, 116] width 52 height 27
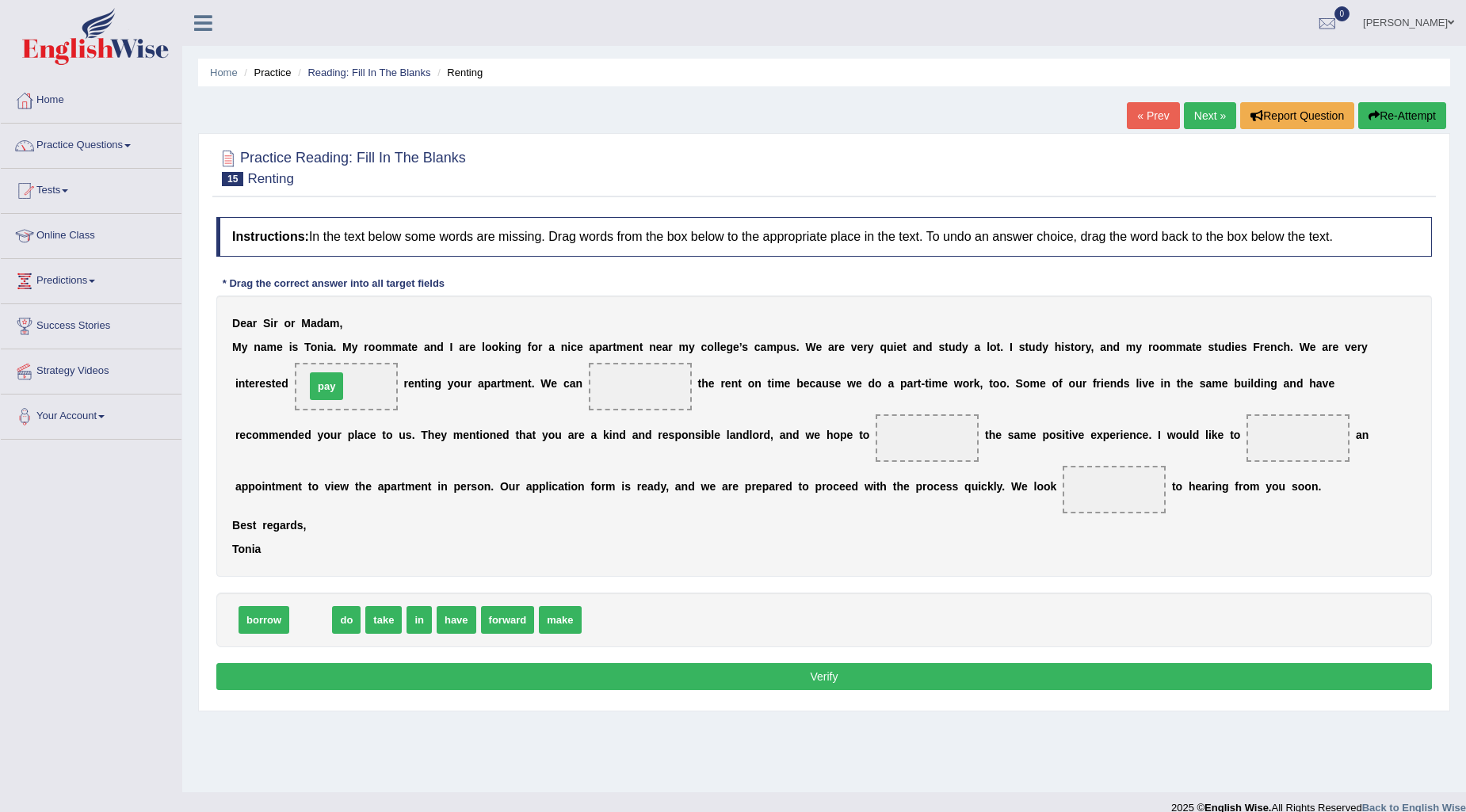
drag, startPoint x: 302, startPoint y: 624, endPoint x: 318, endPoint y: 391, distance: 233.5
drag, startPoint x: 348, startPoint y: 388, endPoint x: 629, endPoint y: 391, distance: 281.0
drag, startPoint x: 338, startPoint y: 622, endPoint x: 349, endPoint y: 385, distance: 237.3
drag, startPoint x: 381, startPoint y: 618, endPoint x: 945, endPoint y: 452, distance: 587.9
drag, startPoint x: 414, startPoint y: 618, endPoint x: 473, endPoint y: 608, distance: 59.8
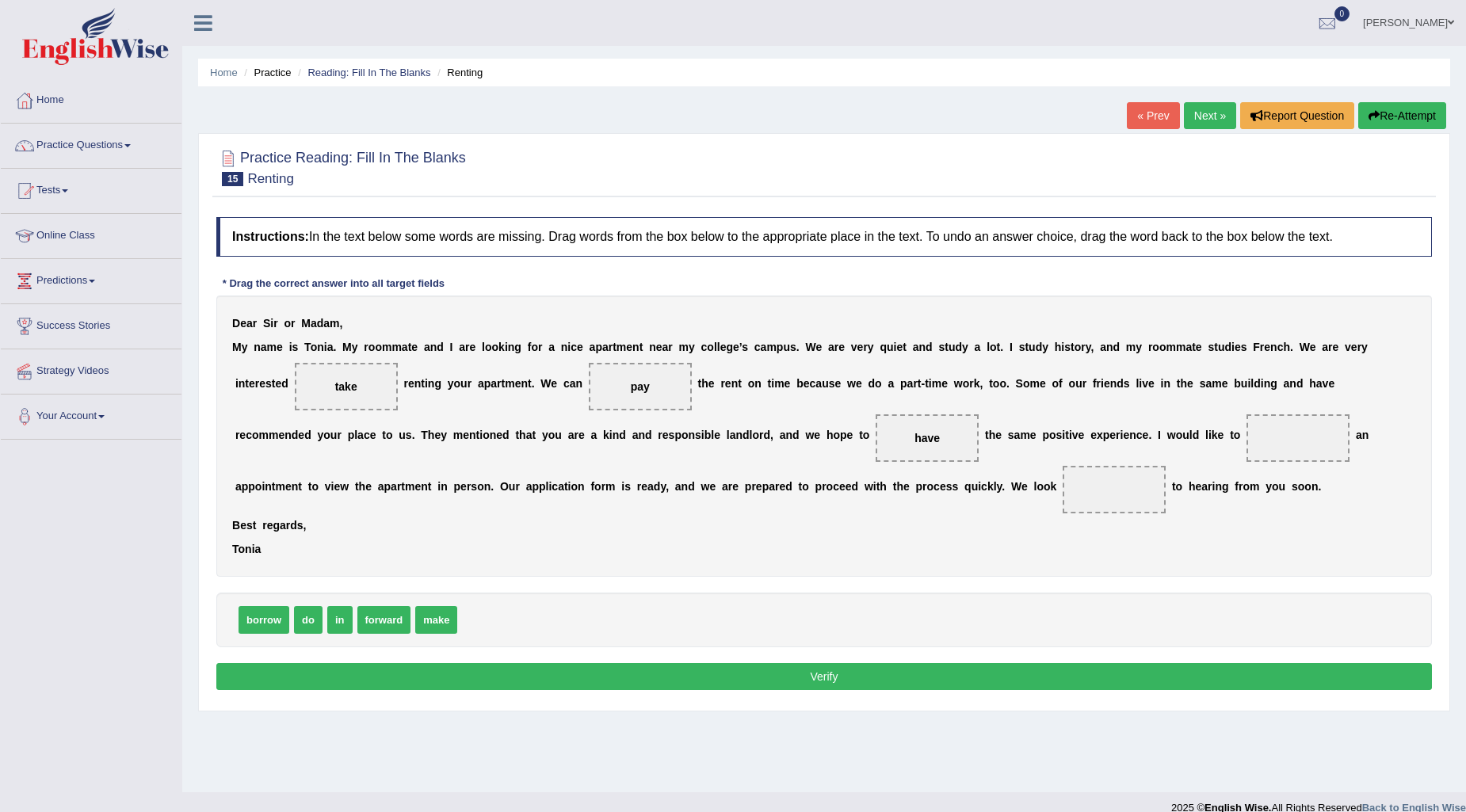
click at [473, 608] on div "borrow do in forward make" at bounding box center [824, 620] width 1216 height 55
drag, startPoint x: 437, startPoint y: 623, endPoint x: 1324, endPoint y: 441, distance: 905.5
click at [1252, 517] on div "D e a r S i r o r M a d a m , M y n a m e i s T o n i a . M y r o o m m a t e a…" at bounding box center [824, 436] width 1216 height 281
click at [1305, 432] on span "make" at bounding box center [1298, 437] width 28 height 12
drag, startPoint x: 1304, startPoint y: 432, endPoint x: 462, endPoint y: 654, distance: 870.8
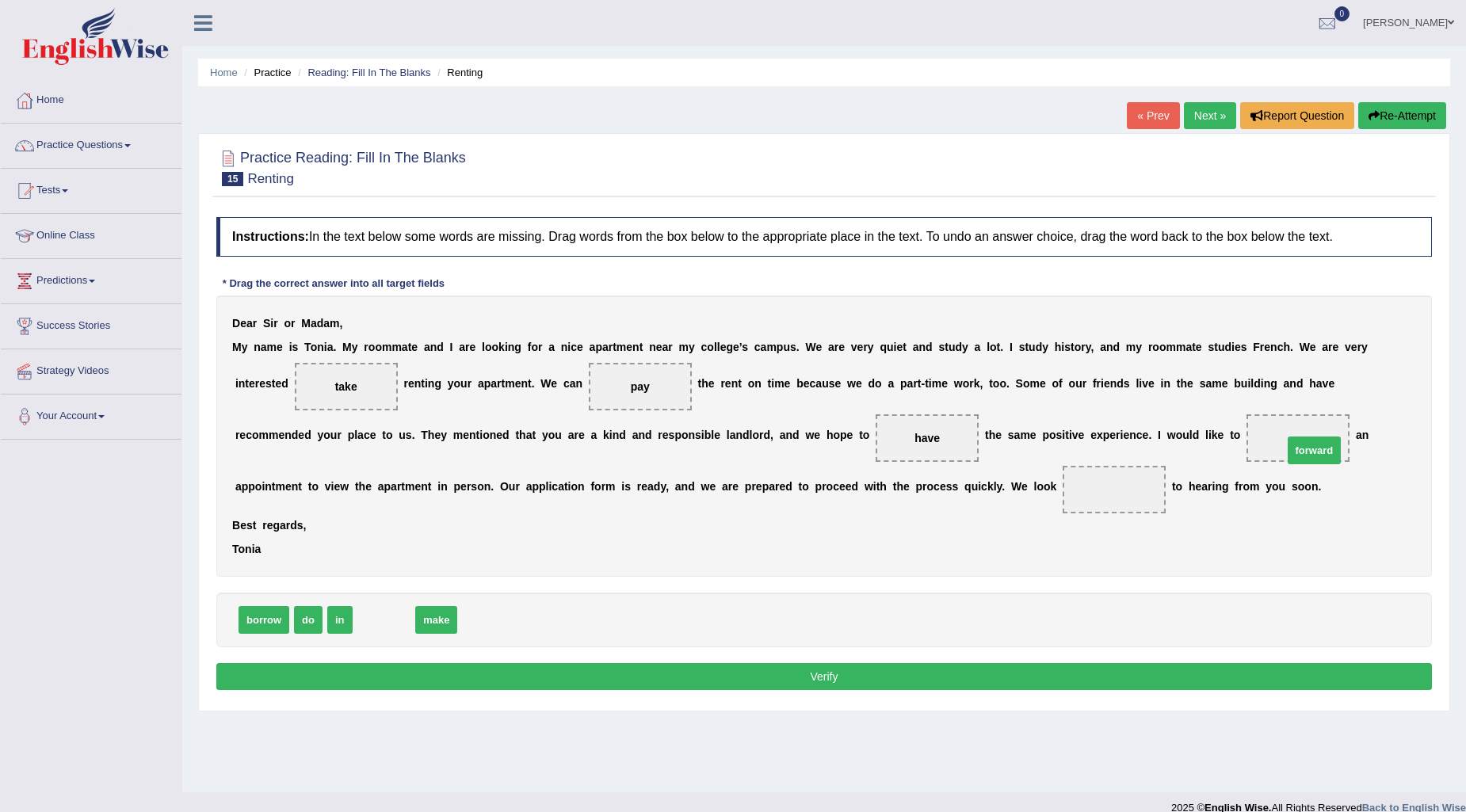
drag, startPoint x: 417, startPoint y: 613, endPoint x: 1316, endPoint y: 444, distance: 914.7
drag, startPoint x: 279, startPoint y: 614, endPoint x: 1143, endPoint y: 467, distance: 876.4
click at [925, 684] on button "Verify" at bounding box center [824, 677] width 1216 height 27
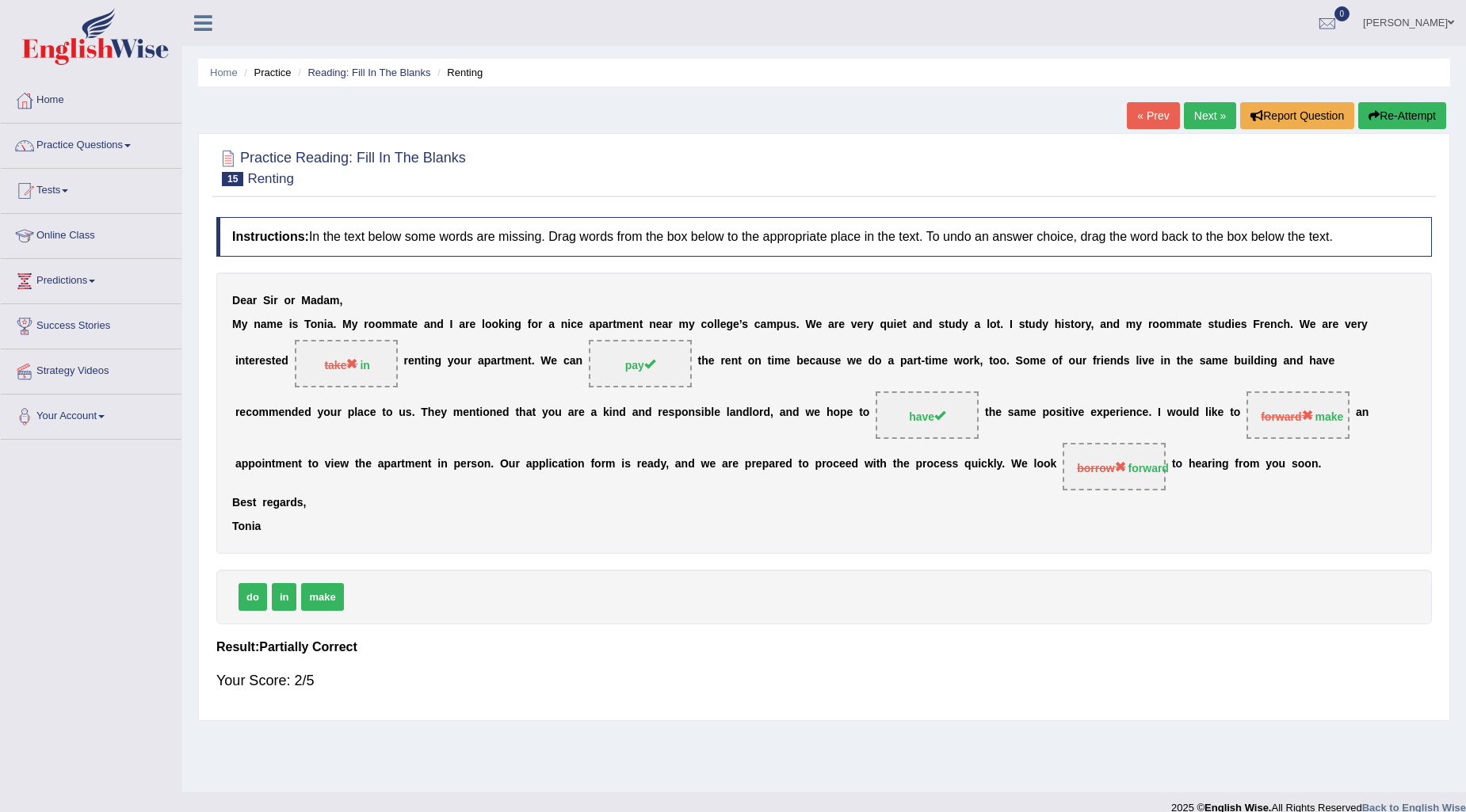
click at [1209, 111] on link "Next »" at bounding box center [1210, 116] width 52 height 27
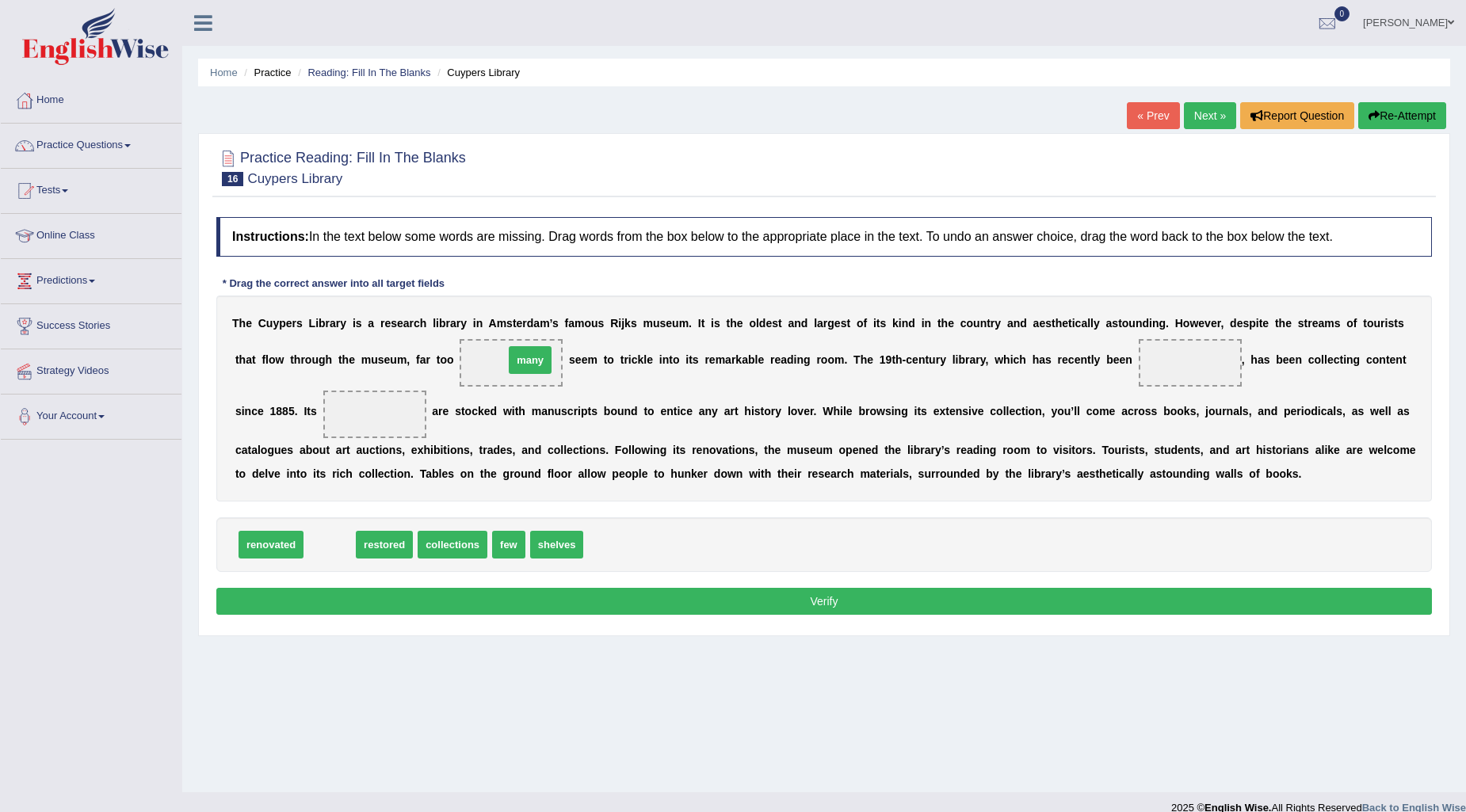
drag, startPoint x: 321, startPoint y: 542, endPoint x: 521, endPoint y: 357, distance: 272.4
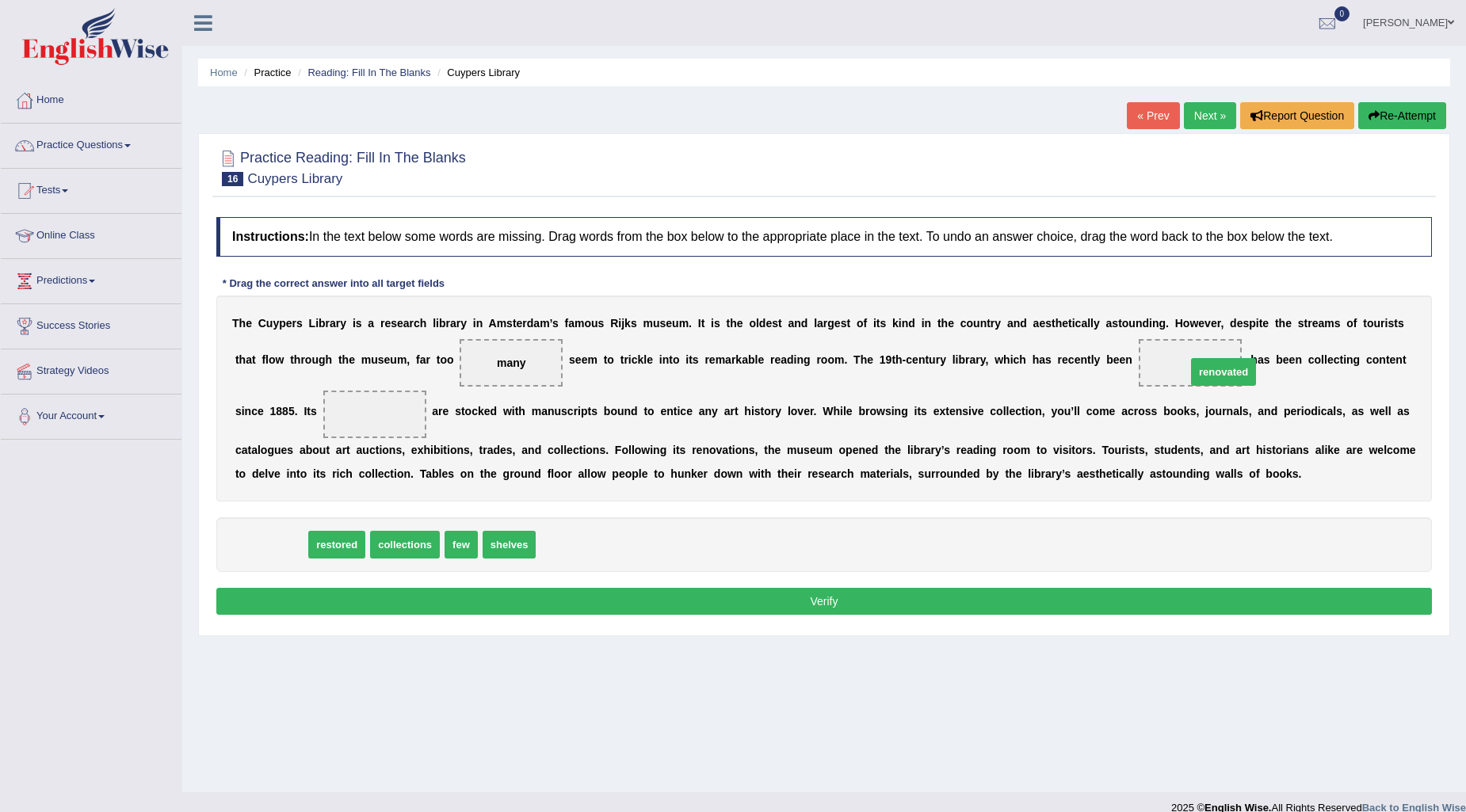
drag, startPoint x: 274, startPoint y: 546, endPoint x: 1224, endPoint y: 372, distance: 965.8
drag, startPoint x: 285, startPoint y: 542, endPoint x: 259, endPoint y: 491, distance: 57.2
click at [259, 491] on span "restored" at bounding box center [245, 491] width 57 height 27
drag, startPoint x: 275, startPoint y: 537, endPoint x: 391, endPoint y: 408, distance: 173.5
click at [604, 610] on button "Verify" at bounding box center [824, 601] width 1216 height 27
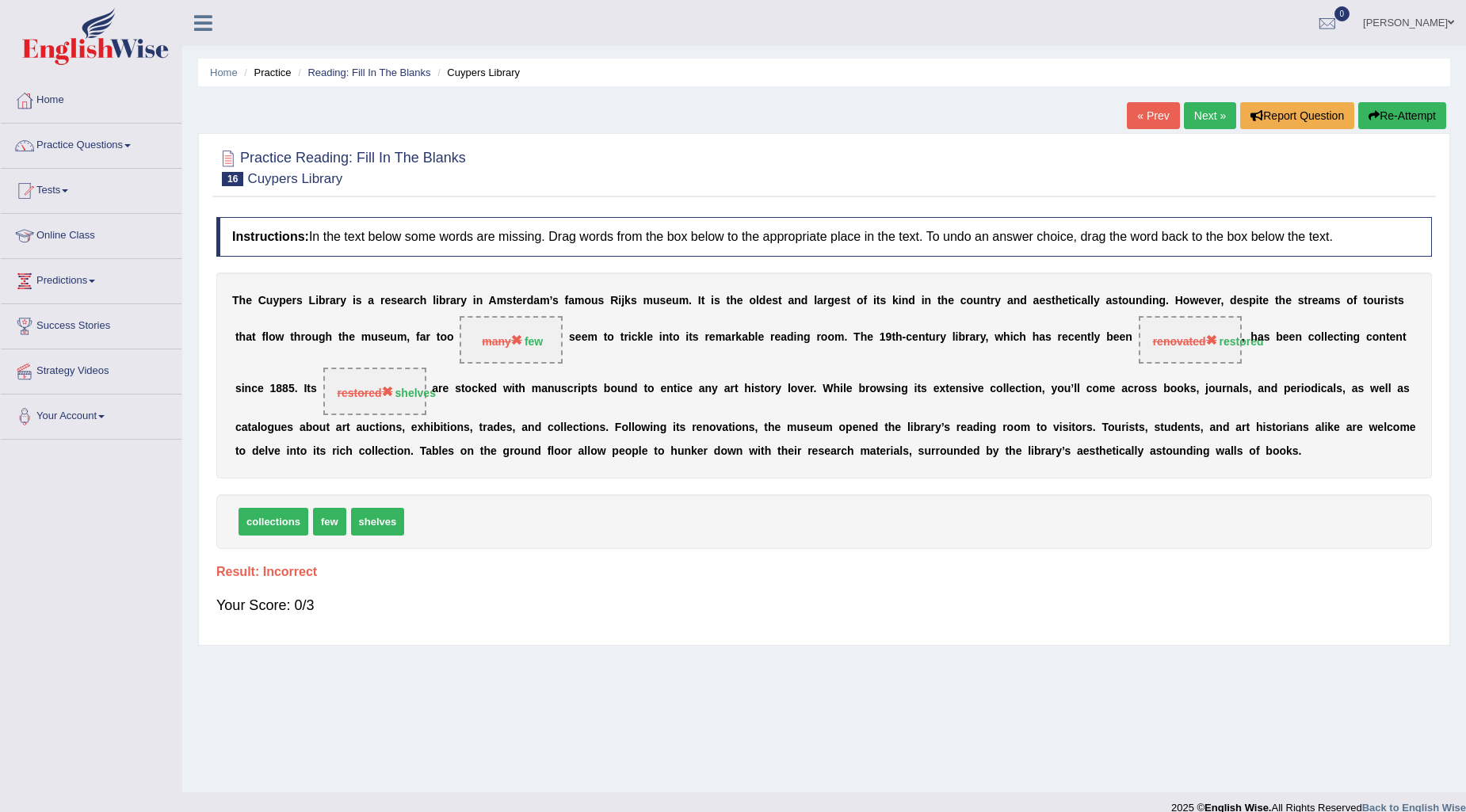
click at [1192, 109] on link "Next »" at bounding box center [1210, 116] width 52 height 27
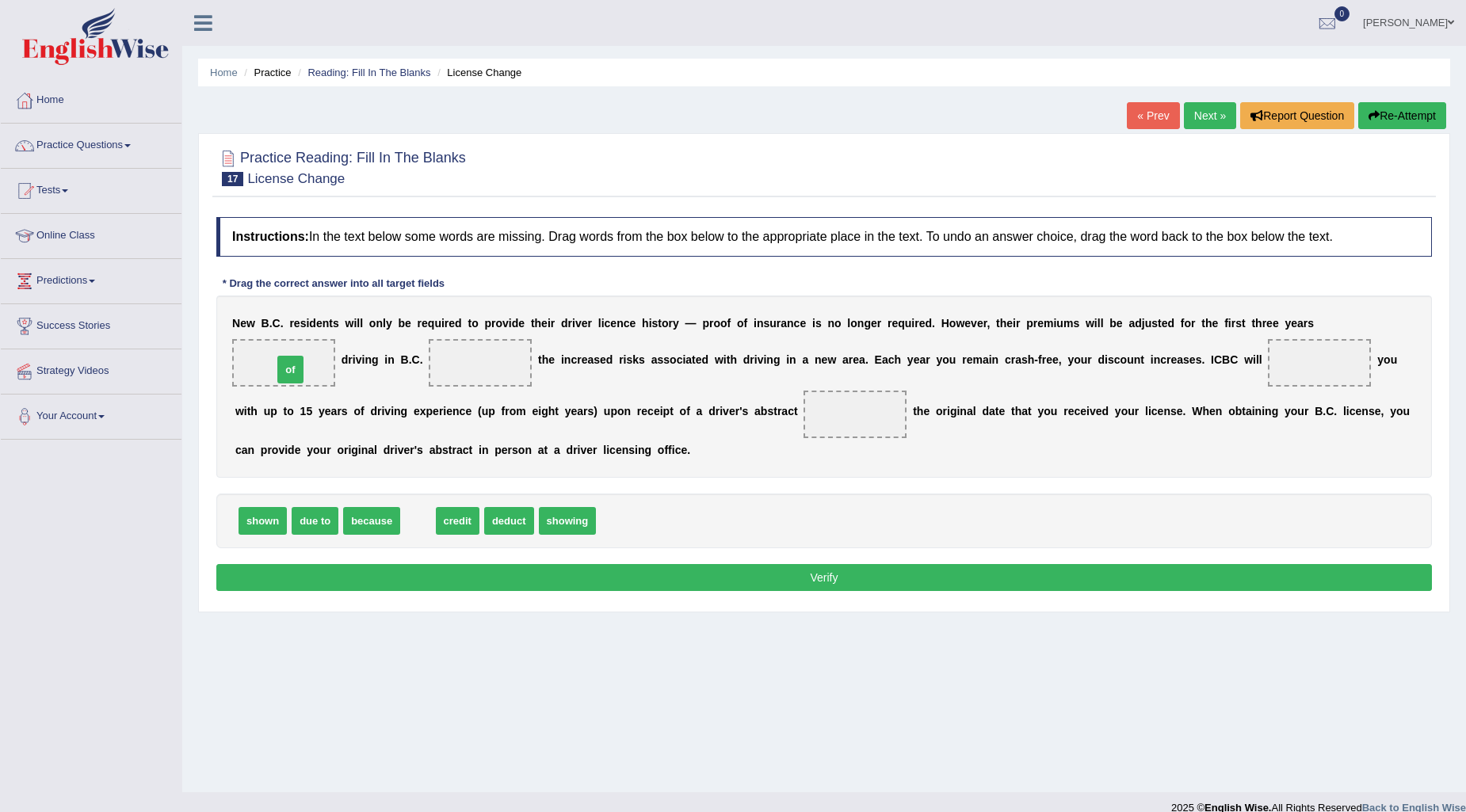
drag, startPoint x: 422, startPoint y: 516, endPoint x: 294, endPoint y: 365, distance: 198.0
drag, startPoint x: 320, startPoint y: 517, endPoint x: 487, endPoint y: 353, distance: 234.1
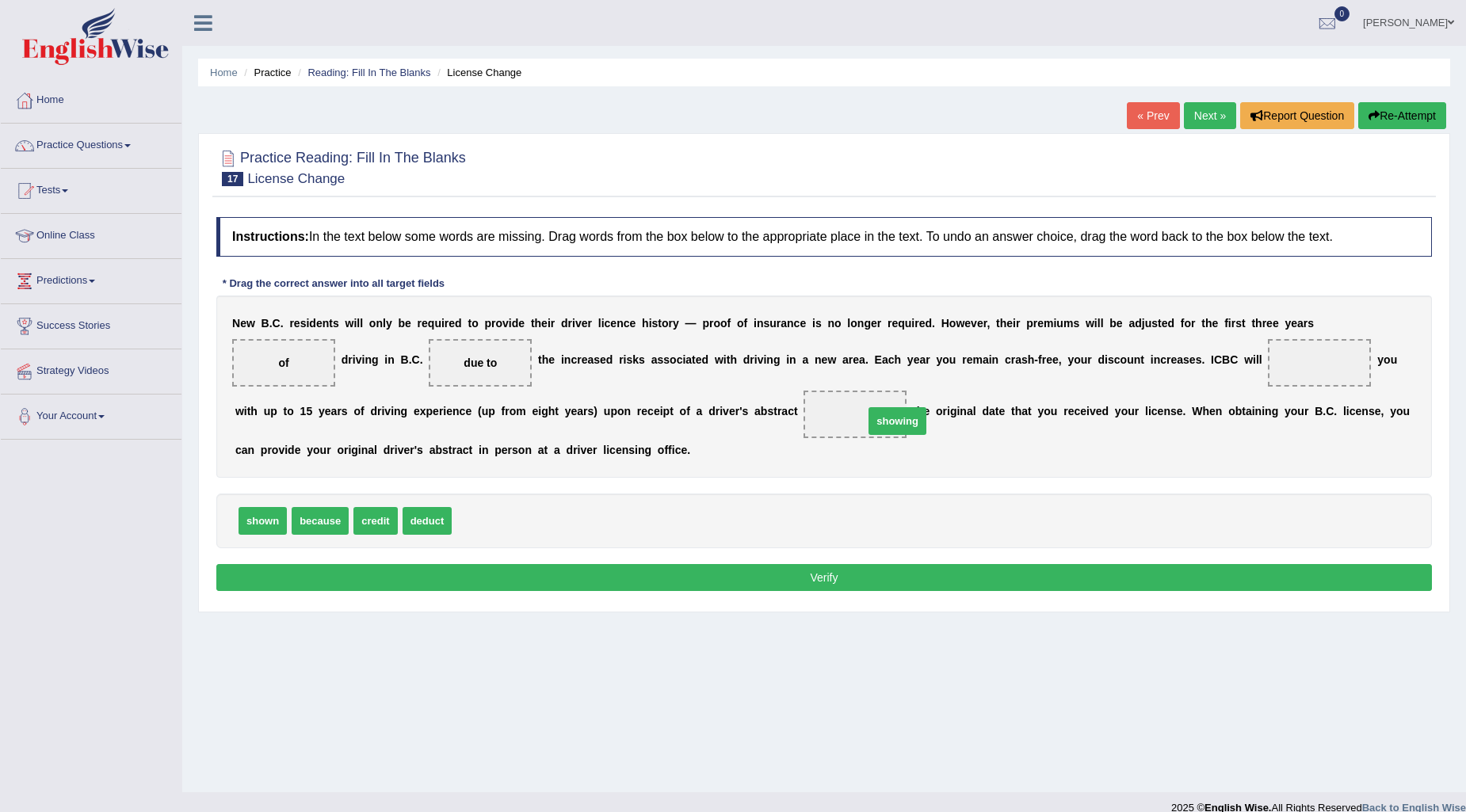
drag, startPoint x: 500, startPoint y: 515, endPoint x: 912, endPoint y: 416, distance: 423.7
drag, startPoint x: 424, startPoint y: 520, endPoint x: 1297, endPoint y: 362, distance: 887.2
click at [1043, 579] on button "Verify" at bounding box center [824, 577] width 1216 height 27
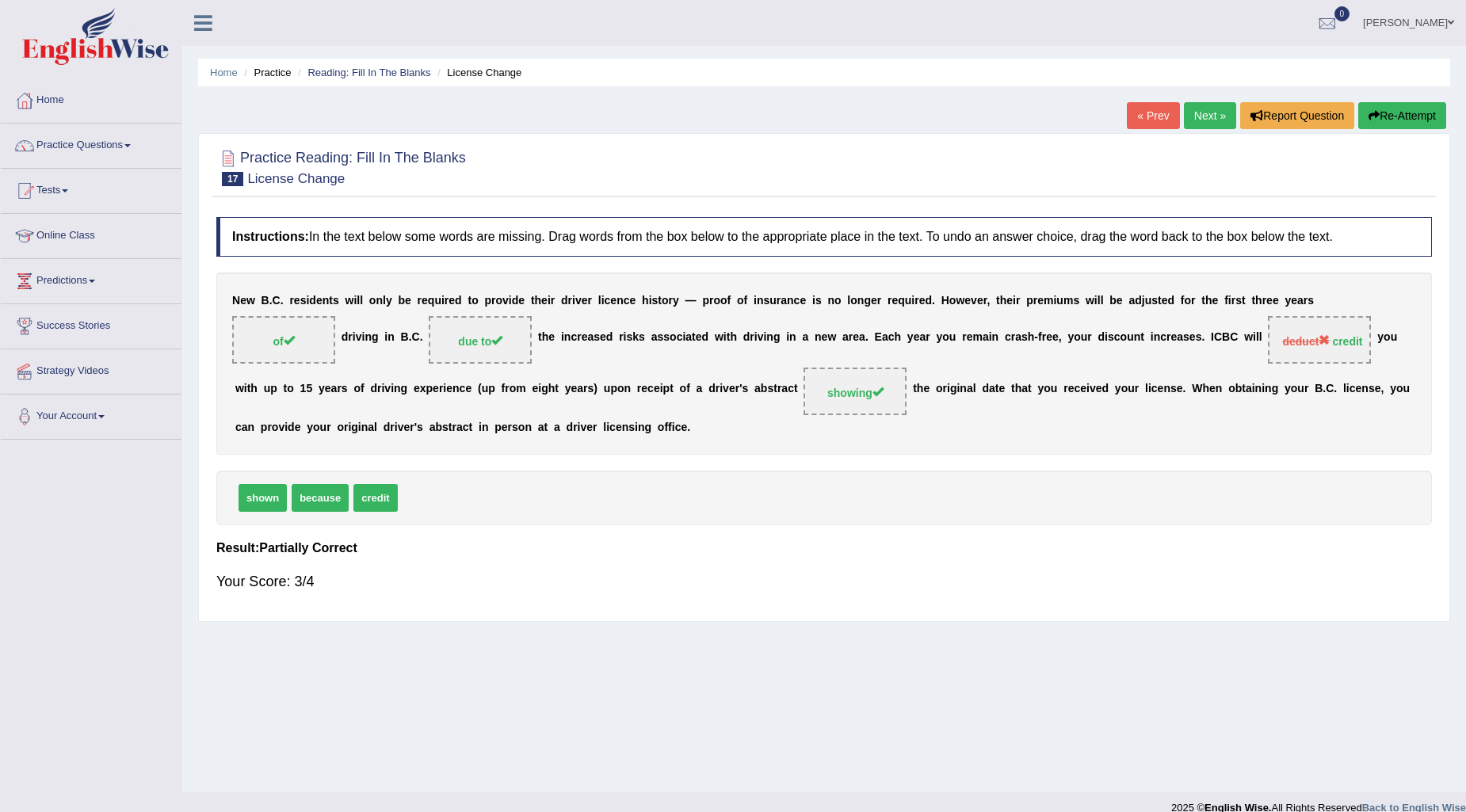
click at [1208, 106] on link "Next »" at bounding box center [1210, 116] width 52 height 27
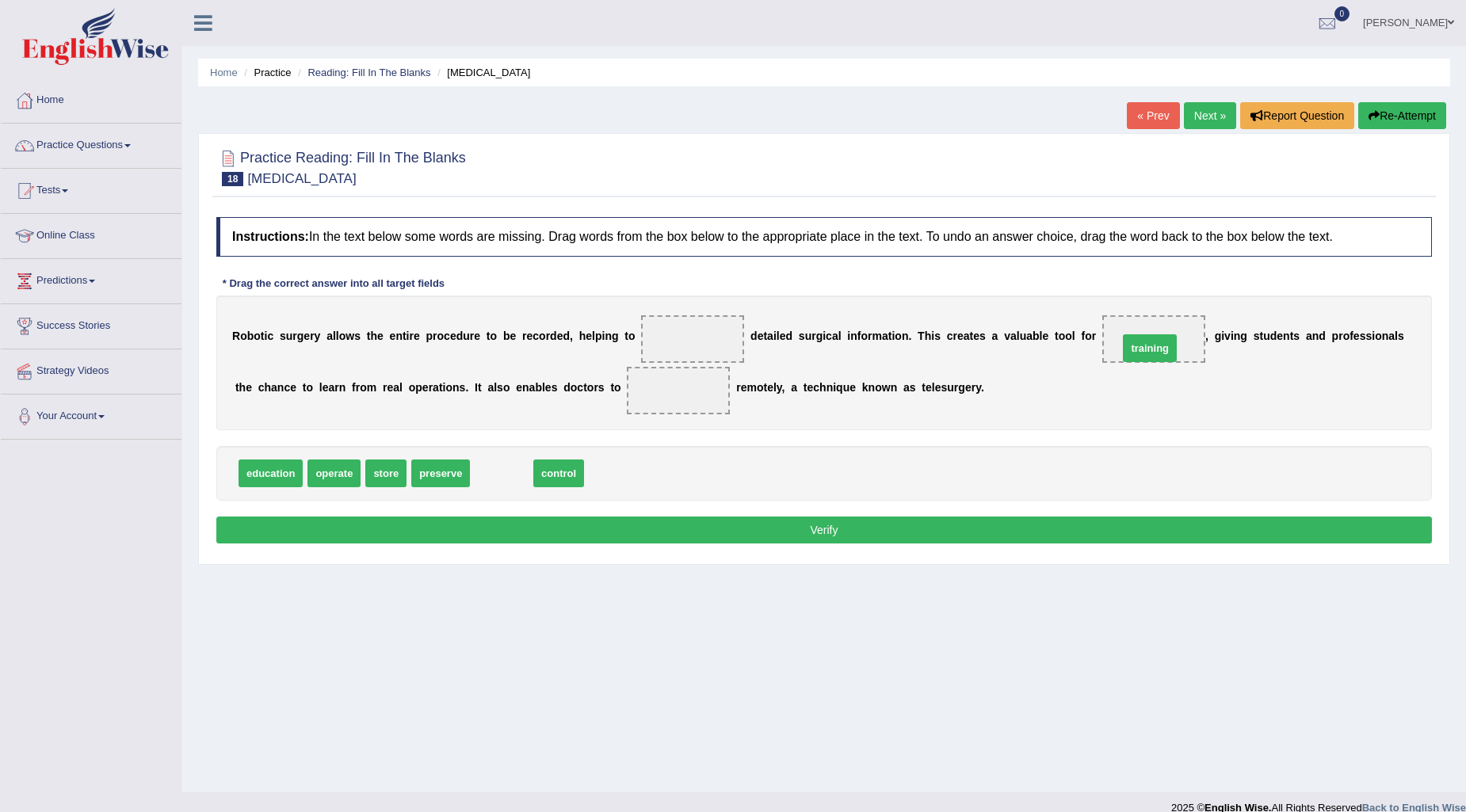
drag, startPoint x: 501, startPoint y: 471, endPoint x: 1151, endPoint y: 346, distance: 661.9
drag, startPoint x: 490, startPoint y: 469, endPoint x: 688, endPoint y: 376, distance: 218.8
drag, startPoint x: 344, startPoint y: 468, endPoint x: 722, endPoint y: 326, distance: 403.8
click at [765, 524] on button "Verify" at bounding box center [824, 529] width 1216 height 27
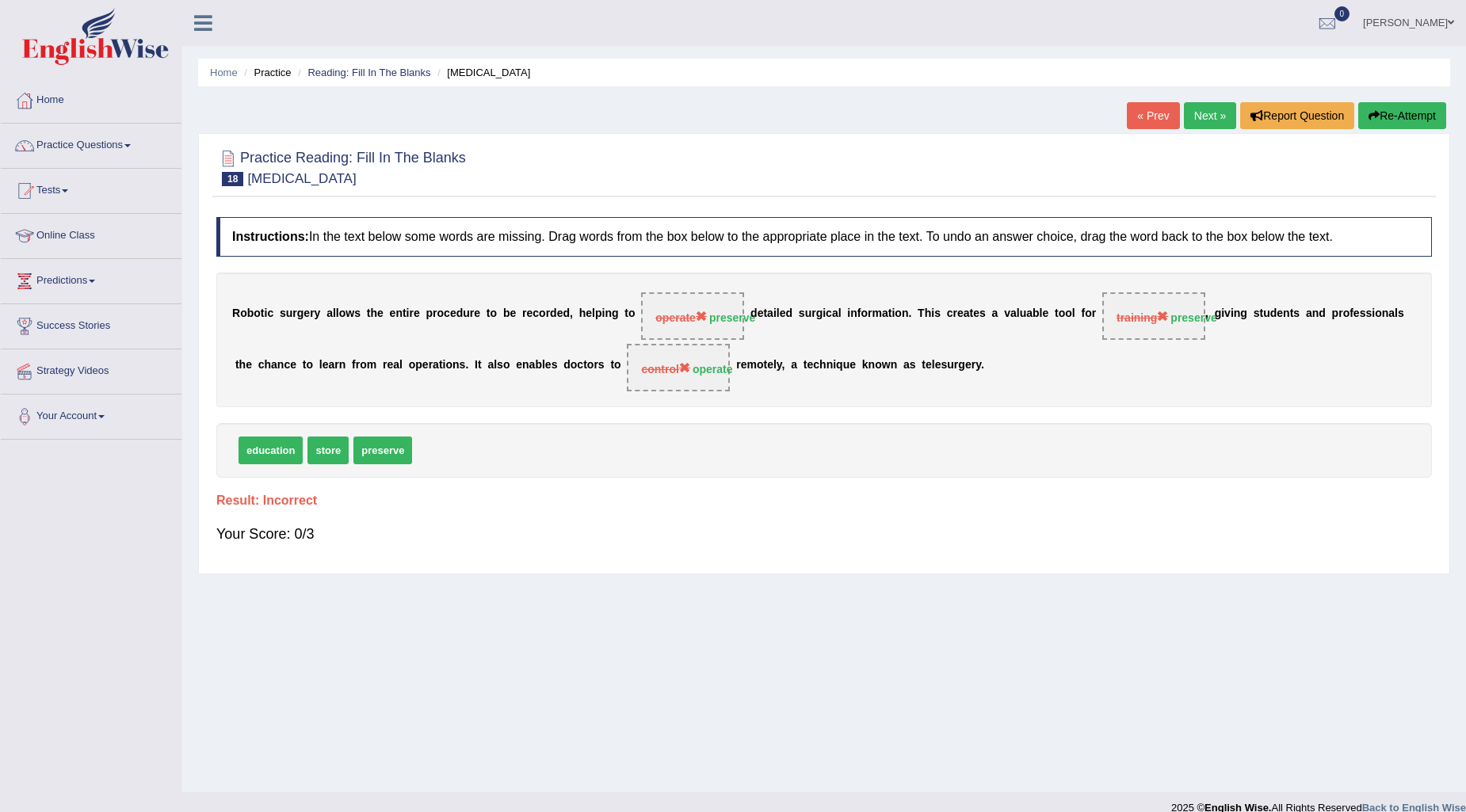
click at [773, 523] on div "Your Score: 0/3" at bounding box center [824, 534] width 1216 height 38
click at [1202, 107] on link "Next »" at bounding box center [1210, 116] width 52 height 27
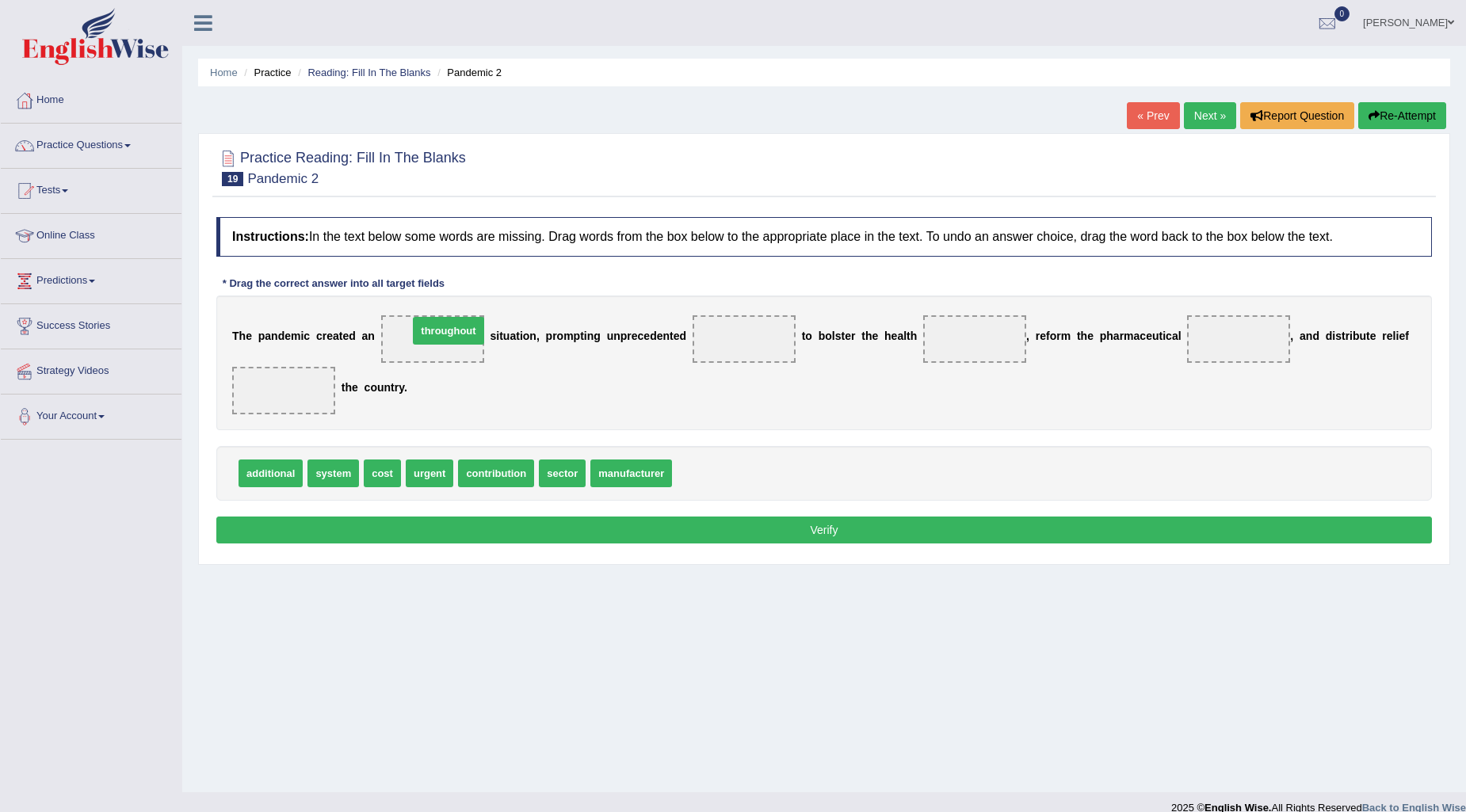
drag, startPoint x: 710, startPoint y: 479, endPoint x: 439, endPoint y: 341, distance: 304.1
drag, startPoint x: 567, startPoint y: 465, endPoint x: 758, endPoint y: 328, distance: 235.1
drag, startPoint x: 742, startPoint y: 334, endPoint x: 1002, endPoint y: 327, distance: 260.1
click at [914, 431] on div "Instructions: In the text below some words are missing. Drag words from the box…" at bounding box center [823, 382] width 1223 height 347
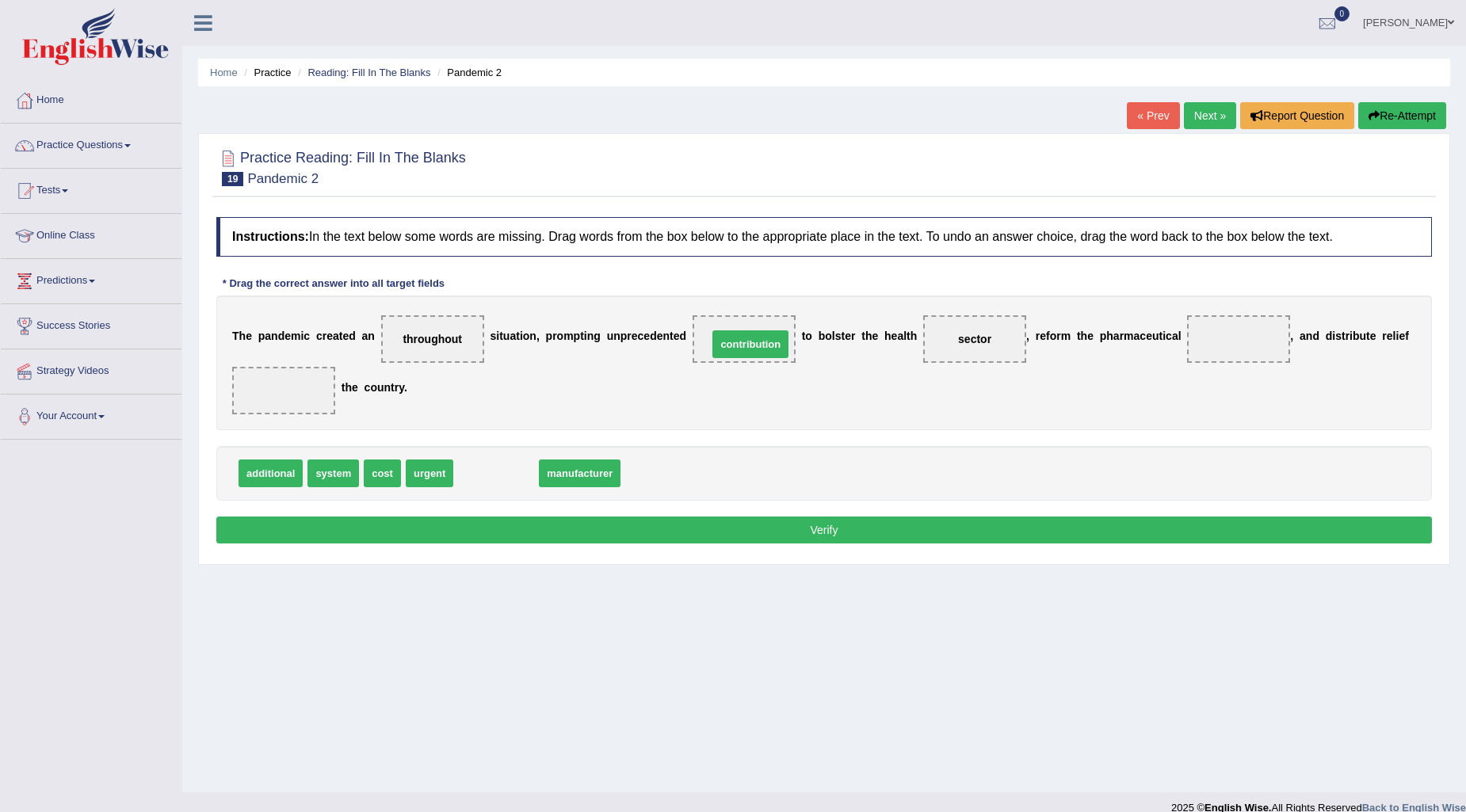
drag, startPoint x: 496, startPoint y: 474, endPoint x: 766, endPoint y: 320, distance: 310.8
drag, startPoint x: 505, startPoint y: 467, endPoint x: 1233, endPoint y: 329, distance: 741.0
drag, startPoint x: 387, startPoint y: 471, endPoint x: 283, endPoint y: 411, distance: 120.1
click at [381, 519] on button "Verify" at bounding box center [824, 529] width 1216 height 27
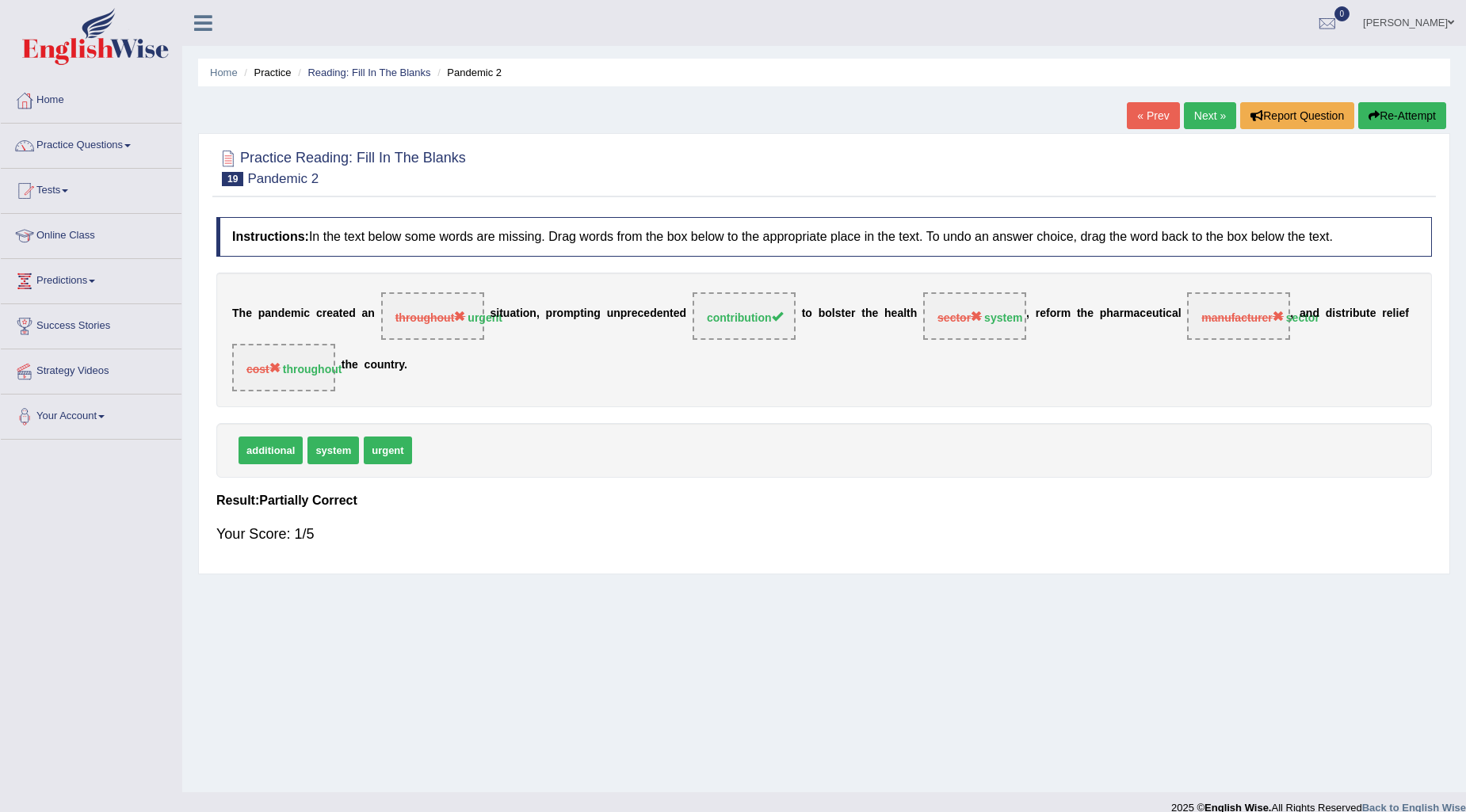
click at [1193, 107] on link "Next »" at bounding box center [1210, 116] width 52 height 27
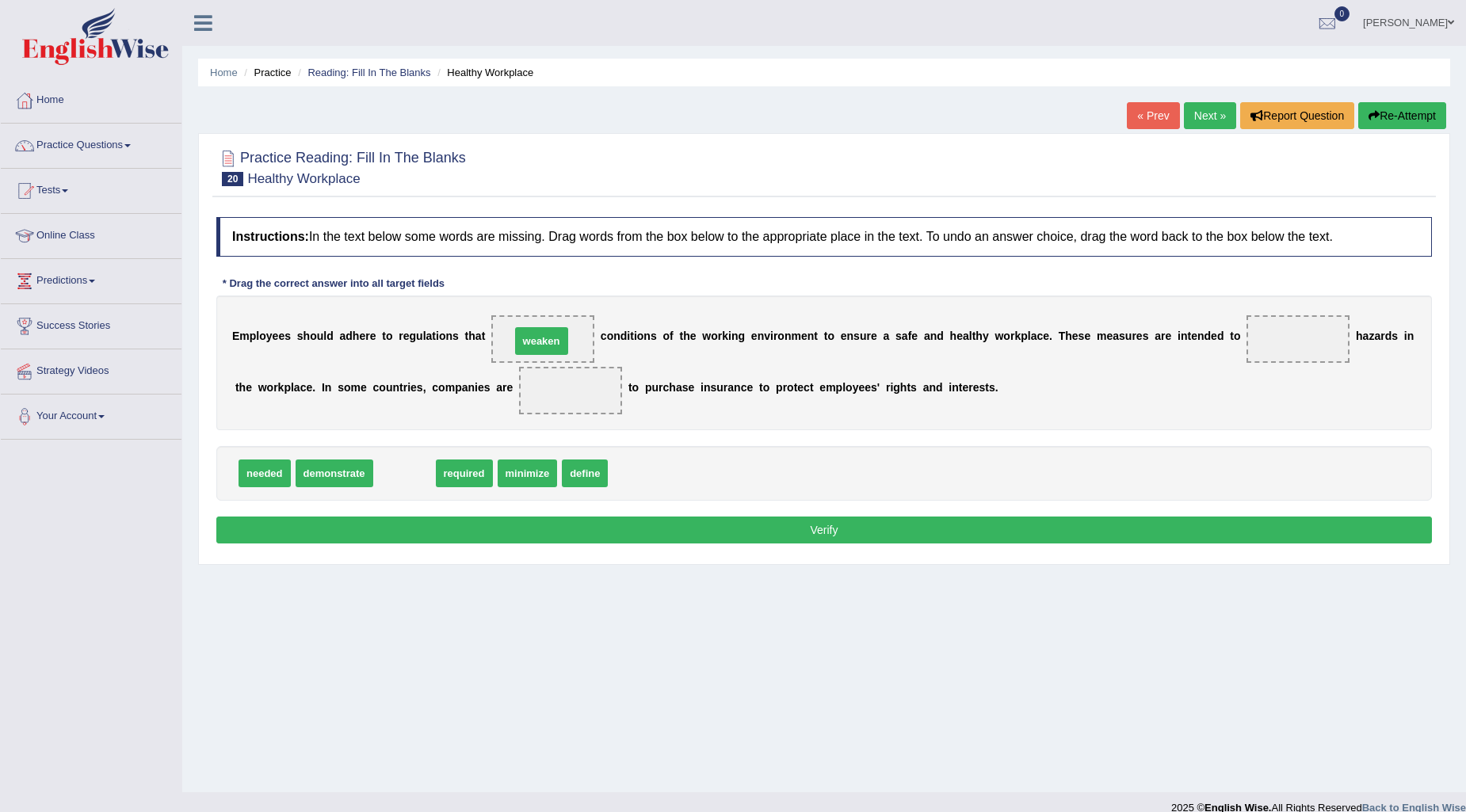
drag, startPoint x: 412, startPoint y: 465, endPoint x: 549, endPoint y: 332, distance: 190.9
click at [257, 474] on span "needed" at bounding box center [264, 473] width 52 height 27
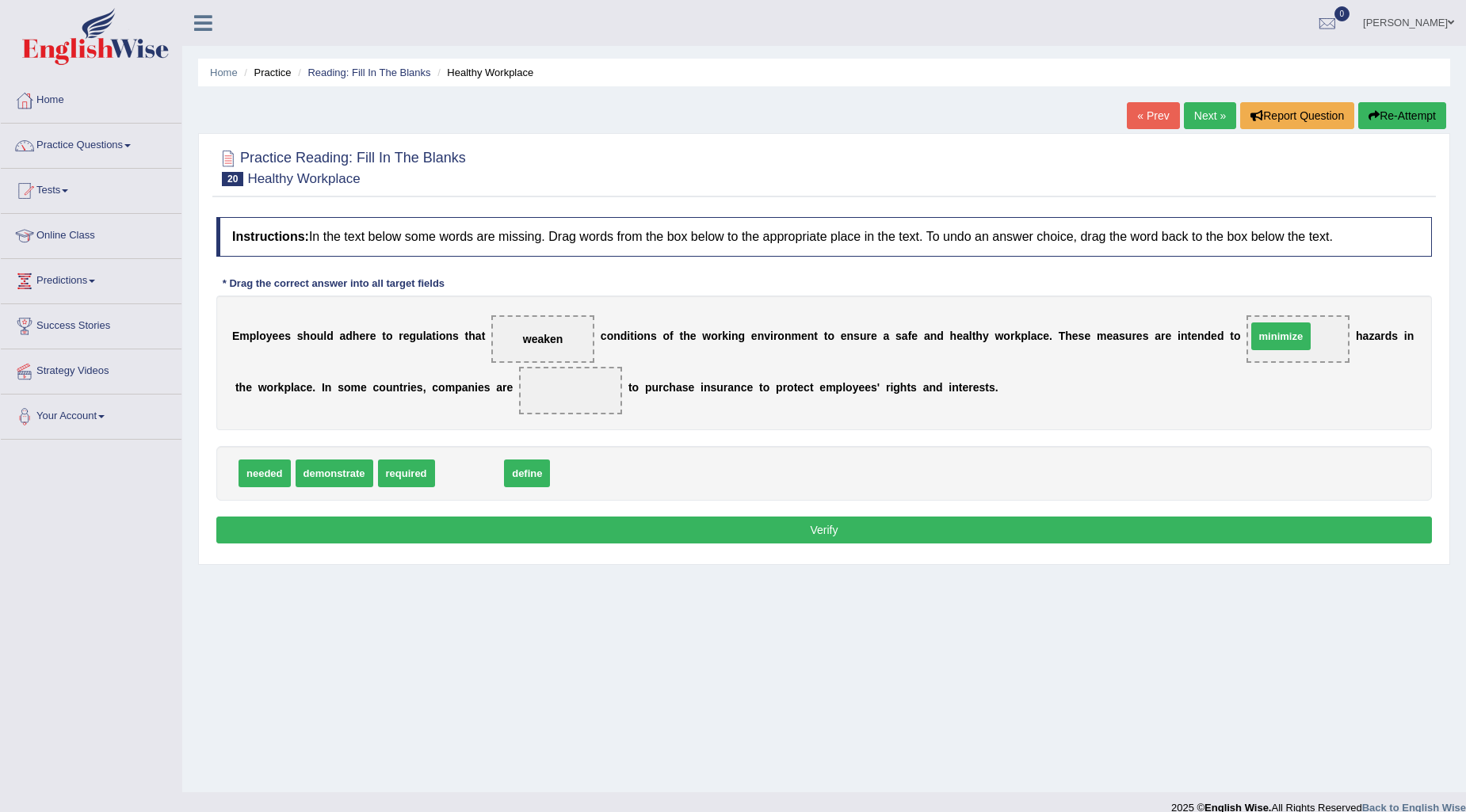
drag, startPoint x: 461, startPoint y: 481, endPoint x: 1271, endPoint y: 344, distance: 821.5
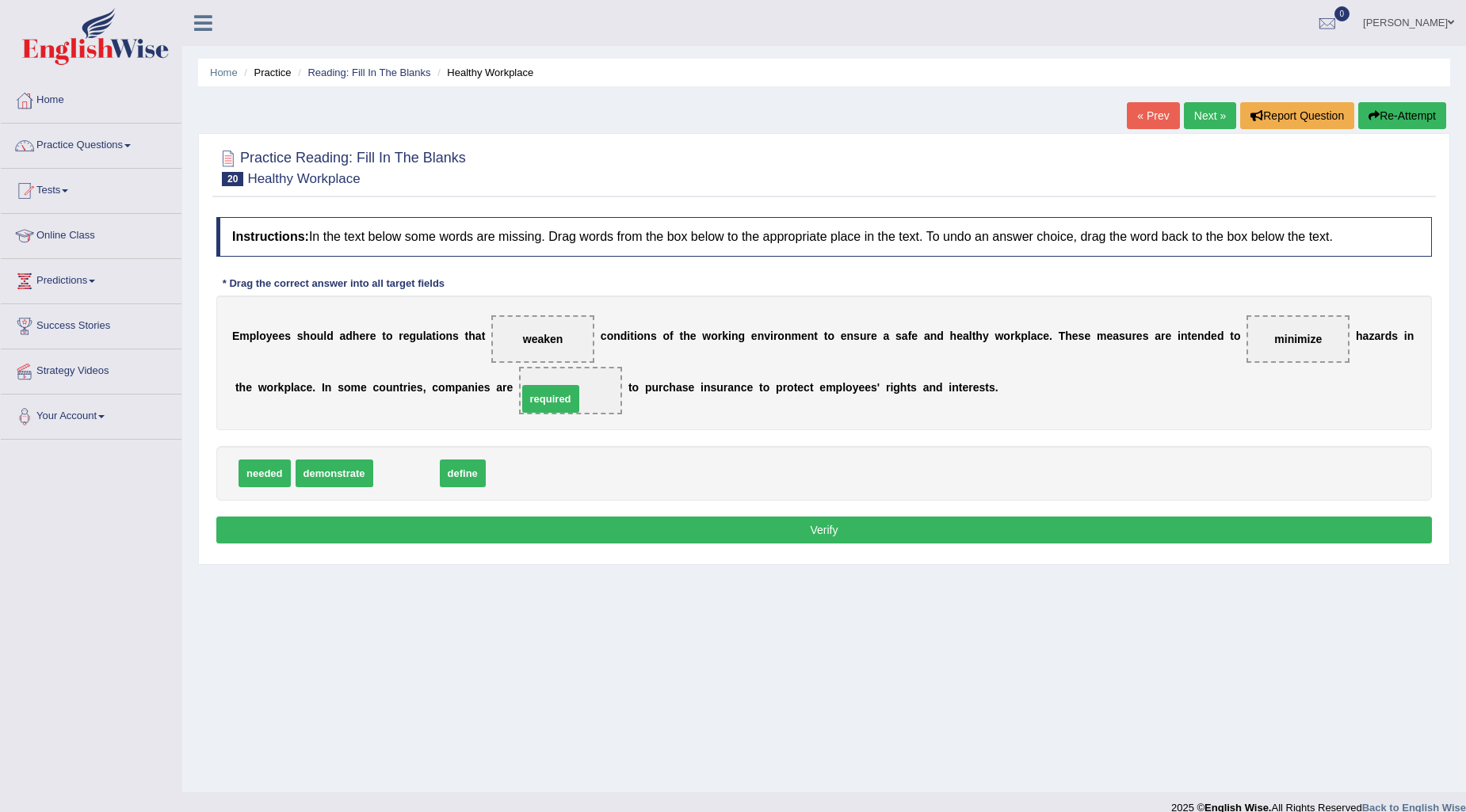
drag, startPoint x: 421, startPoint y: 467, endPoint x: 567, endPoint y: 389, distance: 165.5
click at [702, 531] on button "Verify" at bounding box center [824, 529] width 1216 height 27
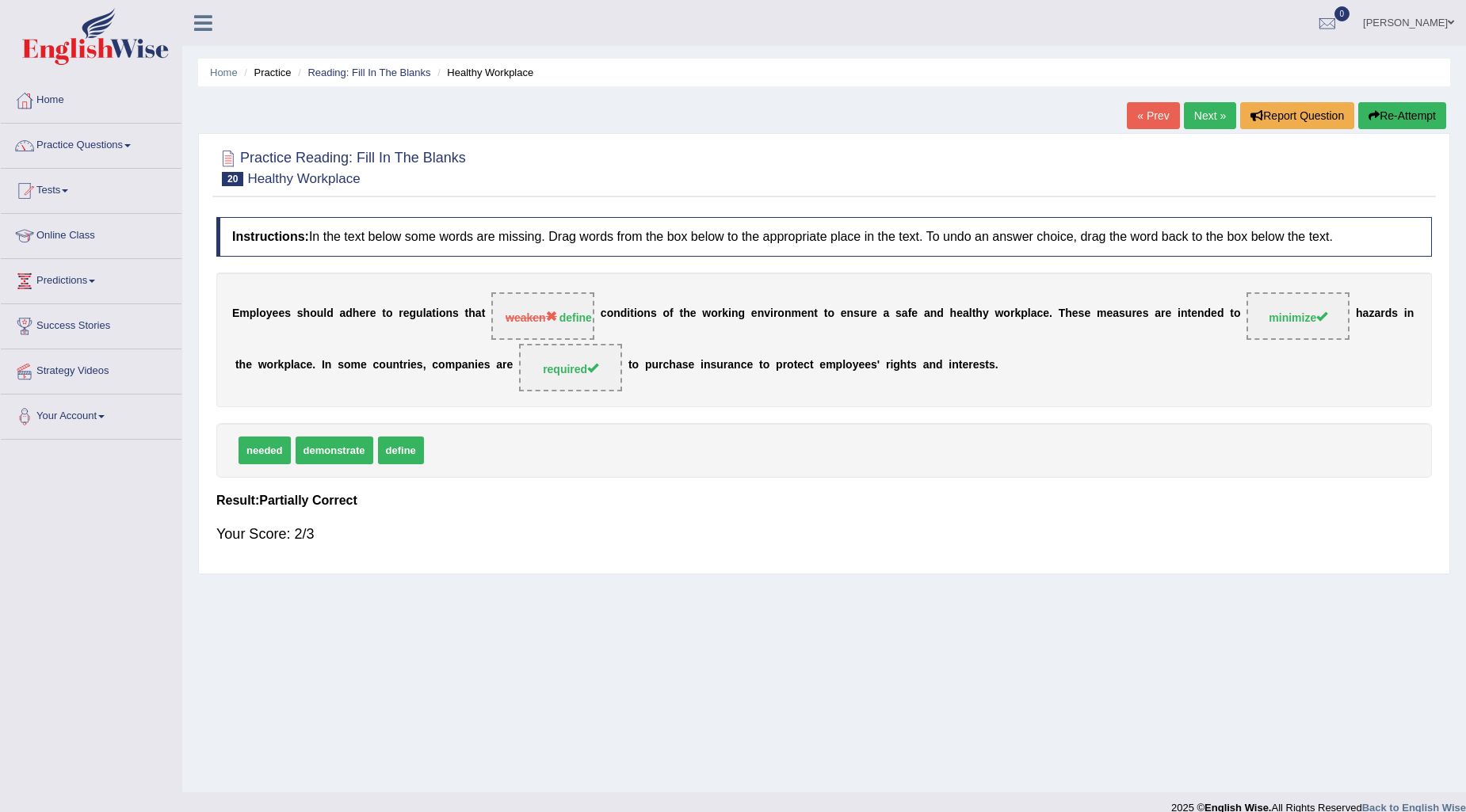
click at [1205, 109] on link "Next »" at bounding box center [1210, 116] width 52 height 27
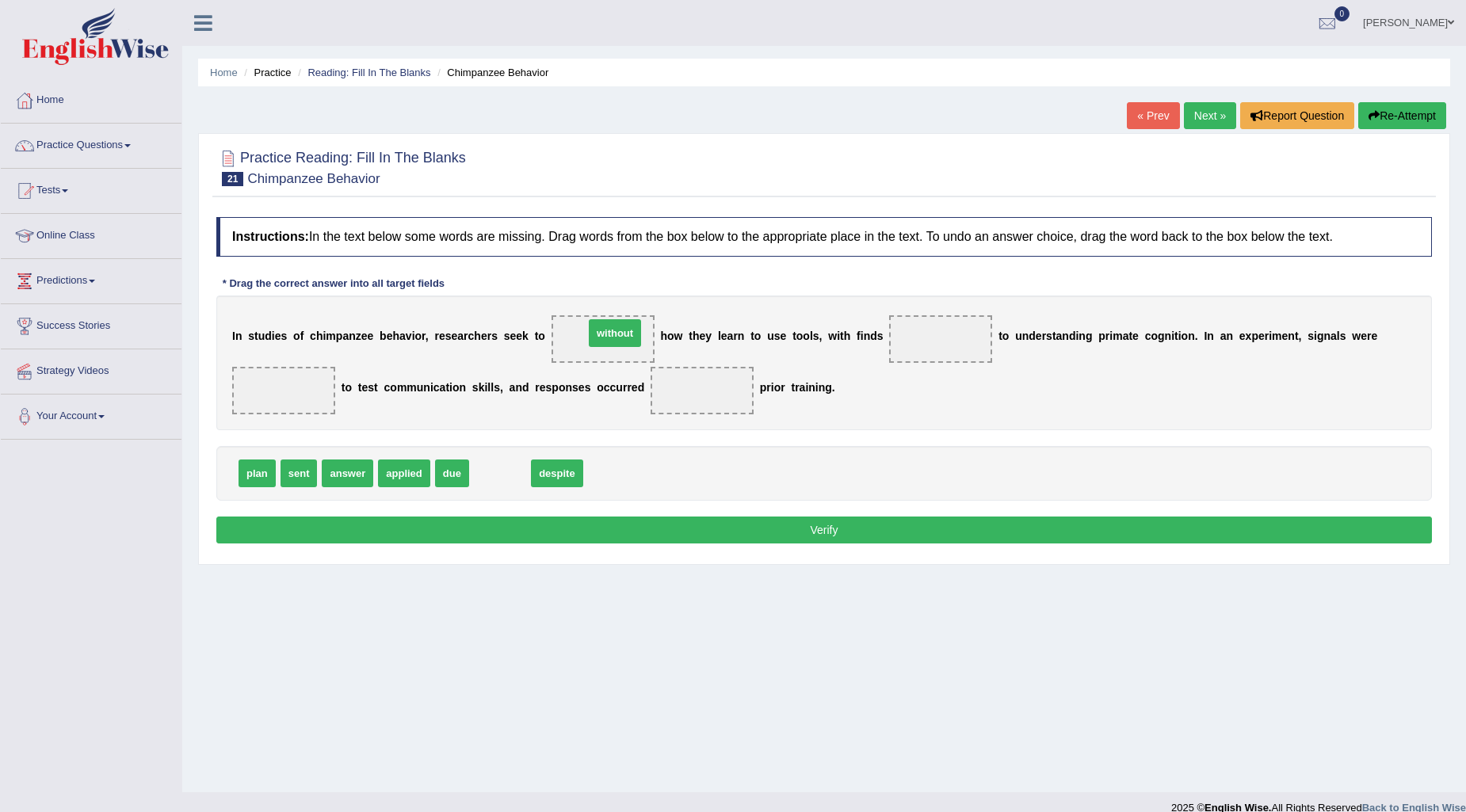
drag, startPoint x: 504, startPoint y: 469, endPoint x: 619, endPoint y: 327, distance: 182.7
drag, startPoint x: 457, startPoint y: 470, endPoint x: 920, endPoint y: 319, distance: 487.0
drag, startPoint x: 393, startPoint y: 467, endPoint x: 291, endPoint y: 378, distance: 135.4
drag, startPoint x: 302, startPoint y: 475, endPoint x: 692, endPoint y: 391, distance: 398.9
click at [730, 524] on button "Verify" at bounding box center [824, 529] width 1216 height 27
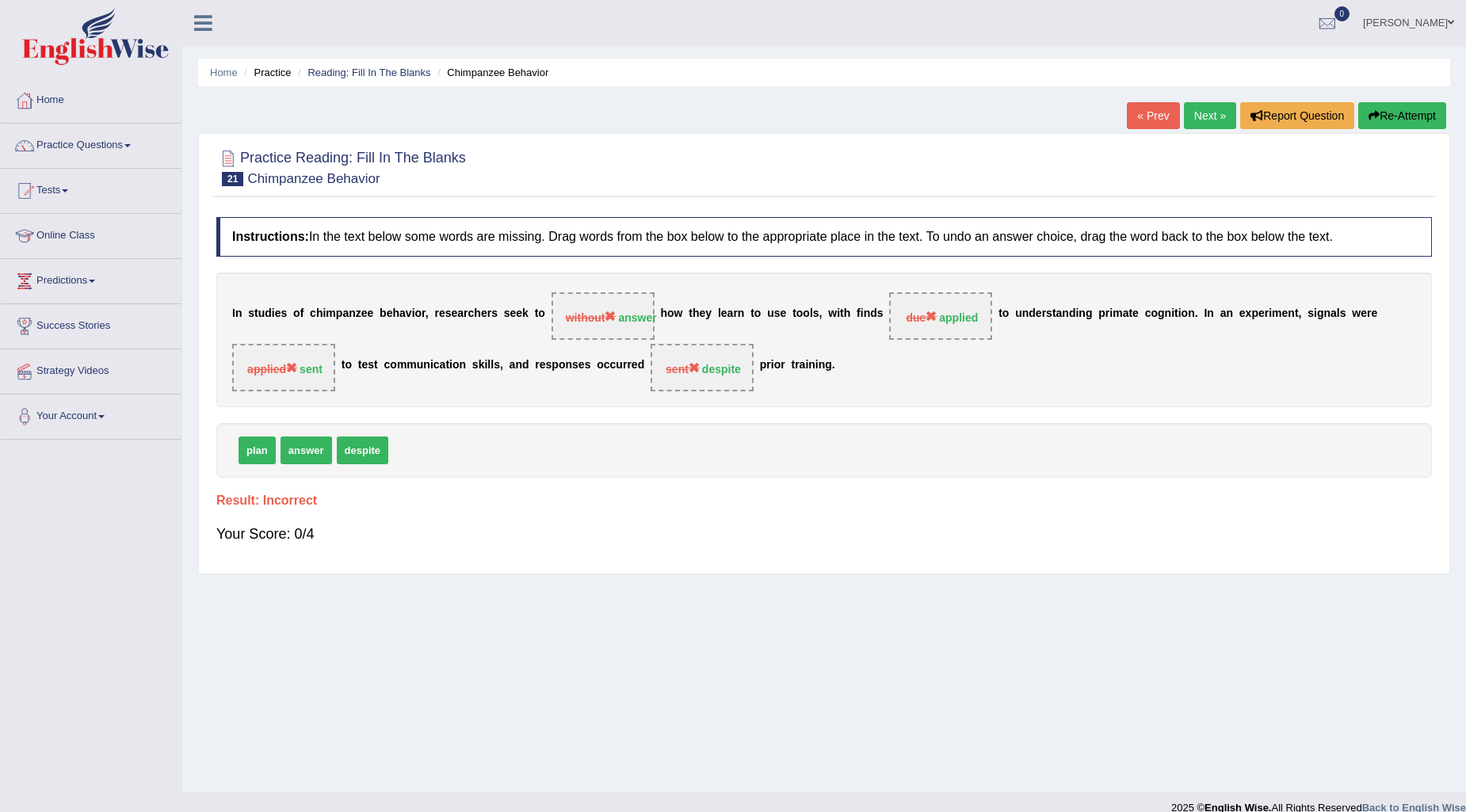
click at [1217, 117] on link "Next »" at bounding box center [1210, 116] width 52 height 27
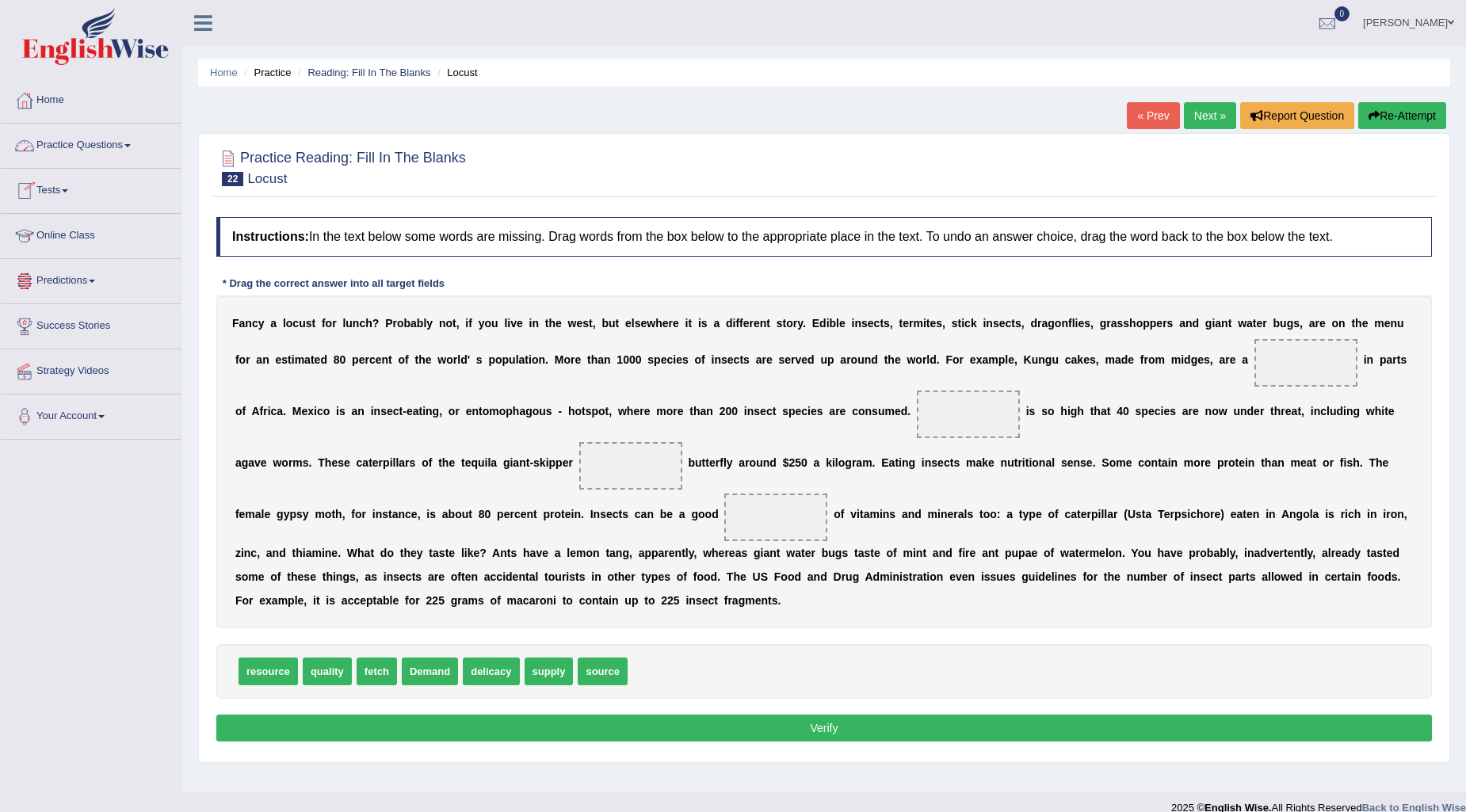
click at [109, 136] on link "Practice Questions" at bounding box center [91, 144] width 180 height 40
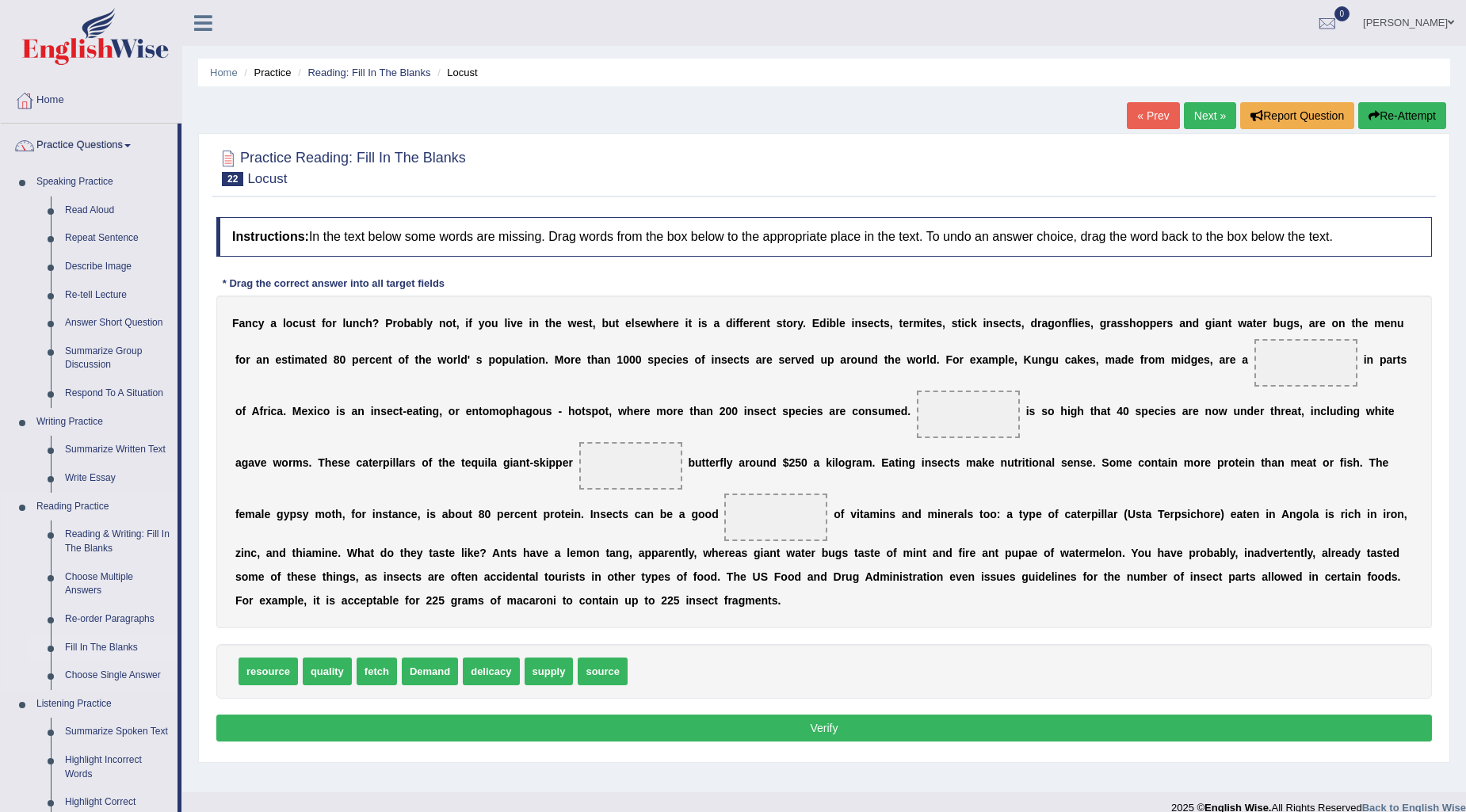
click at [62, 643] on link "Fill In The Blanks" at bounding box center [118, 647] width 120 height 28
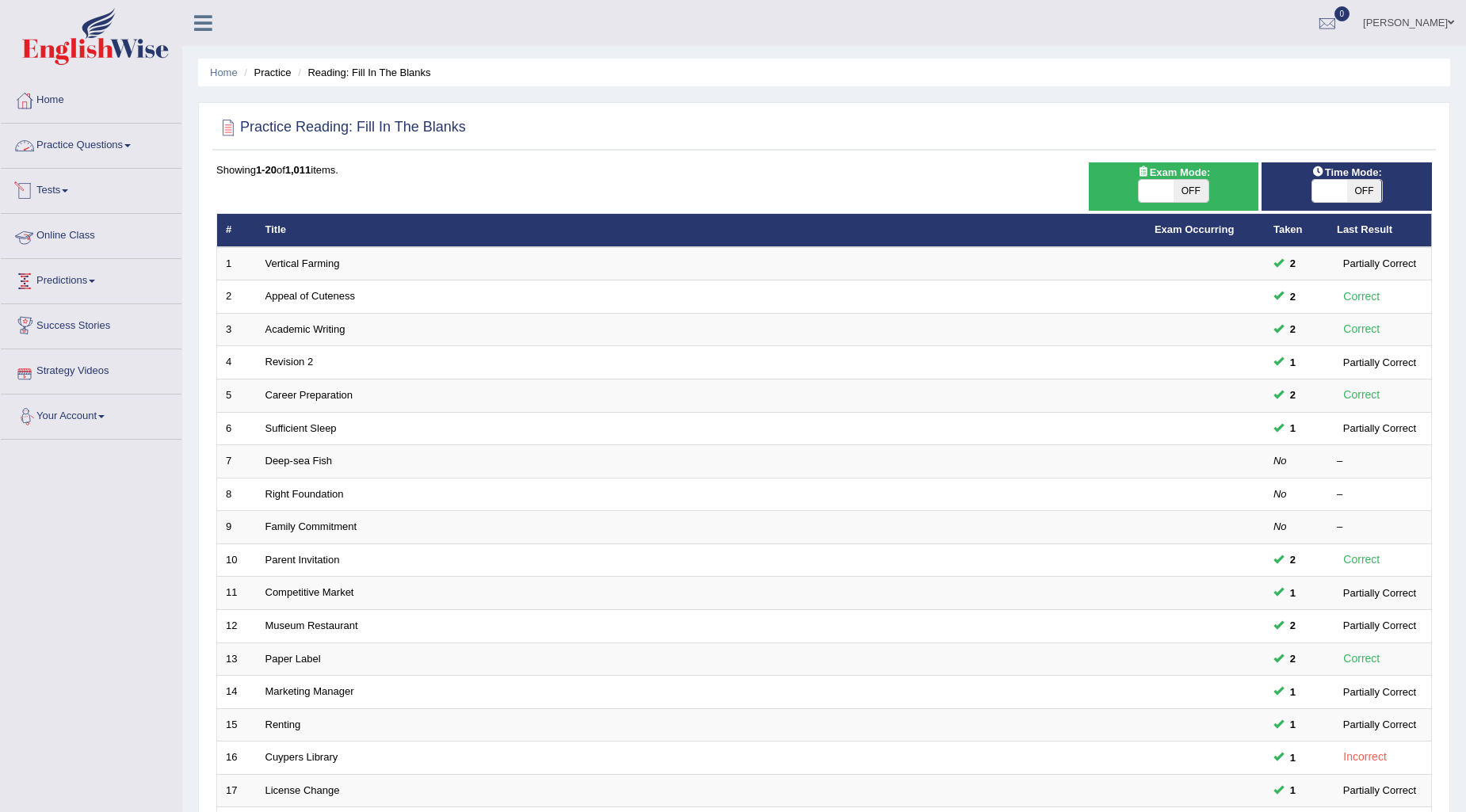
click at [121, 144] on link "Practice Questions" at bounding box center [91, 144] width 180 height 40
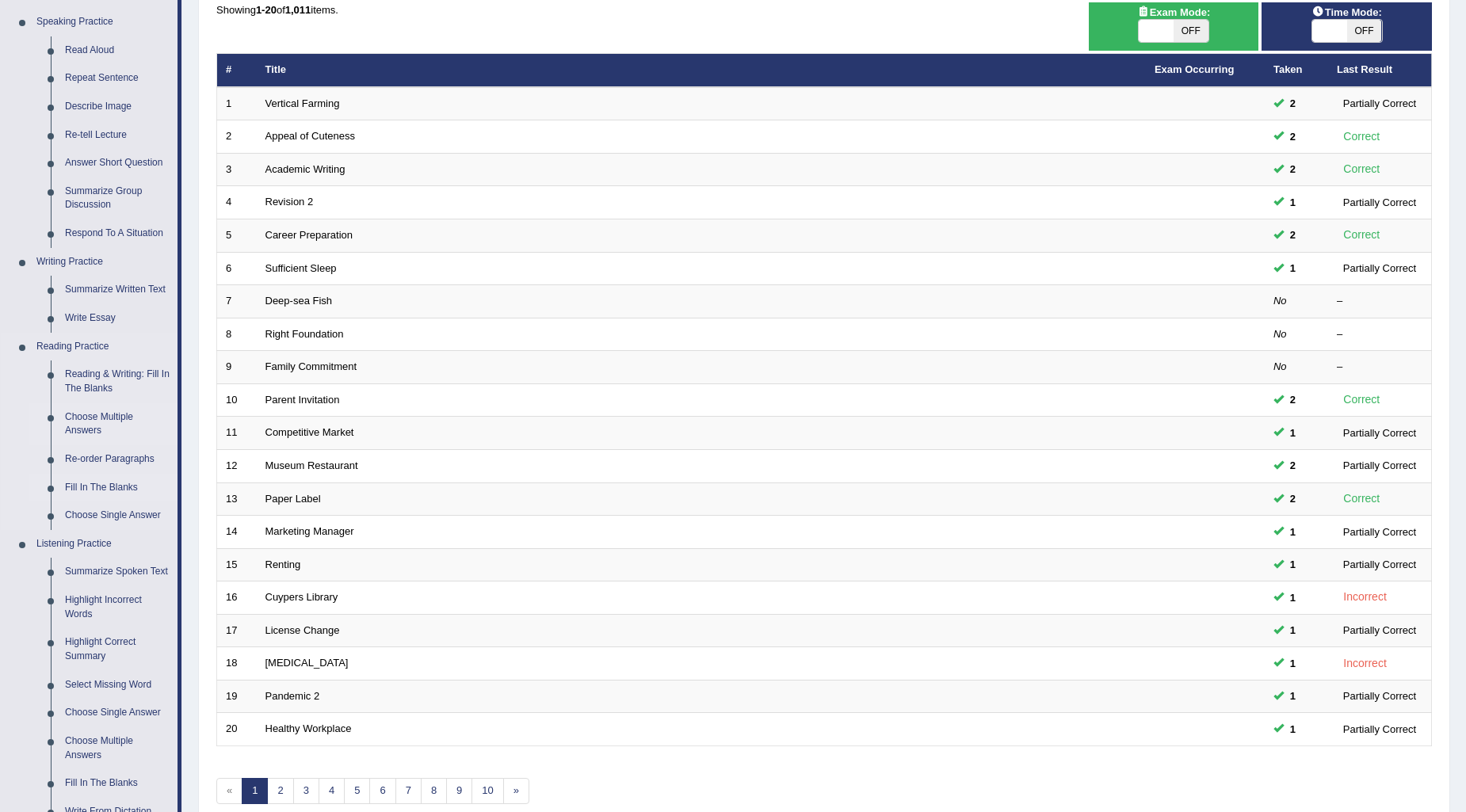
scroll to position [176, 0]
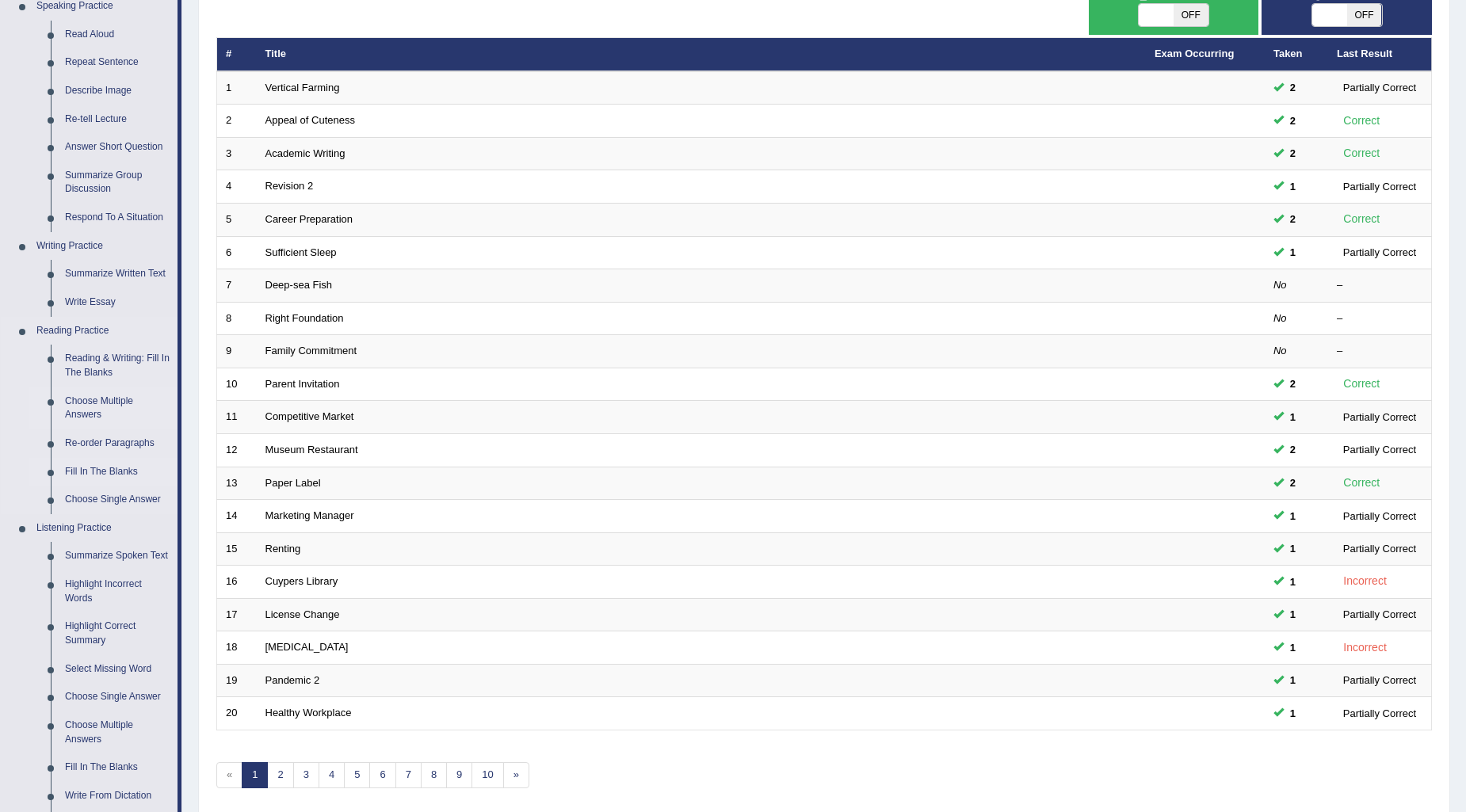
click at [104, 409] on link "Choose Multiple Answers" at bounding box center [118, 408] width 120 height 42
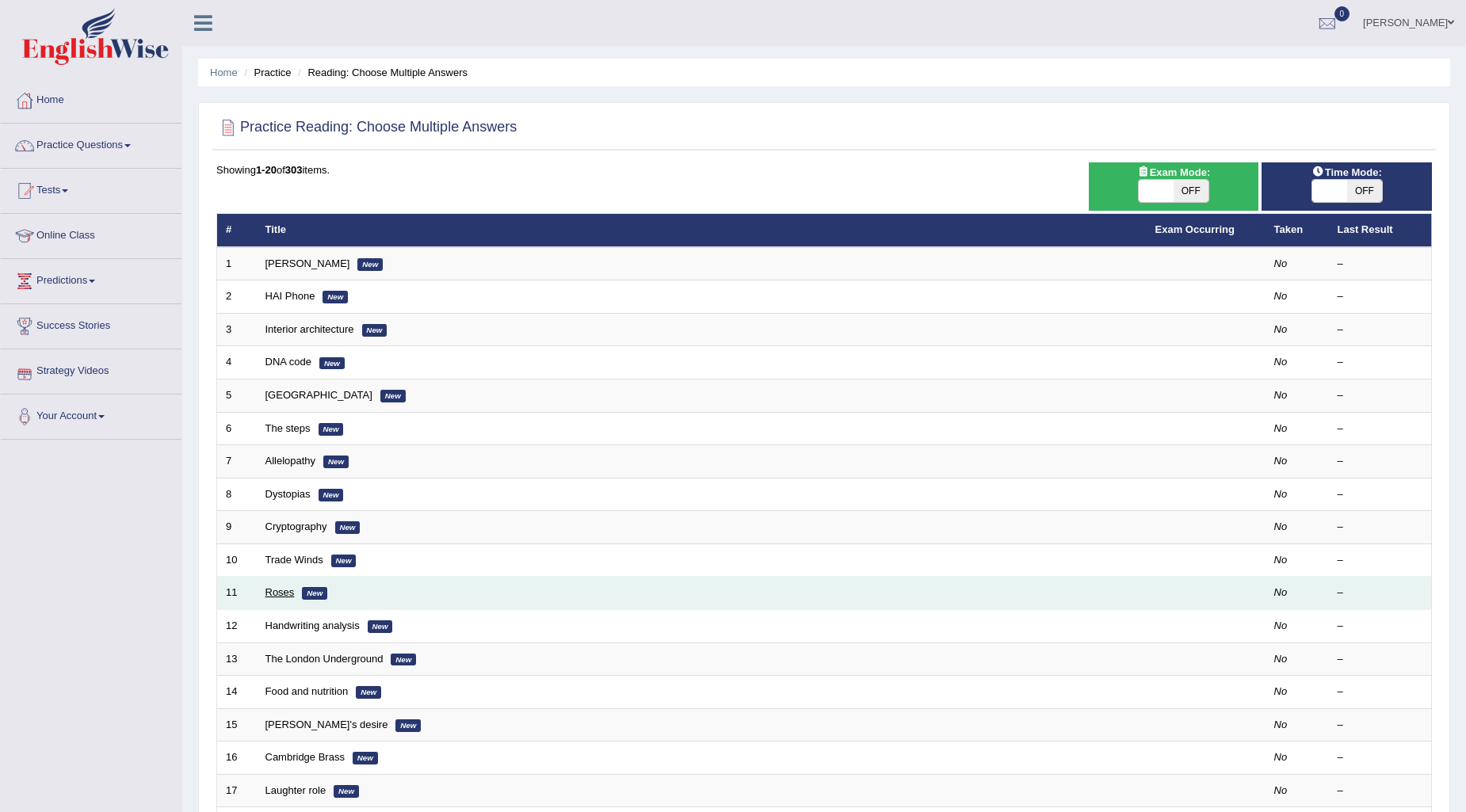
click at [273, 591] on link "Roses" at bounding box center [279, 592] width 29 height 12
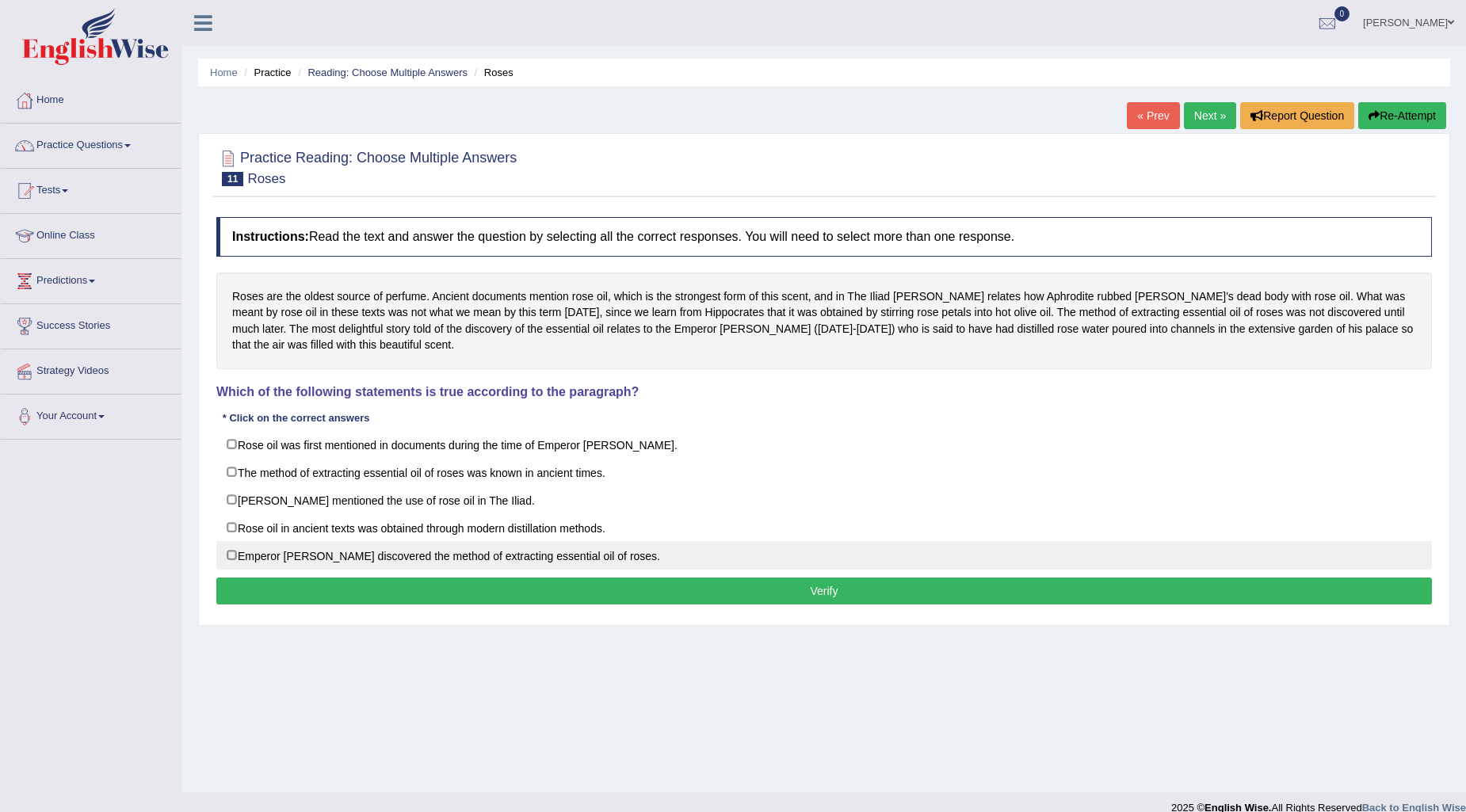
click at [239, 560] on label "Emperor Jihangir discovered the method of extracting essential oil of roses." at bounding box center [824, 555] width 1216 height 28
checkbox input "true"
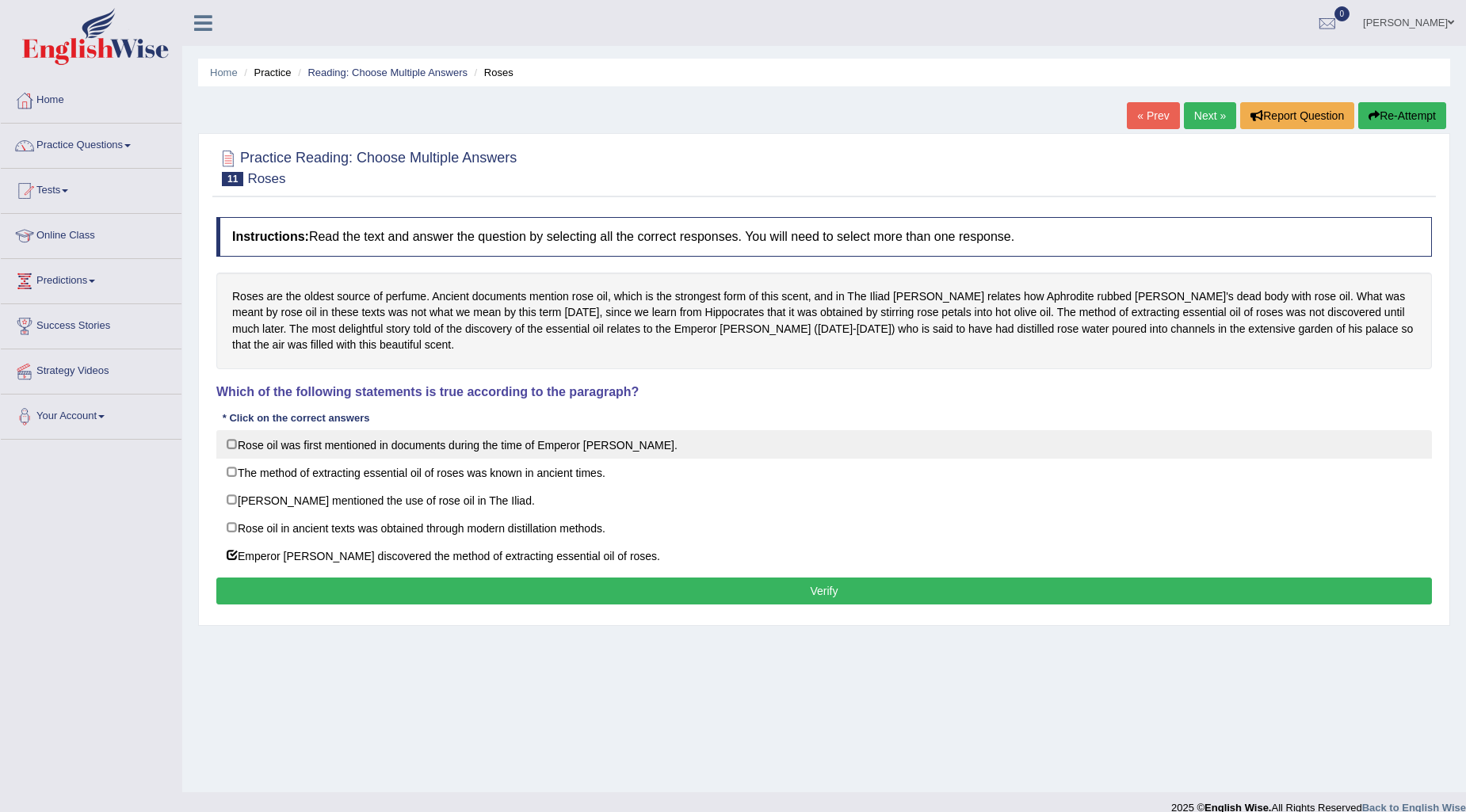
click at [234, 445] on label "Rose oil was first mentioned in documents during the time of Emperor Jihangir." at bounding box center [824, 444] width 1216 height 28
checkbox input "true"
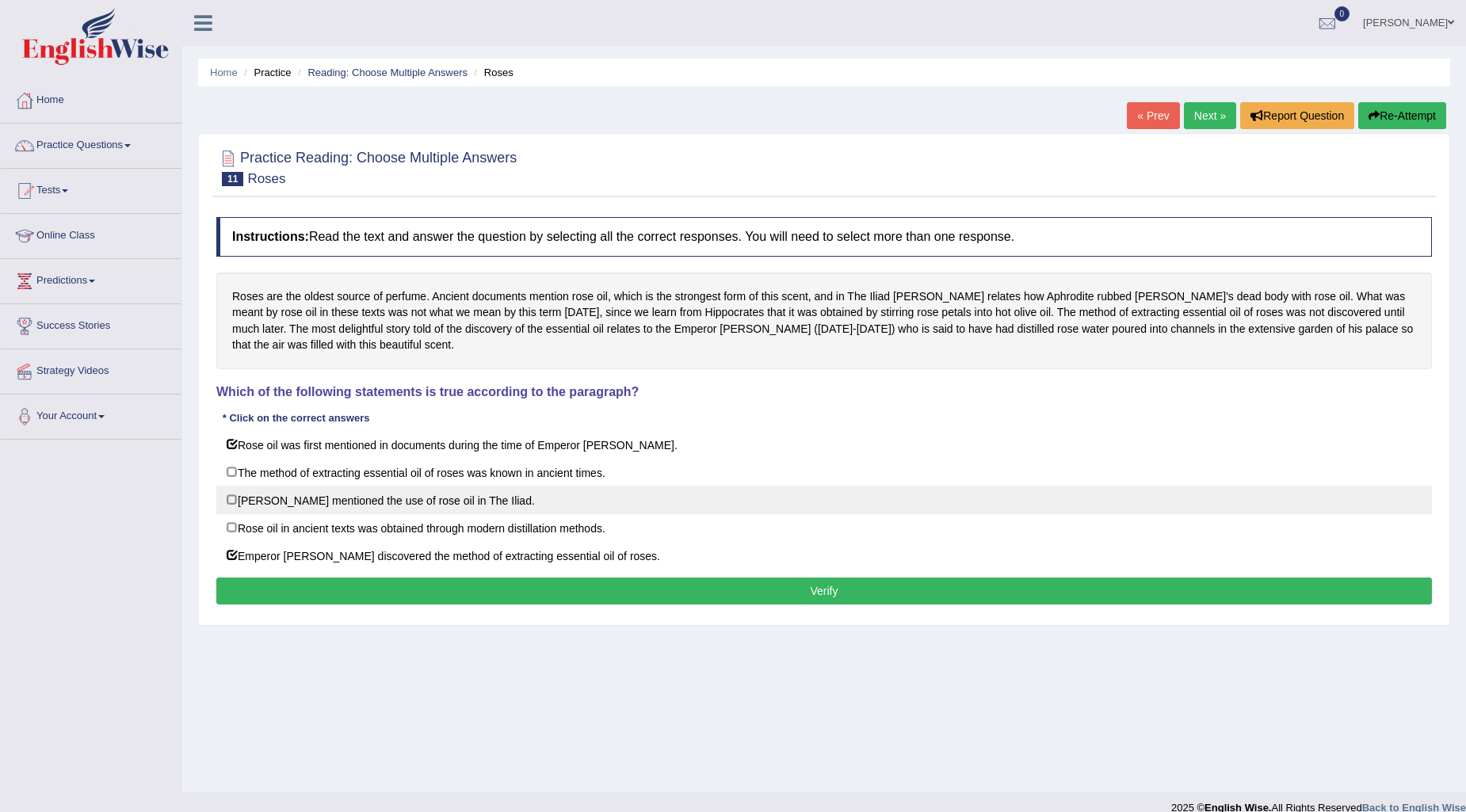
click at [230, 500] on label "Homer mentioned the use of rose oil in The Iliad." at bounding box center [824, 500] width 1216 height 28
checkbox input "true"
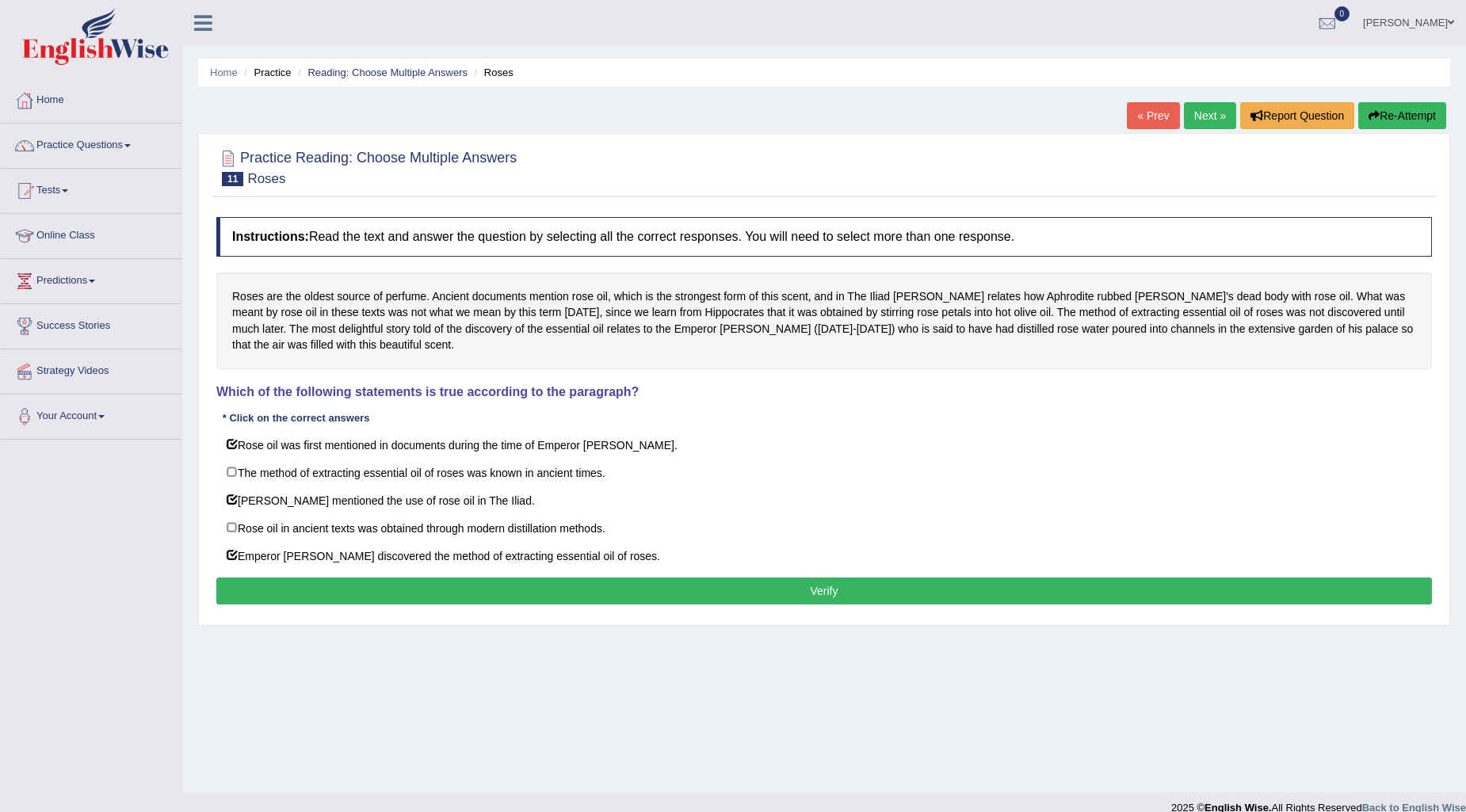
click at [246, 589] on button "Verify" at bounding box center [824, 591] width 1216 height 27
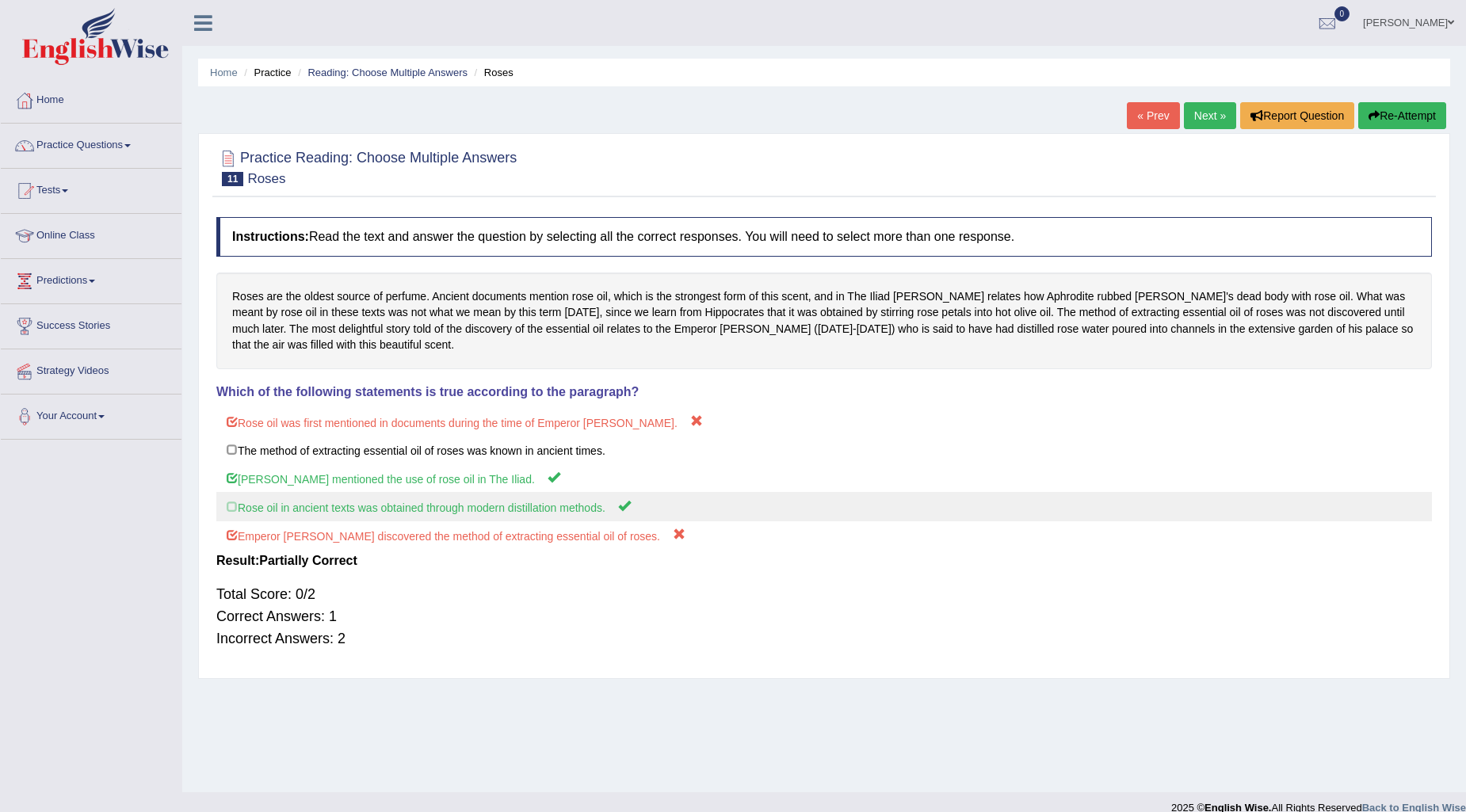
click at [268, 519] on label "Rose oil in ancient texts was obtained through modern distillation methods." at bounding box center [824, 506] width 1216 height 29
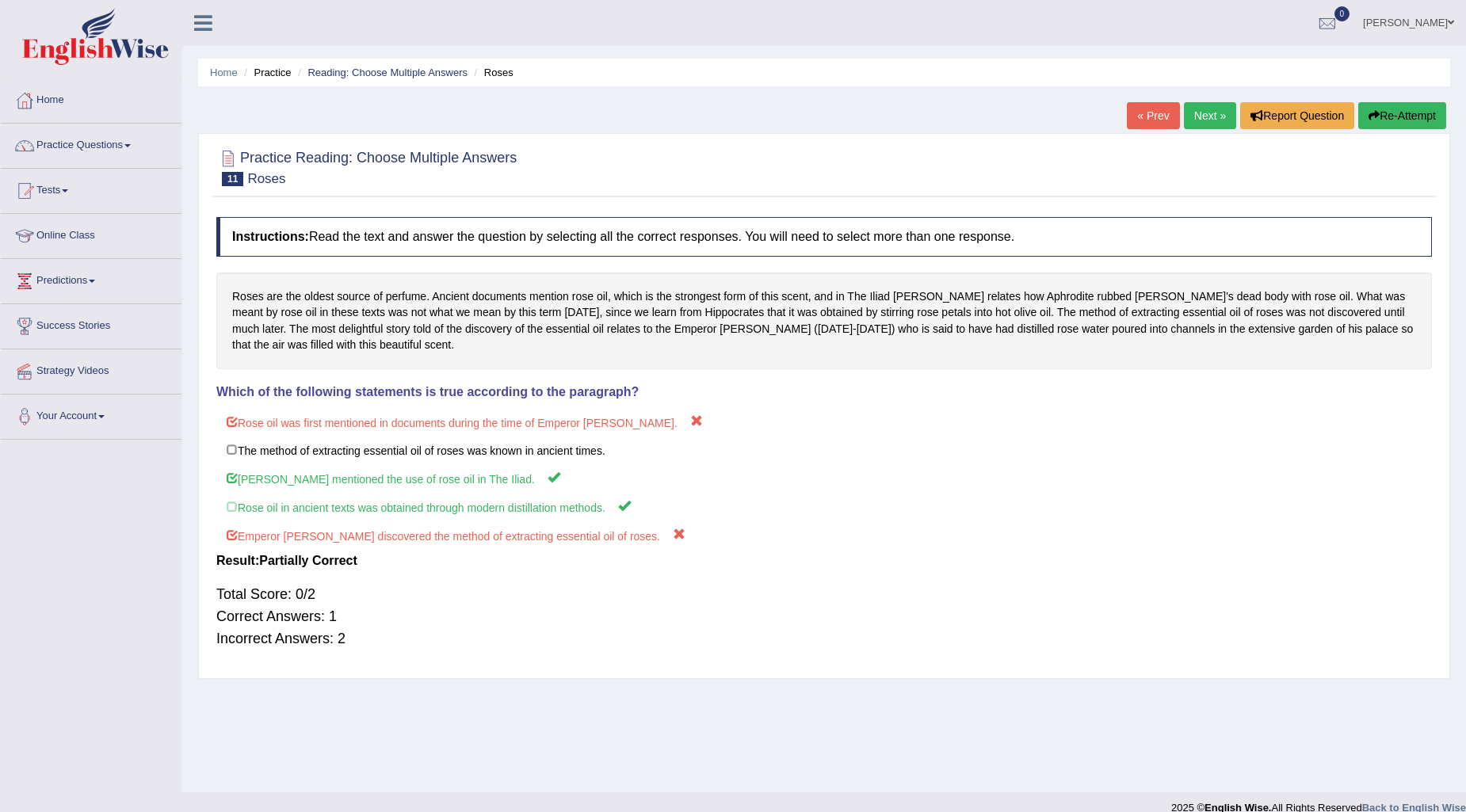
click at [1391, 107] on button "Re-Attempt" at bounding box center [1402, 116] width 88 height 27
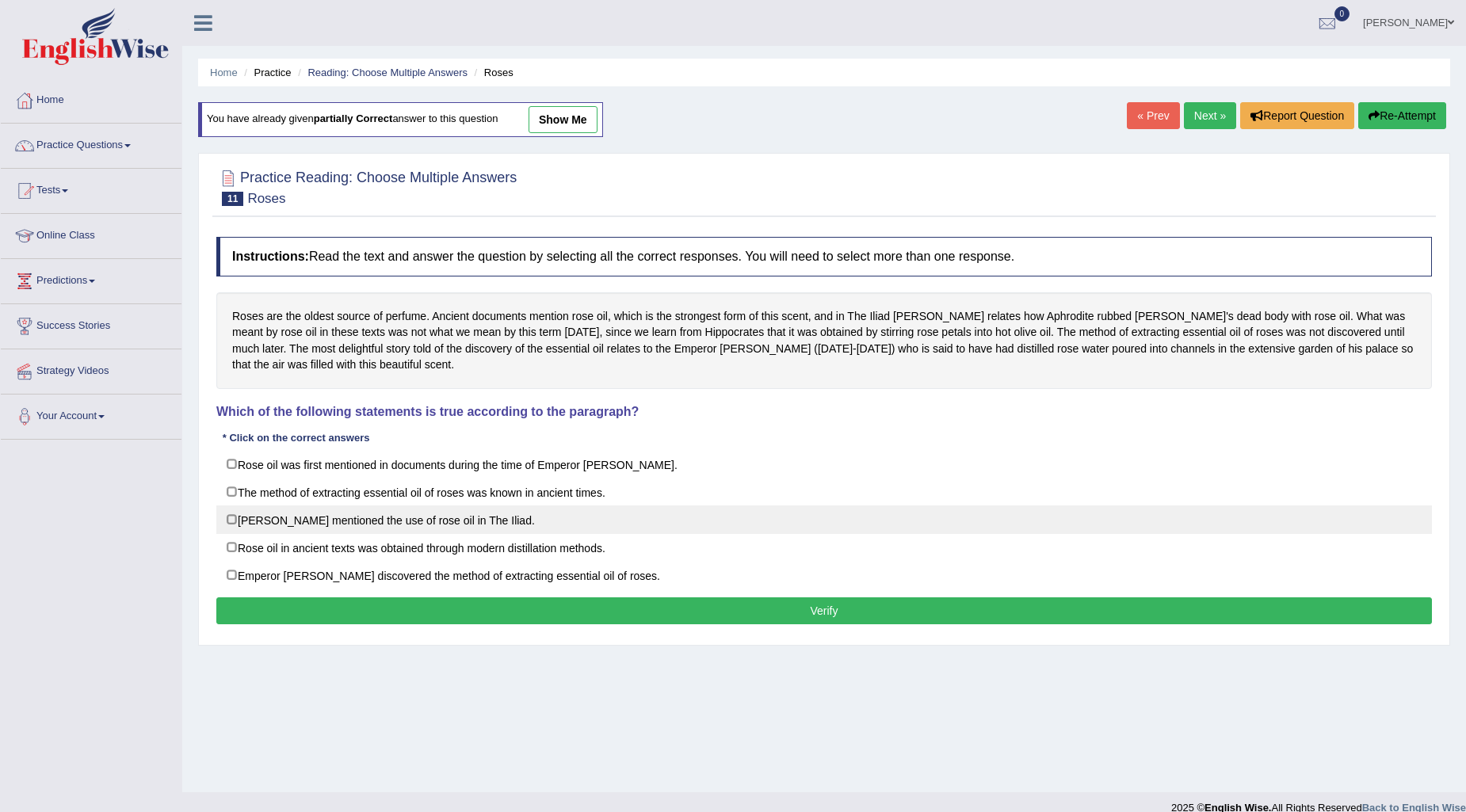
click at [227, 520] on label "Homer mentioned the use of rose oil in The Iliad." at bounding box center [824, 519] width 1216 height 28
checkbox input "true"
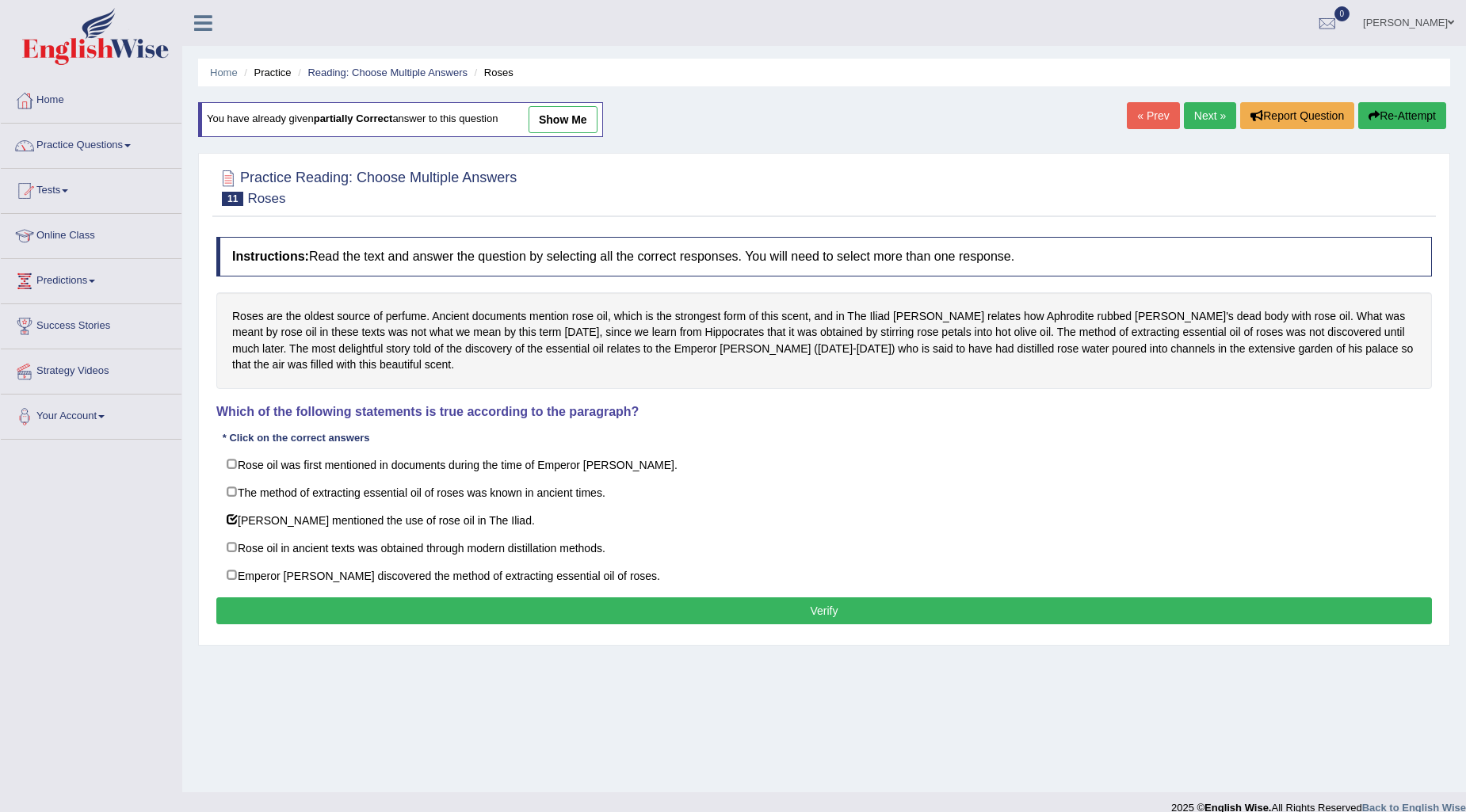
click at [233, 606] on button "Verify" at bounding box center [824, 610] width 1216 height 27
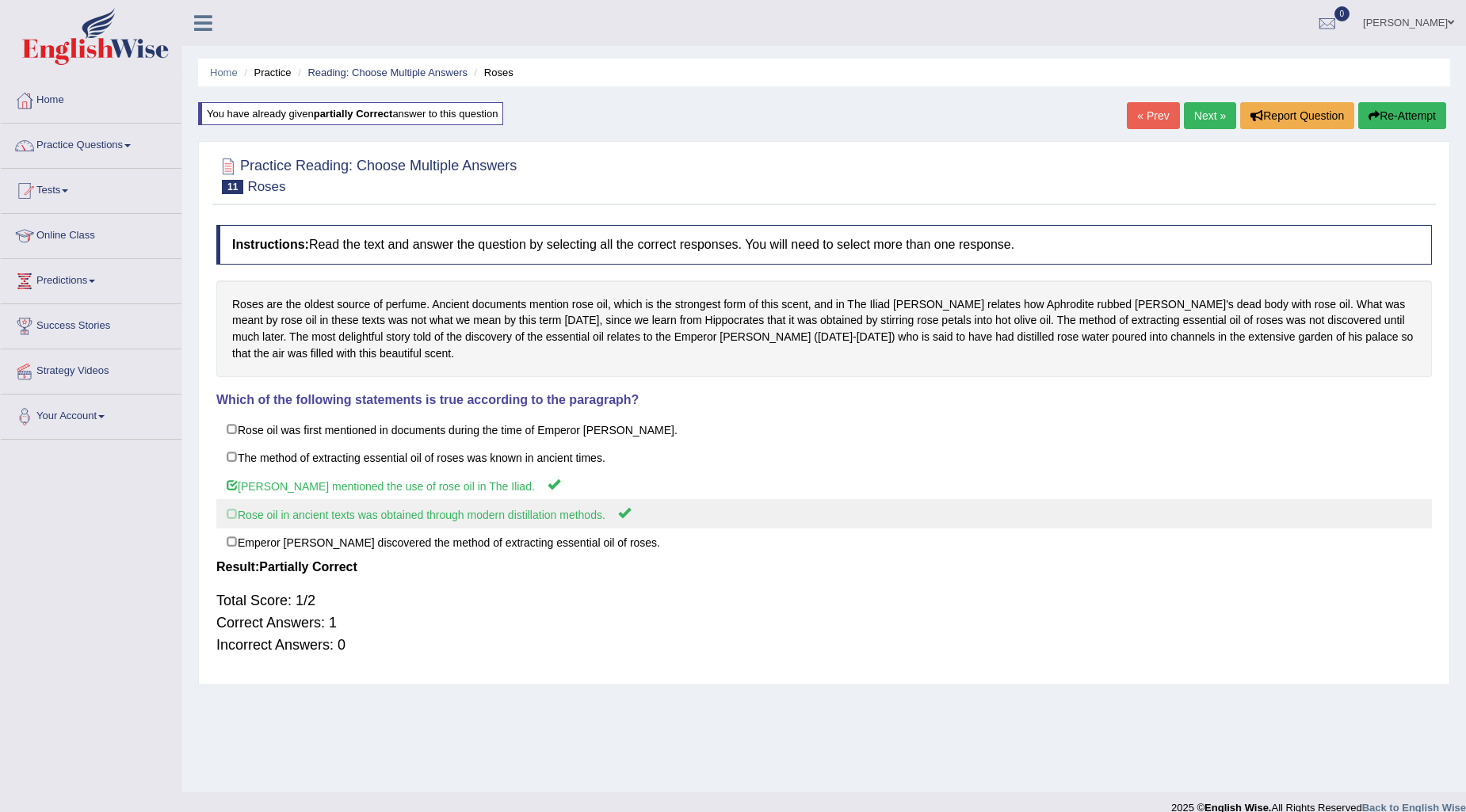
click at [227, 519] on label "Rose oil in ancient texts was obtained through modern distillation methods." at bounding box center [824, 513] width 1216 height 29
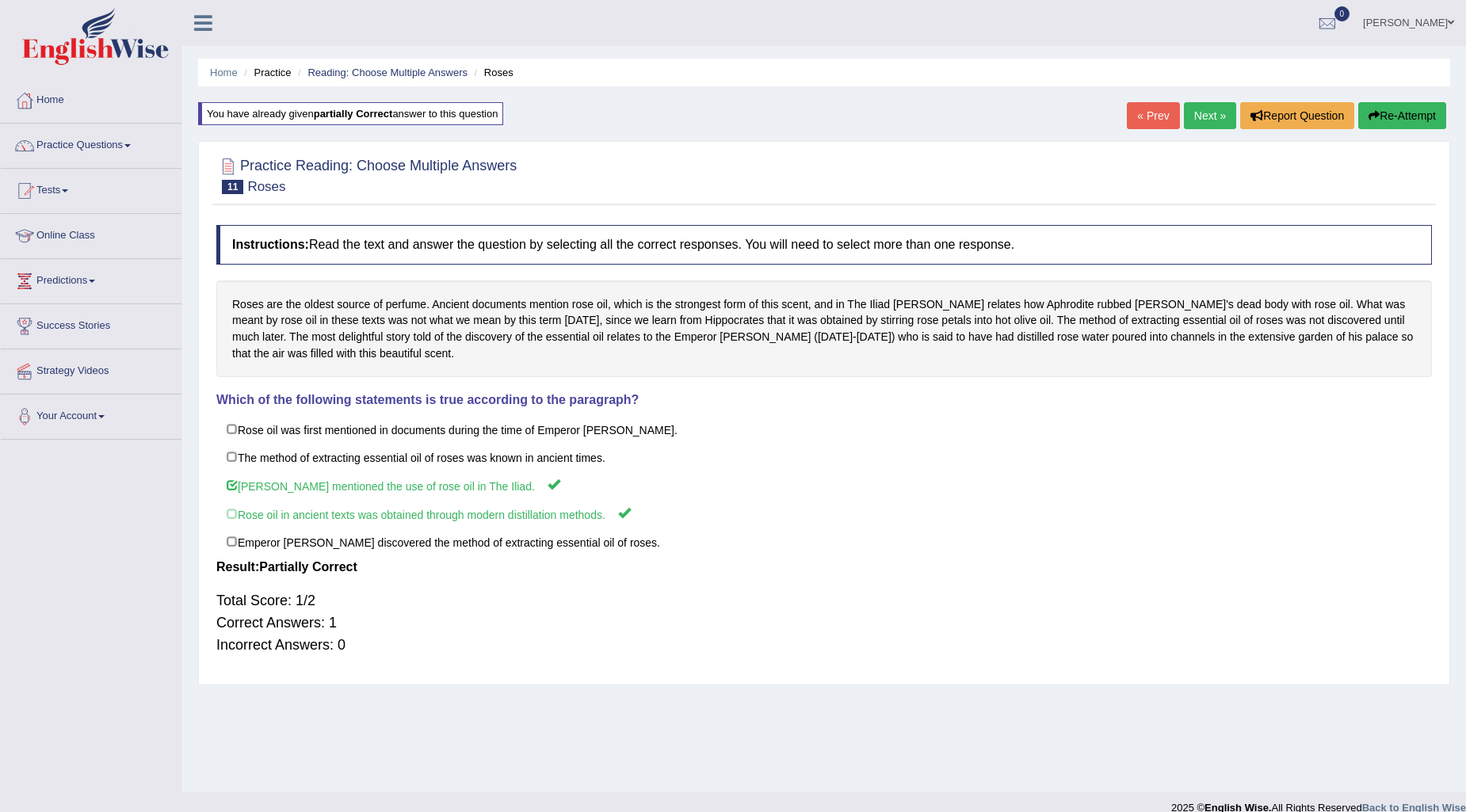
click at [1199, 115] on link "Next »" at bounding box center [1210, 116] width 52 height 27
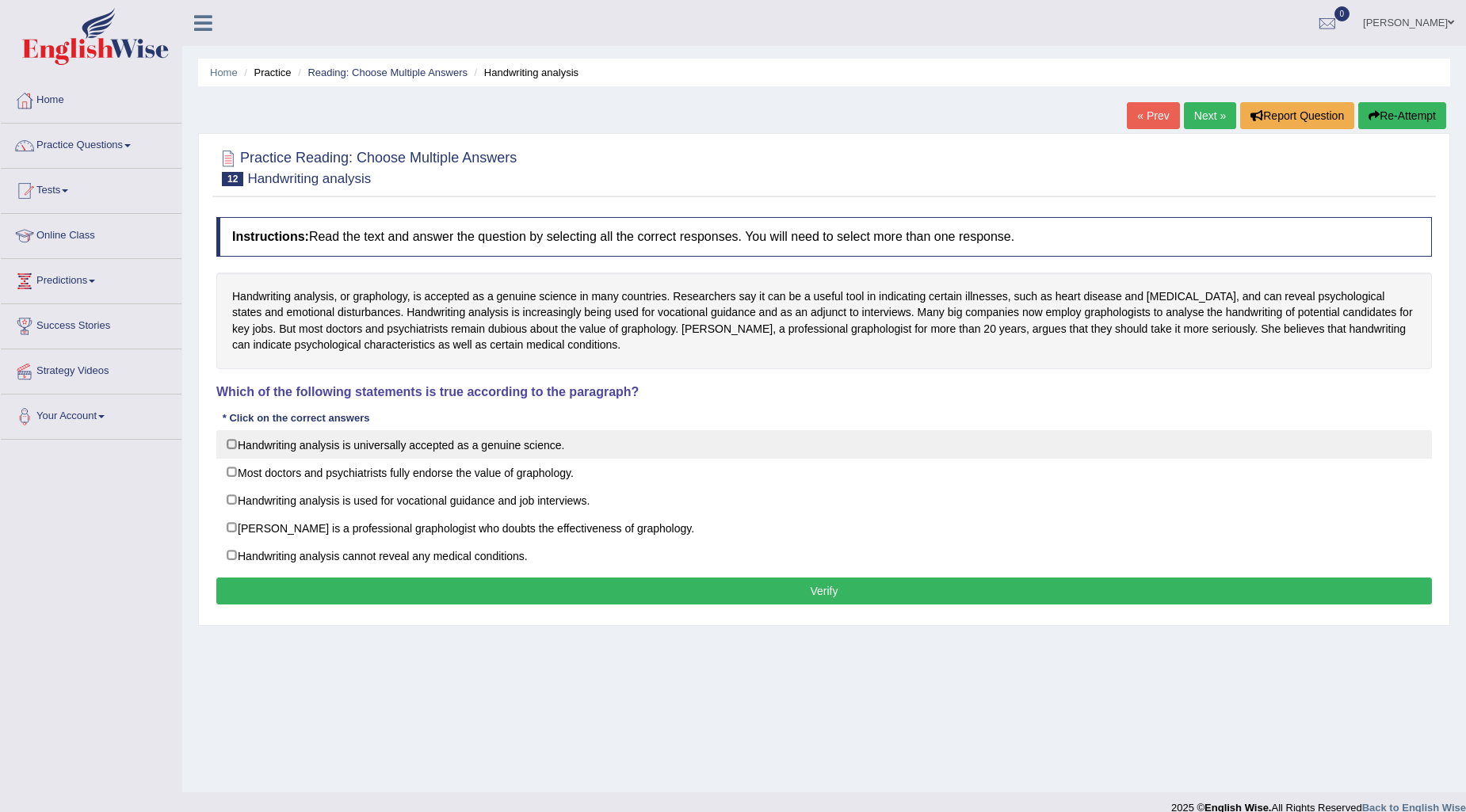
click at [232, 441] on label "Handwriting analysis is universally accepted as a genuine science." at bounding box center [824, 444] width 1216 height 28
checkbox input "true"
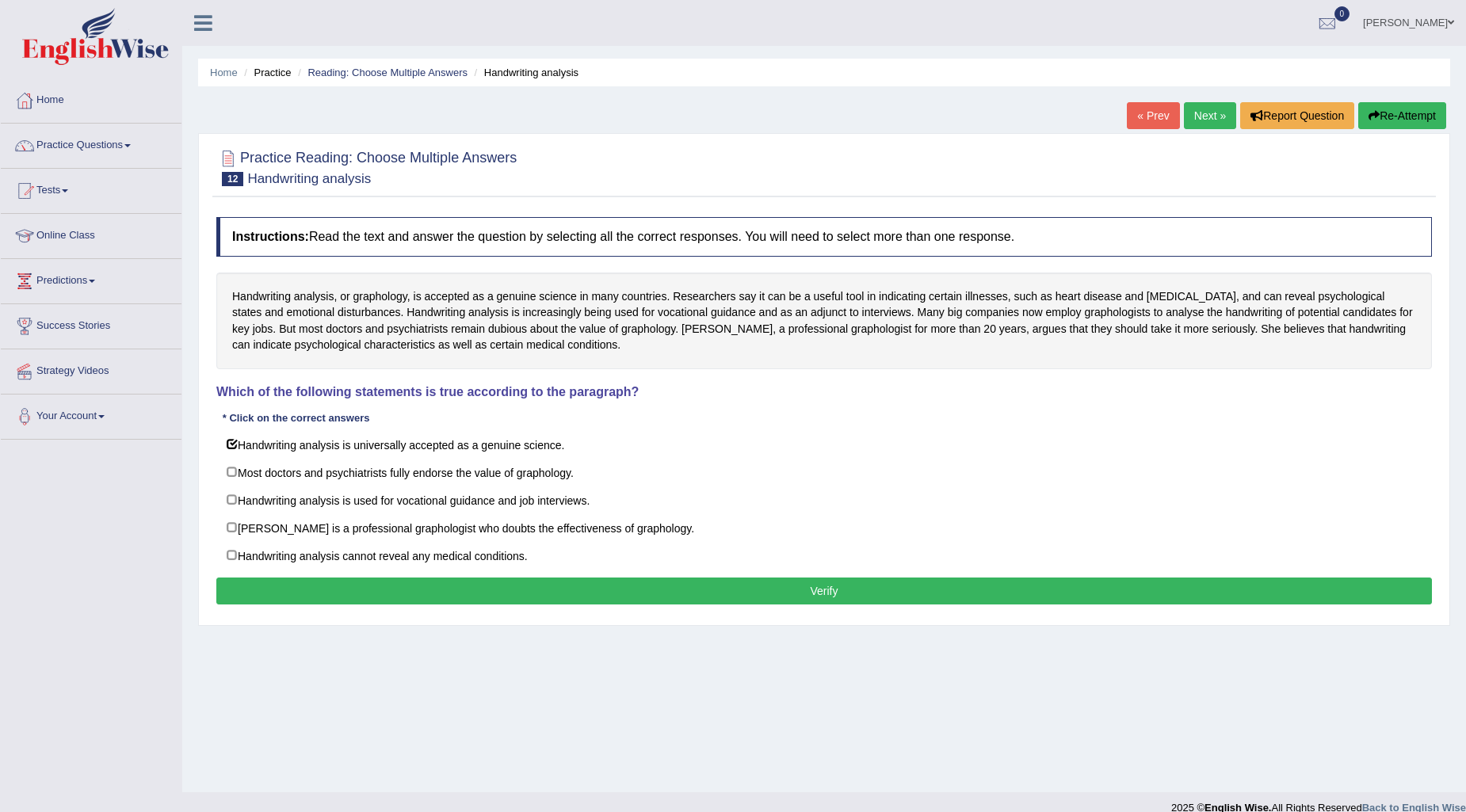
click at [282, 599] on button "Verify" at bounding box center [824, 591] width 1216 height 27
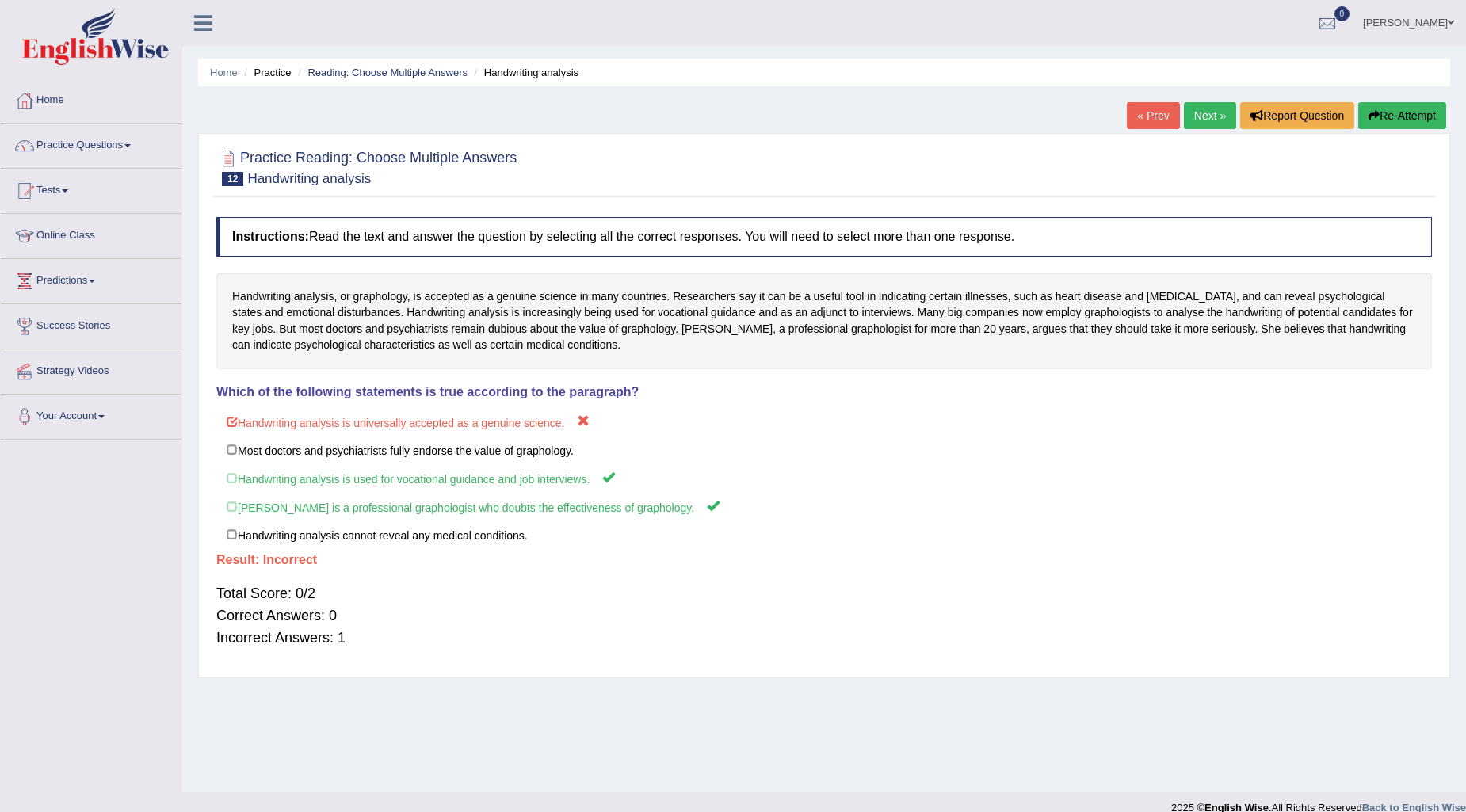
click at [1217, 113] on link "Next »" at bounding box center [1210, 116] width 52 height 27
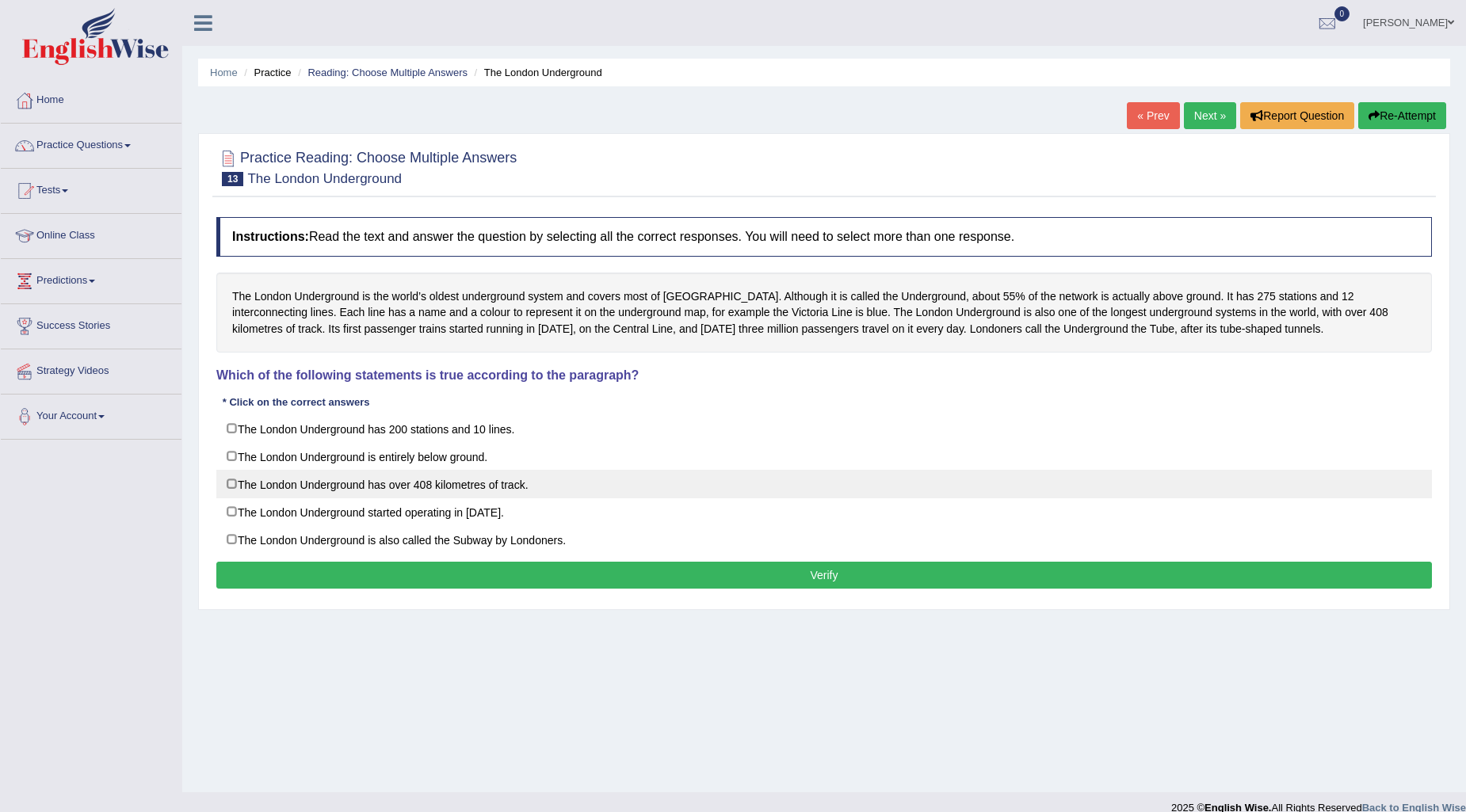
click at [227, 481] on label "The London Underground has over 408 kilometres of track." at bounding box center [824, 484] width 1216 height 28
checkbox input "true"
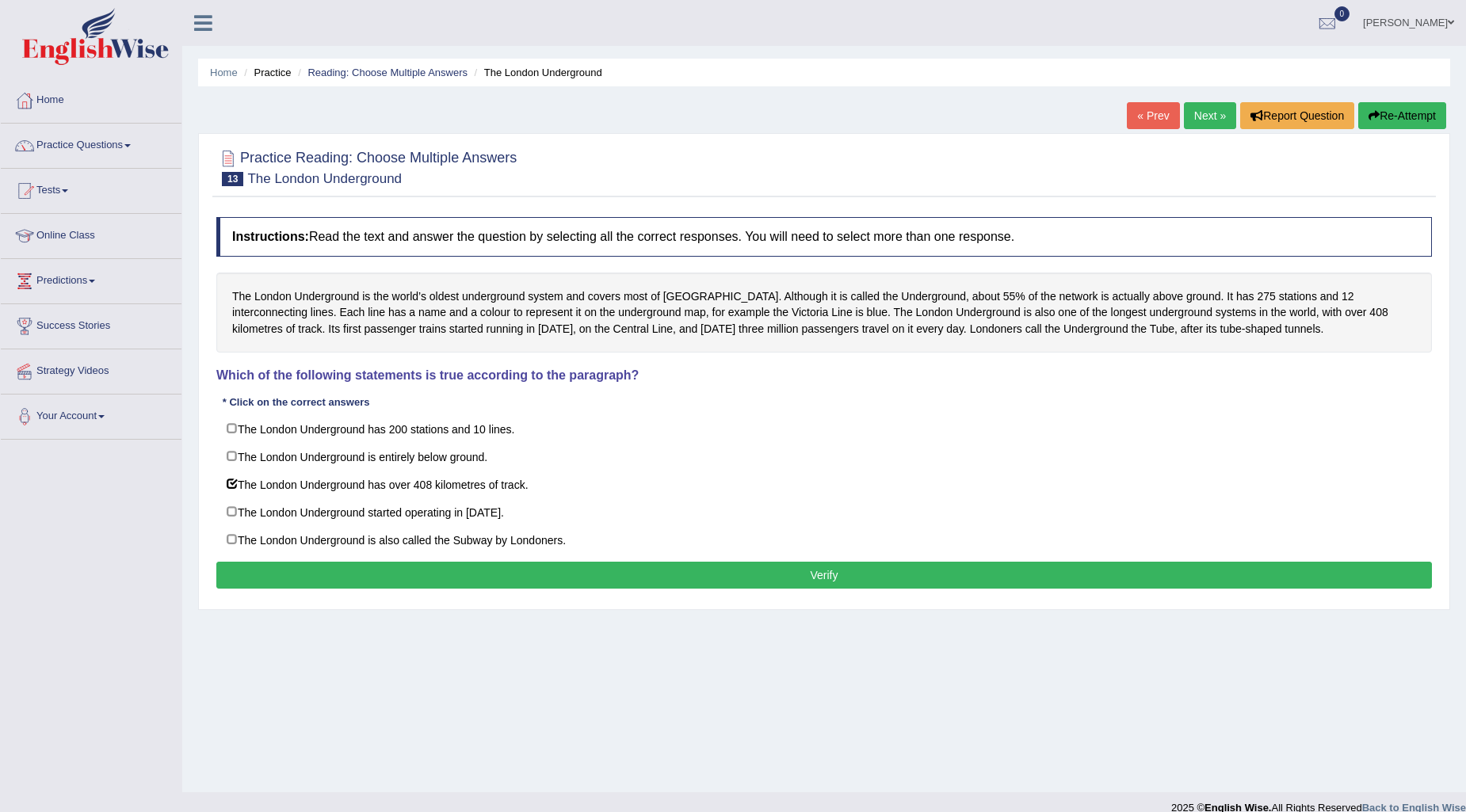
click at [575, 583] on button "Verify" at bounding box center [824, 575] width 1216 height 27
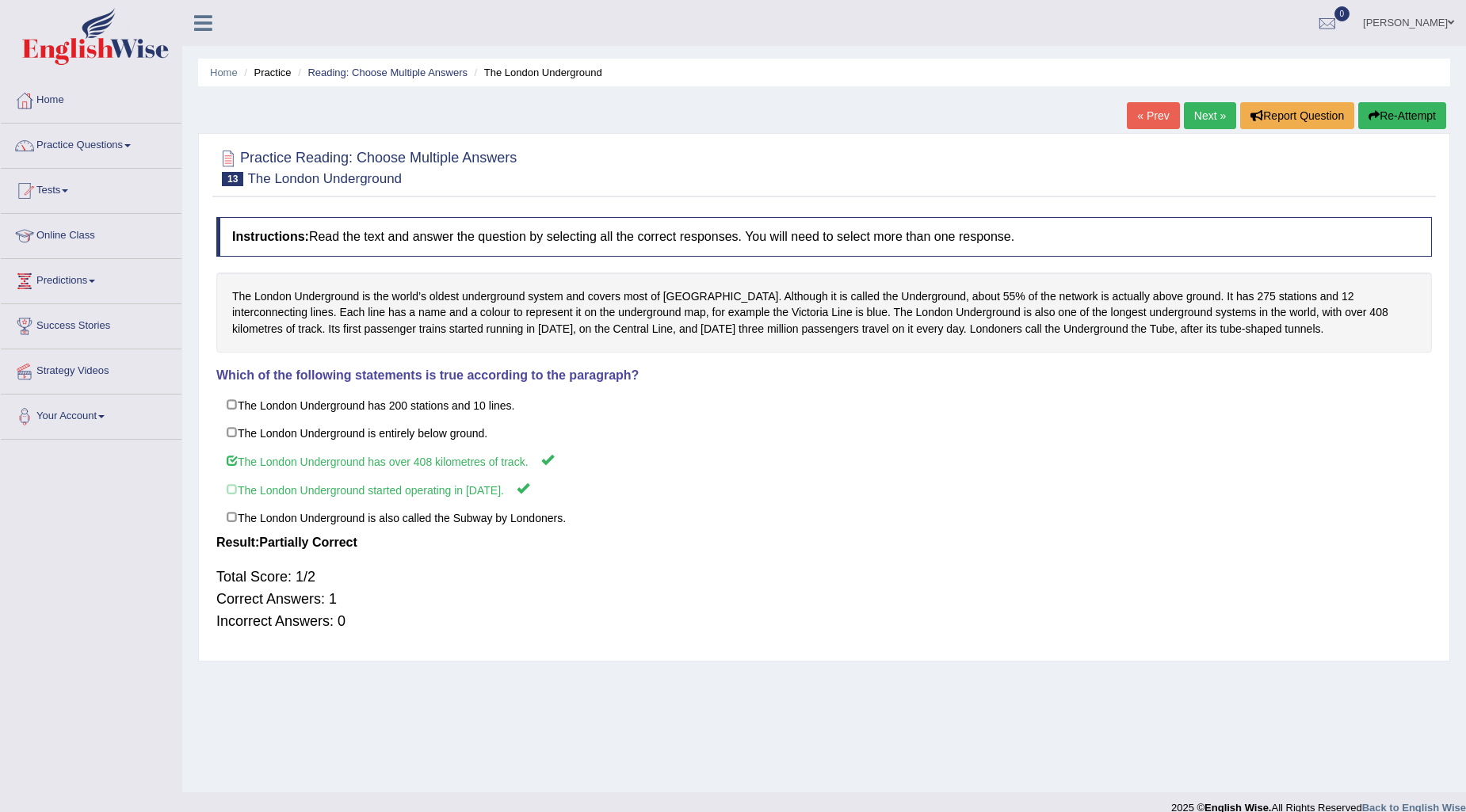
click at [1202, 109] on link "Next »" at bounding box center [1210, 116] width 52 height 27
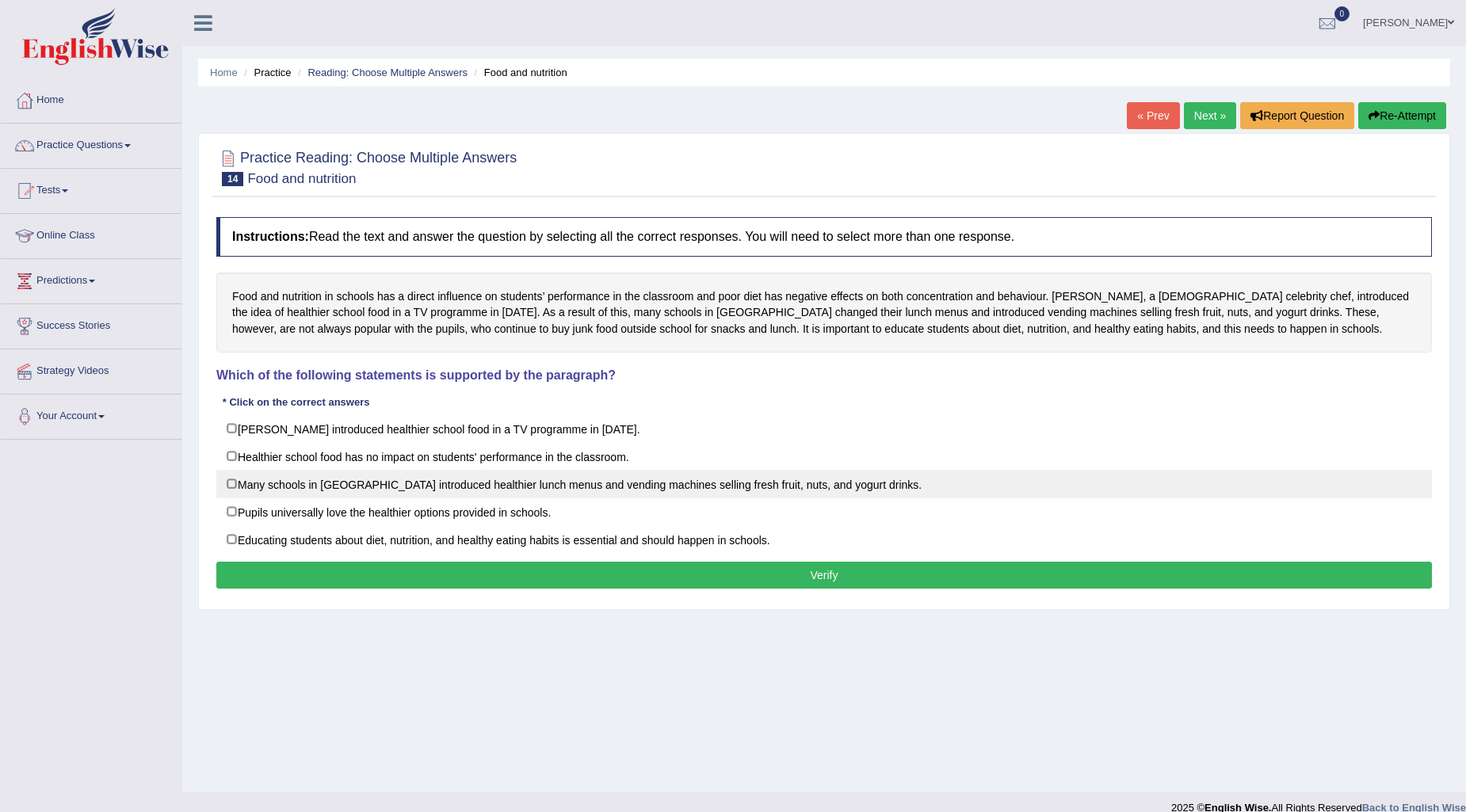
click at [228, 491] on label "Many schools in England introduced healthier lunch menus and vending machines s…" at bounding box center [824, 484] width 1216 height 28
checkbox input "true"
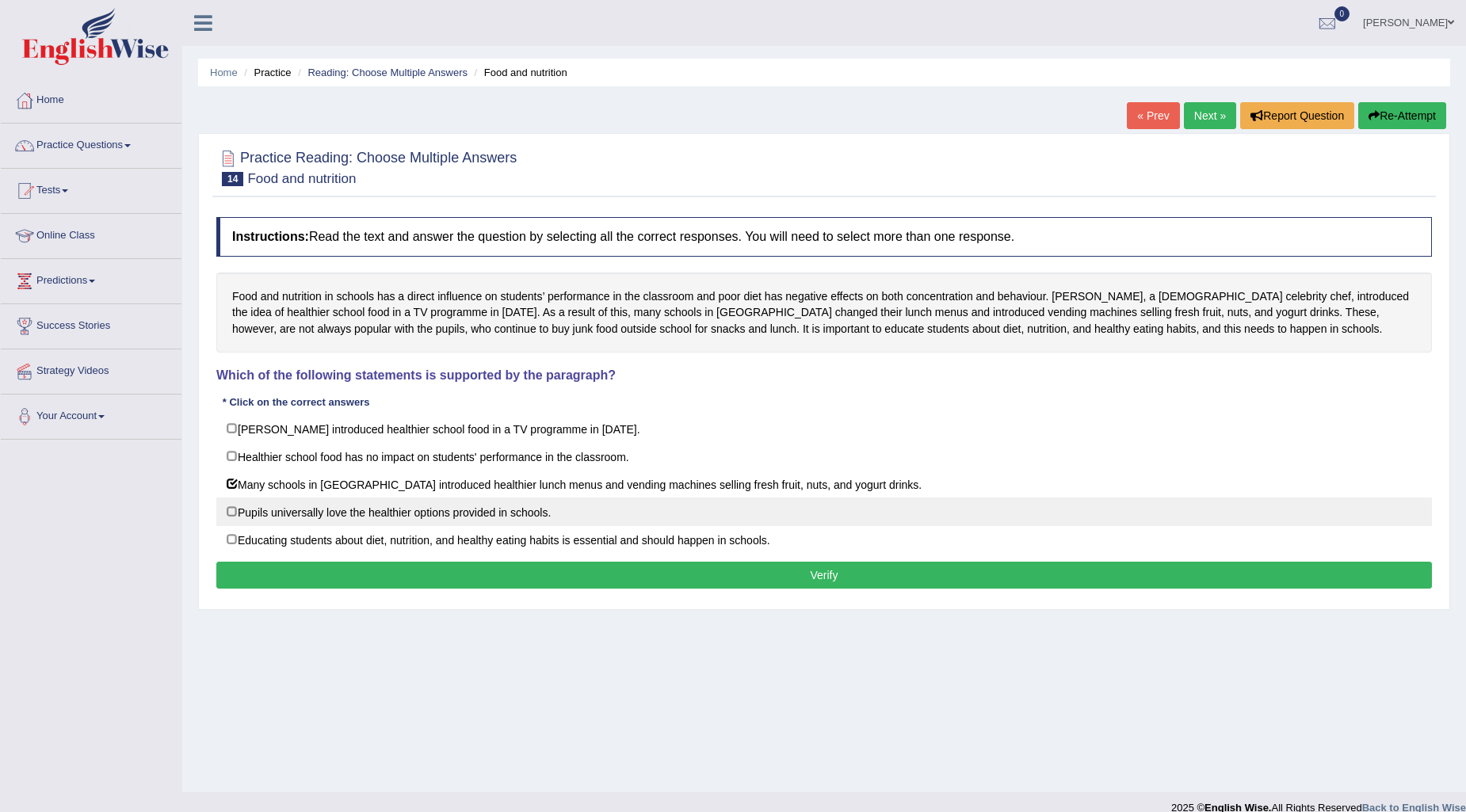
click at [233, 509] on label "Pupils universally love the healthier options provided in schools." at bounding box center [824, 511] width 1216 height 28
checkbox input "true"
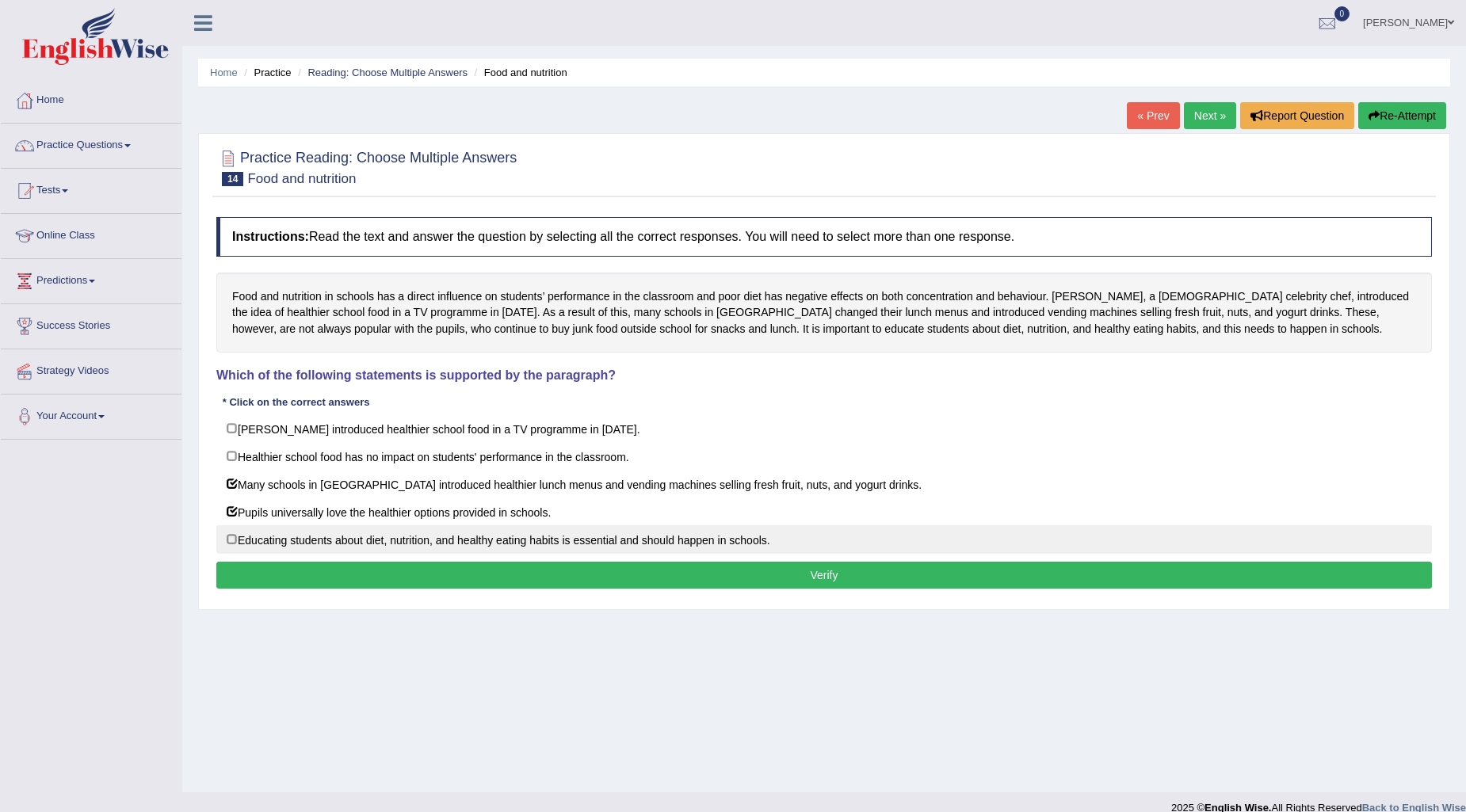
click at [225, 536] on label "Educating students about diet, nutrition, and healthy eating habits is essentia…" at bounding box center [824, 539] width 1216 height 28
checkbox input "true"
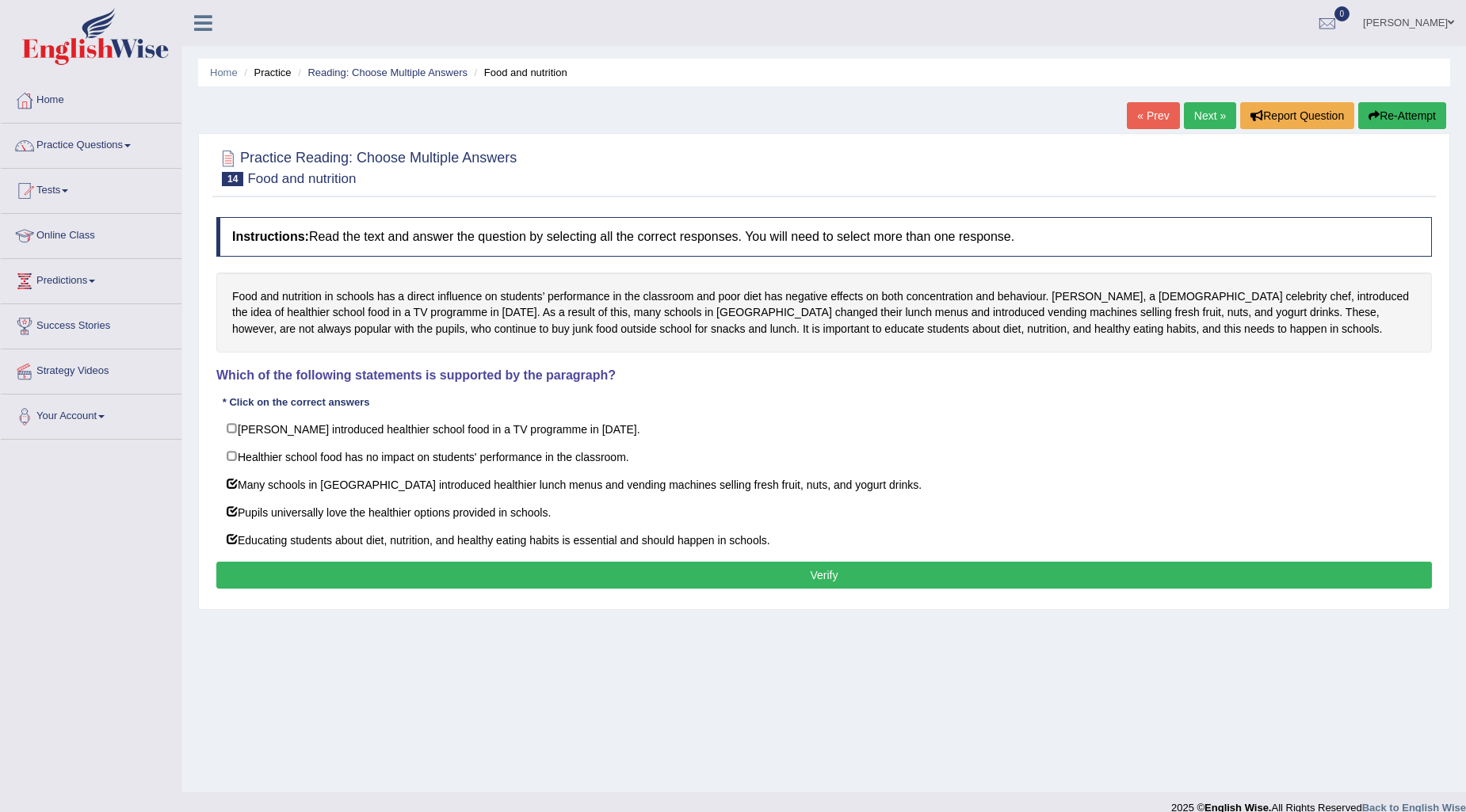
click at [249, 565] on div "Instructions: Read the text and answer the question by selecting all the correc…" at bounding box center [823, 405] width 1223 height 391
click at [249, 581] on button "Verify" at bounding box center [824, 575] width 1216 height 27
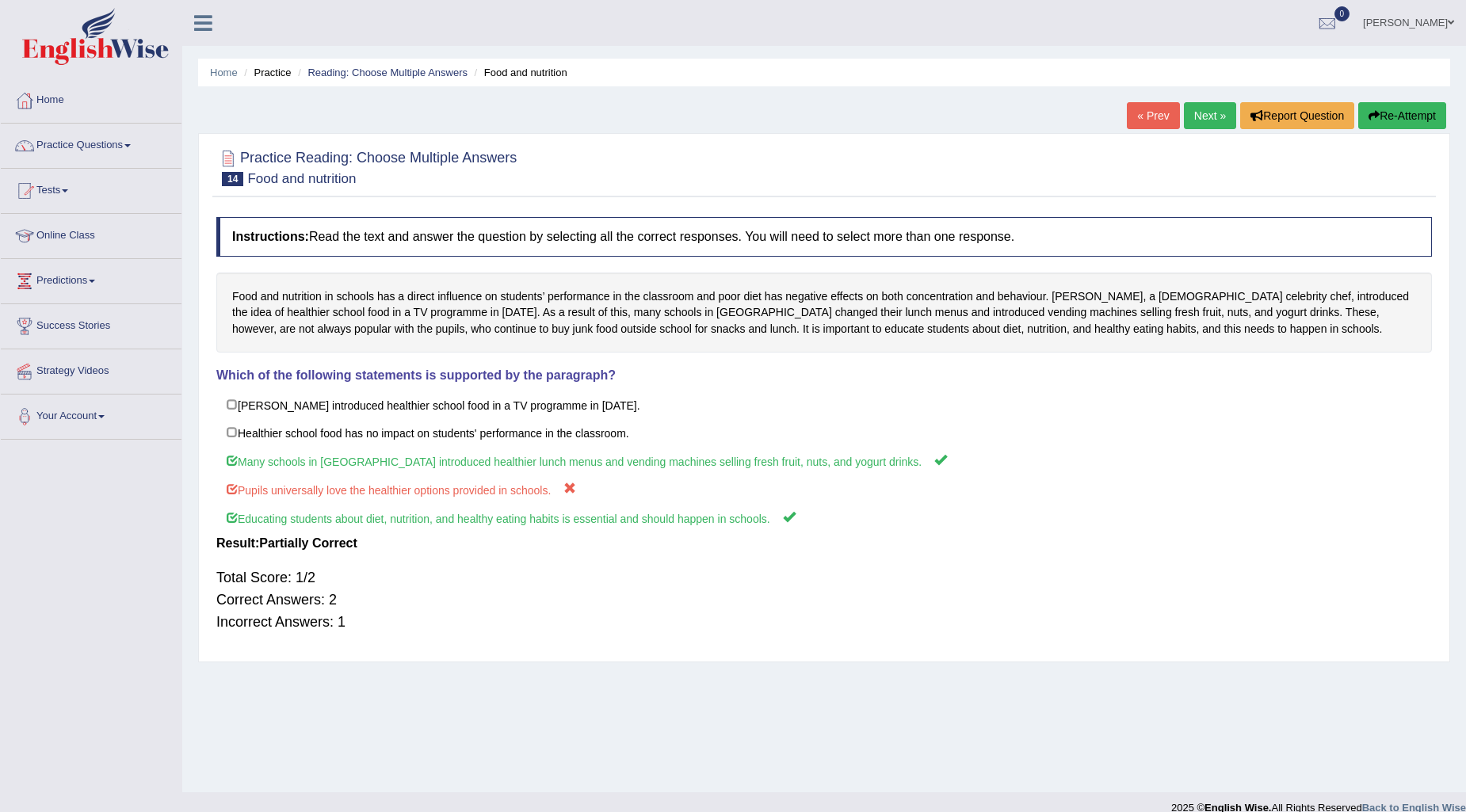
click at [1218, 119] on link "Next »" at bounding box center [1210, 116] width 52 height 27
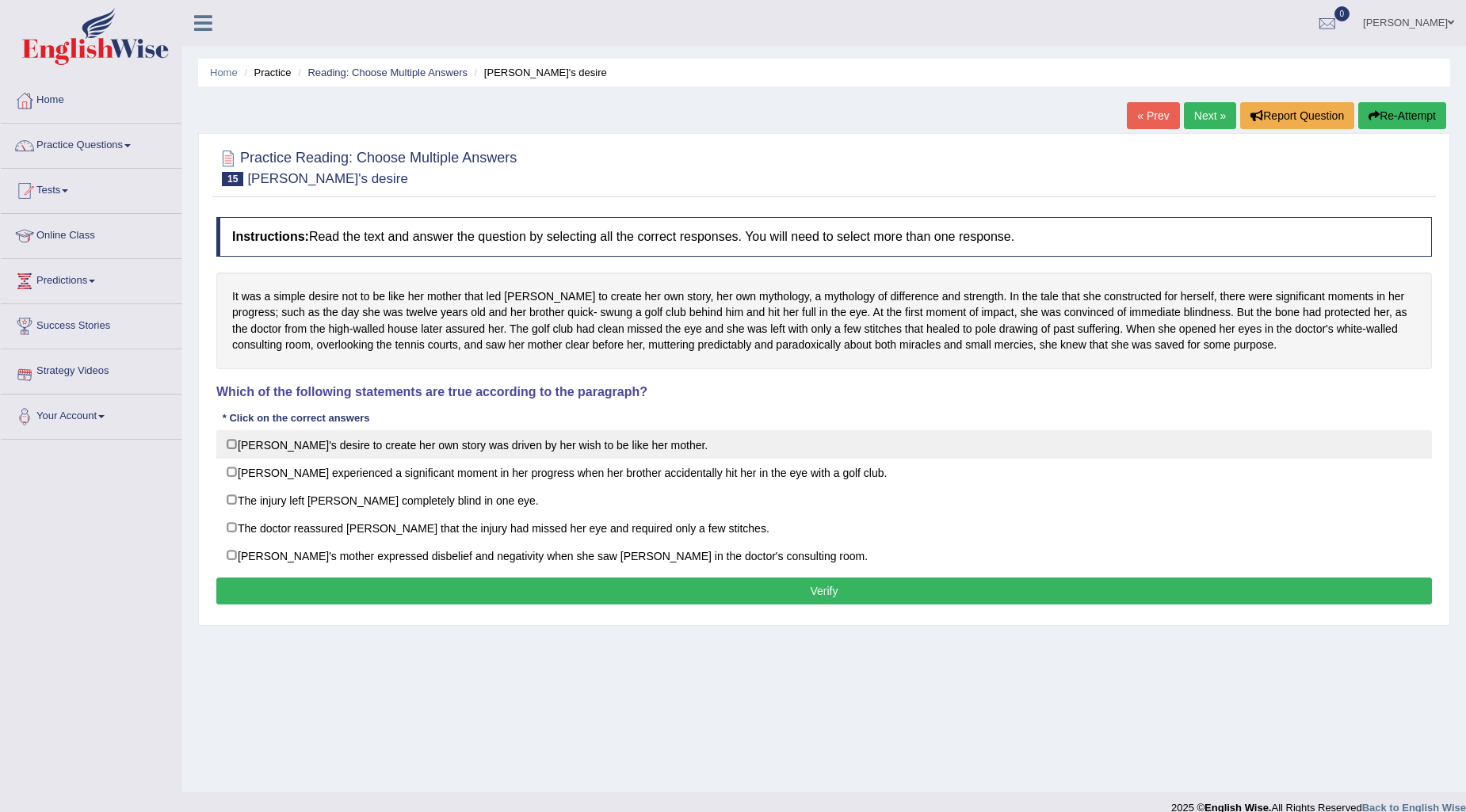
click at [238, 440] on label "[PERSON_NAME]'s desire to create her own story was driven by her wish to be lik…" at bounding box center [824, 444] width 1216 height 28
checkbox input "true"
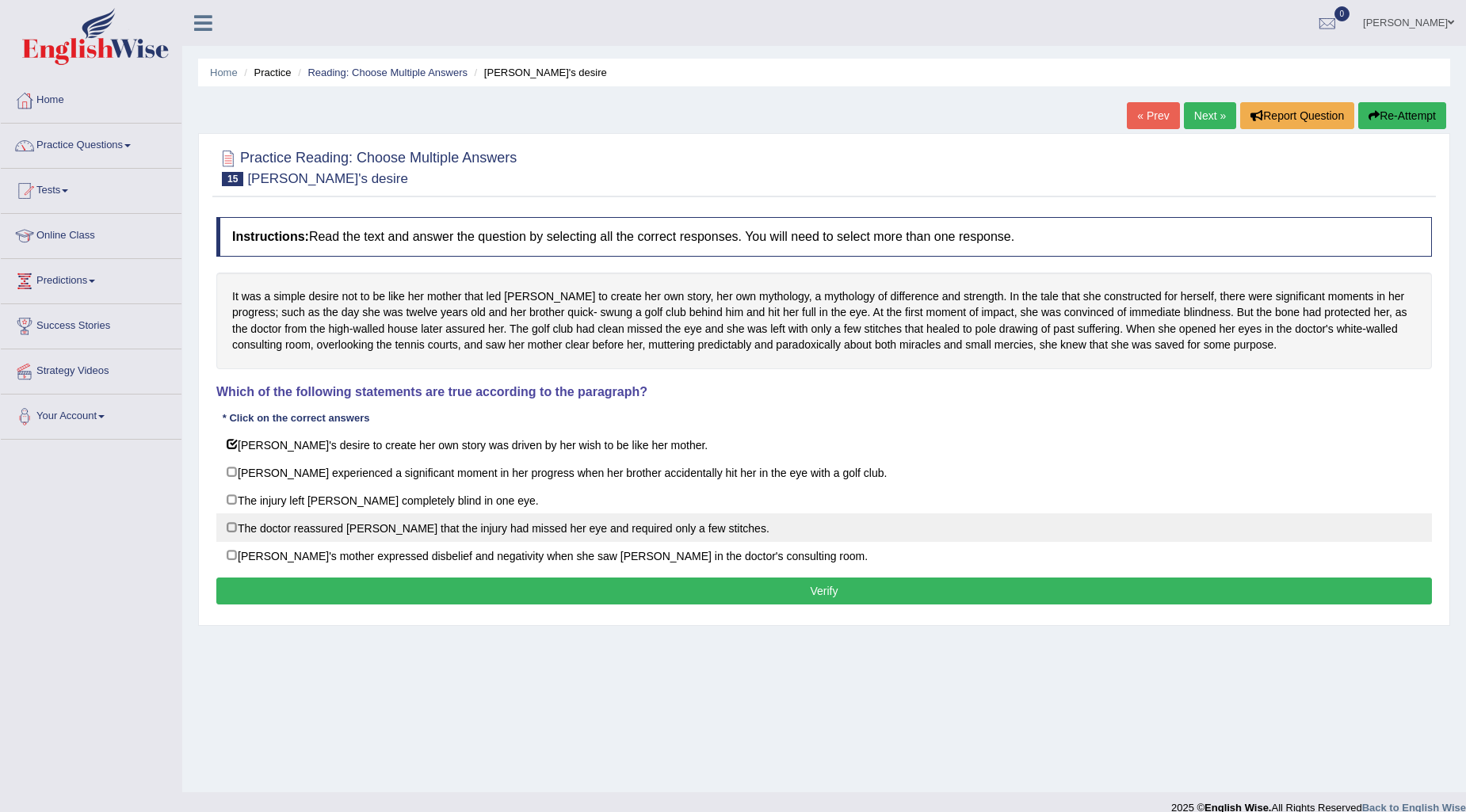
click at [228, 532] on label "The doctor reassured Karen that the injury had missed her eye and required only…" at bounding box center [824, 527] width 1216 height 28
checkbox input "true"
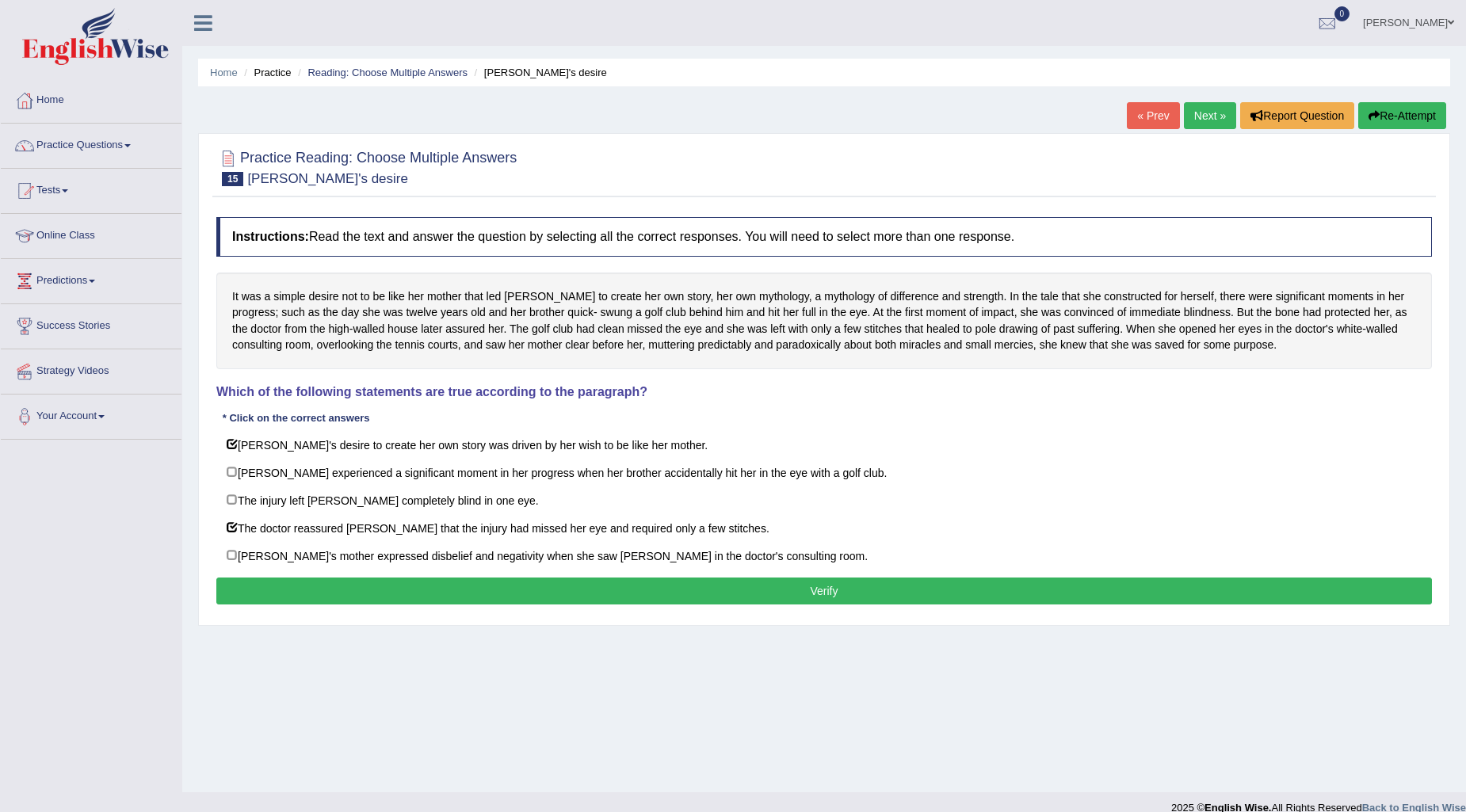
click at [234, 603] on button "Verify" at bounding box center [824, 591] width 1216 height 27
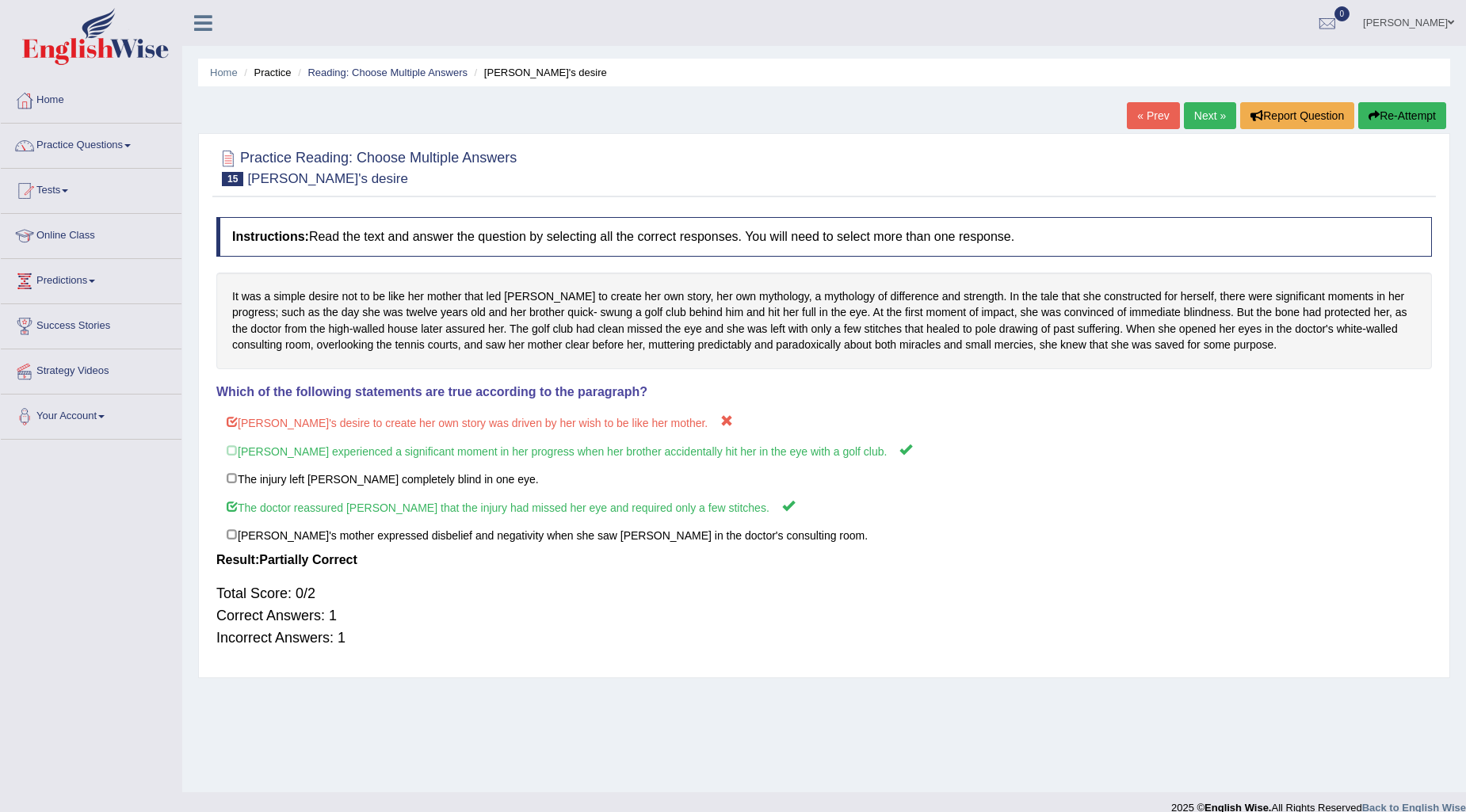
click at [1212, 102] on link "Next »" at bounding box center [1210, 116] width 52 height 27
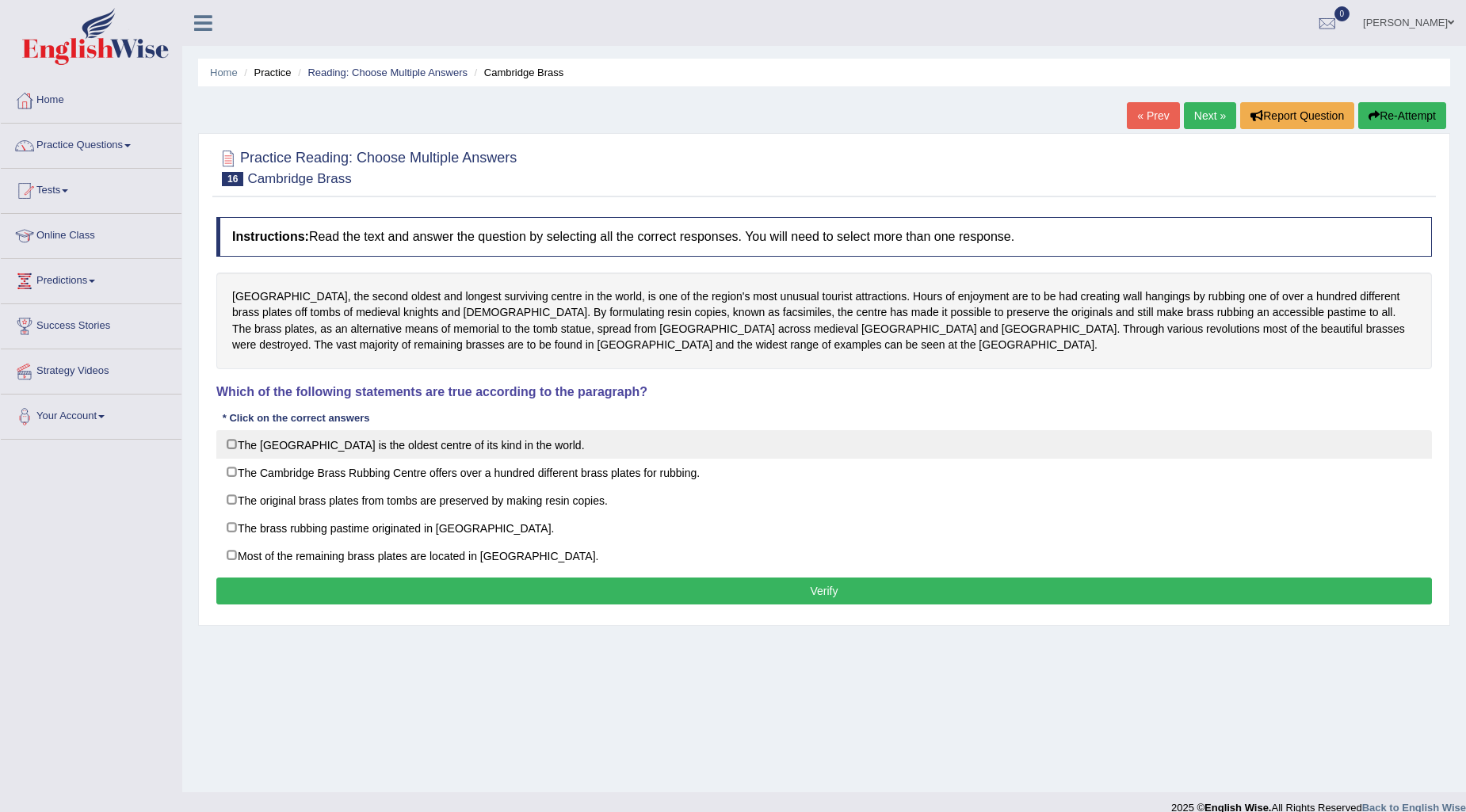
click at [228, 450] on label "The Cambridge Brass Rubbing Centre is the oldest centre of its kind in the worl…" at bounding box center [824, 444] width 1216 height 28
checkbox input "true"
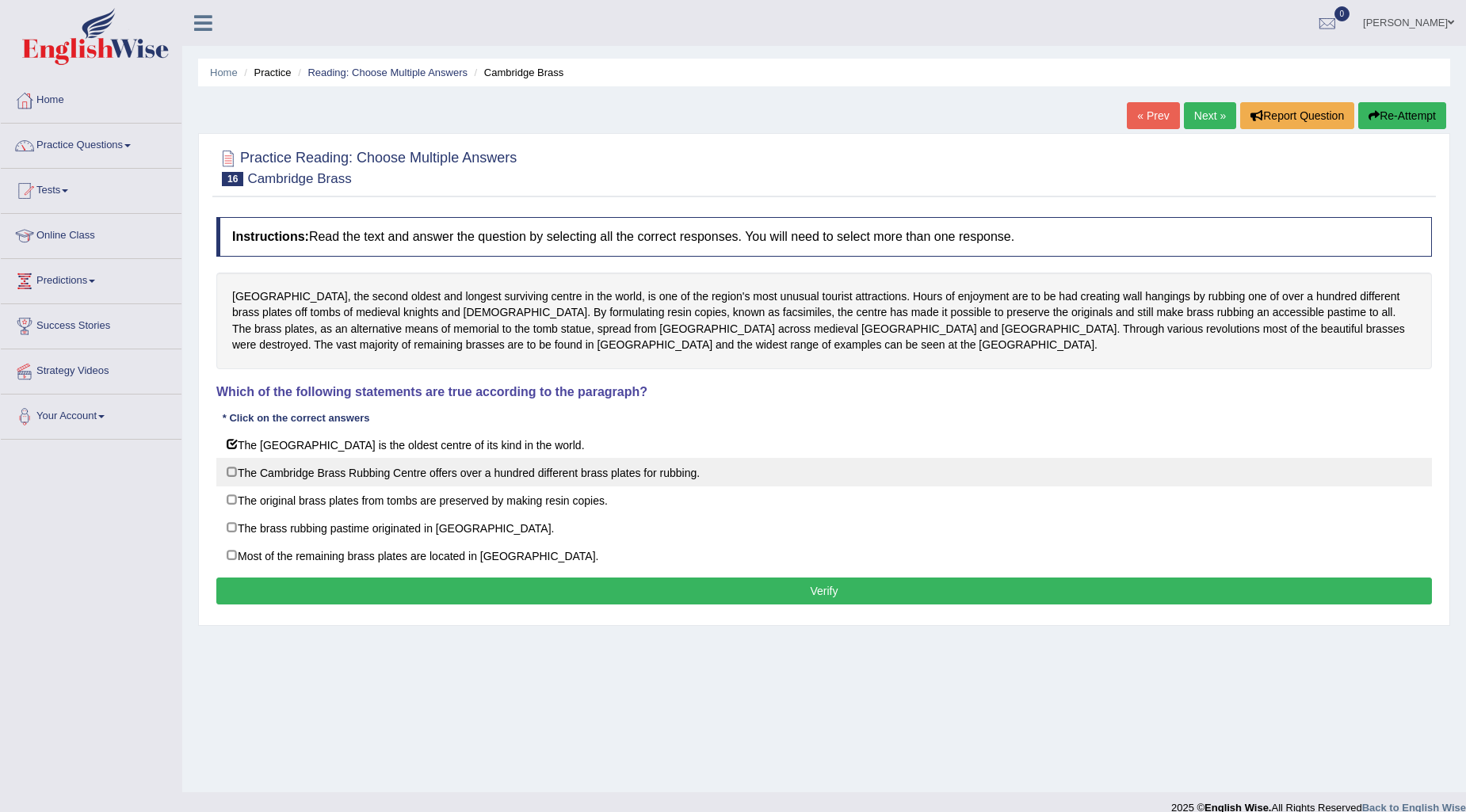
click at [239, 471] on label "The Cambridge Brass Rubbing Centre offers over a hundred different brass plates…" at bounding box center [824, 472] width 1216 height 28
checkbox input "true"
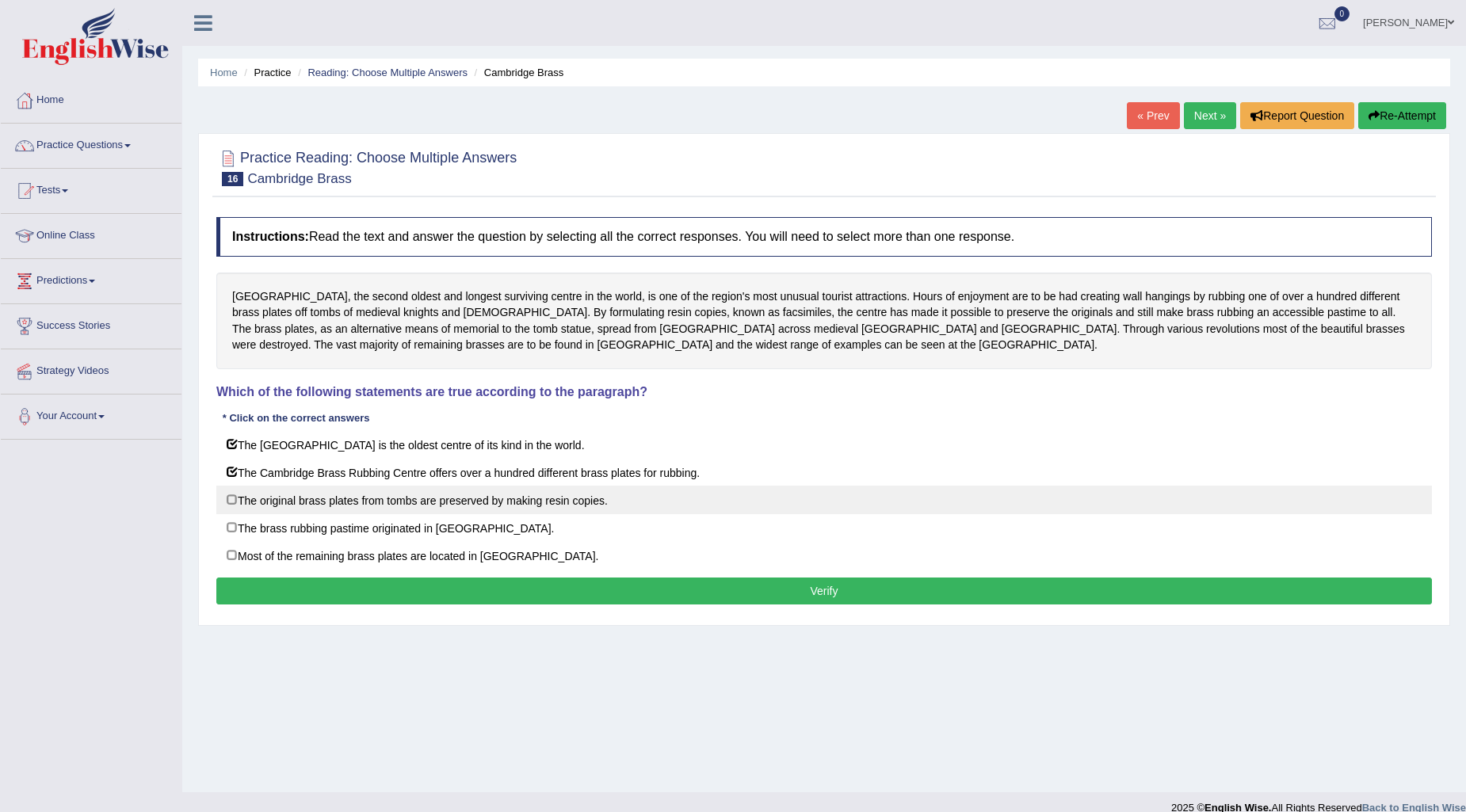
click at [240, 487] on label "The original brass plates from tombs are preserved by making resin copies." at bounding box center [824, 500] width 1216 height 28
checkbox input "true"
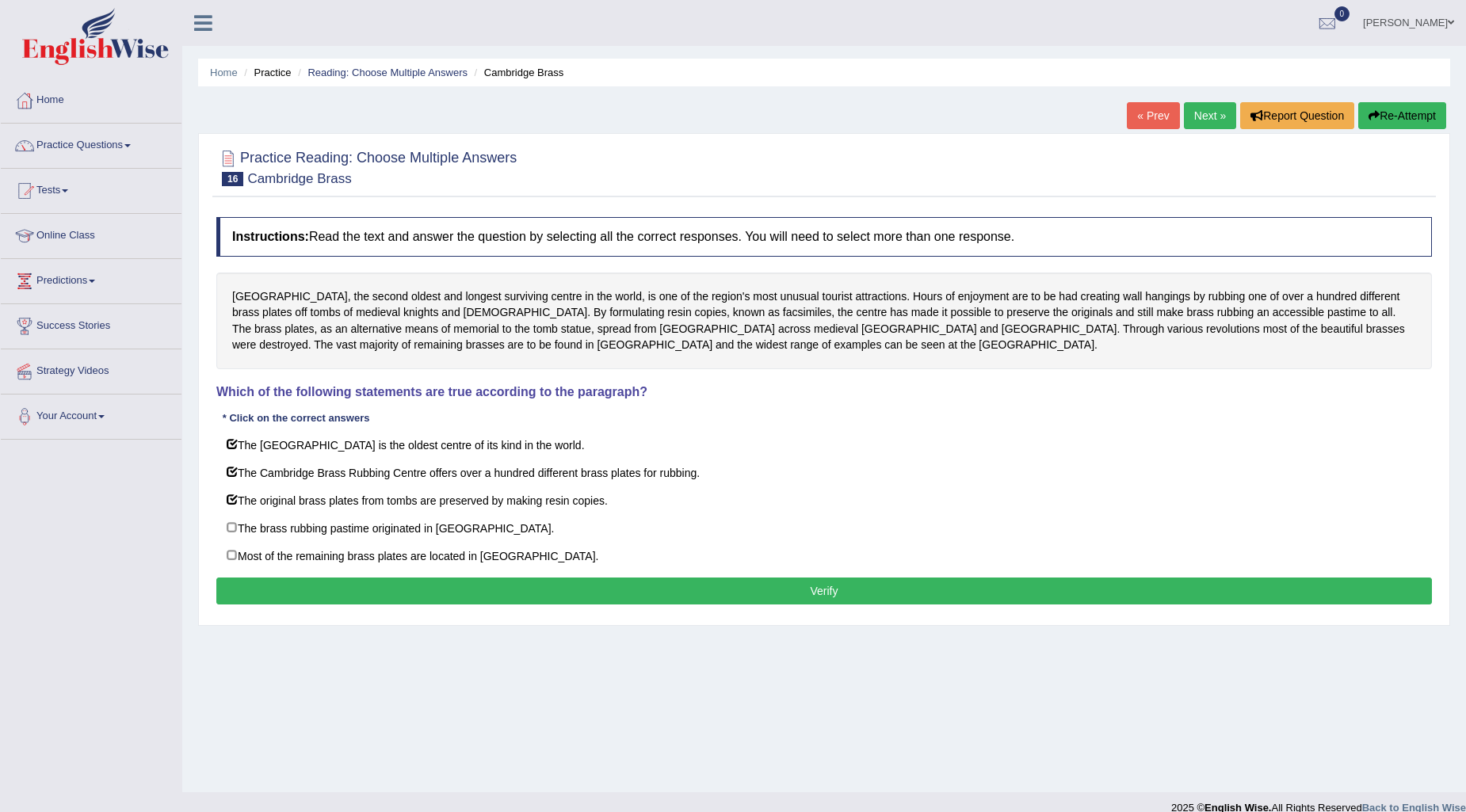
click at [317, 595] on button "Verify" at bounding box center [824, 591] width 1216 height 27
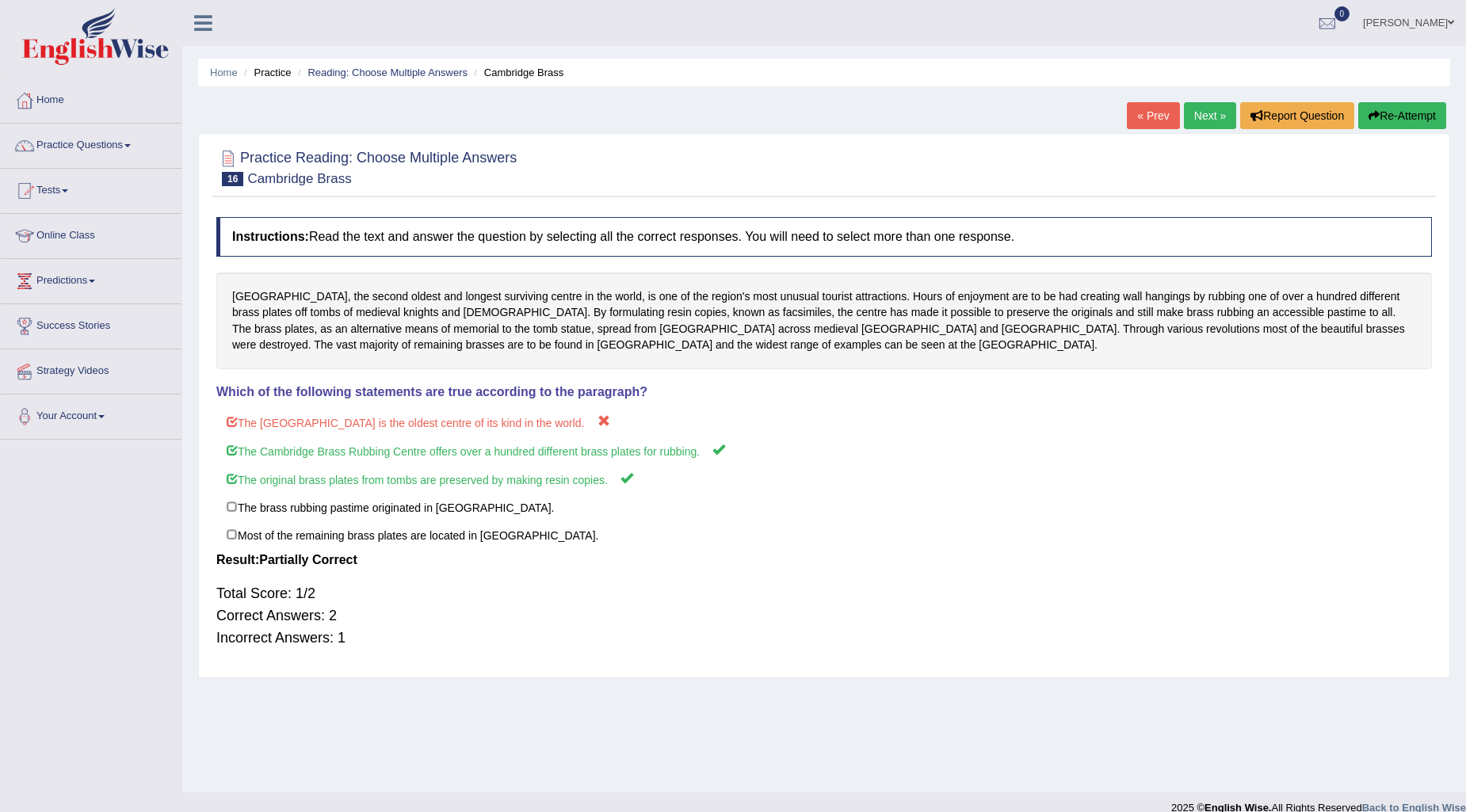
click at [1194, 121] on link "Next »" at bounding box center [1210, 116] width 52 height 27
